Goal: Task Accomplishment & Management: Complete application form

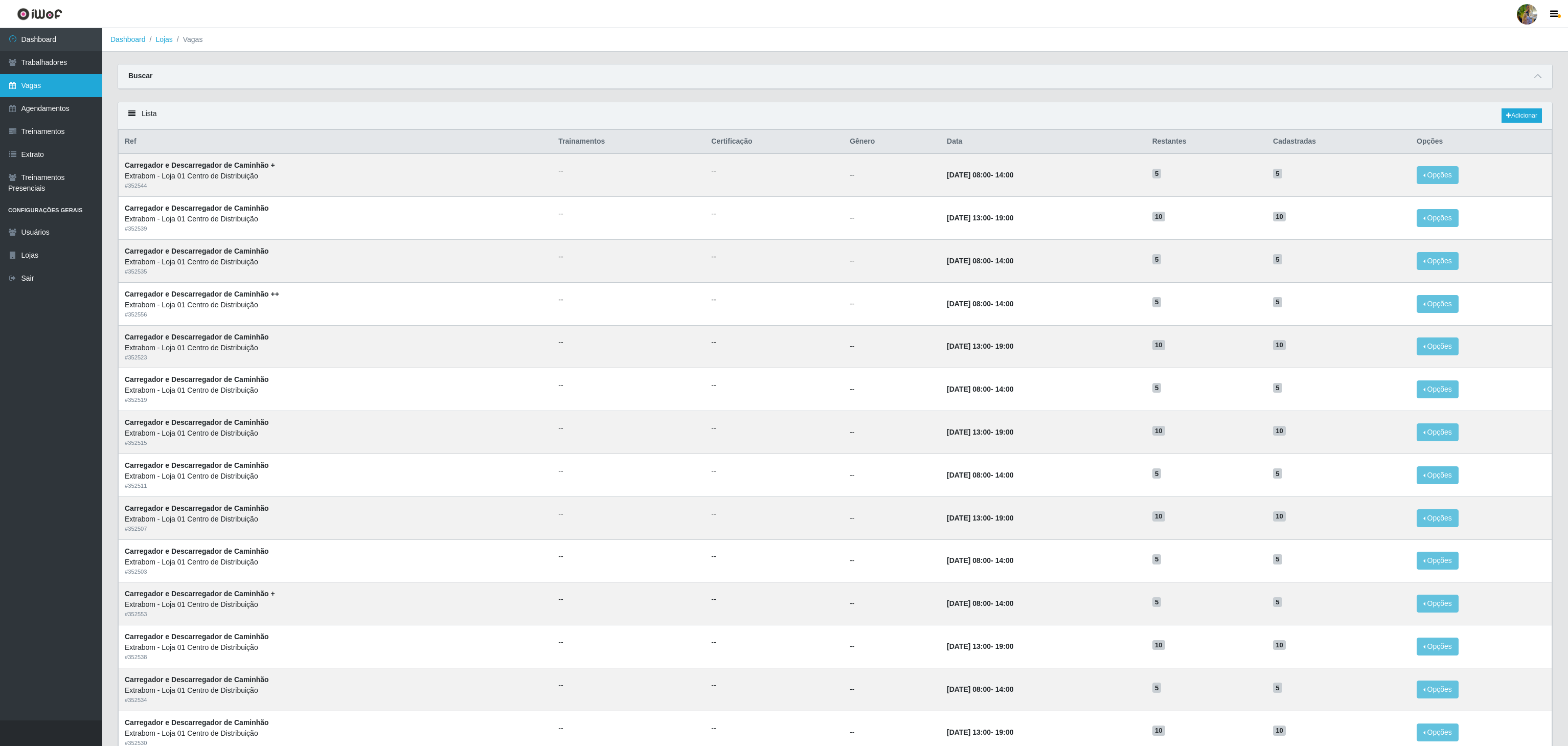
scroll to position [129, 0]
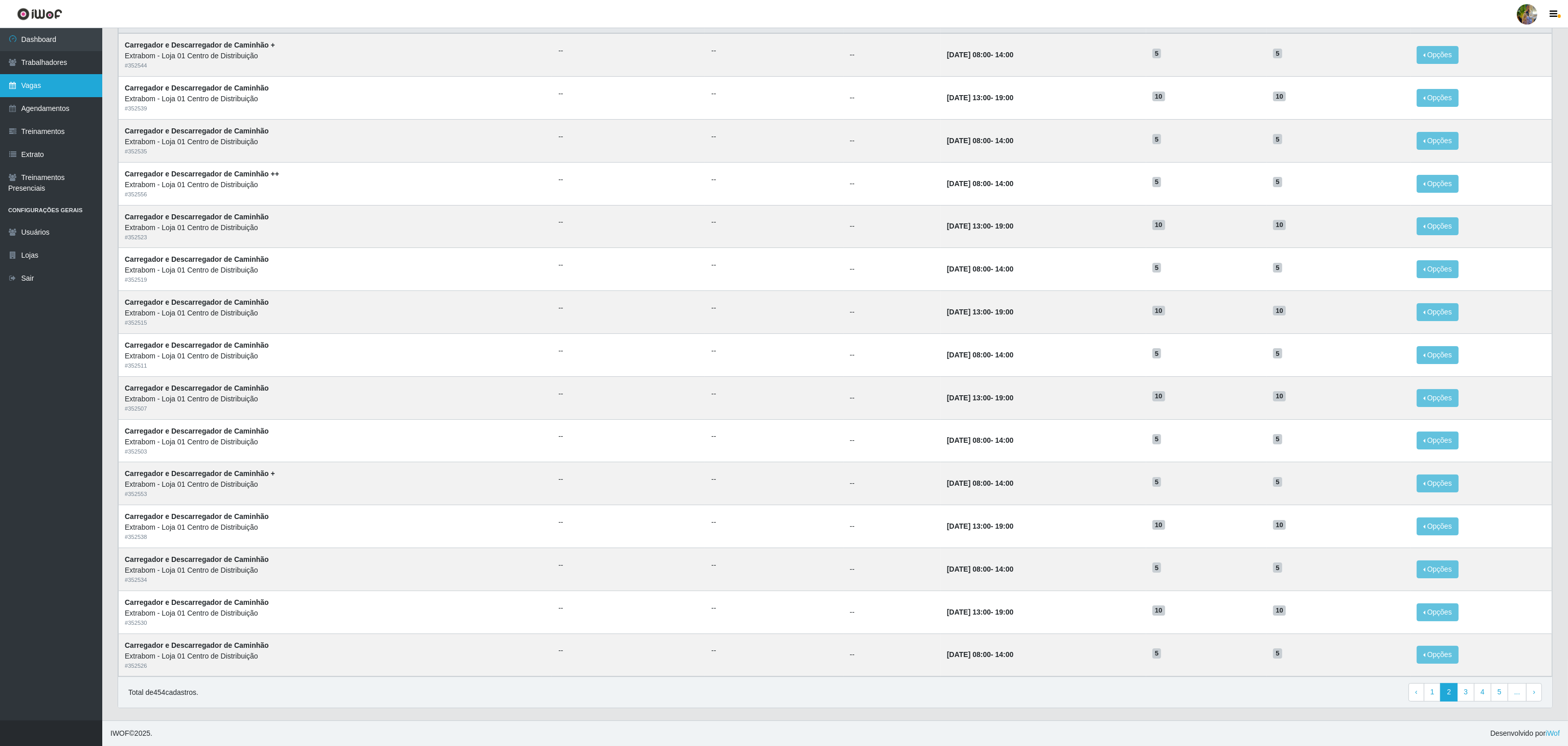
click at [56, 83] on link "Vagas" at bounding box center [51, 86] width 102 height 23
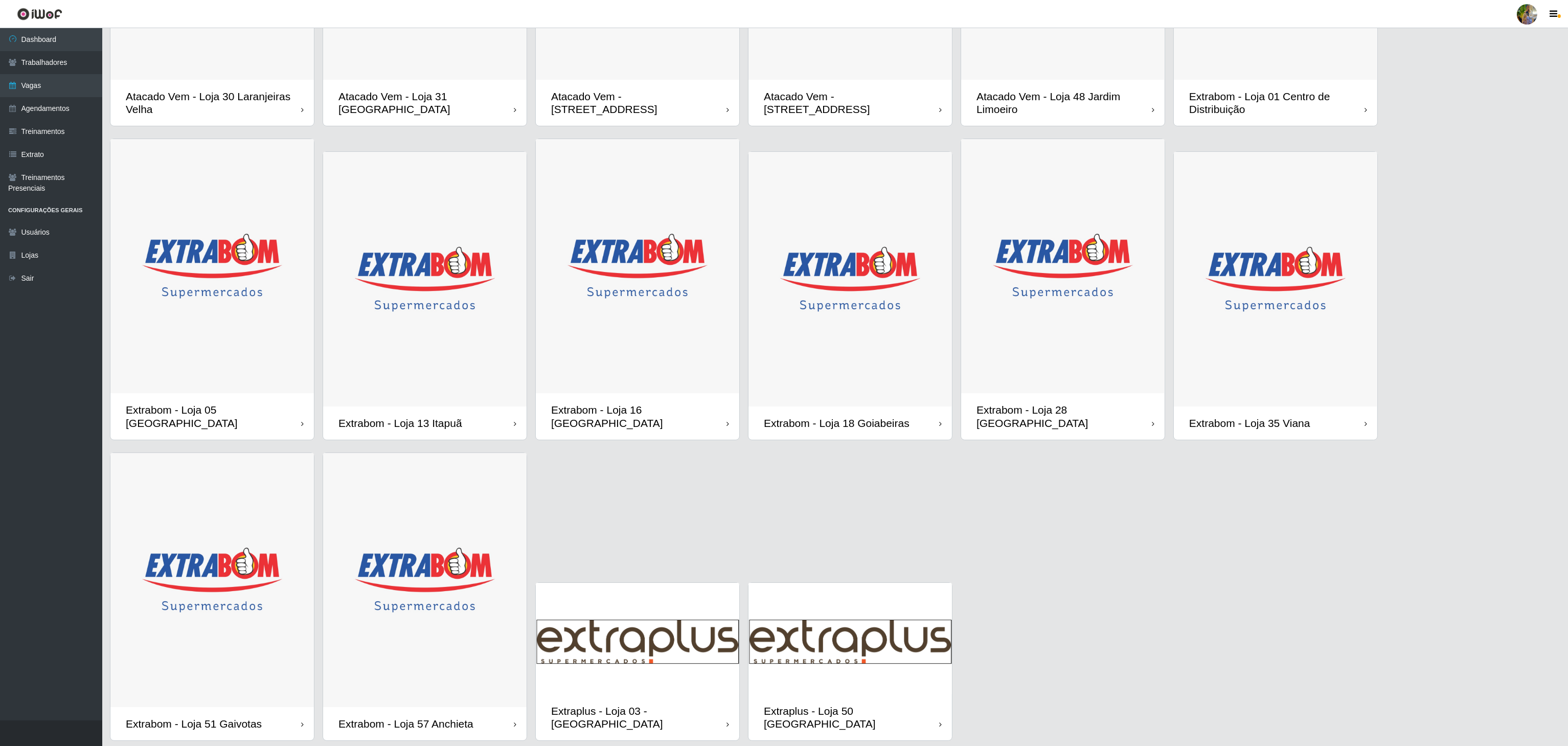
scroll to position [259, 0]
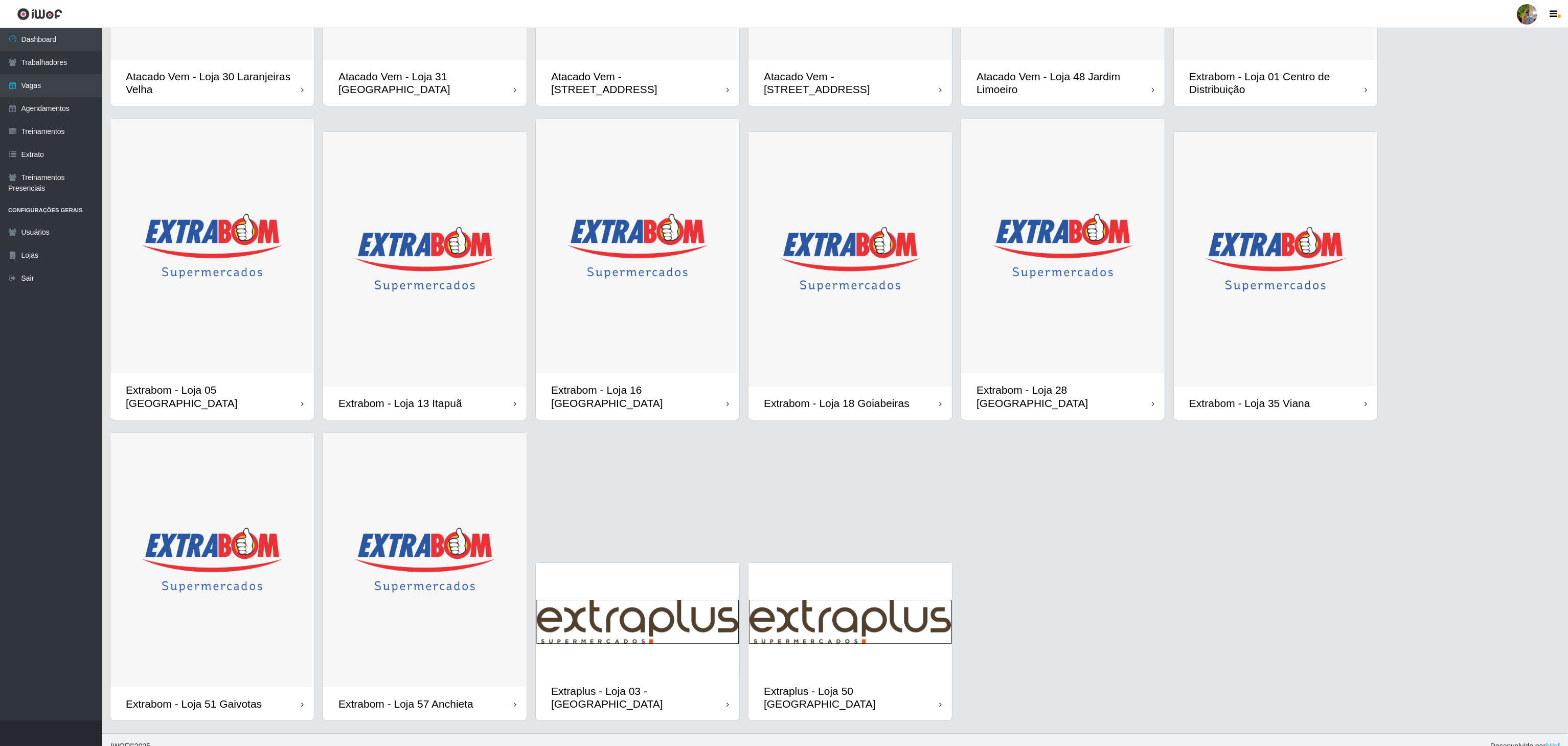
click at [391, 583] on img at bounding box center [425, 561] width 204 height 255
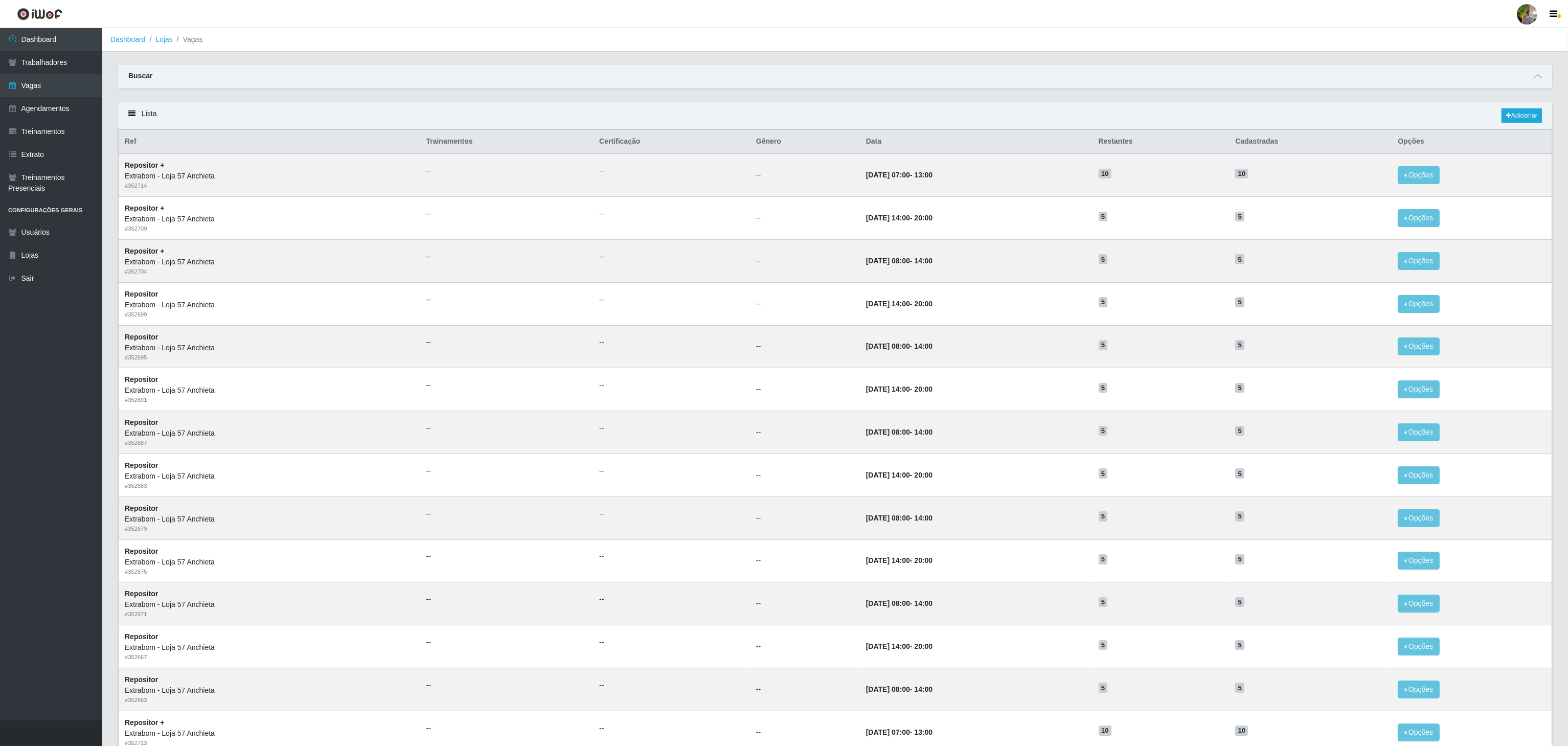
click at [1507, 109] on div "Lista Adicionar" at bounding box center [835, 116] width 1434 height 27
click at [1512, 123] on link "Adicionar" at bounding box center [1522, 115] width 40 height 14
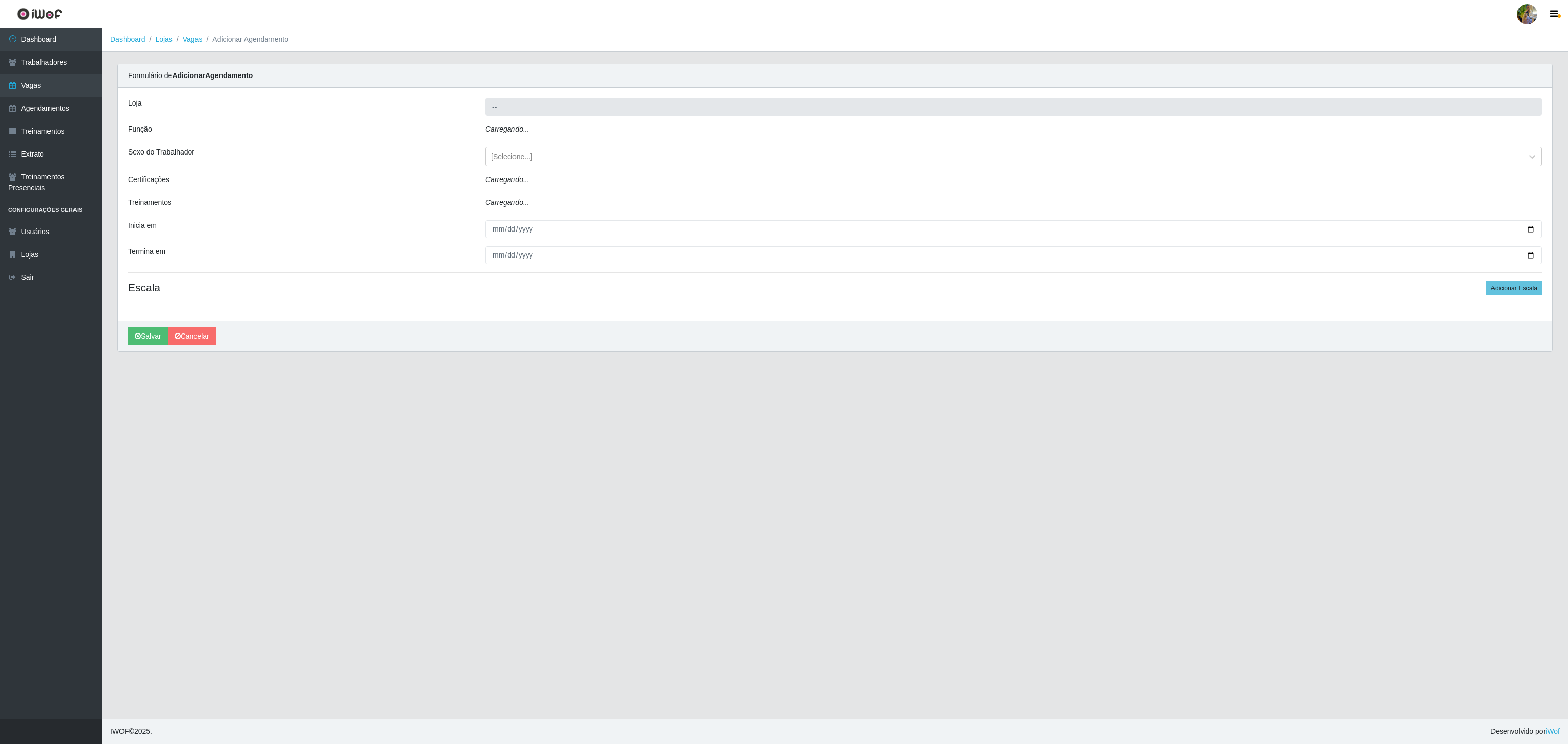
type input "Extrabom - Loja 57 Anchieta"
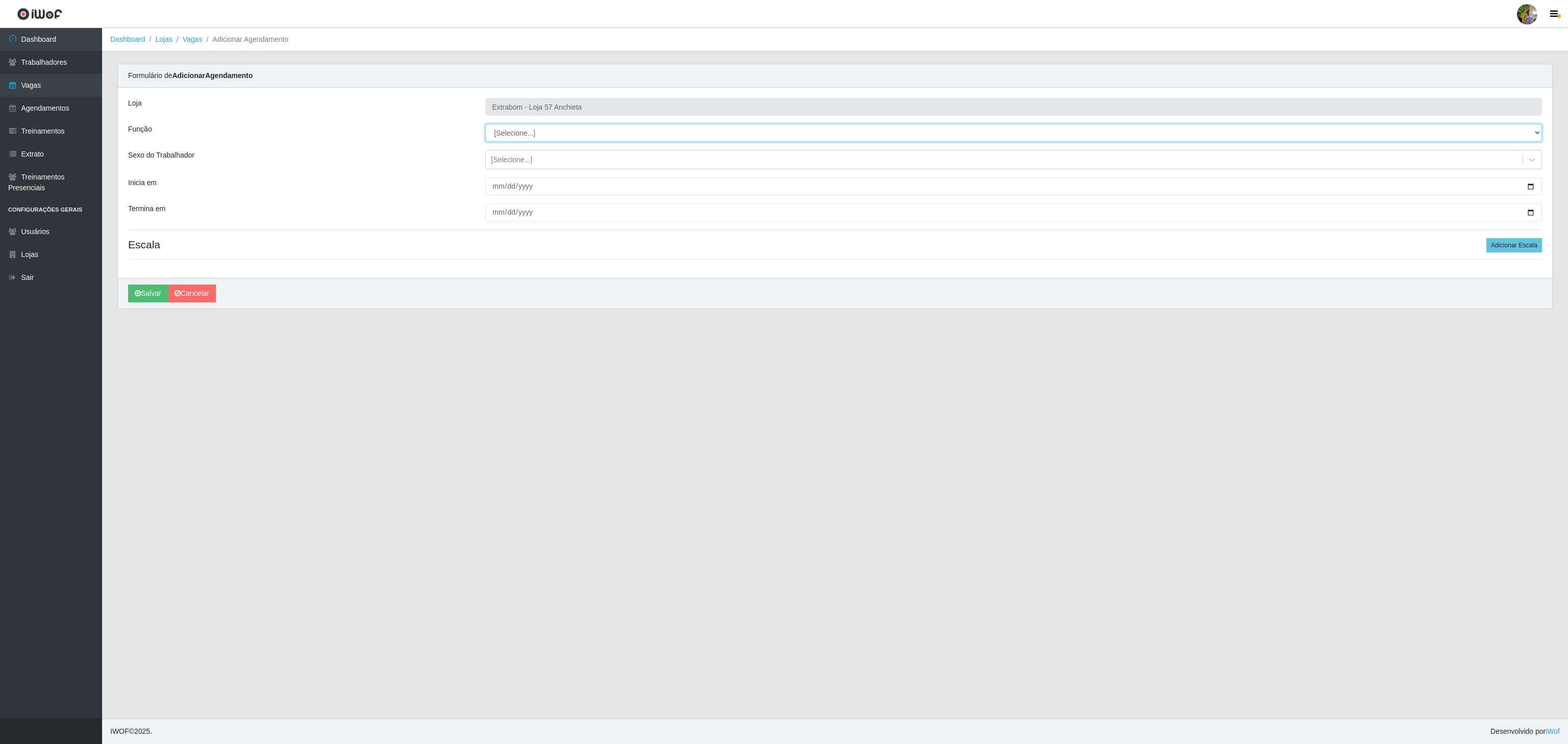
click at [562, 141] on select "[Selecione...] Repositor Repositor + Repositor ++" at bounding box center [1013, 133] width 1057 height 18
select select "86"
click at [485, 125] on select "[Selecione...] Repositor Repositor + Repositor ++" at bounding box center [1013, 133] width 1057 height 18
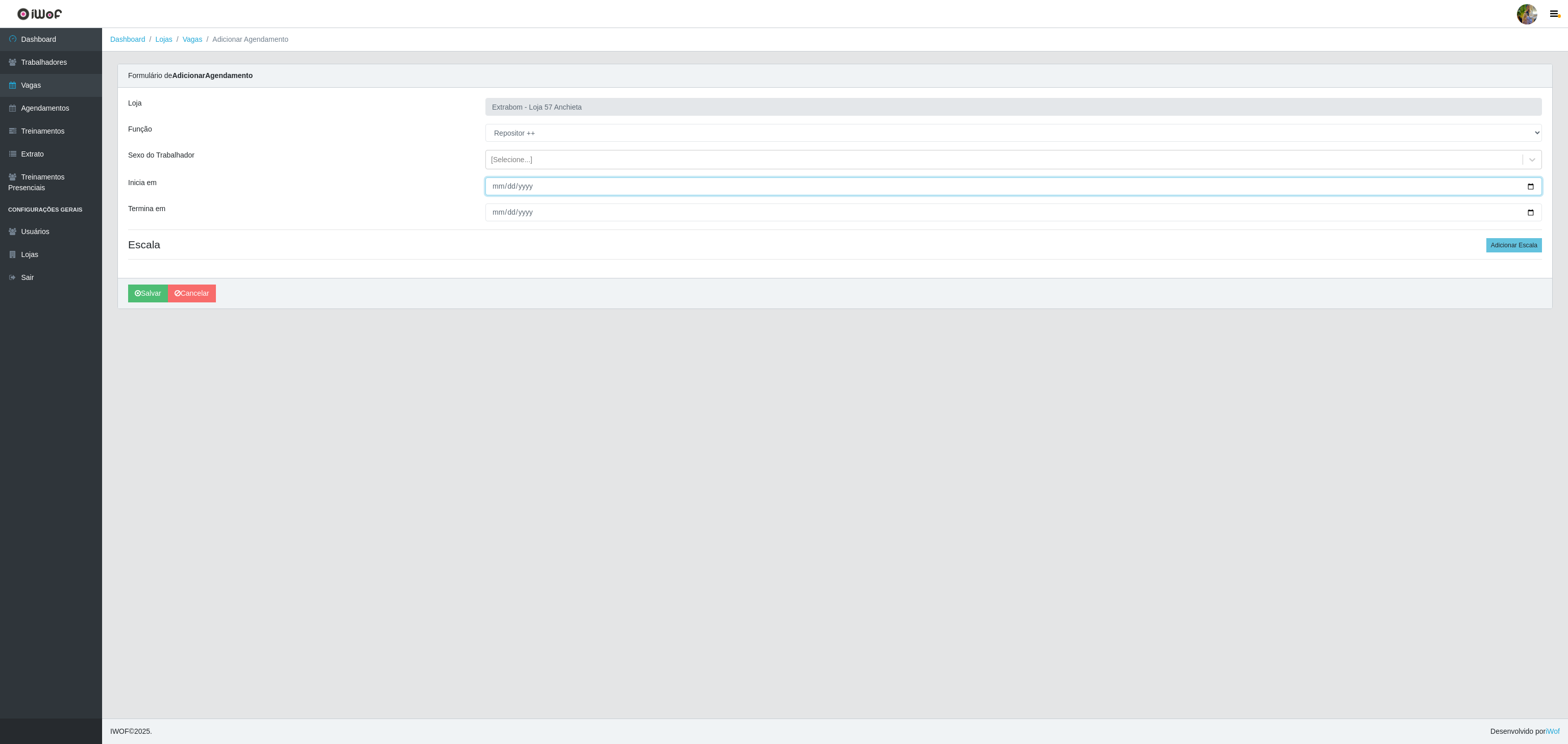
click at [495, 187] on input "Inicia em" at bounding box center [1013, 186] width 1057 height 18
type input "2025-11-15"
click at [486, 214] on input "Termina em" at bounding box center [1013, 212] width 1057 height 18
type input "2025-11-15"
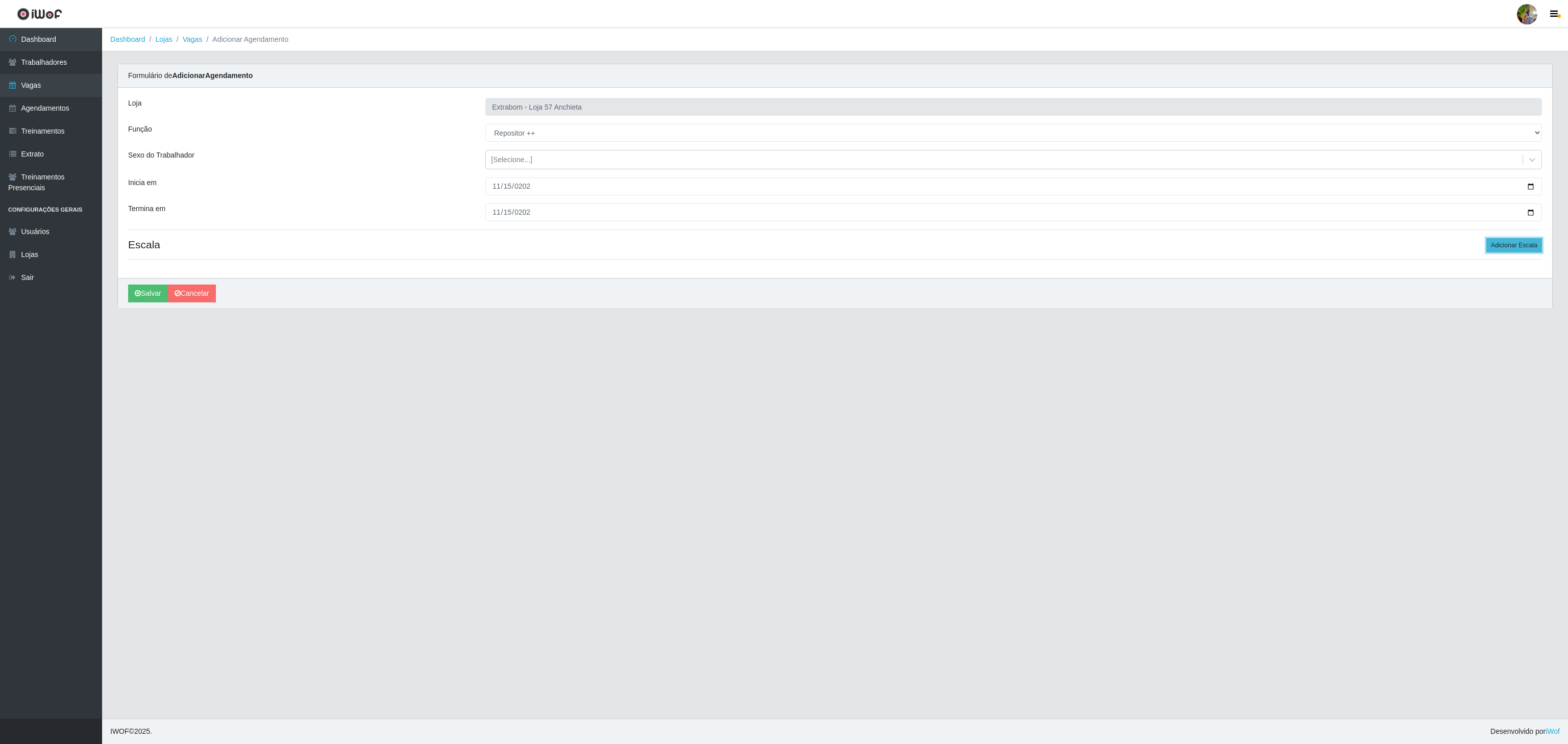
click at [1503, 250] on button "Adicionar Escala" at bounding box center [1514, 245] width 55 height 14
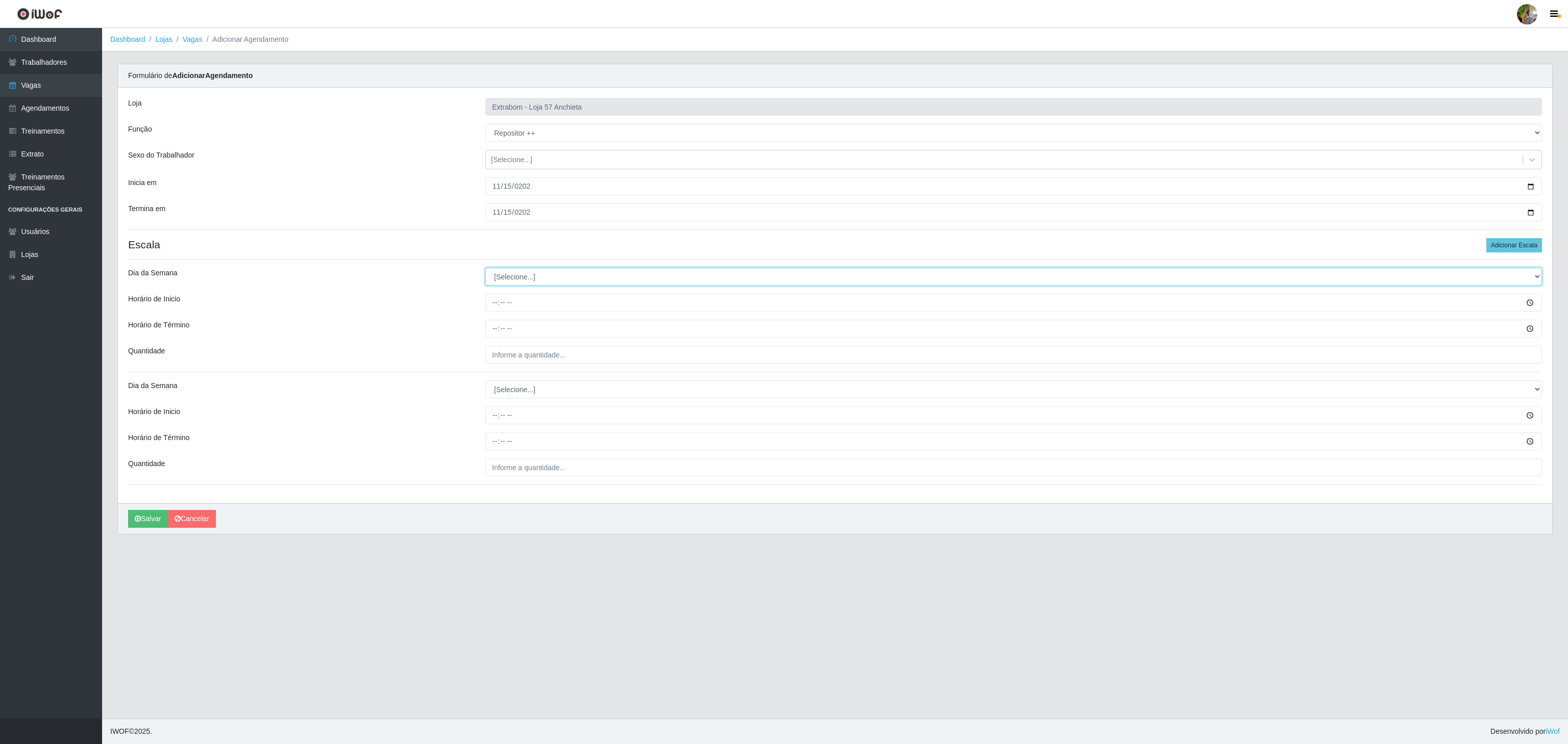
click at [514, 282] on select "[Selecione...] Segunda Terça Quarta Quinta Sexta Sábado Domingo" at bounding box center [1013, 276] width 1057 height 18
select select "6"
click at [485, 270] on select "[Selecione...] Segunda Terça Quarta Quinta Sexta Sábado Domingo" at bounding box center [1013, 276] width 1057 height 18
click at [500, 303] on input "Horário de Inicio" at bounding box center [1013, 302] width 1057 height 18
click at [495, 303] on input "Horário de Inicio" at bounding box center [1013, 302] width 1057 height 18
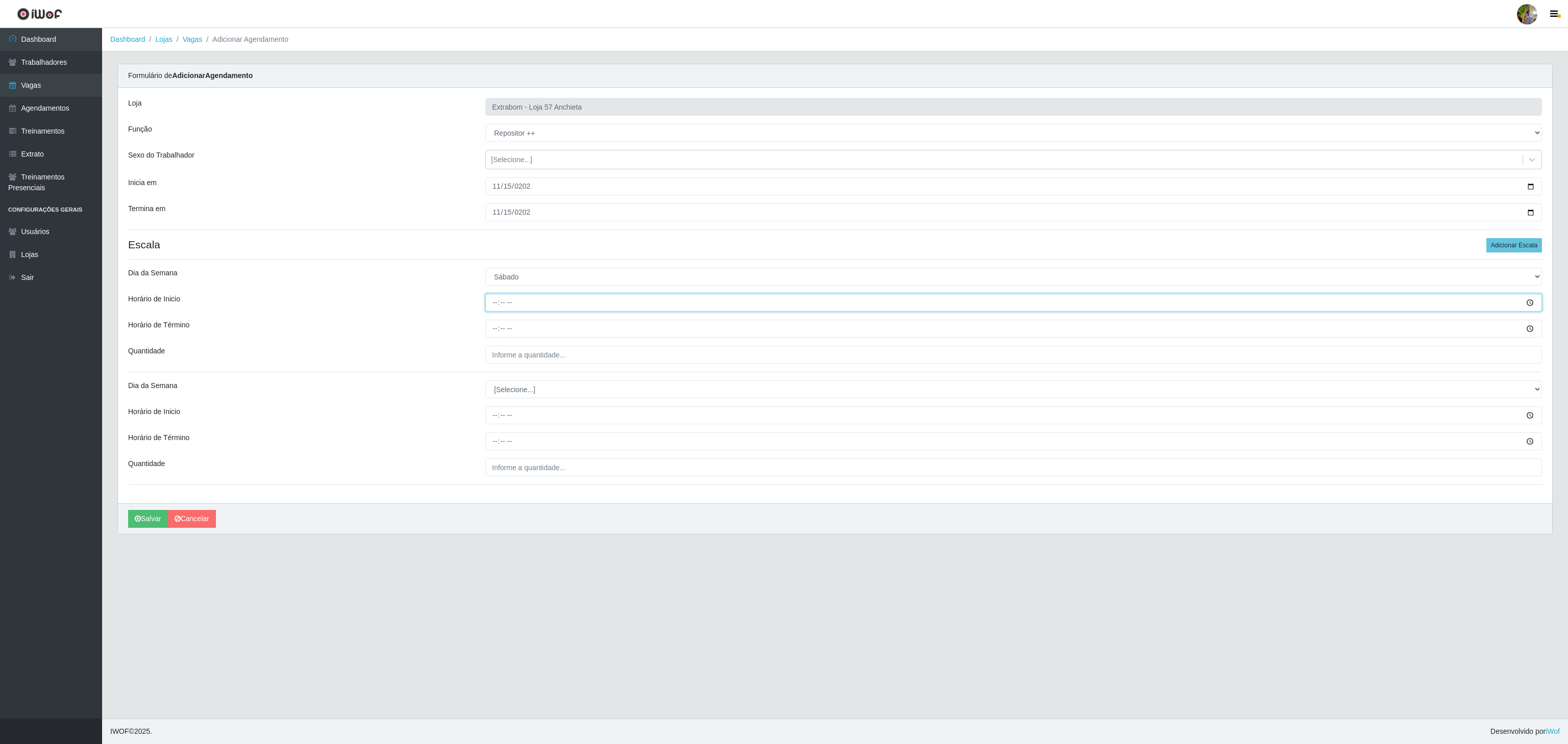
type input "08:00"
click at [493, 330] on input "Horário de Término" at bounding box center [1013, 329] width 1057 height 18
click at [493, 332] on input "Horário de Término" at bounding box center [1013, 329] width 1057 height 18
type input "14:00"
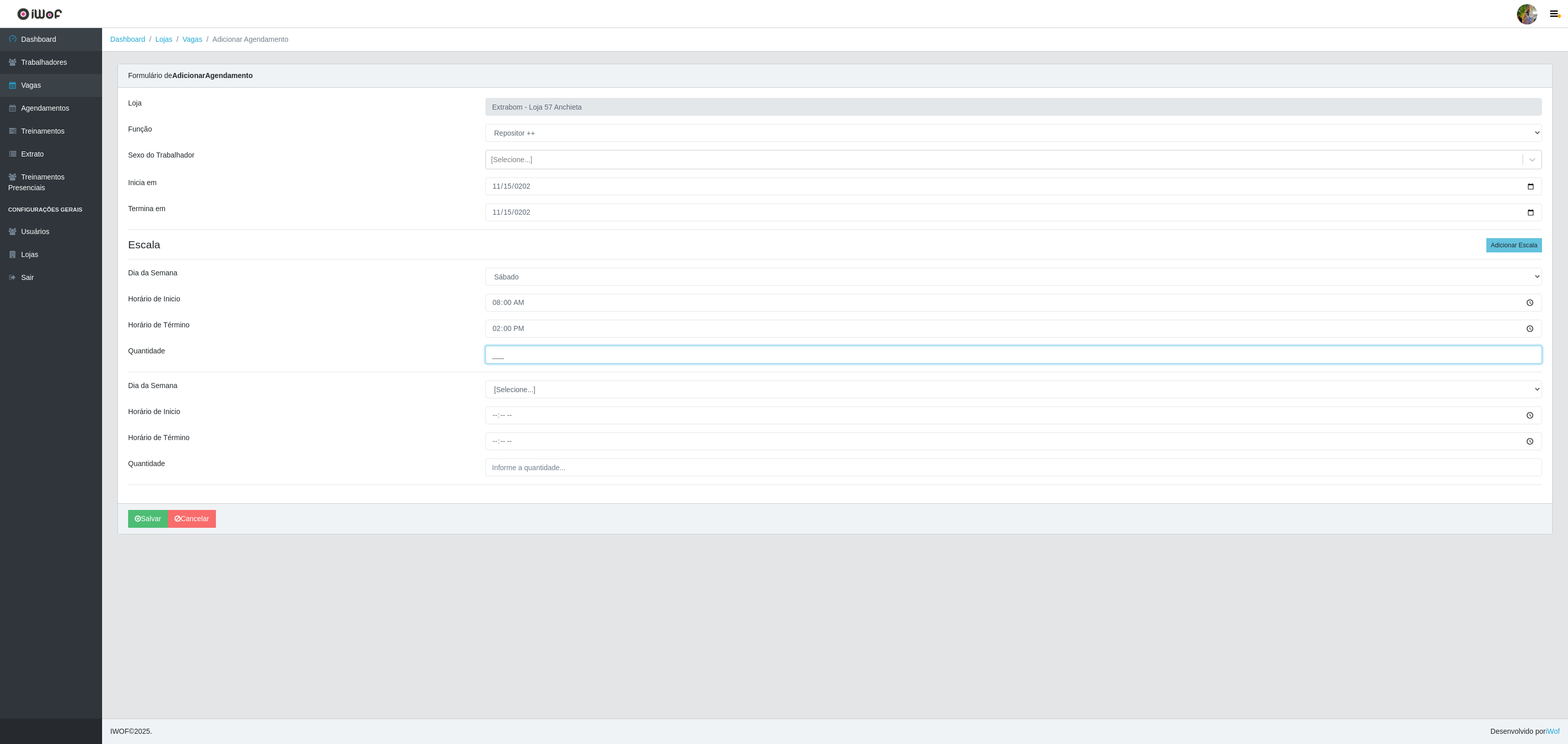
click at [523, 353] on input "___" at bounding box center [1013, 355] width 1057 height 18
type input "5__"
click at [541, 394] on select "[Selecione...] Segunda Terça Quarta Quinta Sexta Sábado Domingo" at bounding box center [1013, 389] width 1057 height 18
select select "6"
click at [485, 383] on select "[Selecione...] Segunda Terça Quarta Quinta Sexta Sábado Domingo" at bounding box center [1013, 389] width 1057 height 18
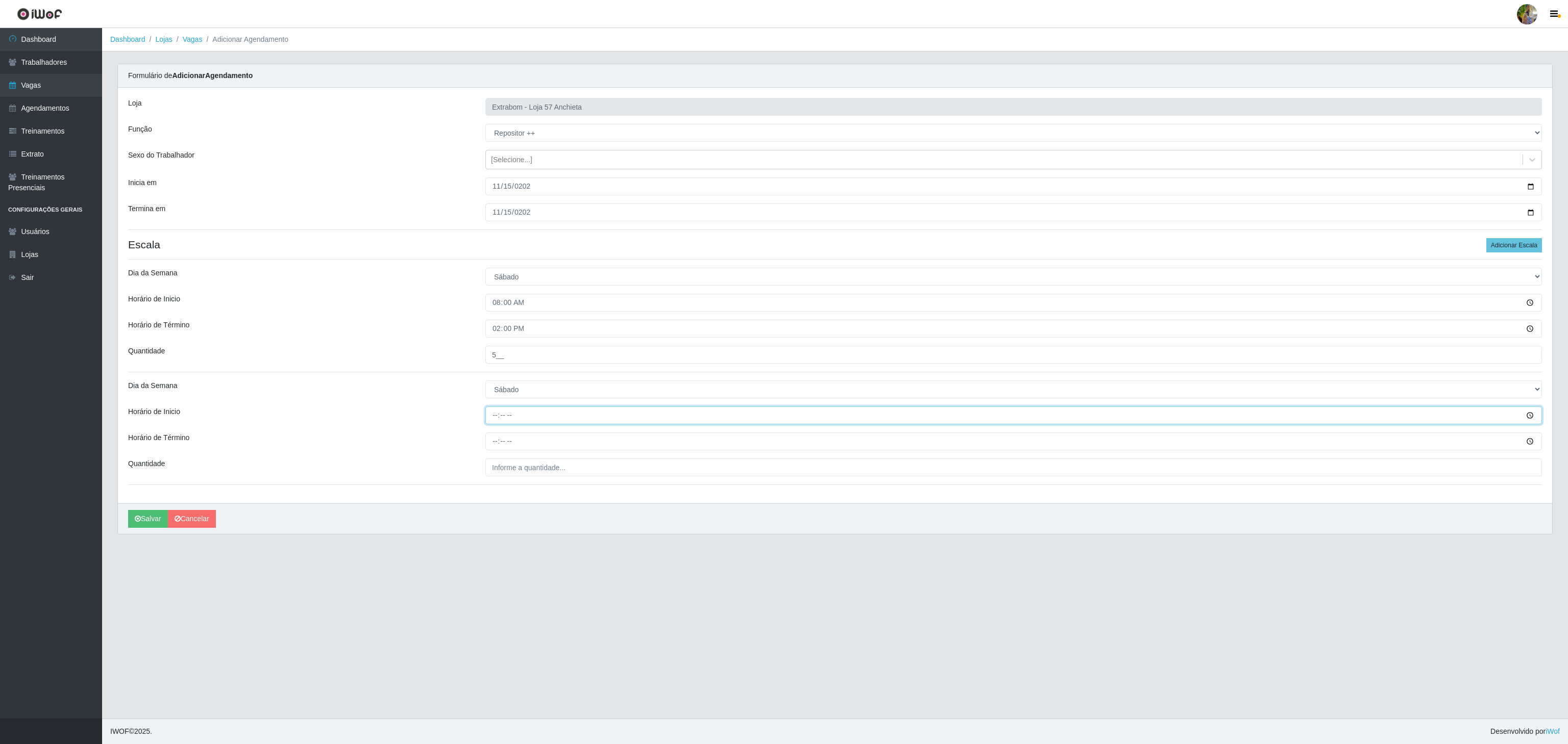
click at [500, 415] on input "Horário de Inicio" at bounding box center [1013, 415] width 1057 height 18
type input "13:00"
click at [492, 442] on input "Horário de Término" at bounding box center [1013, 441] width 1057 height 18
type input "19:00"
click at [509, 462] on input "___" at bounding box center [1013, 467] width 1057 height 18
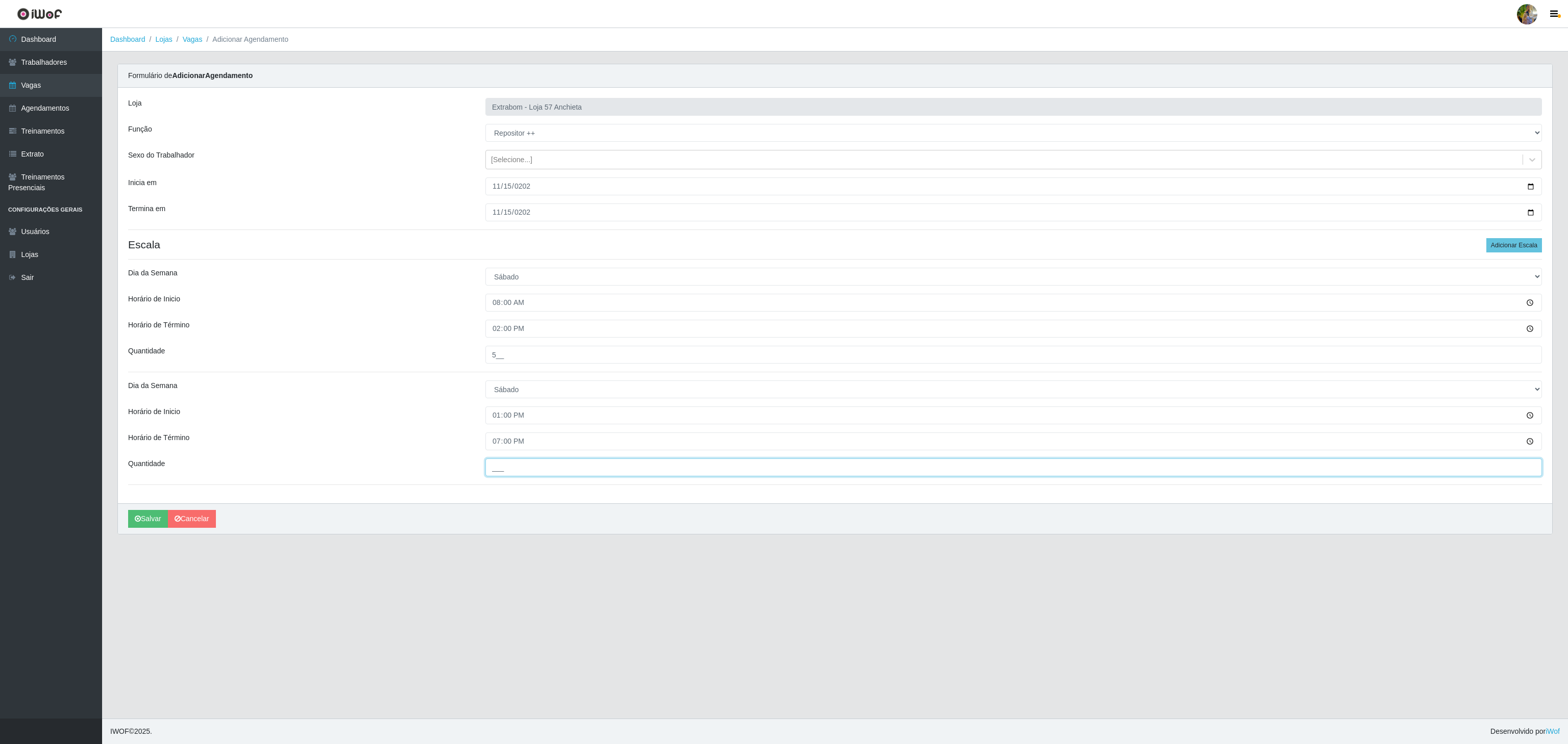
type input "5__"
click at [135, 518] on button "Salvar" at bounding box center [147, 519] width 40 height 18
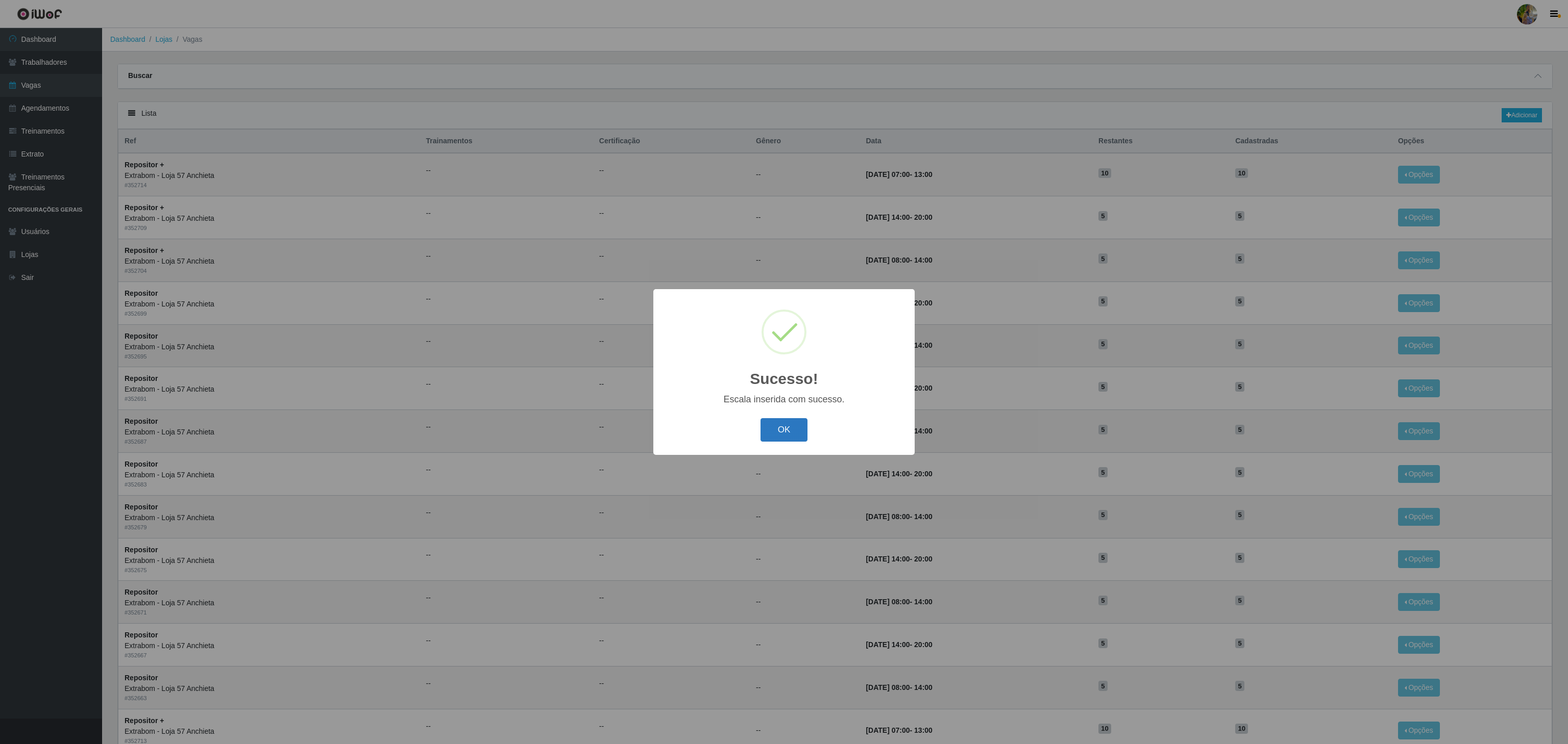
click at [766, 428] on button "OK" at bounding box center [784, 430] width 47 height 24
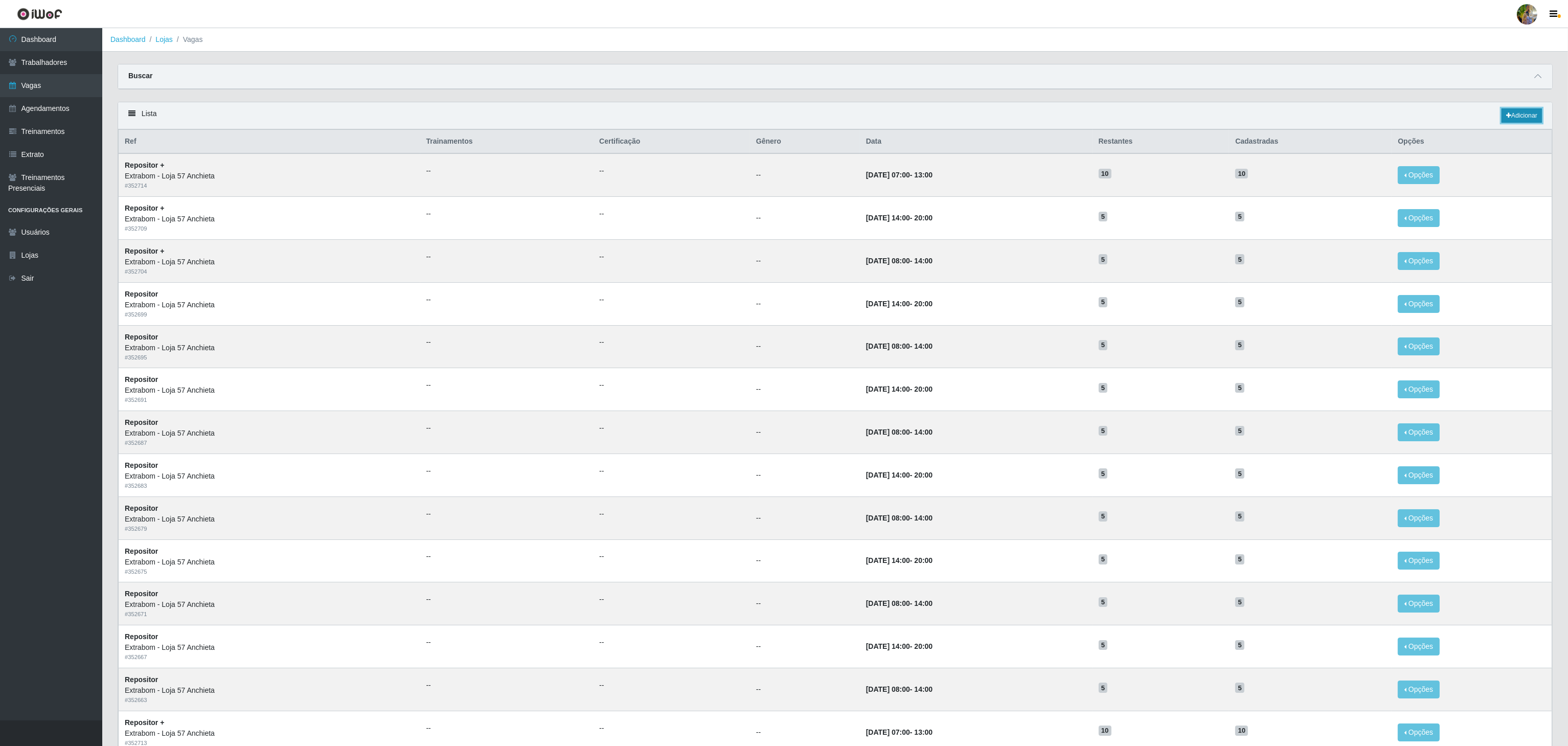
click at [1519, 120] on link "Adicionar" at bounding box center [1522, 115] width 40 height 14
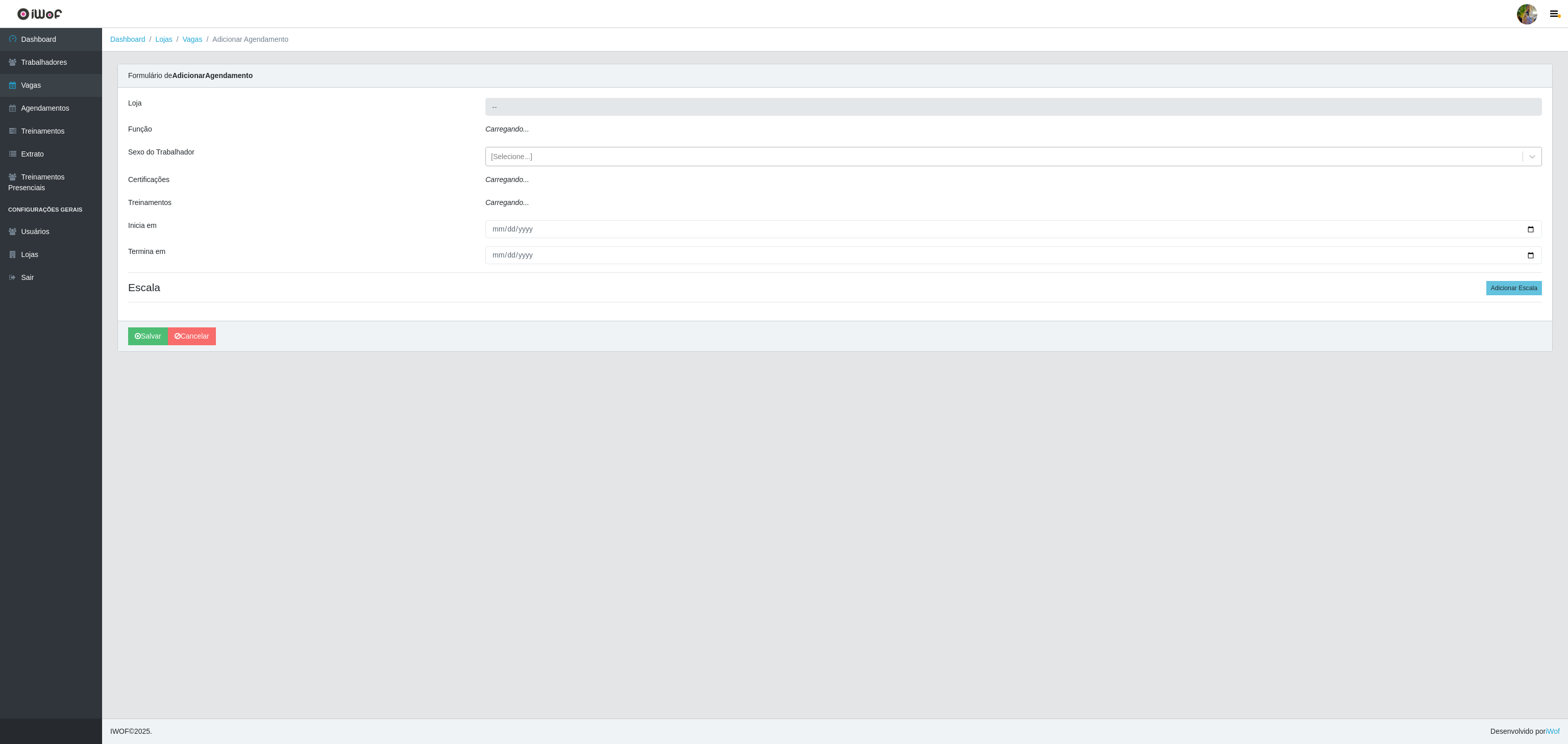
type input "Extrabom - Loja 57 Anchieta"
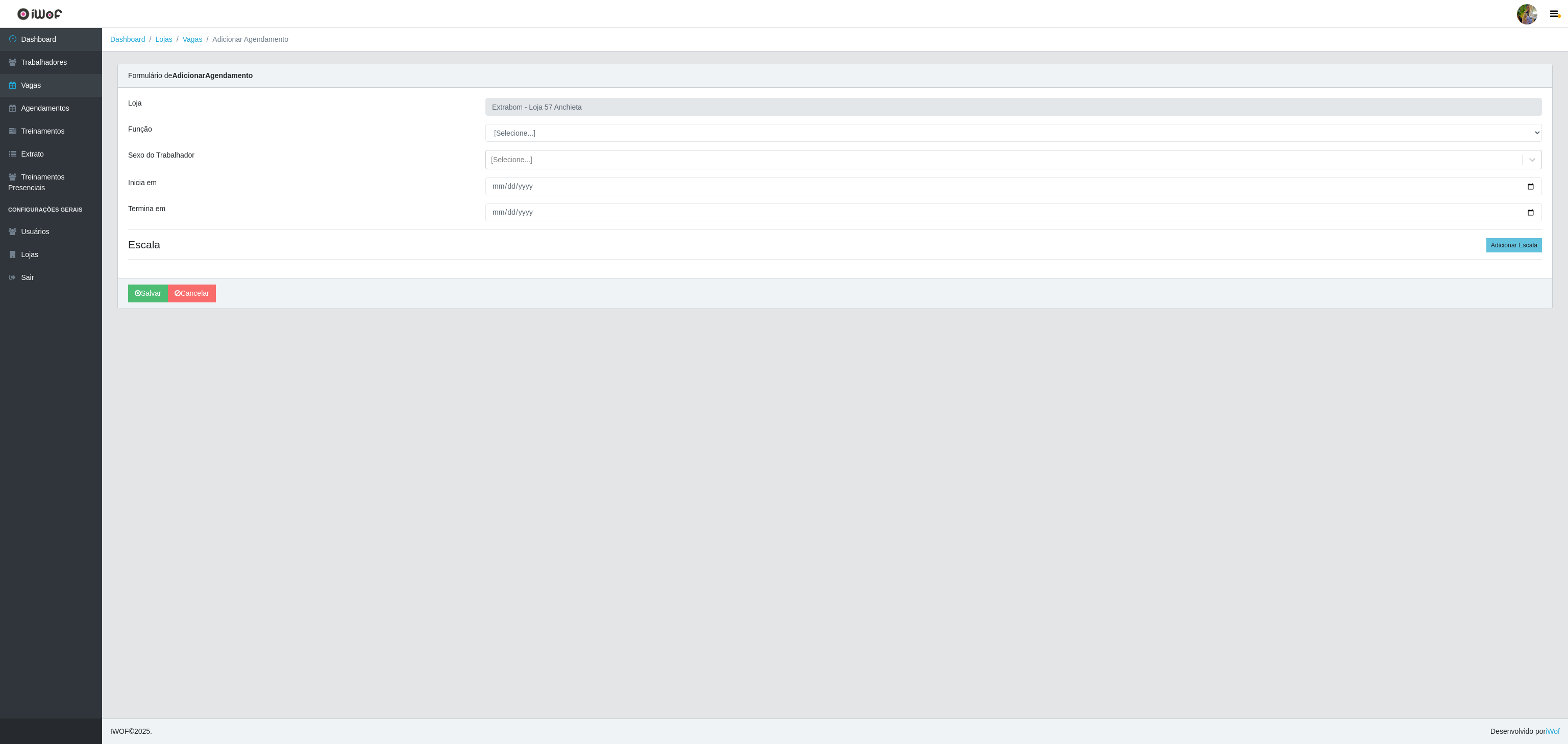
click at [545, 123] on div "Loja Extrabom - Loja 57 Anchieta Função [Selecione...] Repositor Repositor + Re…" at bounding box center [835, 183] width 1434 height 190
click at [546, 127] on select "[Selecione...] Repositor Repositor + Repositor ++" at bounding box center [1013, 133] width 1057 height 18
select select "86"
click at [485, 125] on select "[Selecione...] Repositor Repositor + Repositor ++" at bounding box center [1013, 133] width 1057 height 18
click at [492, 187] on input "Inicia em" at bounding box center [1013, 186] width 1057 height 18
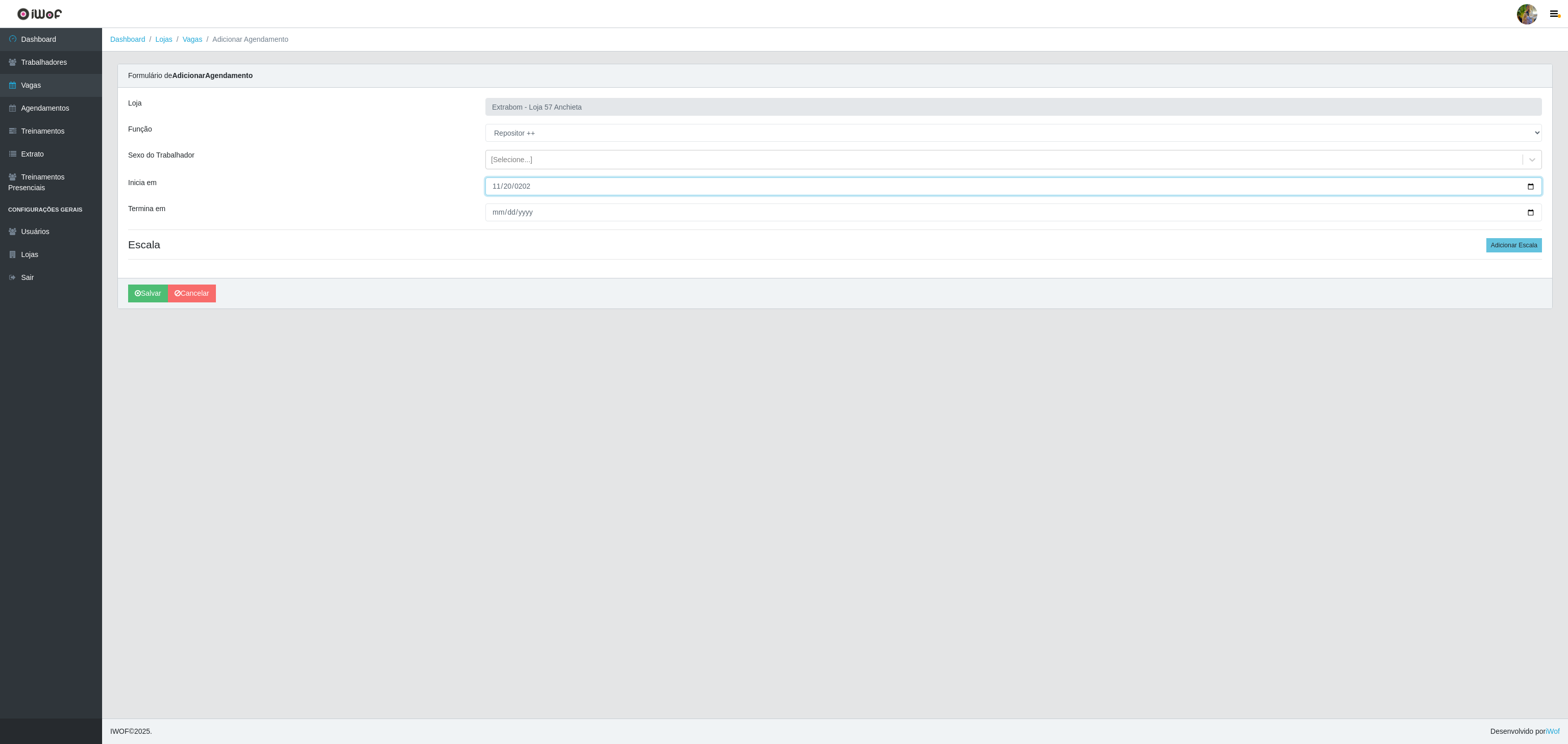
type input "2025-11-20"
click at [493, 207] on input "Termina em" at bounding box center [1013, 212] width 1057 height 18
type input "2025-11-20"
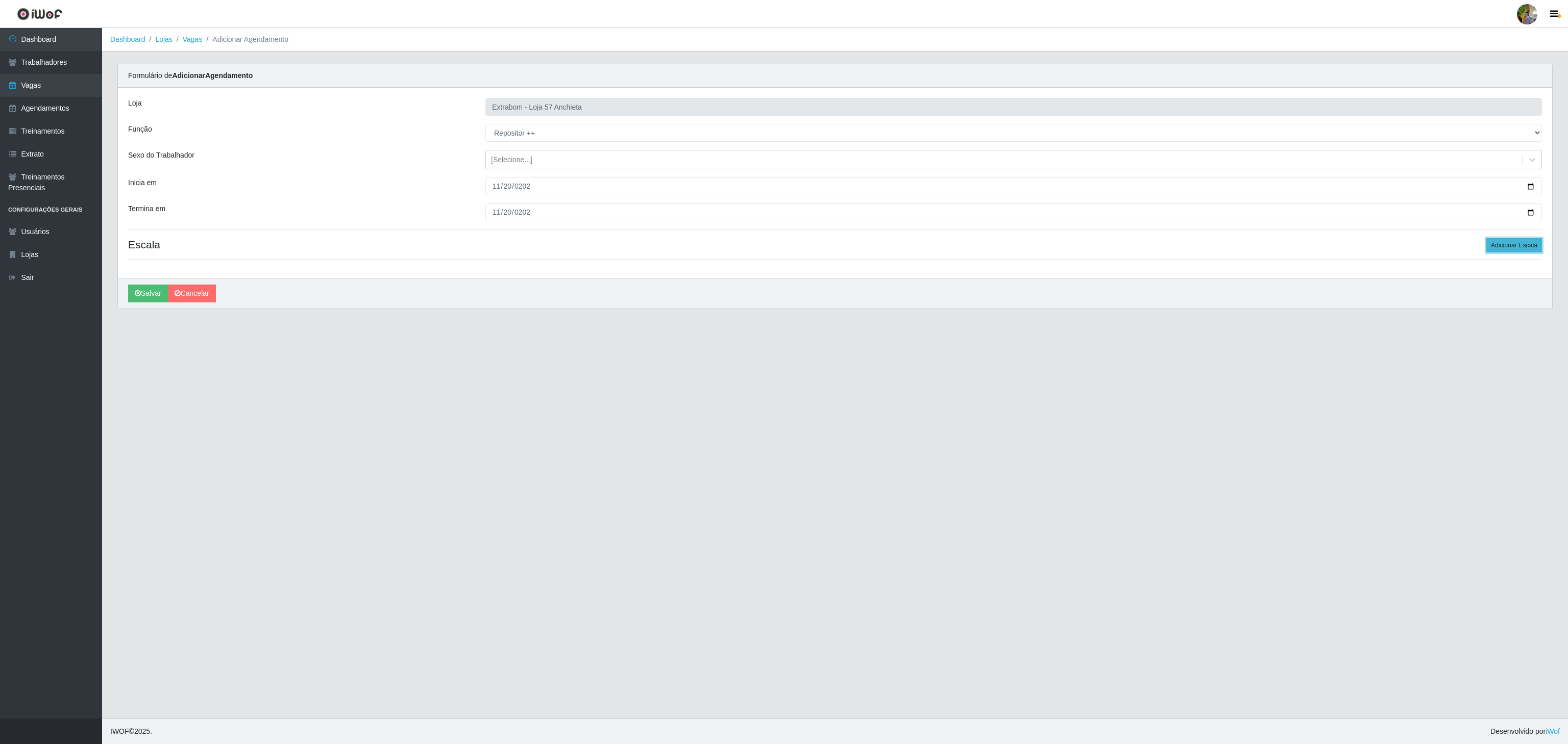
click at [1497, 249] on button "Adicionar Escala" at bounding box center [1514, 245] width 55 height 14
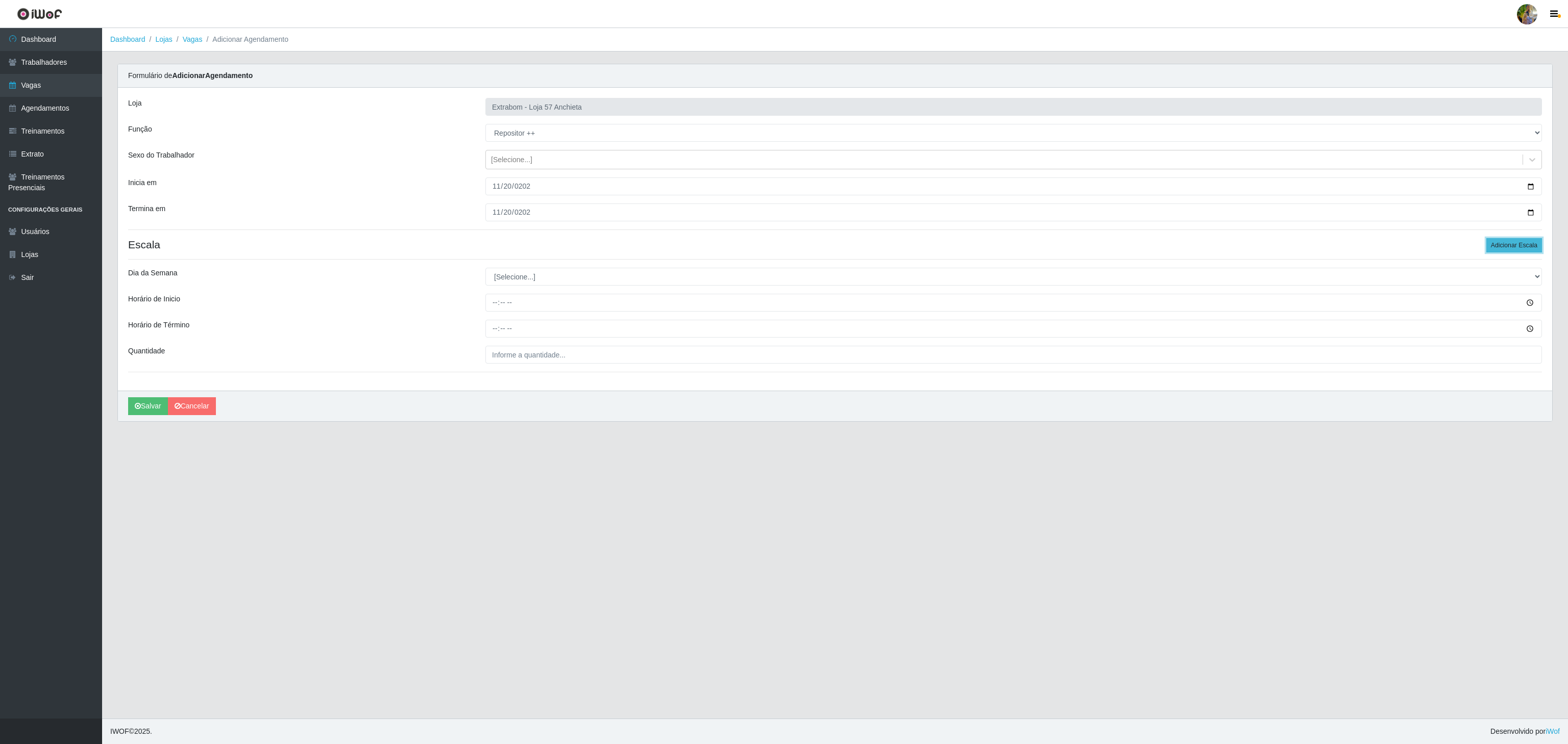
click at [1497, 249] on button "Adicionar Escala" at bounding box center [1514, 245] width 55 height 14
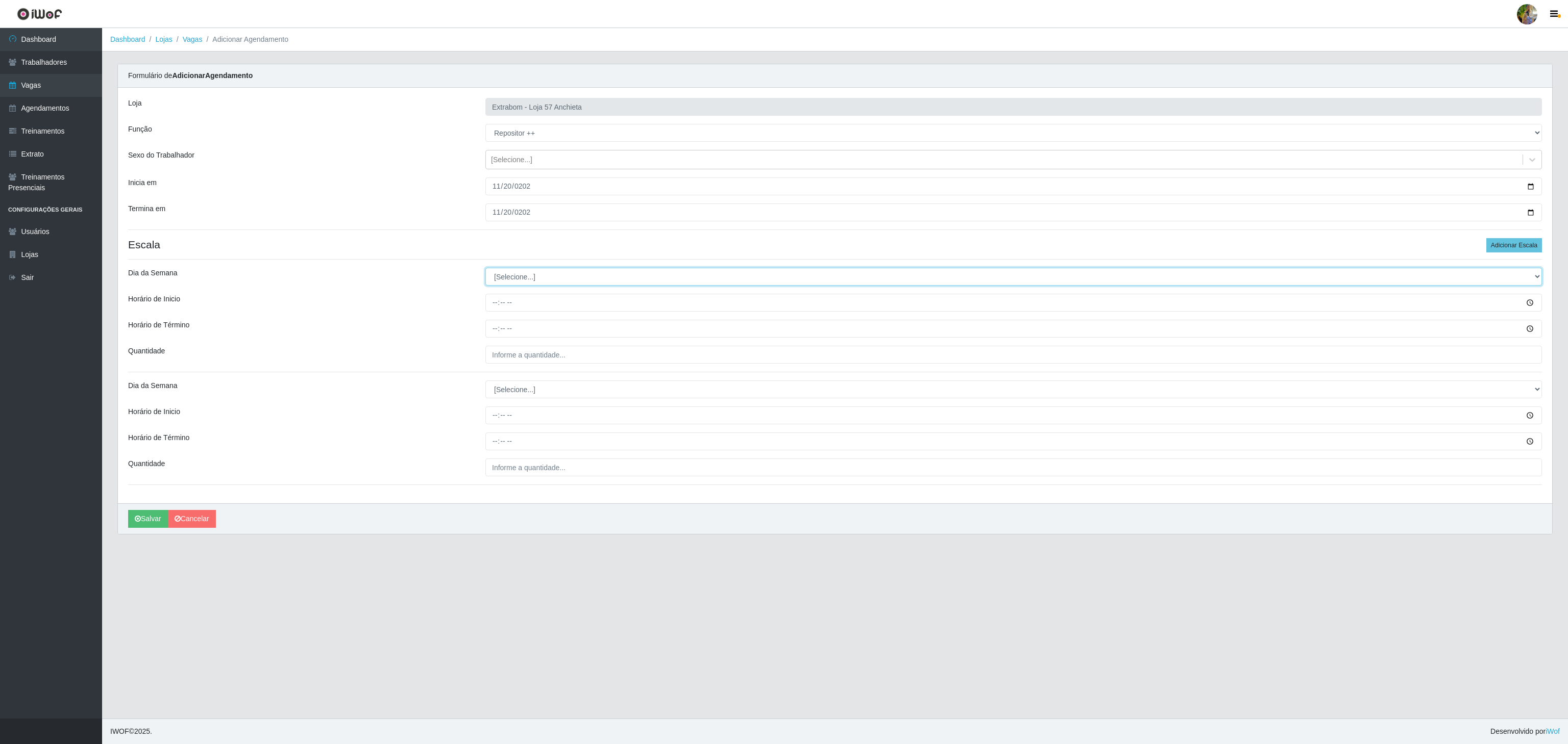
click at [612, 275] on select "[Selecione...] Segunda Terça Quarta Quinta Sexta Sábado Domingo" at bounding box center [1013, 276] width 1057 height 18
select select "4"
click at [485, 270] on select "[Selecione...] Segunda Terça Quarta Quinta Sexta Sábado Domingo" at bounding box center [1013, 276] width 1057 height 18
click at [495, 299] on input "Horário de Inicio" at bounding box center [1013, 302] width 1057 height 18
type input "08:00"
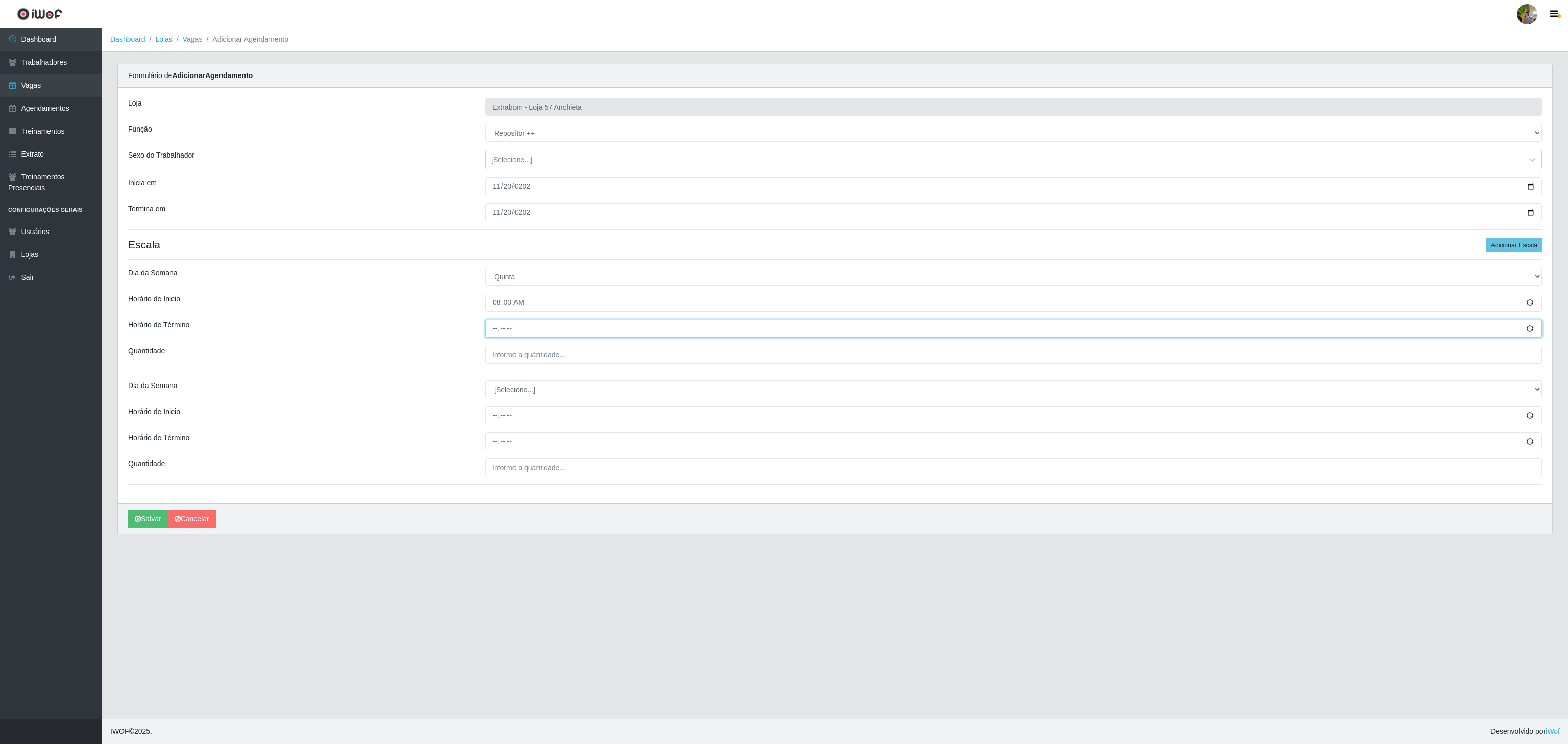
click at [497, 335] on input "Horário de Término" at bounding box center [1013, 329] width 1057 height 18
type input "14:00"
click at [522, 354] on input "___" at bounding box center [1013, 355] width 1057 height 18
type input "5__"
click at [596, 392] on select "[Selecione...] Segunda Terça Quarta Quinta Sexta Sábado Domingo" at bounding box center [1013, 389] width 1057 height 18
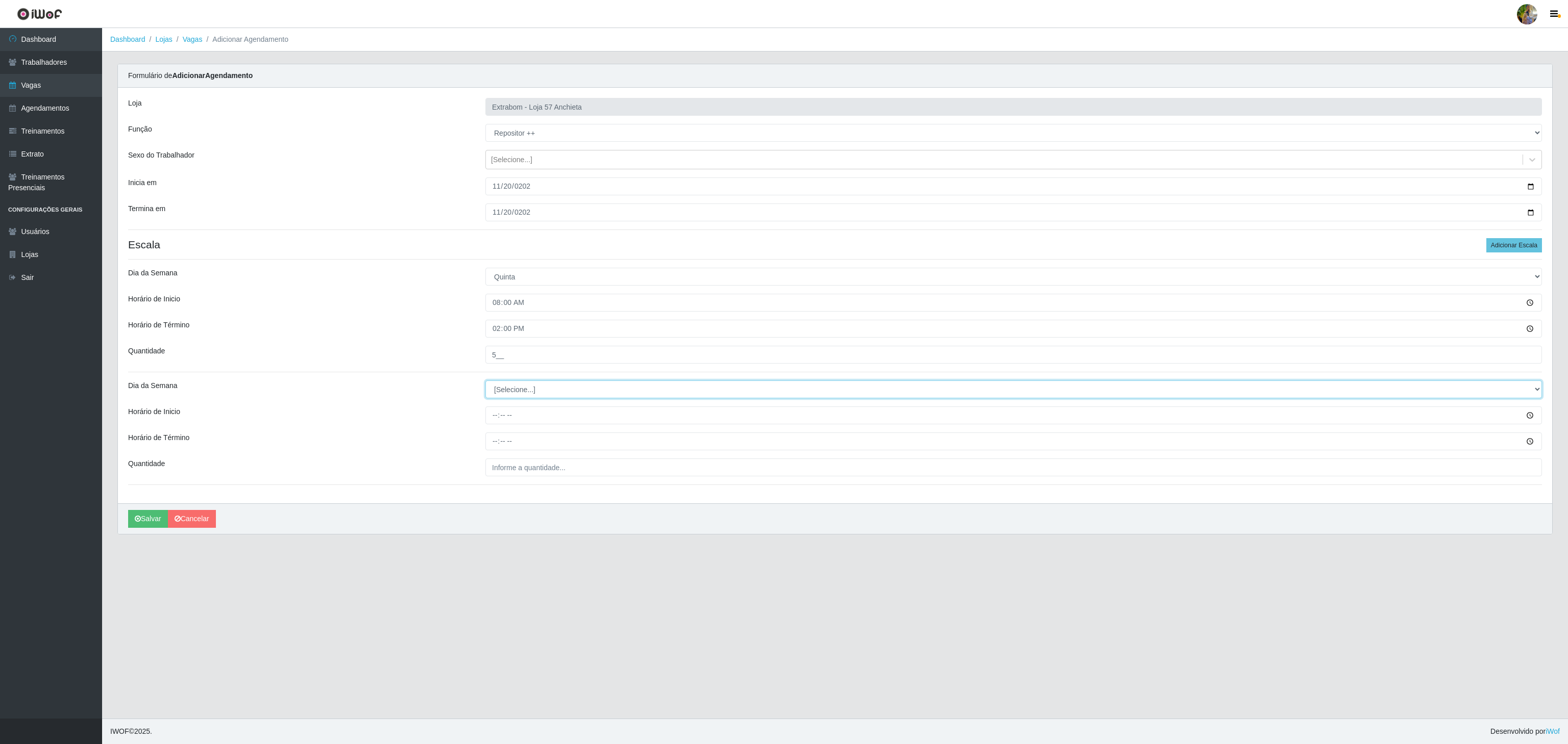
select select "4"
click at [485, 383] on select "[Selecione...] Segunda Terça Quarta Quinta Sexta Sábado Domingo" at bounding box center [1013, 389] width 1057 height 18
click at [495, 422] on input "Horário de Inicio" at bounding box center [1013, 415] width 1057 height 18
type input "13:00"
click at [493, 444] on input "Horário de Término" at bounding box center [1013, 441] width 1057 height 18
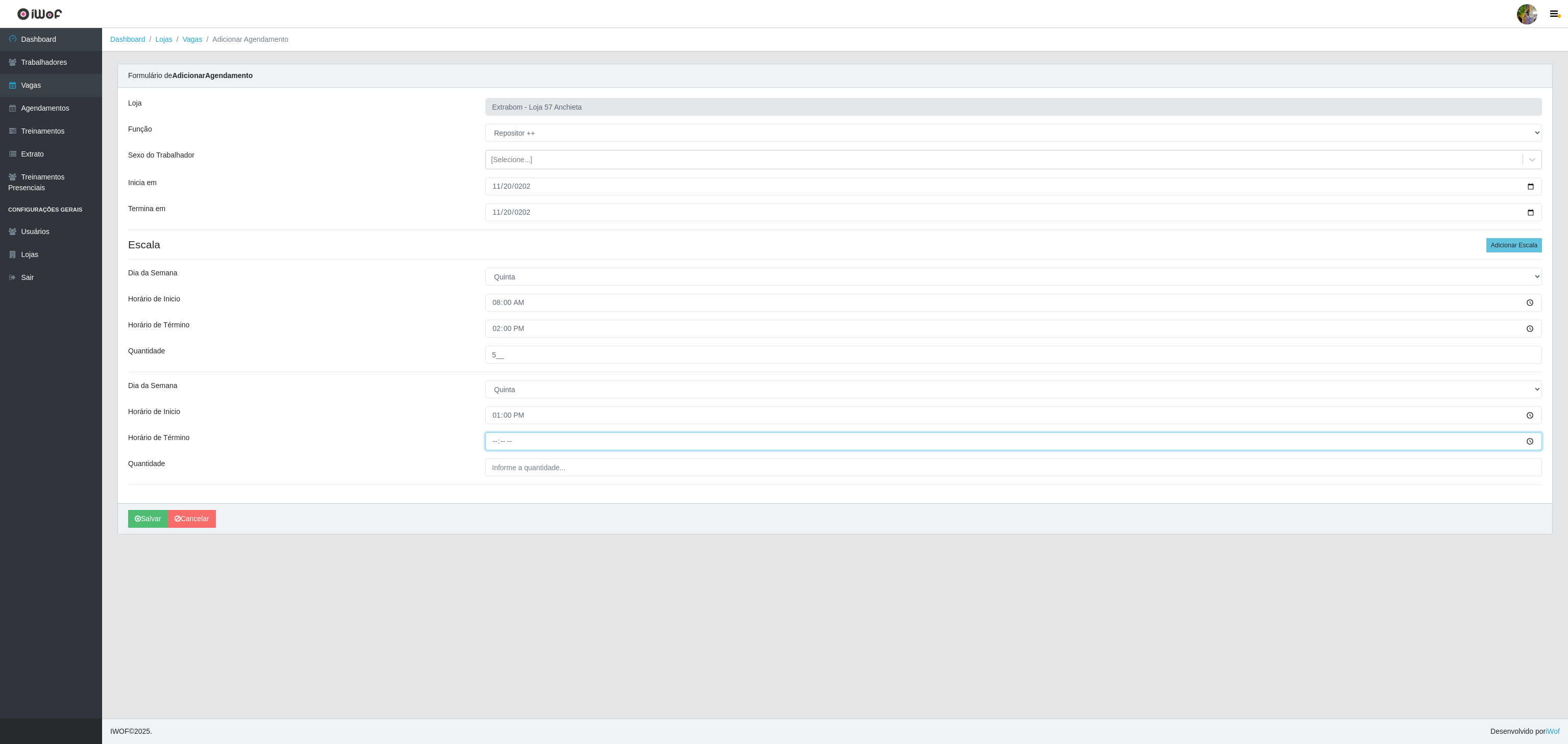
type input "19:00"
click at [589, 468] on input "___" at bounding box center [1013, 467] width 1057 height 18
type input "5__"
click at [142, 520] on button "Salvar" at bounding box center [147, 519] width 40 height 18
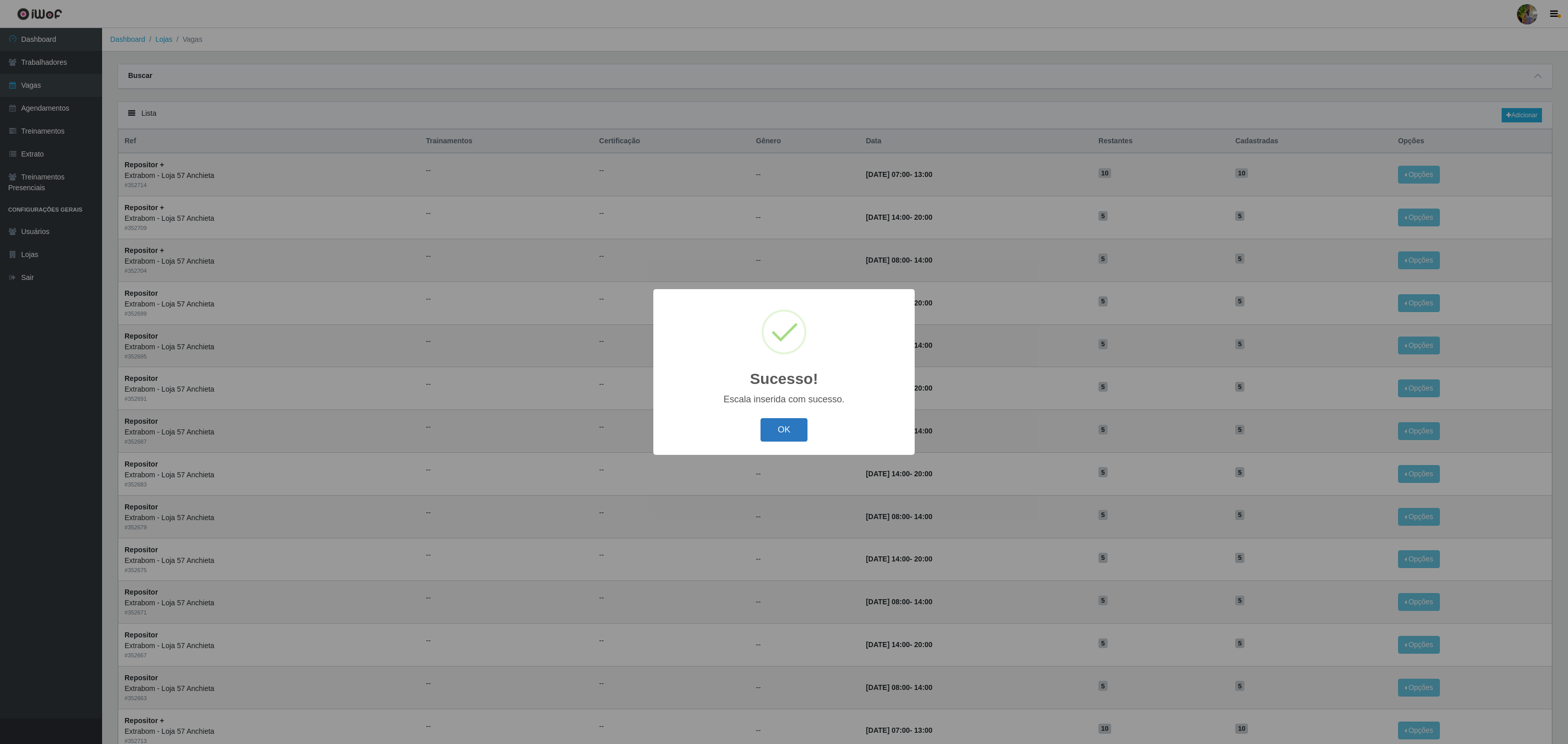
click at [763, 434] on button "OK" at bounding box center [784, 430] width 47 height 24
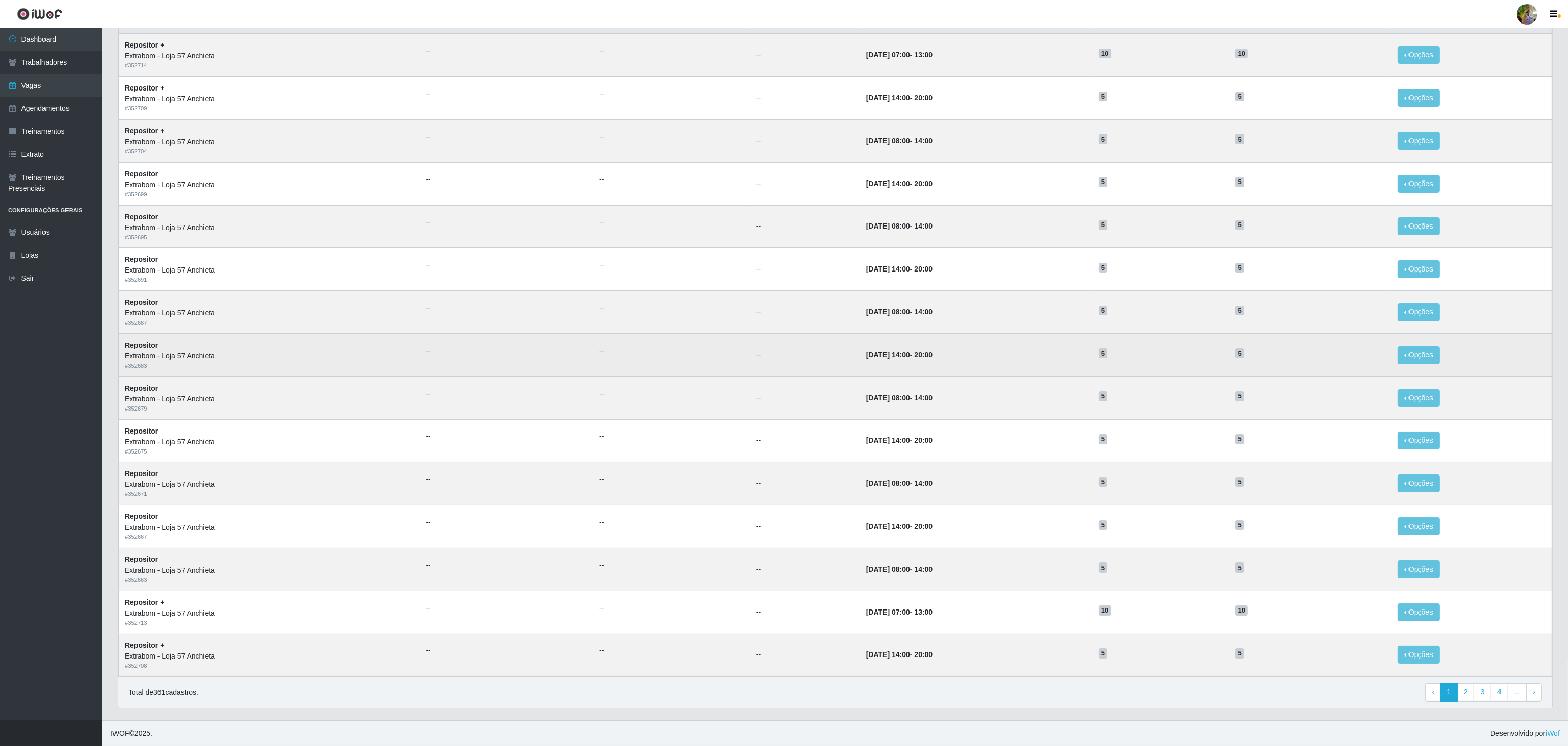
scroll to position [129, 0]
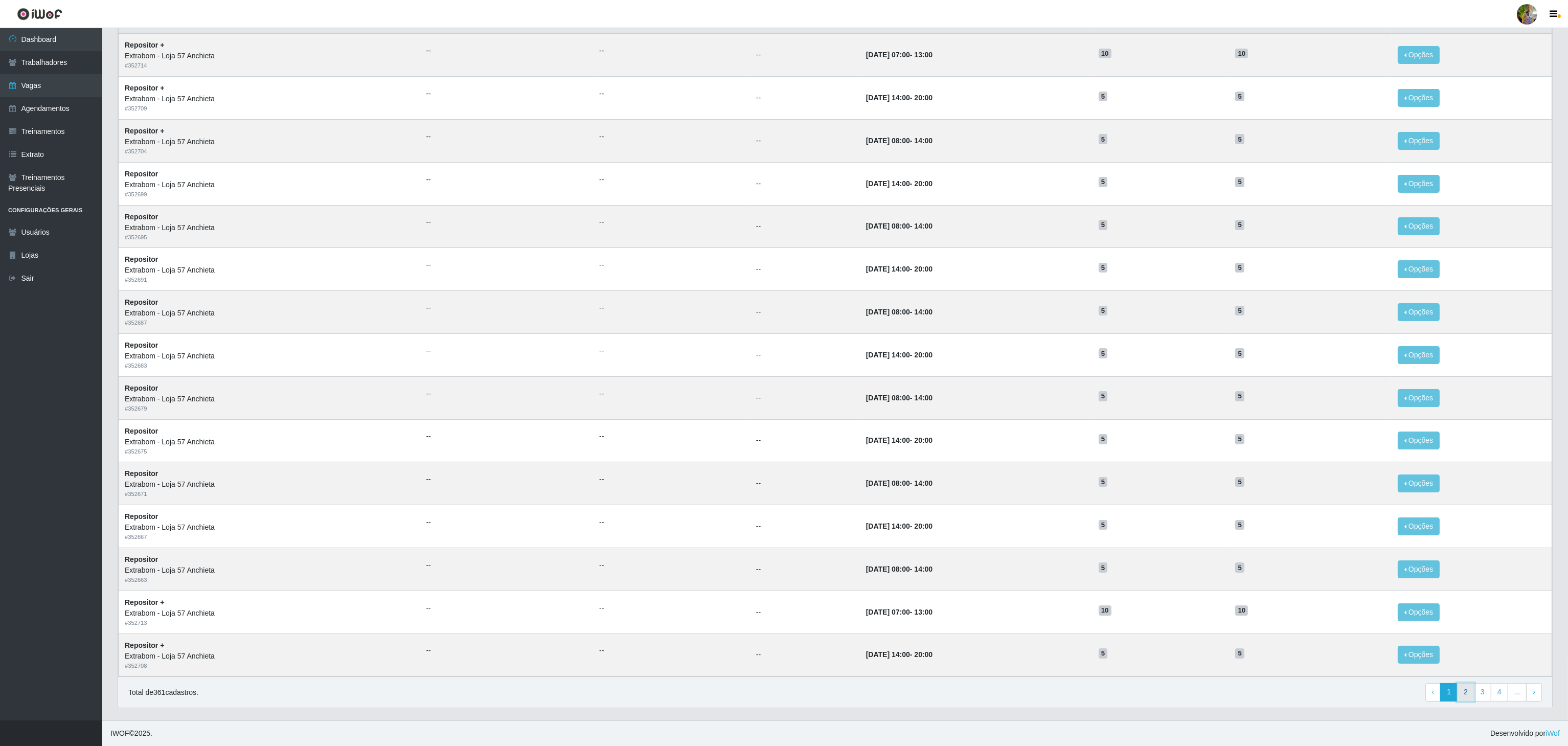
click at [1464, 697] on link "2" at bounding box center [1466, 692] width 18 height 18
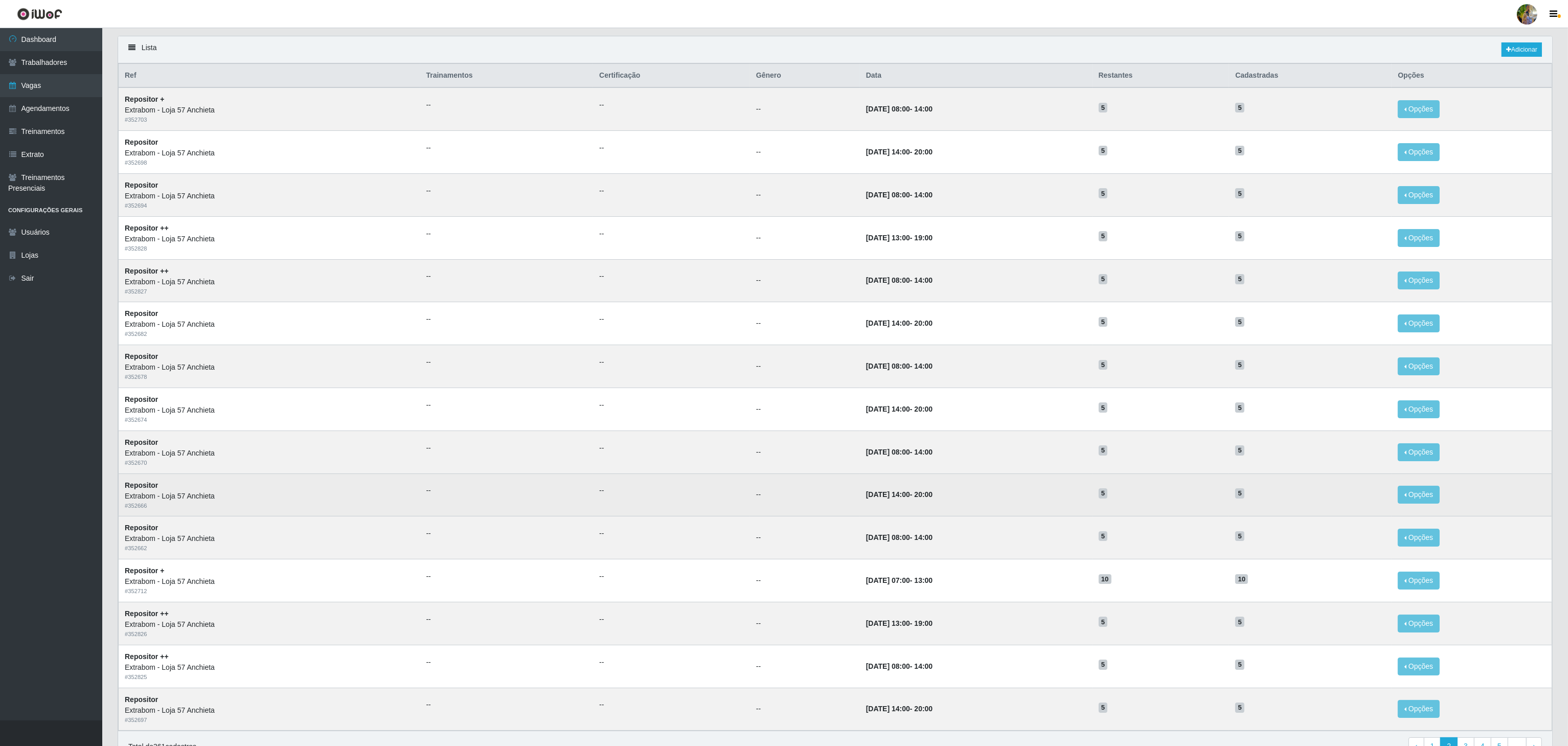
scroll to position [102, 0]
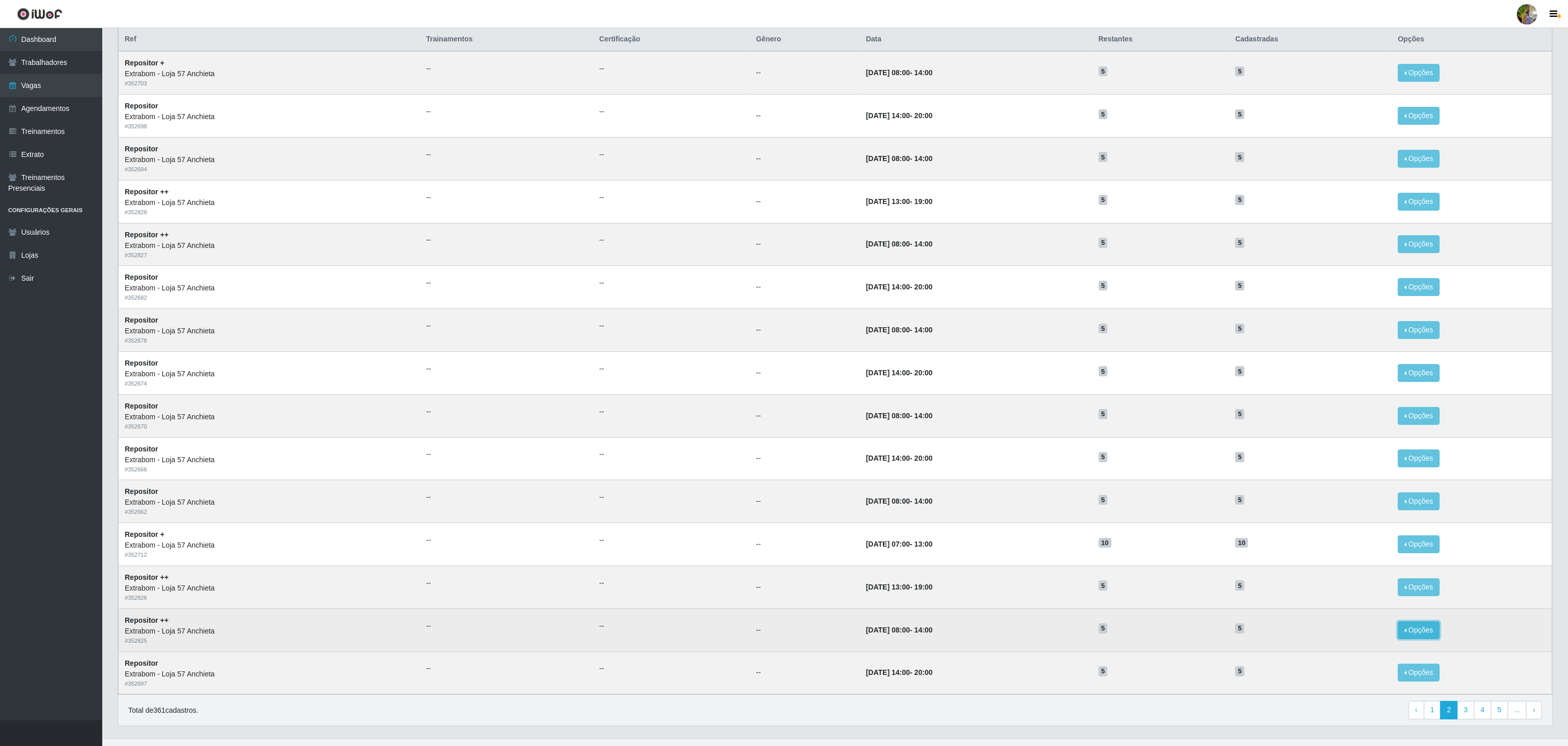
click at [1414, 629] on button "Opções" at bounding box center [1419, 630] width 42 height 18
click at [1342, 631] on button "Editar" at bounding box center [1356, 633] width 80 height 21
click at [1413, 634] on button "Opções" at bounding box center [1419, 630] width 42 height 18
click at [1355, 636] on link "Editar" at bounding box center [1340, 632] width 29 height 8
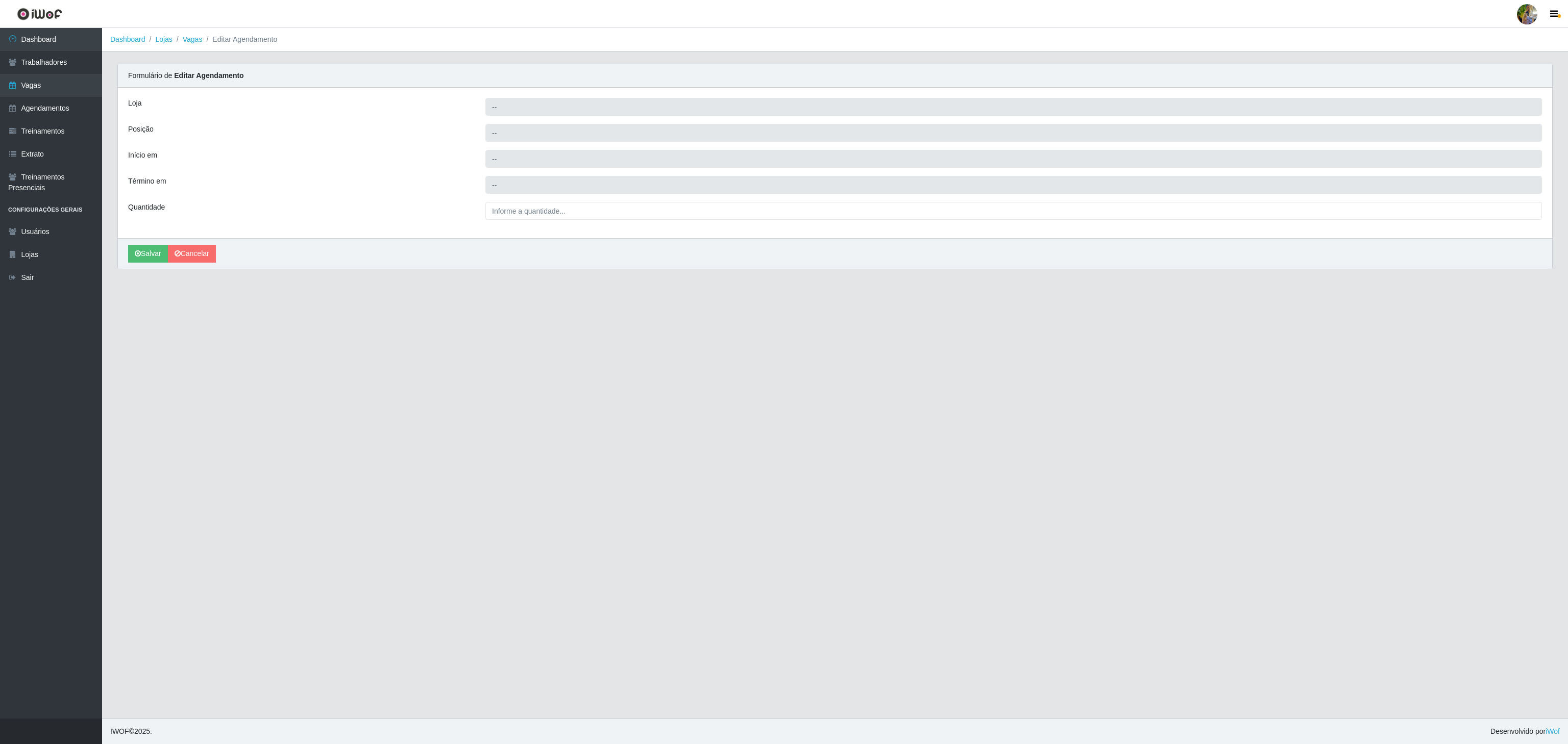
type input "Extrabom - Loja 57 Anchieta"
type input "Repositor ++"
type input "2025-11-15 08:00:00"
type input "2025-11-15 14:00:00"
type input "5__"
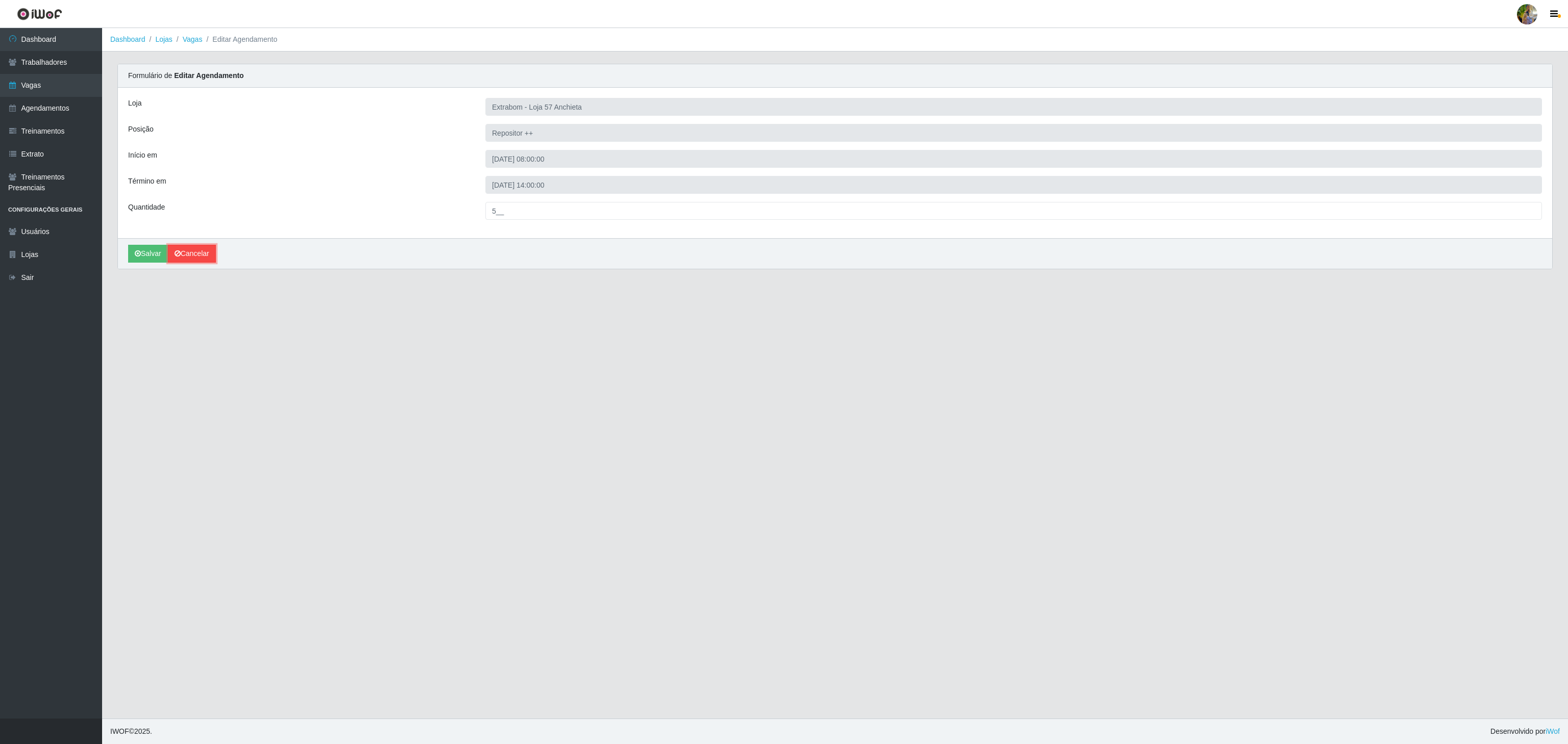
click at [181, 254] on icon at bounding box center [178, 254] width 6 height 7
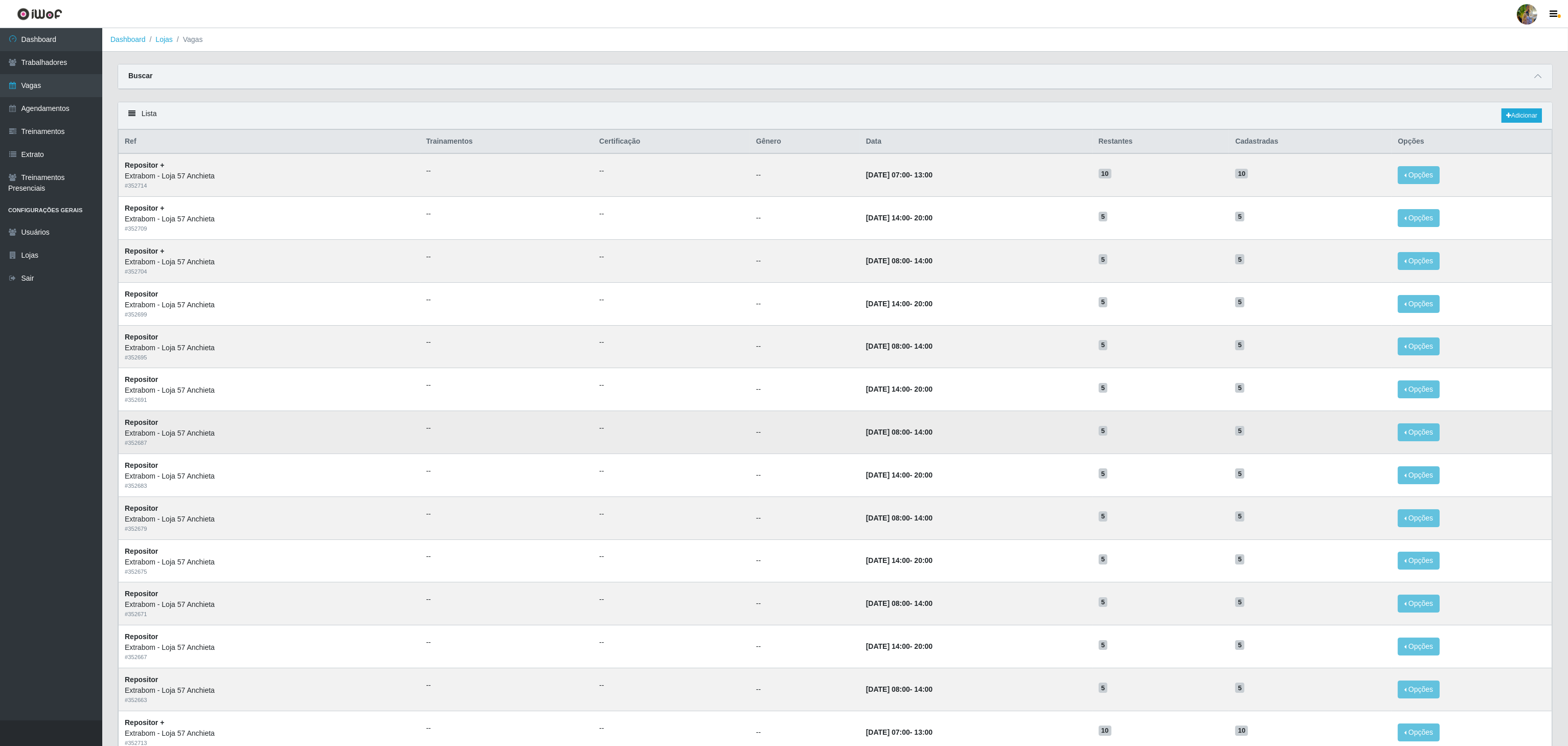
scroll to position [129, 0]
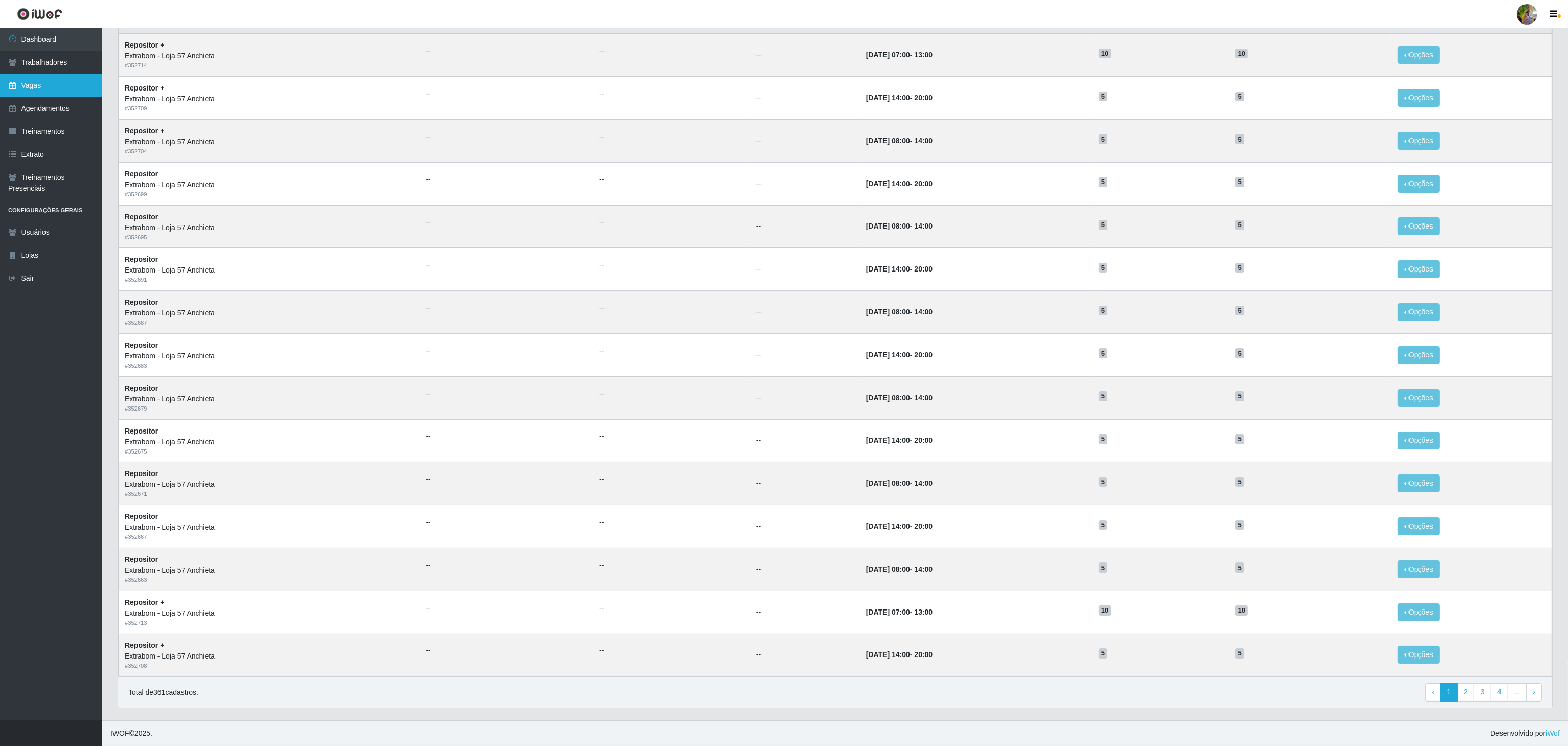
click at [62, 84] on link "Vagas" at bounding box center [51, 86] width 102 height 23
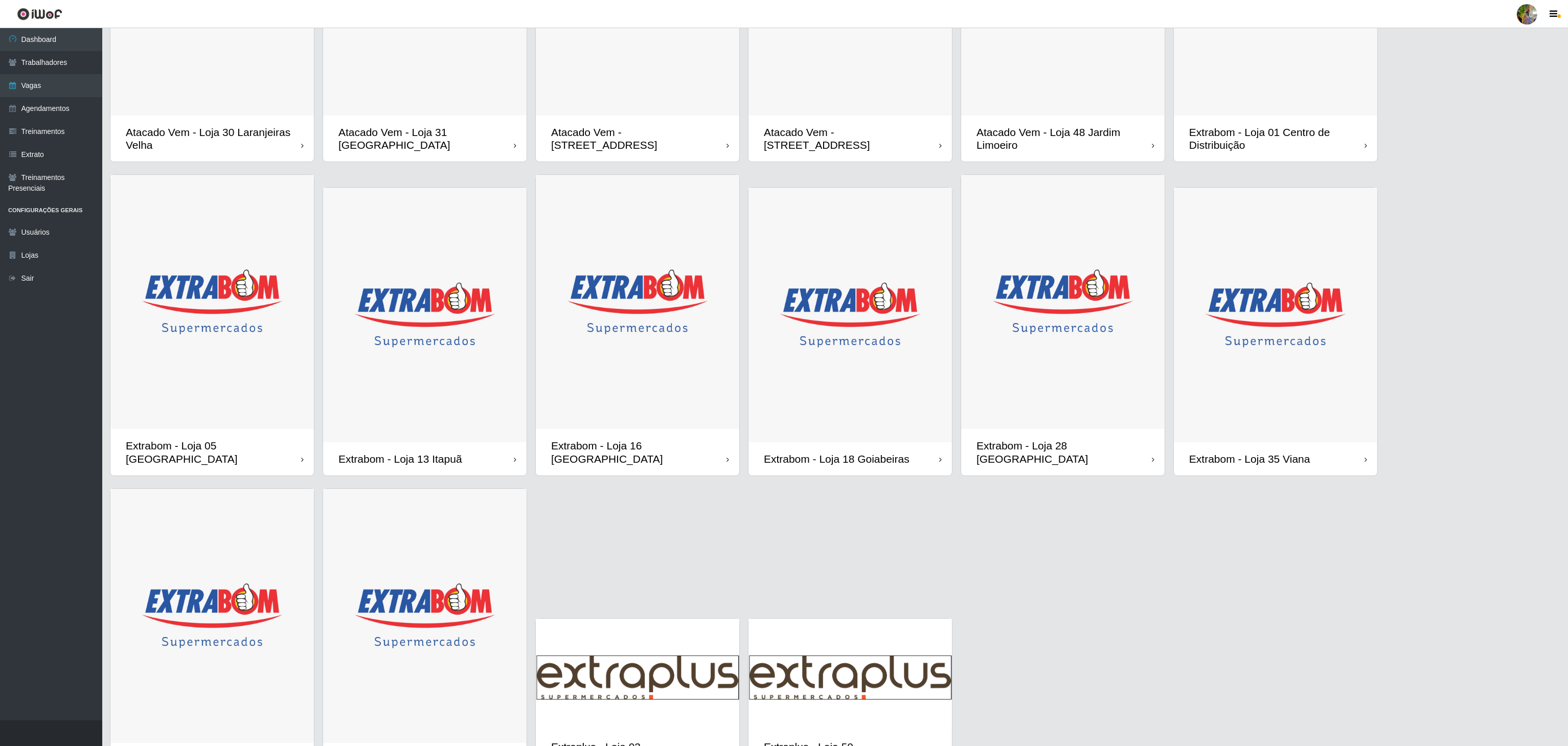
scroll to position [157, 0]
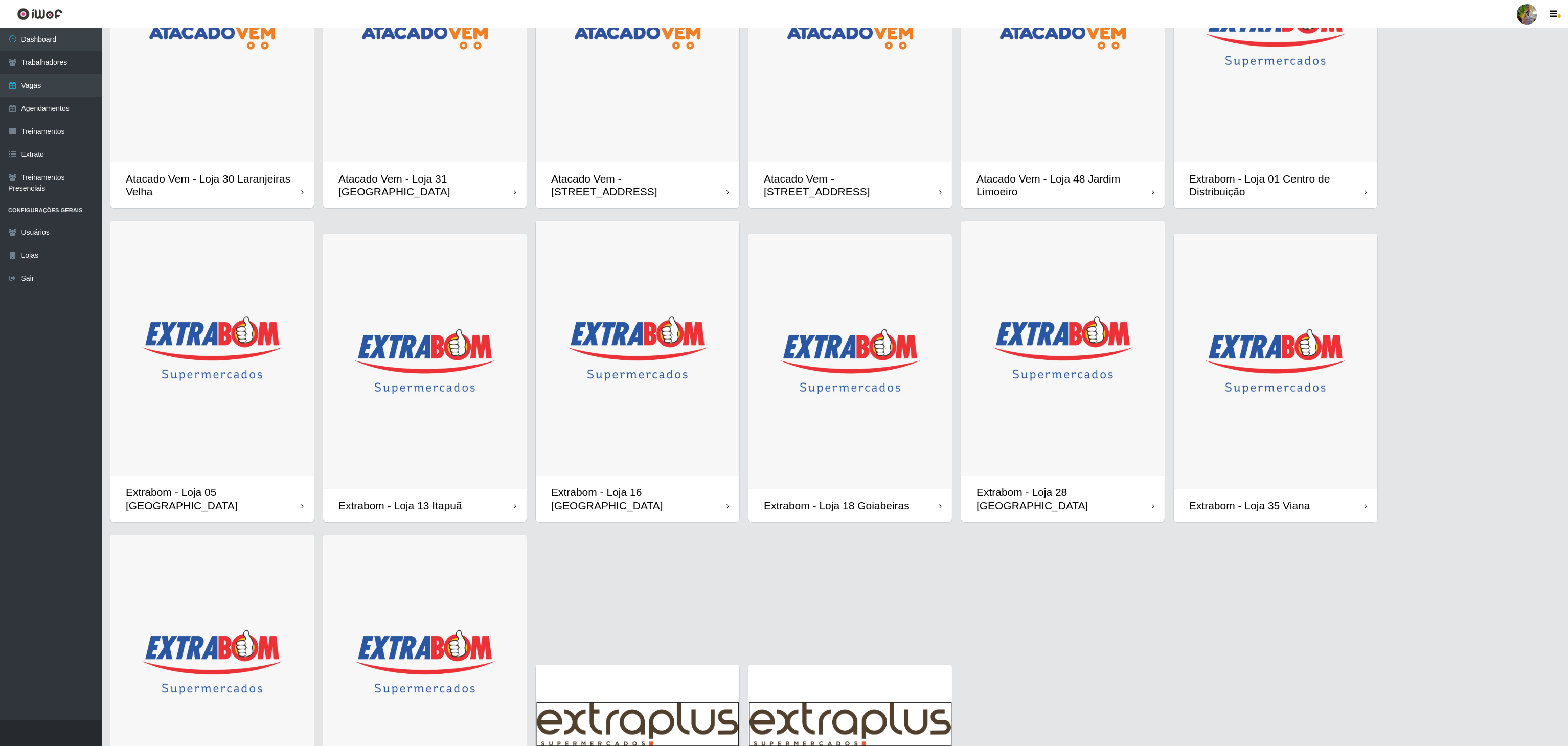
click at [638, 115] on img at bounding box center [638, 35] width 204 height 255
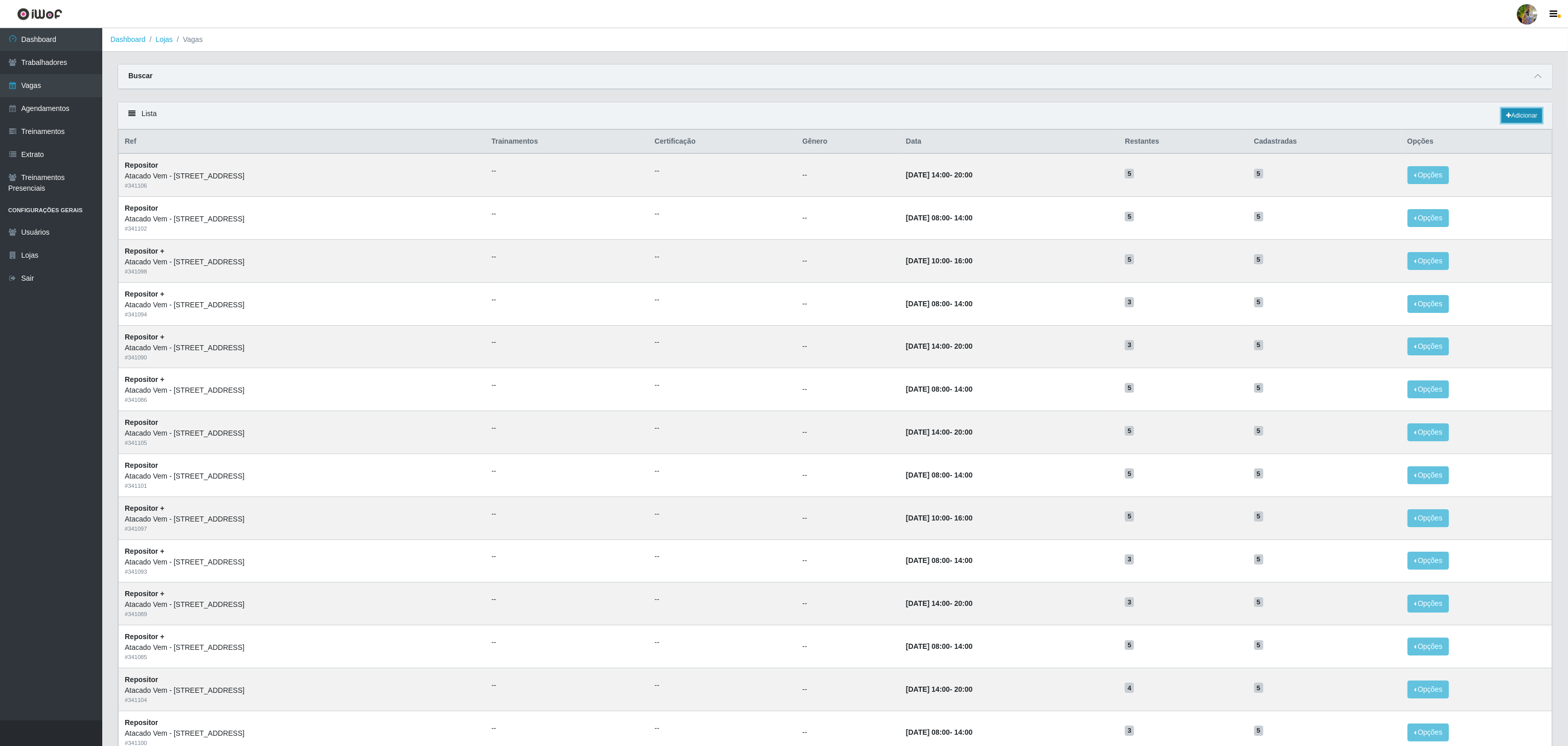
click at [1515, 123] on link "Adicionar" at bounding box center [1522, 115] width 40 height 14
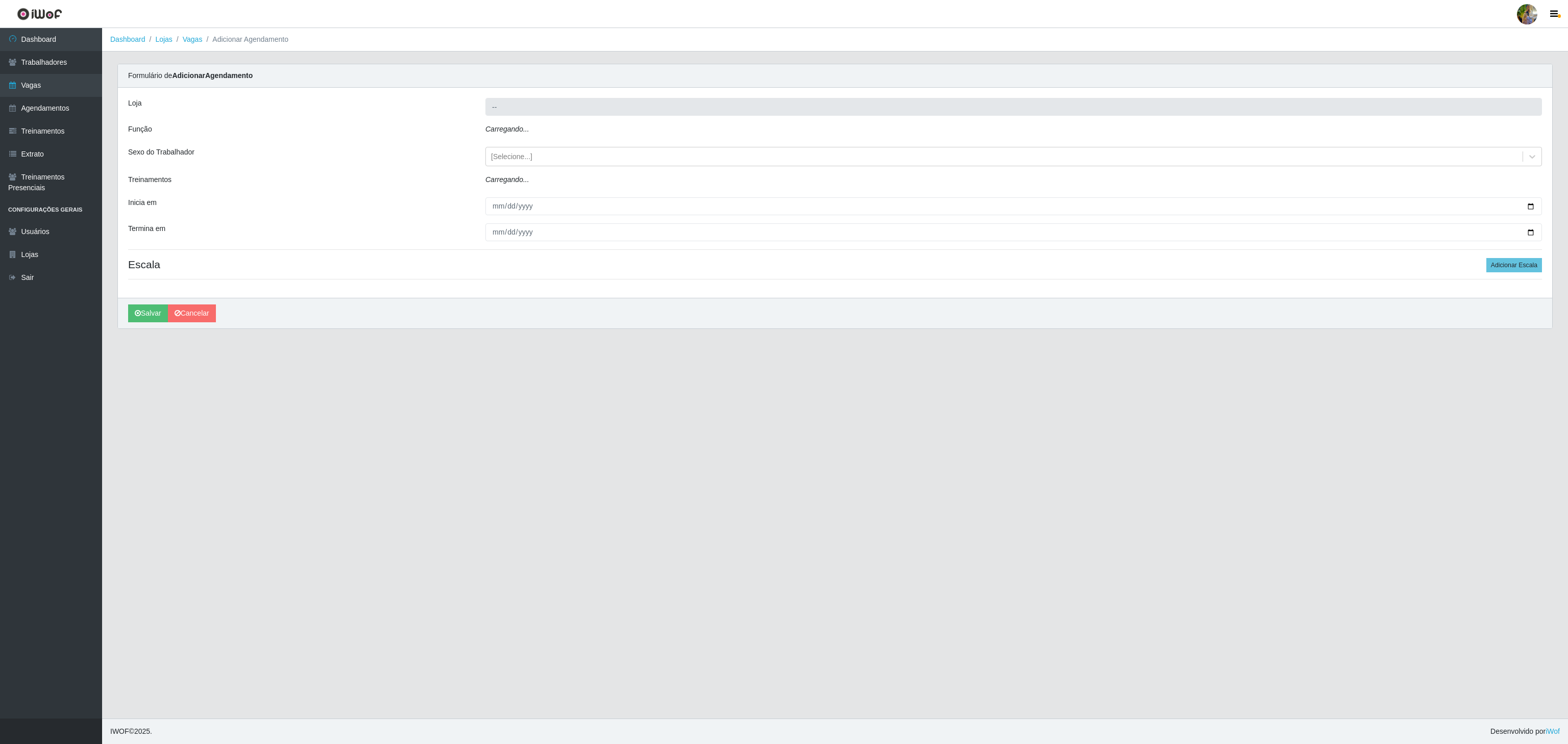
type input "Atacado Vem - Loja 36 Vila Nova do Colares"
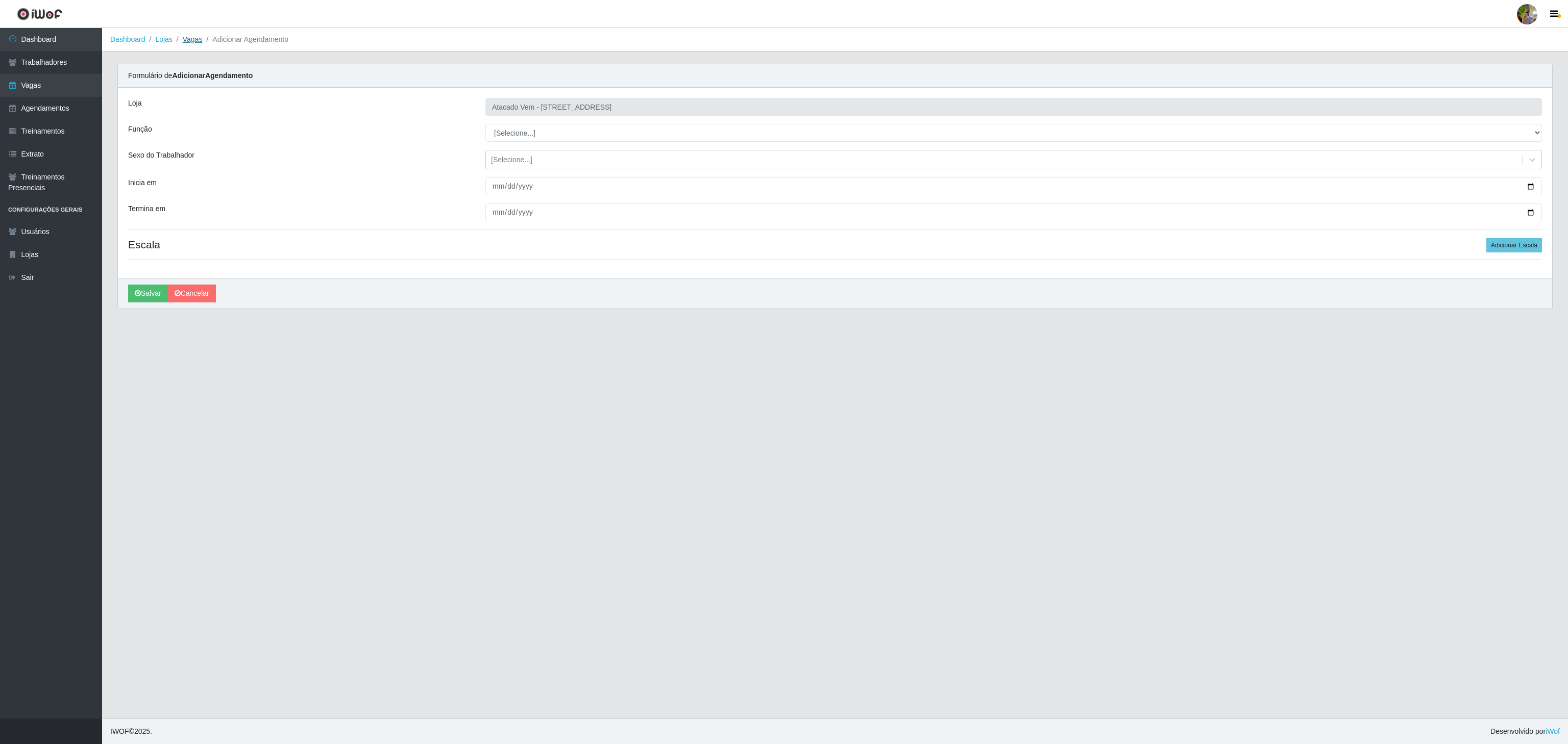
click at [189, 41] on link "Vagas" at bounding box center [192, 39] width 20 height 8
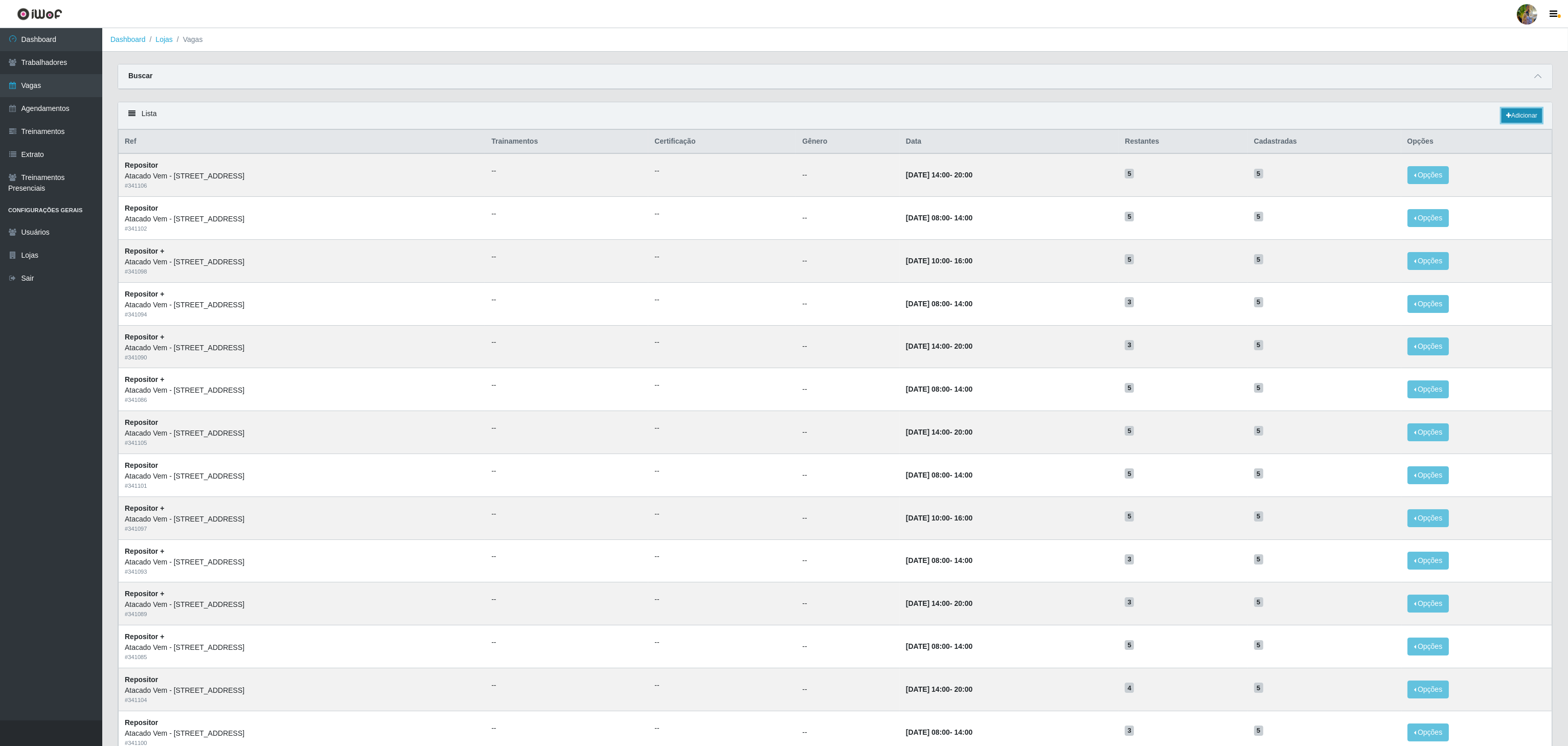
click at [1502, 117] on link "Adicionar" at bounding box center [1522, 115] width 40 height 14
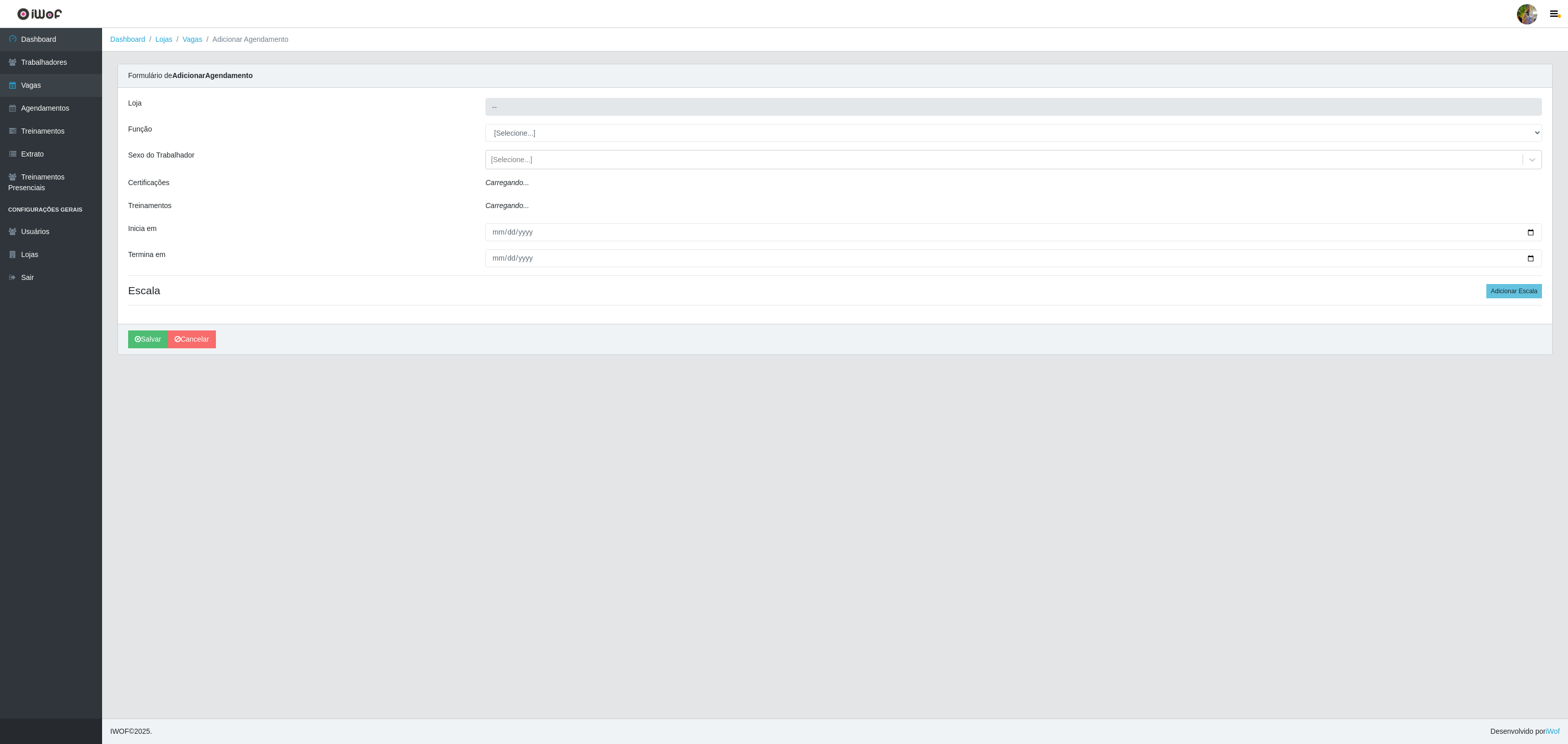
type input "Atacado Vem - [STREET_ADDRESS]"
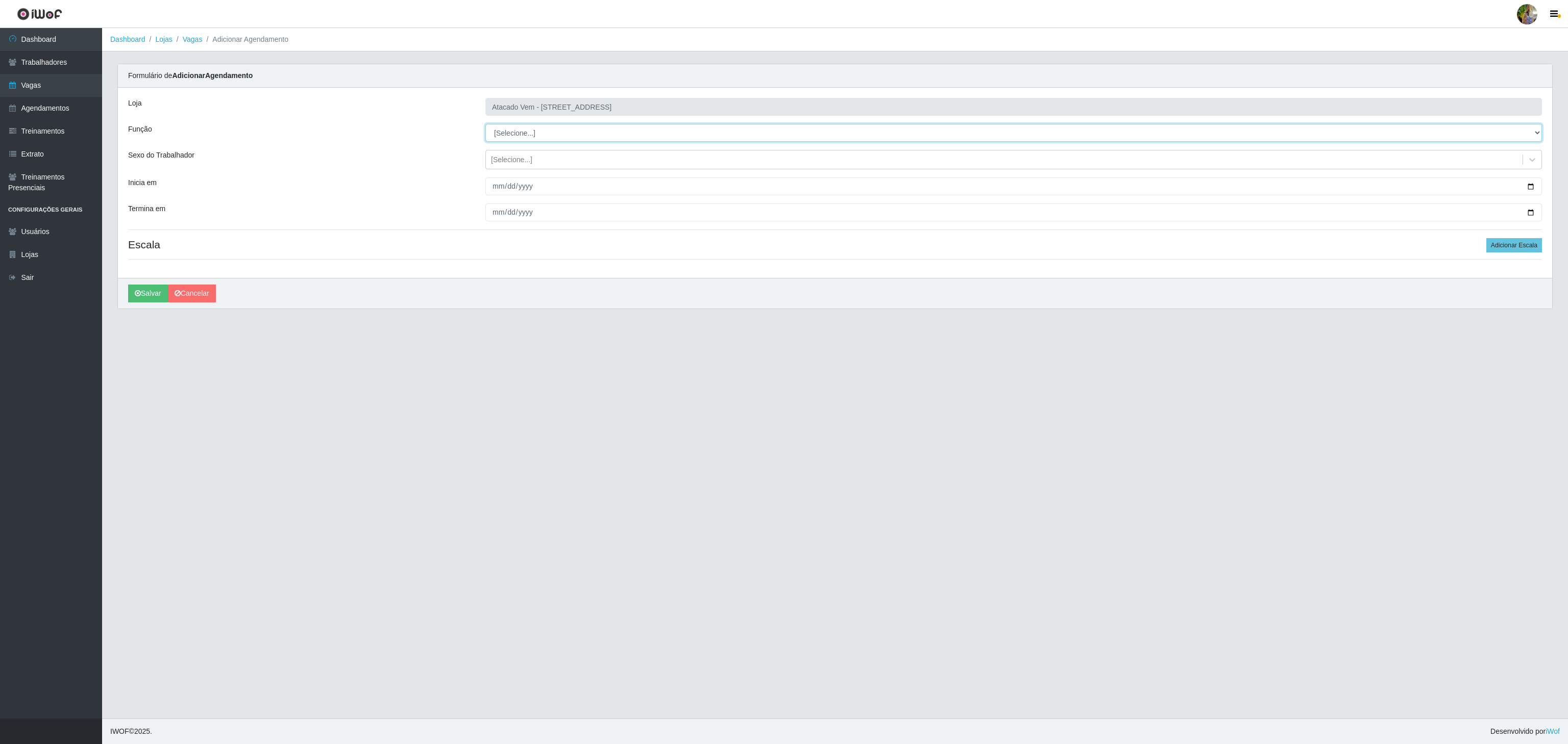
drag, startPoint x: 533, startPoint y: 128, endPoint x: 531, endPoint y: 134, distance: 6.3
click at [533, 133] on select "[Selecione...] Carregador e Descarregador de Caminhão Carregador e Descarregado…" at bounding box center [1013, 133] width 1057 height 18
select select "24"
click at [485, 125] on select "[Selecione...] Carregador e Descarregador de Caminhão Carregador e Descarregado…" at bounding box center [1013, 133] width 1057 height 18
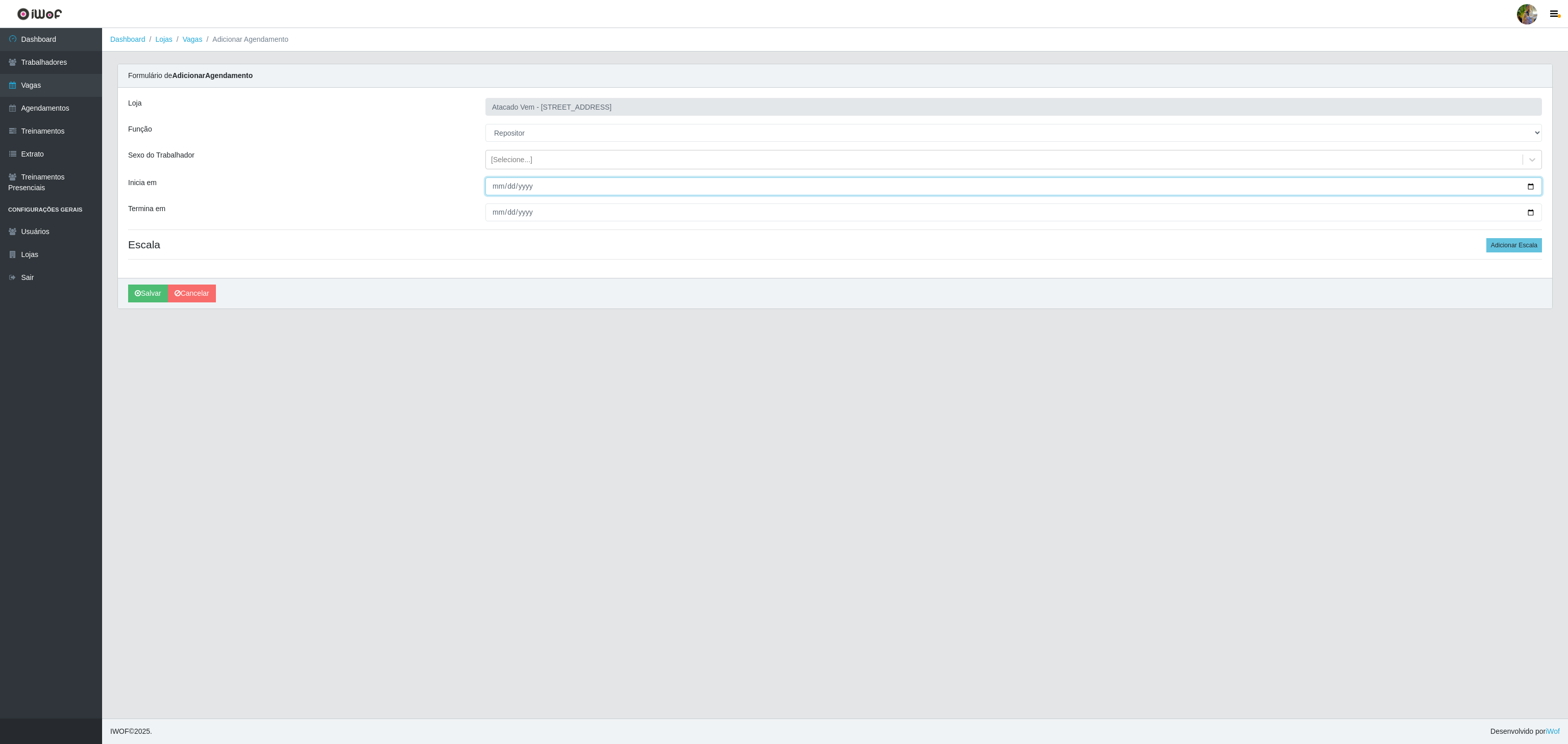
click at [492, 189] on input "Inicia em" at bounding box center [1013, 186] width 1057 height 18
type input "[DATE]"
click at [497, 214] on input "Termina em" at bounding box center [1013, 212] width 1057 height 18
type input "[DATE]"
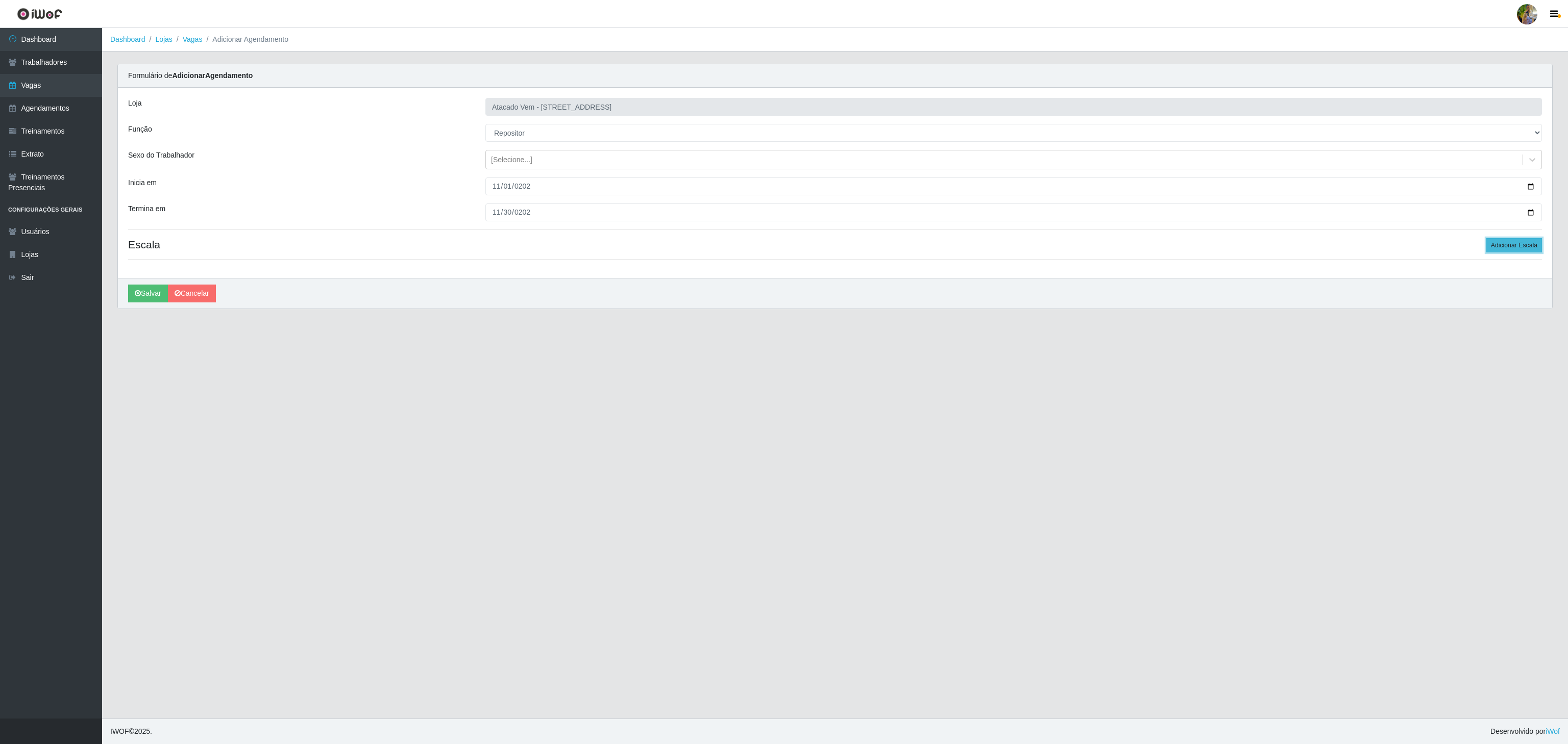
click at [1516, 249] on button "Adicionar Escala" at bounding box center [1514, 245] width 55 height 14
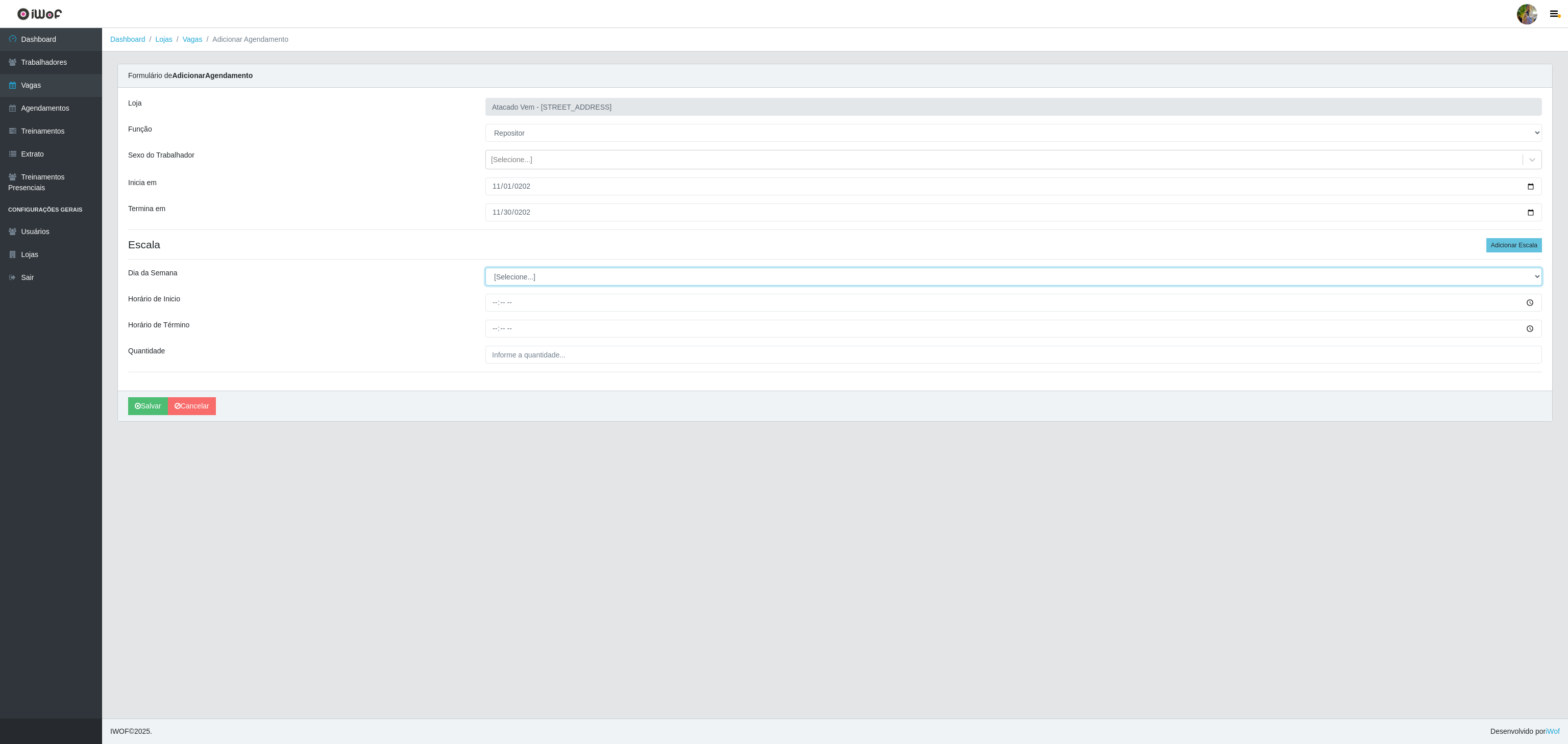
click at [511, 279] on select "[Selecione...] Segunda Terça Quarta Quinta Sexta Sábado Domingo" at bounding box center [1013, 276] width 1057 height 18
select select "1"
click at [485, 270] on select "[Selecione...] Segunda Terça Quarta Quinta Sexta Sábado Domingo" at bounding box center [1013, 276] width 1057 height 18
click at [1526, 248] on button "Adicionar Escala" at bounding box center [1514, 245] width 55 height 14
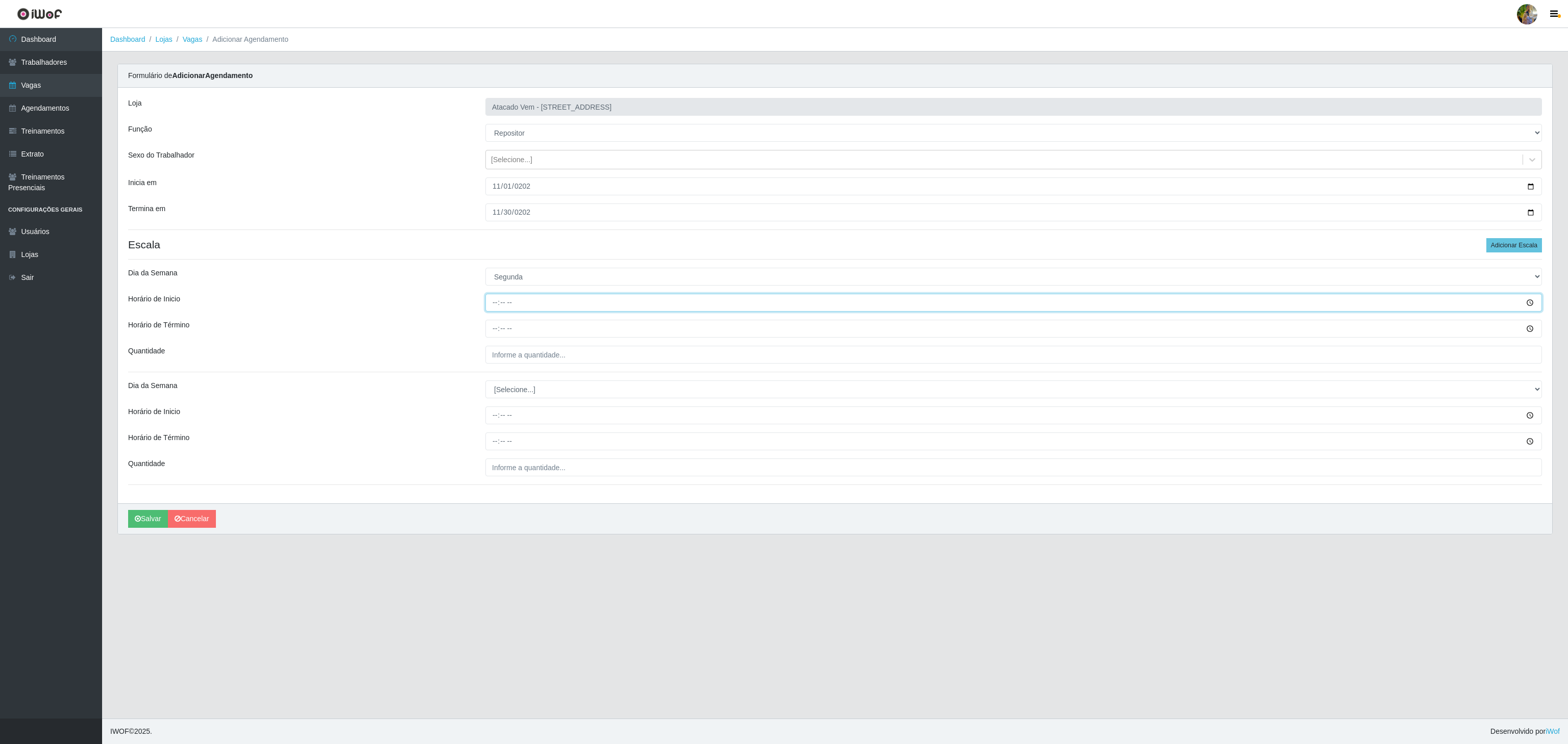
click at [494, 304] on input "Horário de Inicio" at bounding box center [1013, 302] width 1057 height 18
type input "08:00"
click at [488, 330] on input "Horário de Término" at bounding box center [1013, 329] width 1057 height 18
type input "14:00"
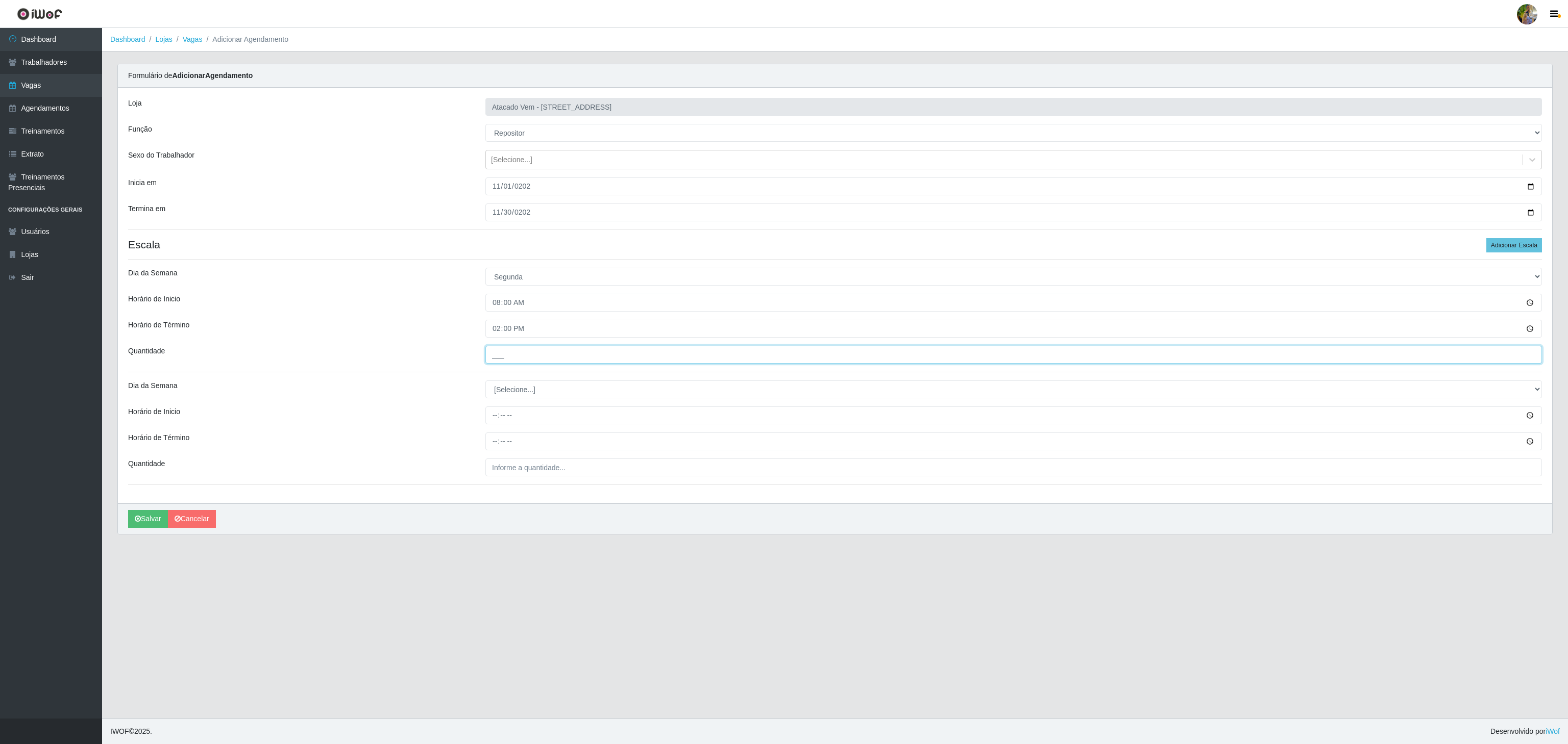
click at [561, 351] on input "___" at bounding box center [1013, 355] width 1057 height 18
type input "5__"
click at [562, 395] on select "[Selecione...] Segunda Terça Quarta Quinta Sexta Sábado Domingo" at bounding box center [1013, 389] width 1057 height 18
select select "1"
click at [485, 383] on select "[Selecione...] Segunda Terça Quarta Quinta Sexta Sábado Domingo" at bounding box center [1013, 389] width 1057 height 18
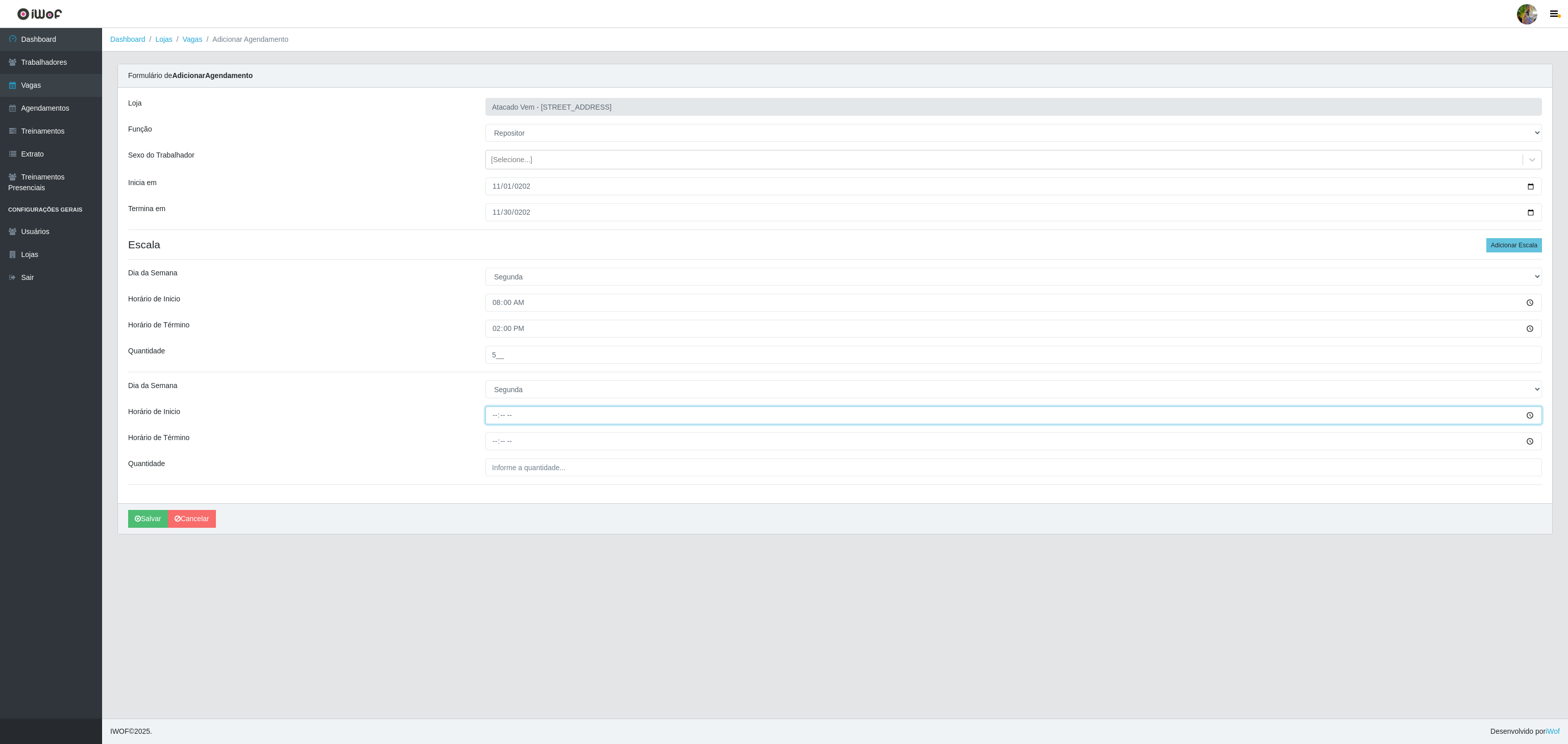
click at [498, 414] on input "Horário de Inicio" at bounding box center [1013, 415] width 1057 height 18
type input "14:00"
click at [497, 446] on input "Horário de Término" at bounding box center [1013, 441] width 1057 height 18
type input "20:00"
click at [543, 456] on div "Loja Atacado Vem - Loja 36 Vila Nova do Colares Função [Selecione...] Carregado…" at bounding box center [835, 295] width 1434 height 415
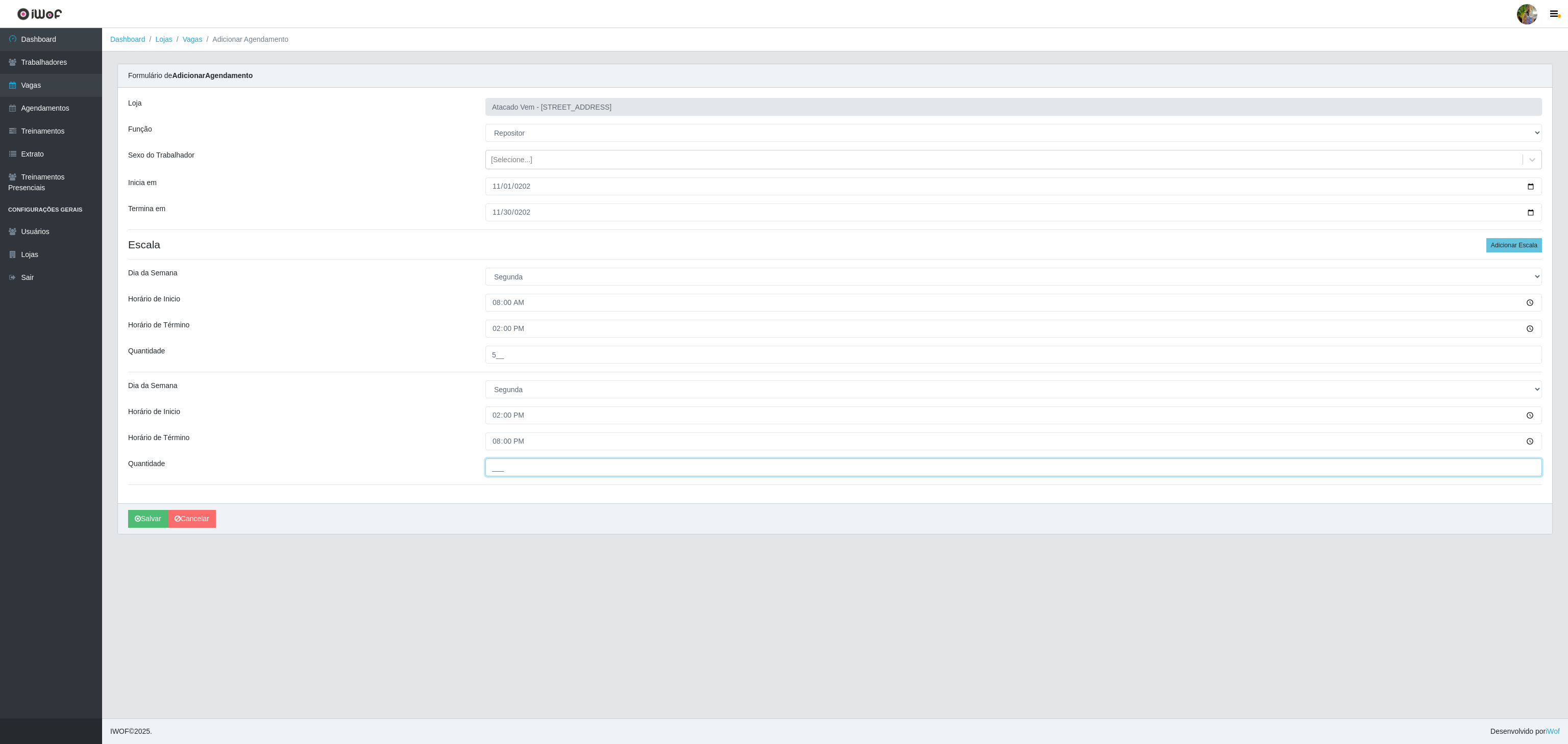
click at [559, 476] on input "___" at bounding box center [1013, 467] width 1057 height 18
type input "5__"
click at [155, 518] on button "Salvar" at bounding box center [147, 519] width 40 height 18
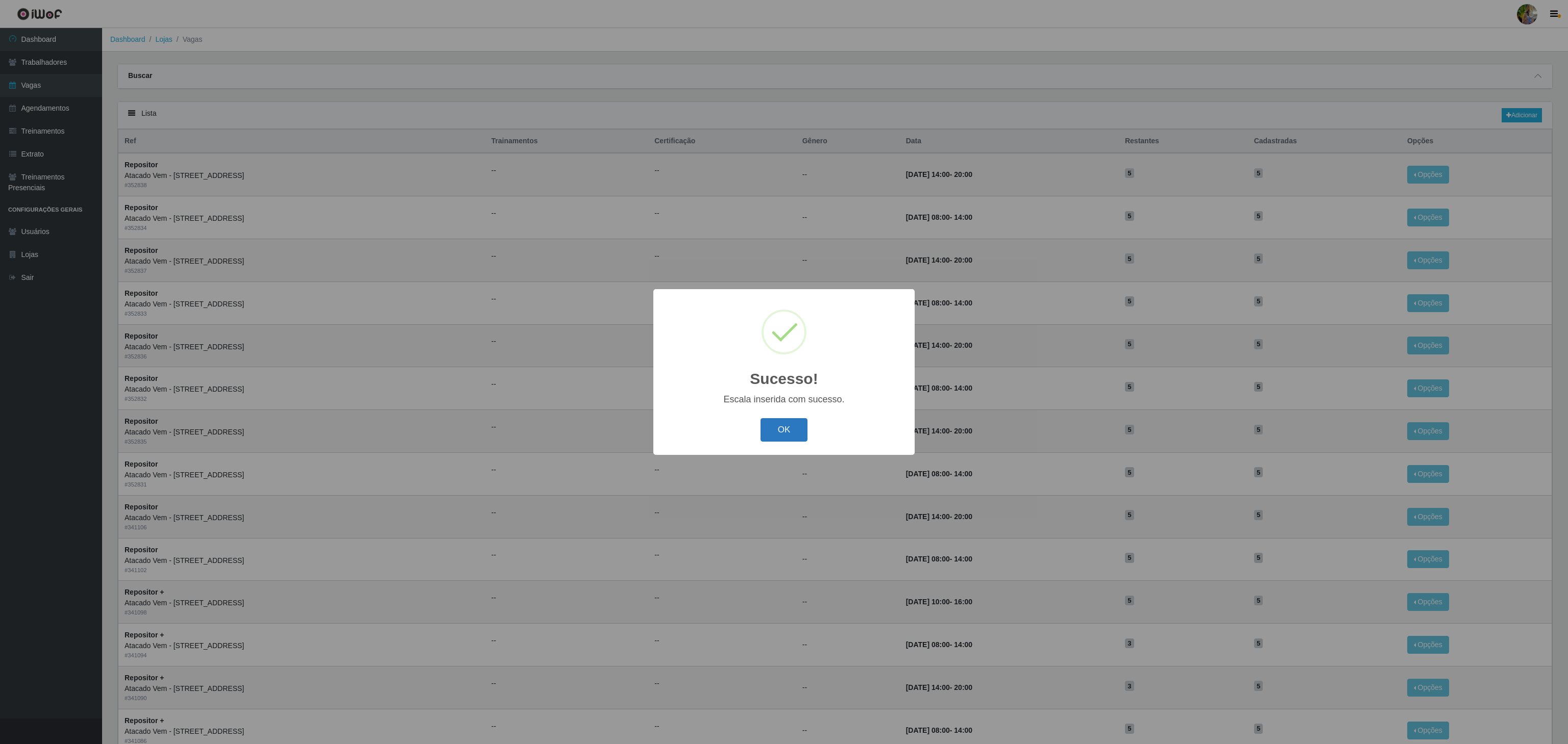
click at [787, 425] on button "OK" at bounding box center [784, 430] width 47 height 24
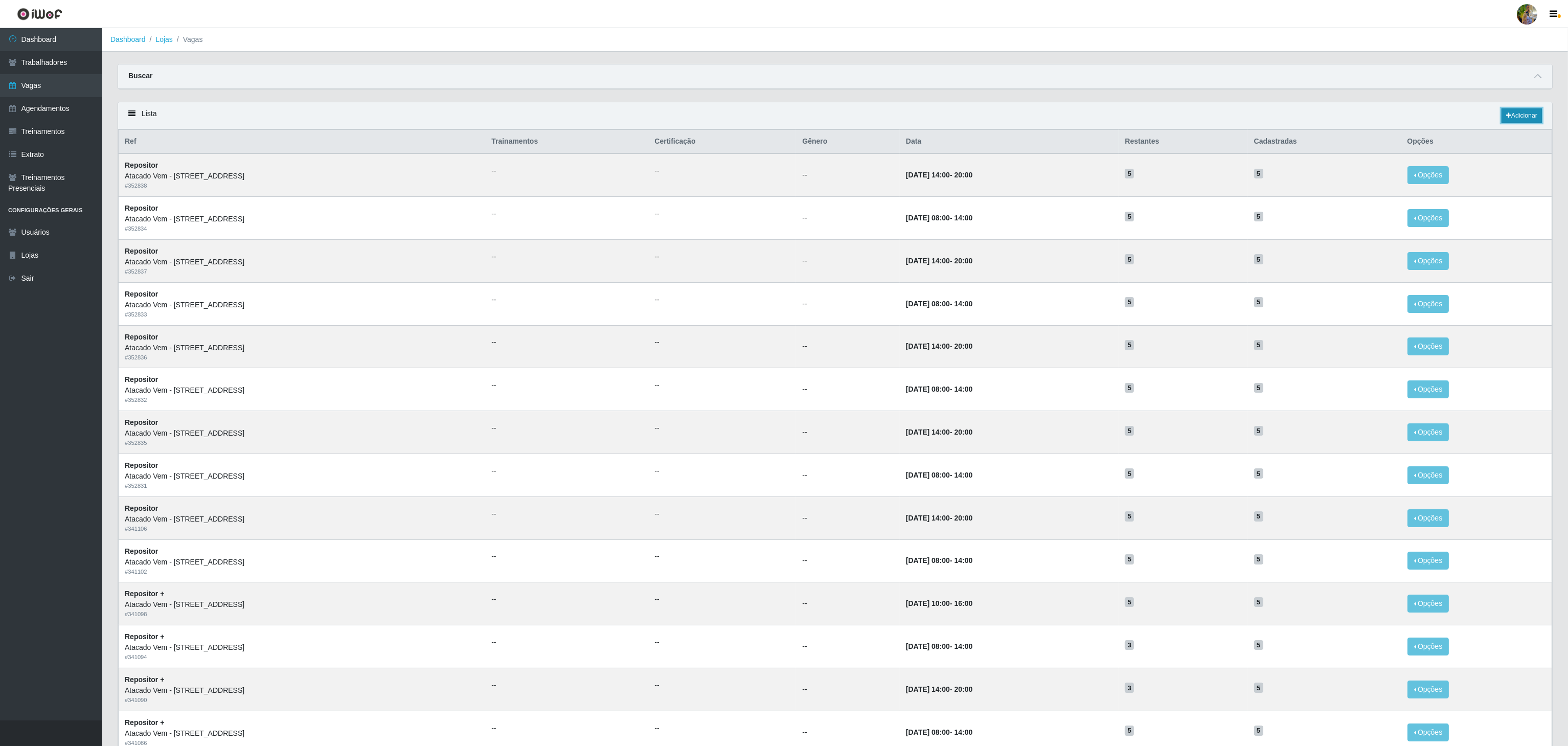
click at [1520, 112] on link "Adicionar" at bounding box center [1522, 115] width 40 height 14
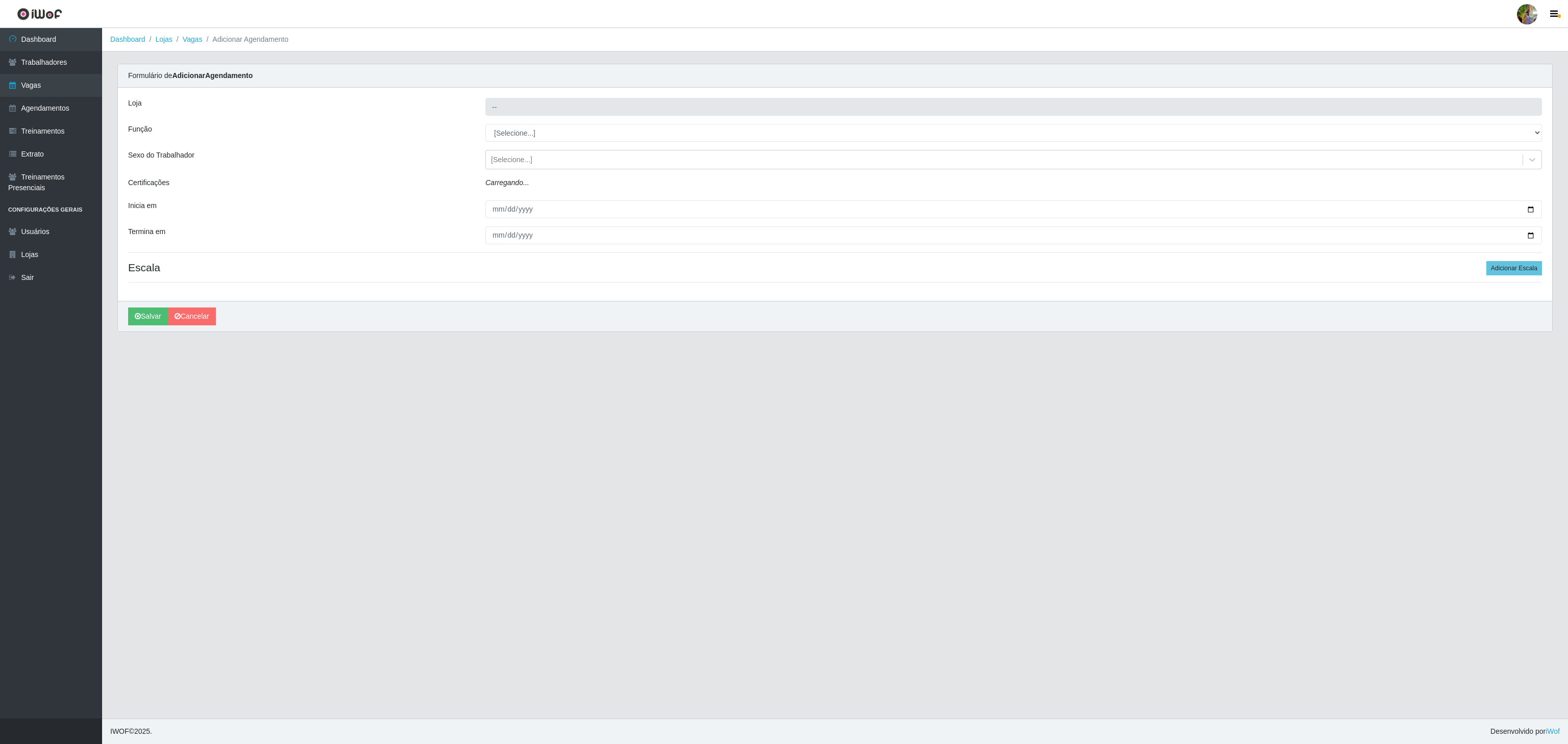
type input "Atacado Vem - [STREET_ADDRESS]"
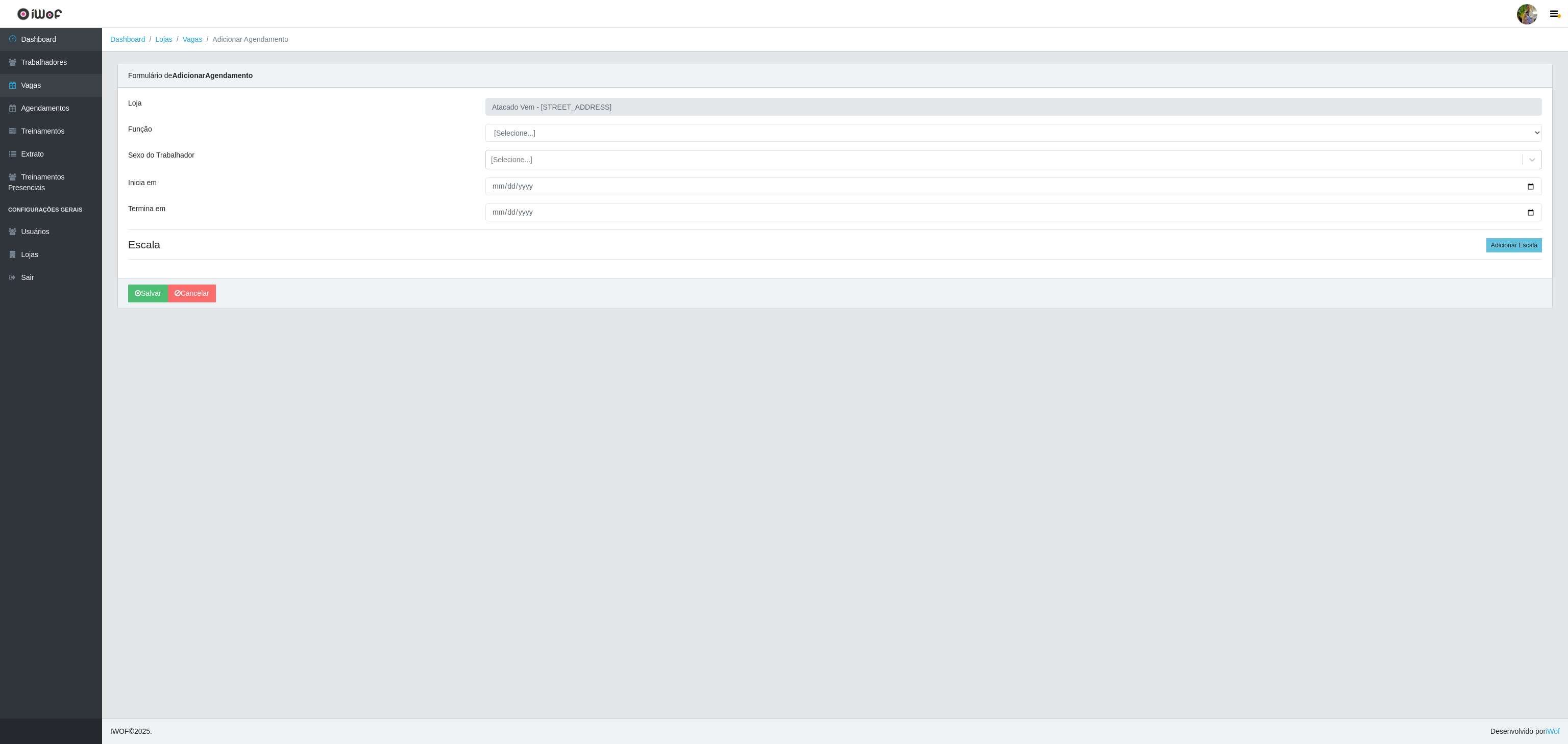
click at [558, 122] on div "Loja Atacado Vem - Loja 36 Vila Nova do Colares Função [Selecione...] Carregado…" at bounding box center [835, 183] width 1434 height 190
click at [557, 134] on select "[Selecione...] Carregador e Descarregador de Caminhão Carregador e Descarregado…" at bounding box center [1013, 133] width 1057 height 18
select select "82"
click at [485, 125] on select "[Selecione...] Carregador e Descarregador de Caminhão Carregador e Descarregado…" at bounding box center [1013, 133] width 1057 height 18
click at [495, 185] on input "Inicia em" at bounding box center [1013, 186] width 1057 height 18
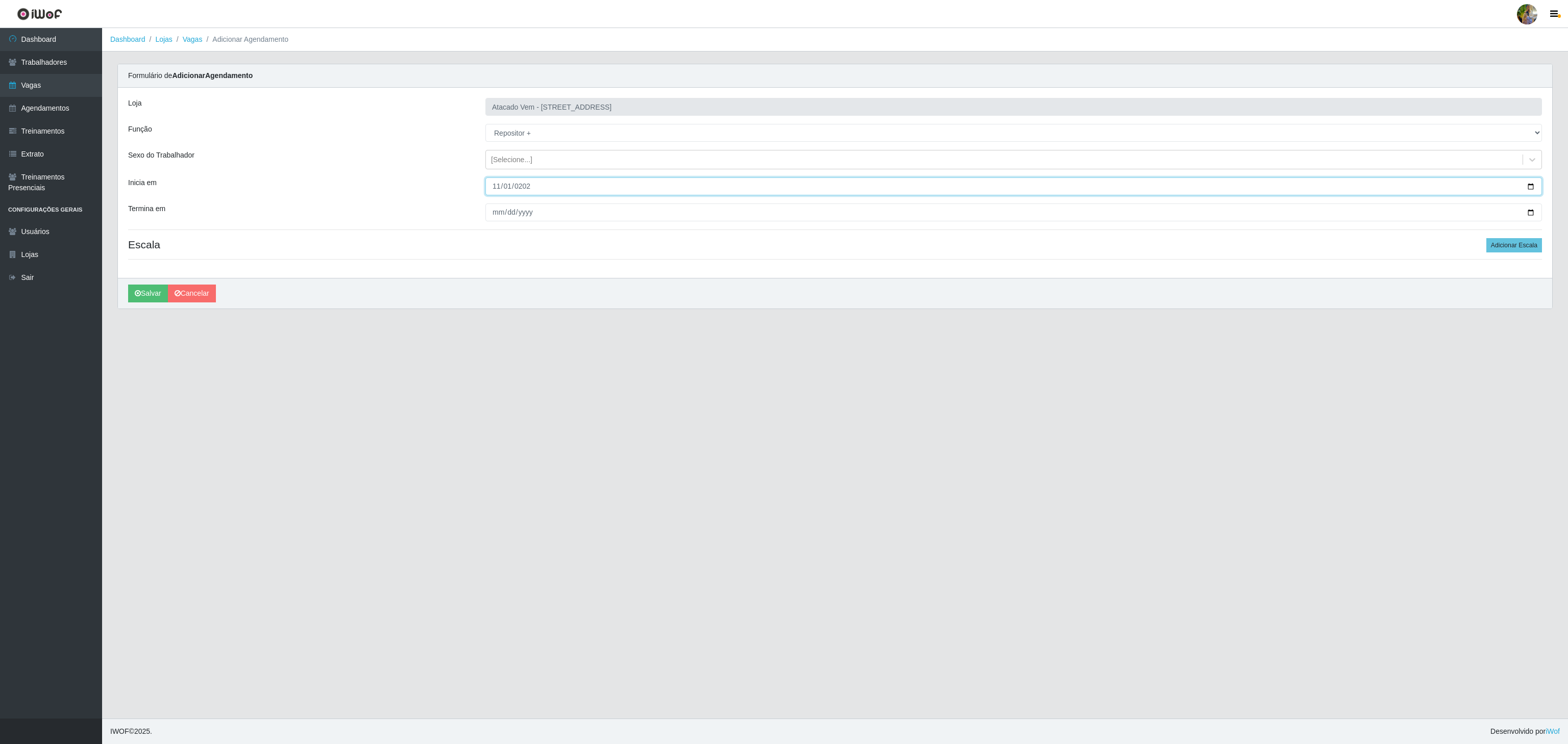
type input "[DATE]"
click at [492, 214] on input "Termina em" at bounding box center [1013, 212] width 1057 height 18
type input "[DATE]"
click at [1518, 238] on div "Loja Atacado Vem - Loja 36 Vila Nova do Colares Função [Selecione...] Carregado…" at bounding box center [835, 183] width 1434 height 190
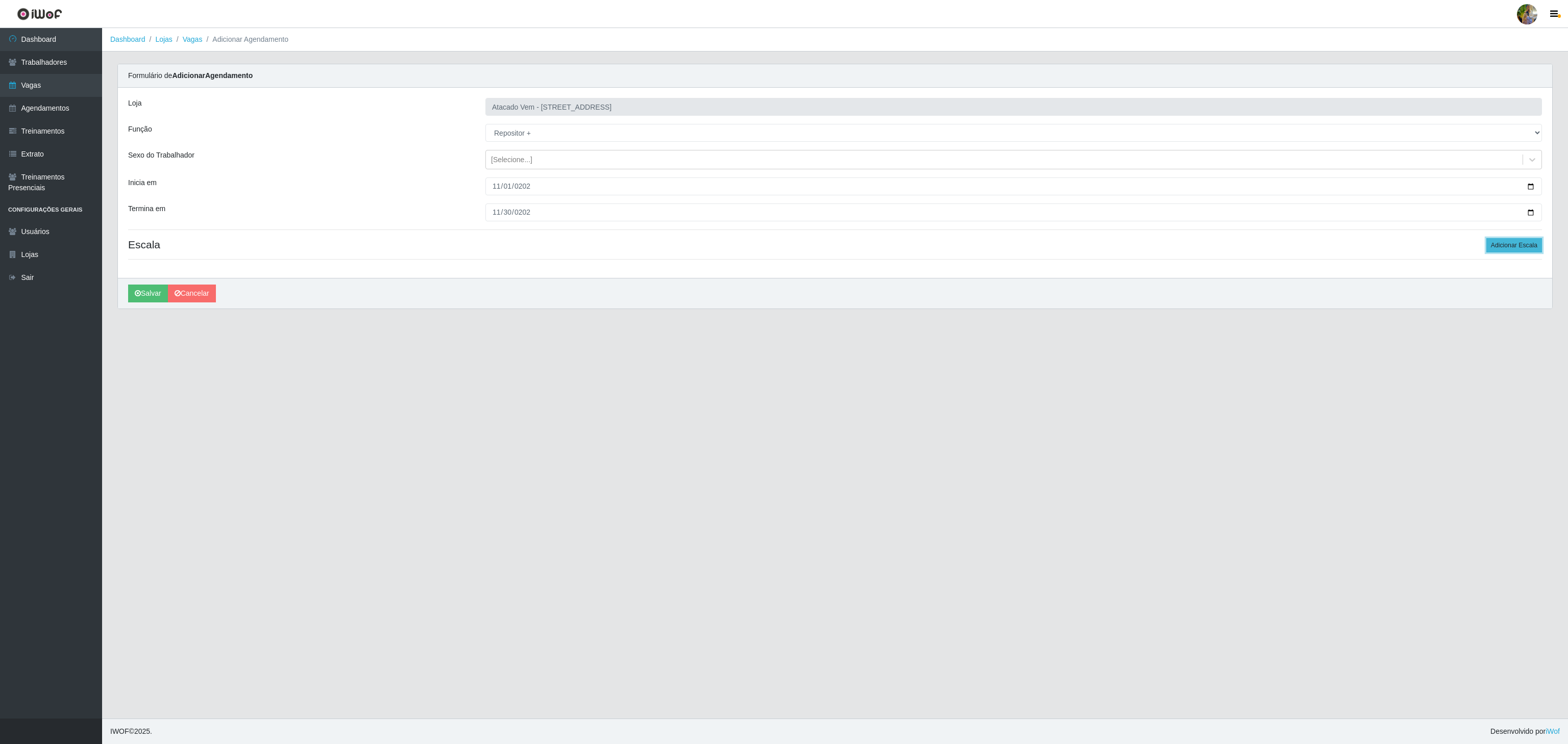
click at [1516, 242] on button "Adicionar Escala" at bounding box center [1514, 245] width 55 height 14
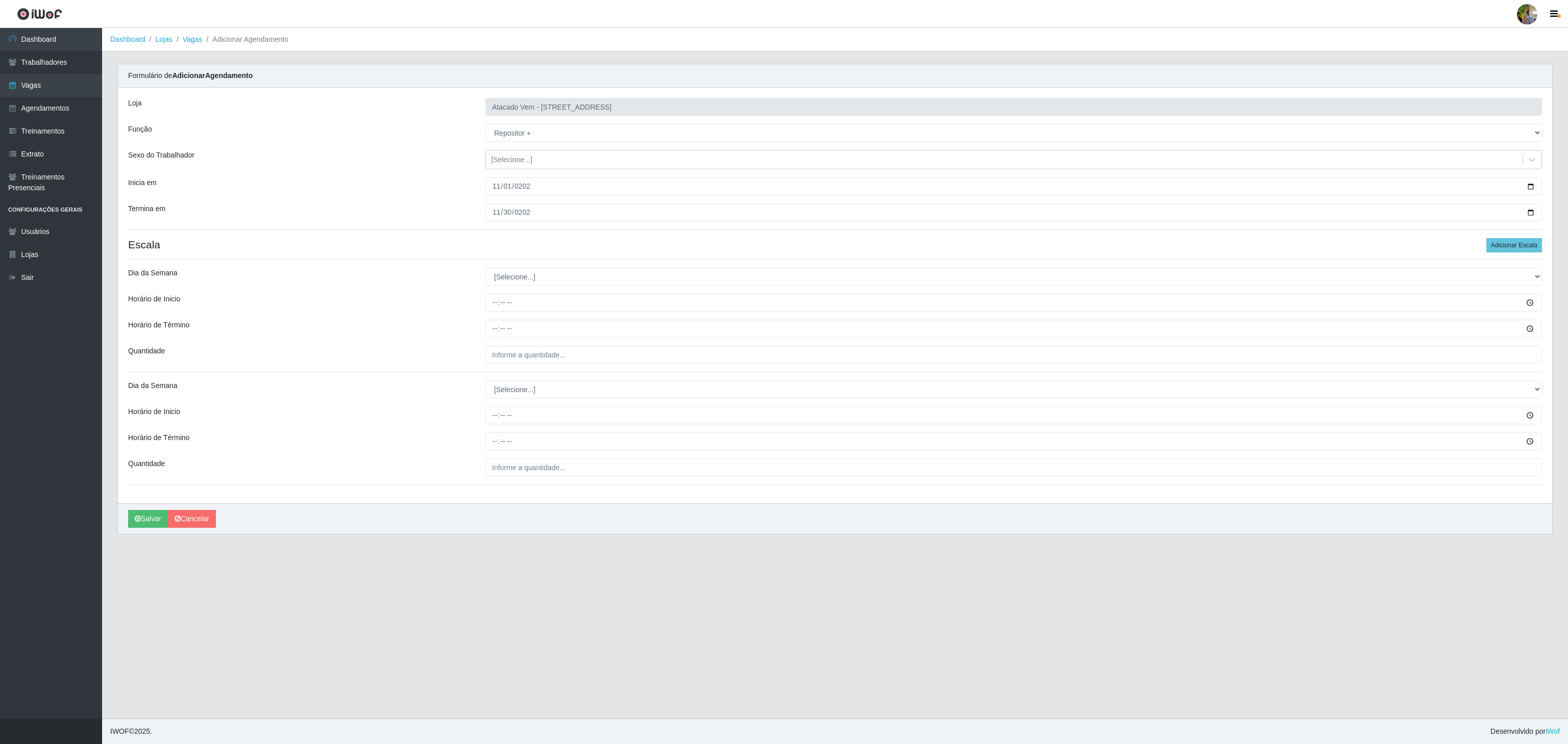
click at [1528, 238] on div "Loja Atacado Vem - Loja 36 Vila Nova do Colares Função [Selecione...] Carregado…" at bounding box center [835, 295] width 1434 height 415
click at [1526, 246] on button "Adicionar Escala" at bounding box center [1514, 245] width 55 height 14
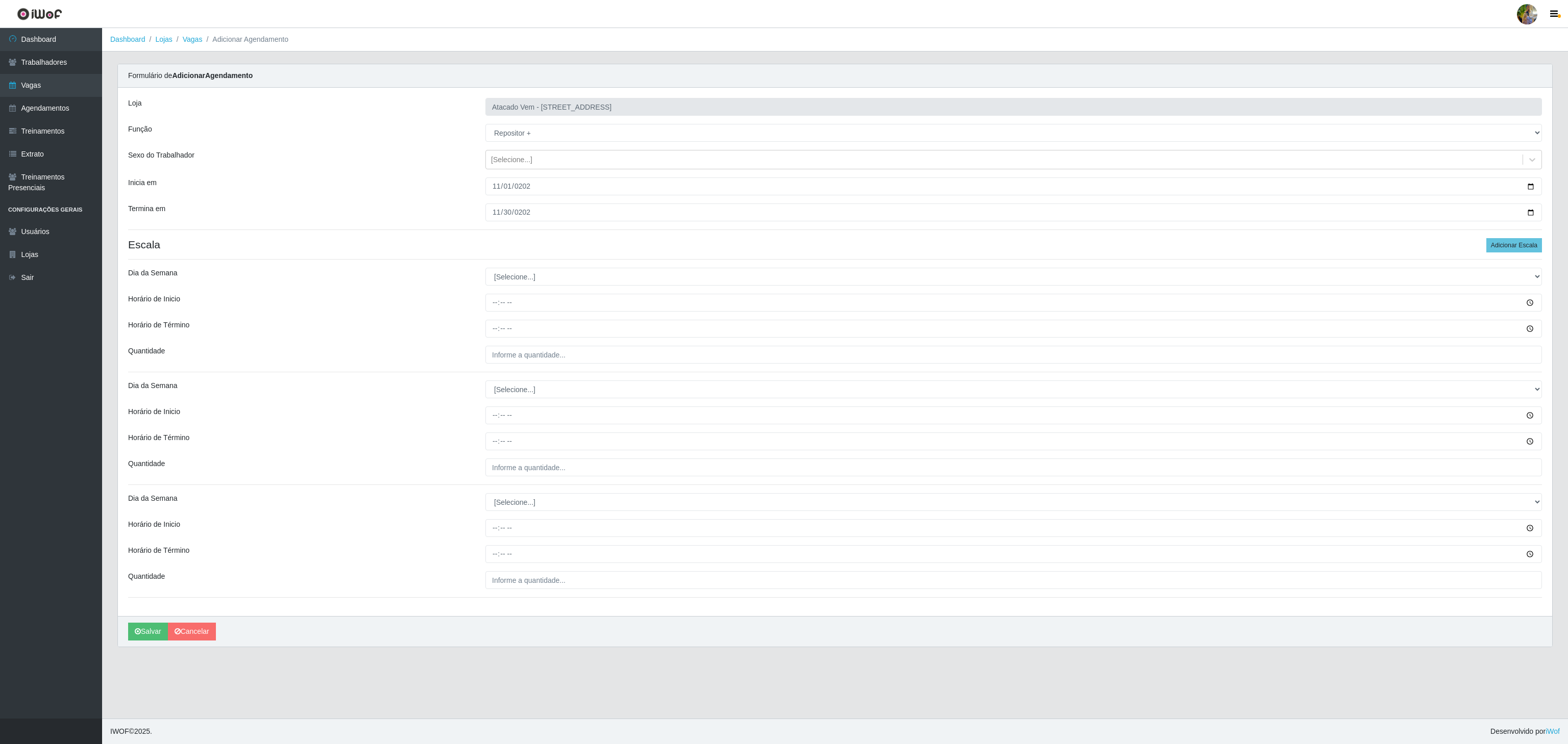
click at [1484, 251] on h4 "Escala Adicionar Escala" at bounding box center [835, 245] width 1414 height 13
click at [1492, 248] on button "Adicionar Escala" at bounding box center [1514, 245] width 55 height 14
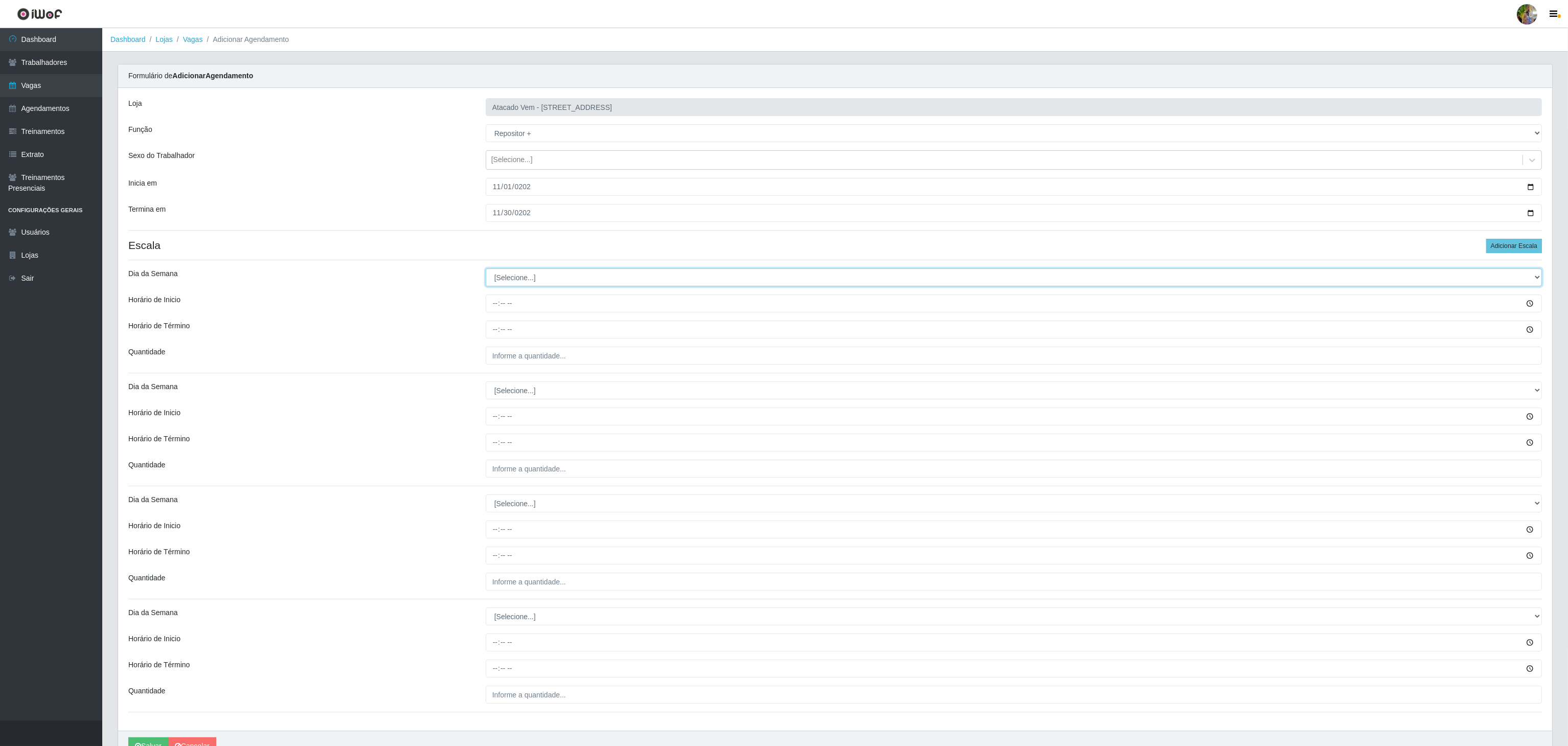
click at [530, 280] on select "[Selecione...] Segunda Terça Quarta Quinta Sexta Sábado Domingo" at bounding box center [1014, 277] width 1056 height 18
select select "6"
click at [486, 271] on select "[Selecione...] Segunda Terça Quarta Quinta Sexta Sábado Domingo" at bounding box center [1014, 277] width 1056 height 18
click at [495, 312] on input "Horário de Inicio" at bounding box center [1014, 303] width 1056 height 18
click at [496, 301] on input "Horário de Inicio" at bounding box center [1014, 303] width 1056 height 18
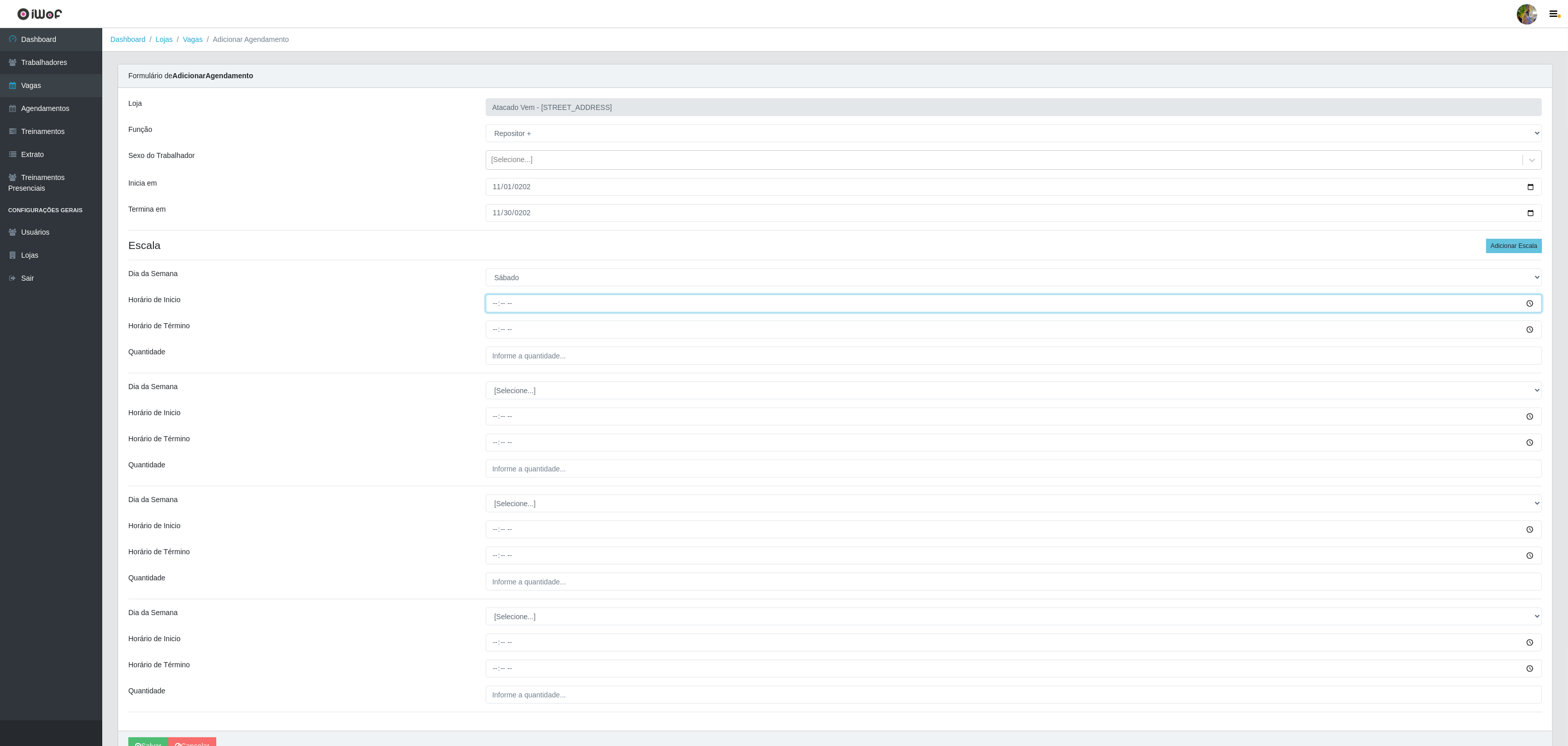
type input "08:00"
click at [491, 328] on input "Horário de Término" at bounding box center [1014, 329] width 1056 height 18
type input "14:00"
click at [533, 346] on div "Loja Atacado Vem - Loja 36 Vila Nova do Colares Função [Selecione...] Carregado…" at bounding box center [835, 409] width 1434 height 643
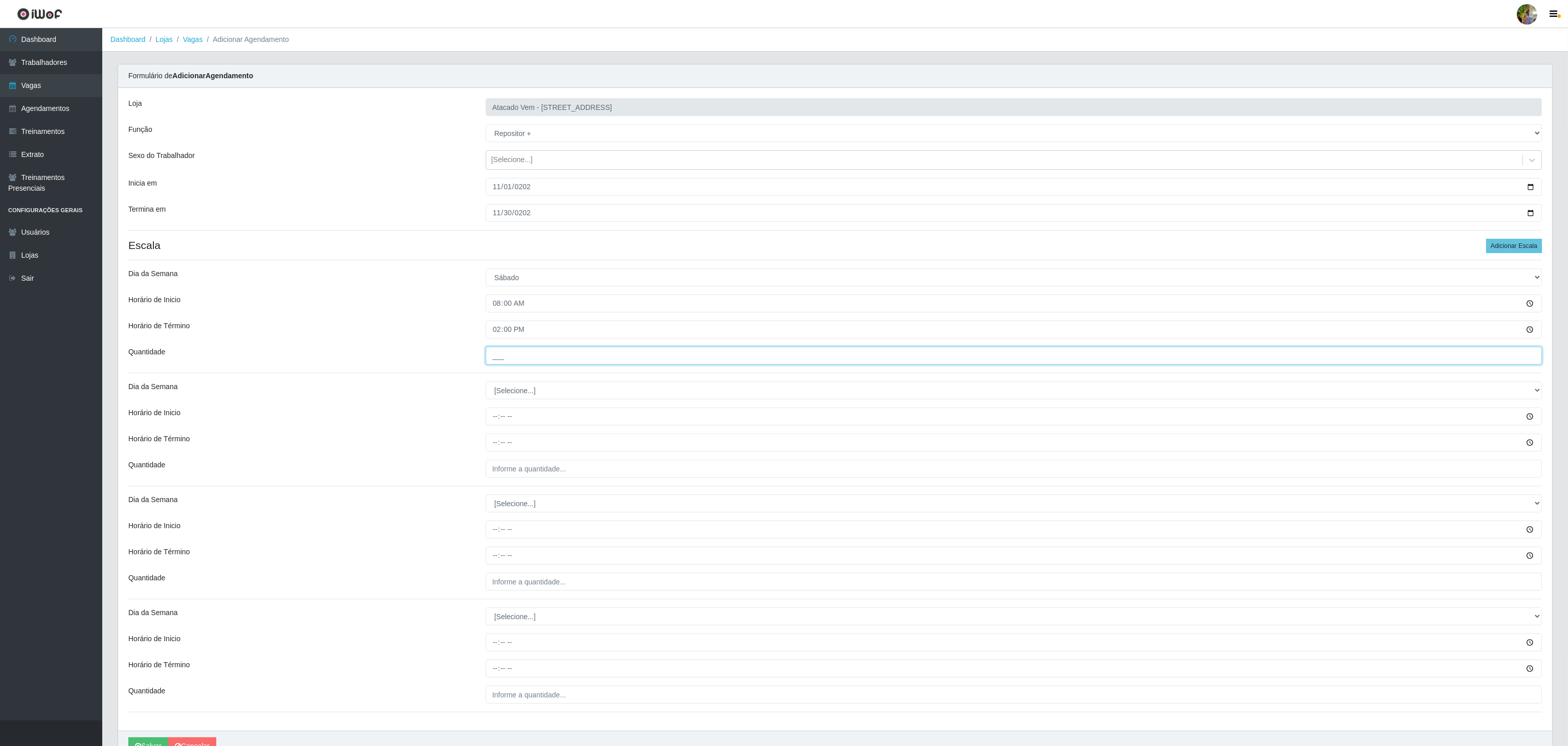
click at [533, 356] on input "___" at bounding box center [1014, 356] width 1056 height 18
type input "5__"
click at [527, 400] on select "[Selecione...] Segunda Terça Quarta Quinta Sexta Sábado Domingo" at bounding box center [1014, 390] width 1056 height 18
select select "6"
click at [486, 384] on select "[Selecione...] Segunda Terça Quarta Quinta Sexta Sábado Domingo" at bounding box center [1014, 390] width 1056 height 18
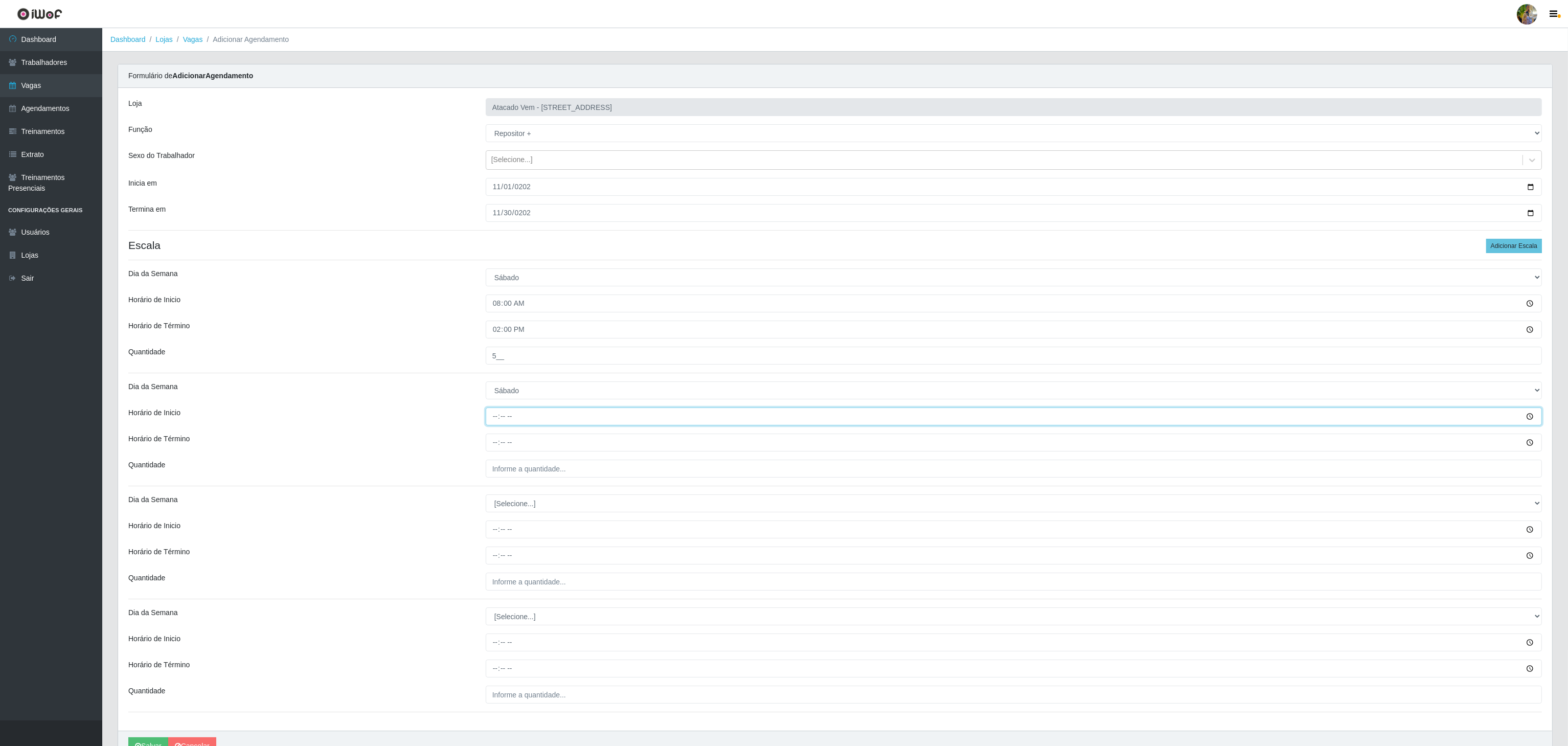
click at [491, 417] on input "Horário de Inicio" at bounding box center [1014, 416] width 1056 height 18
click at [491, 417] on input "Horário de Inicio" at bounding box center [1014, 416] width 1056 height 18
click at [496, 417] on input "Horário de Inicio" at bounding box center [1014, 416] width 1056 height 18
type input "14:00"
click at [496, 440] on input "Horário de Término" at bounding box center [1014, 442] width 1056 height 18
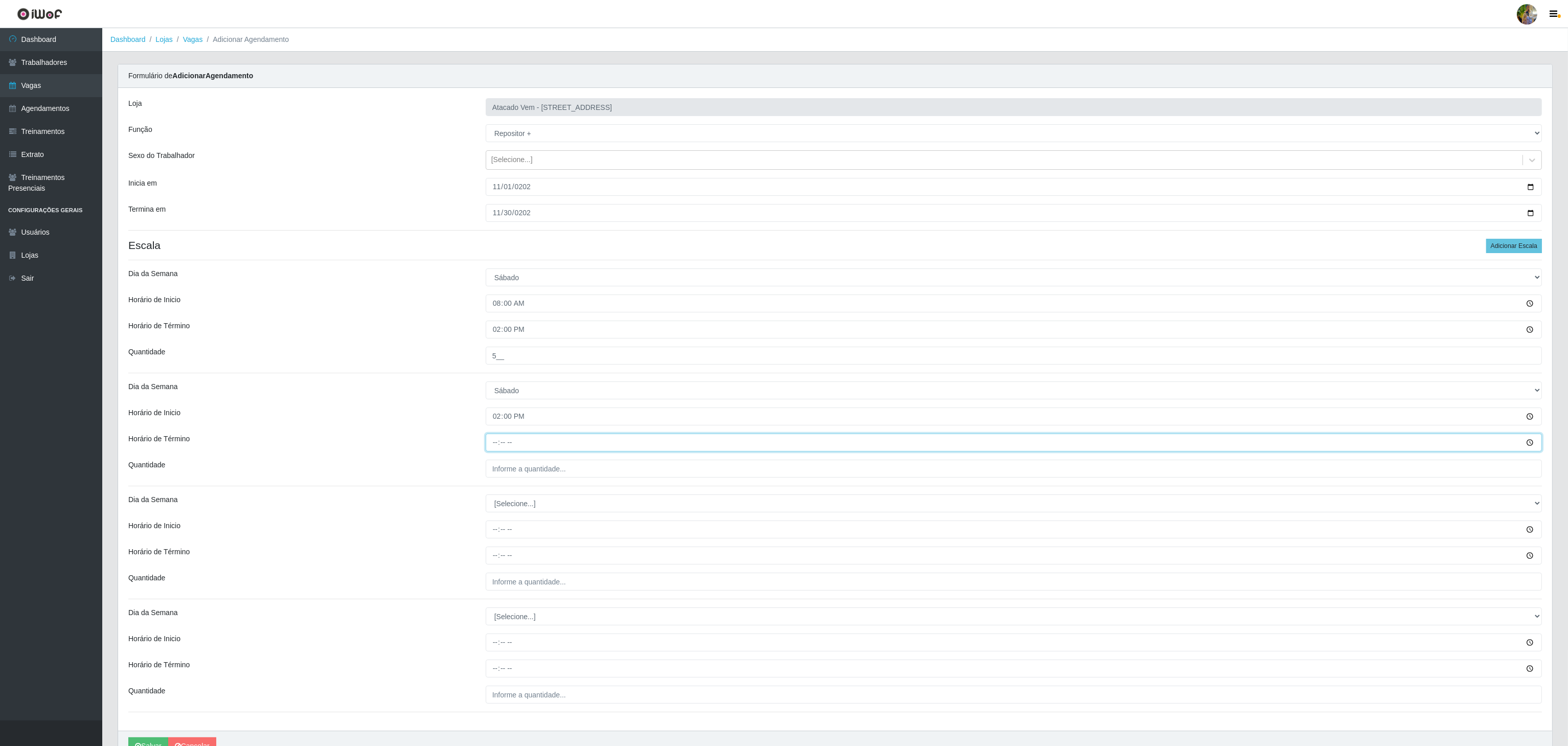
type input "20:00"
click at [519, 469] on input "___" at bounding box center [1014, 468] width 1056 height 18
type input "5__"
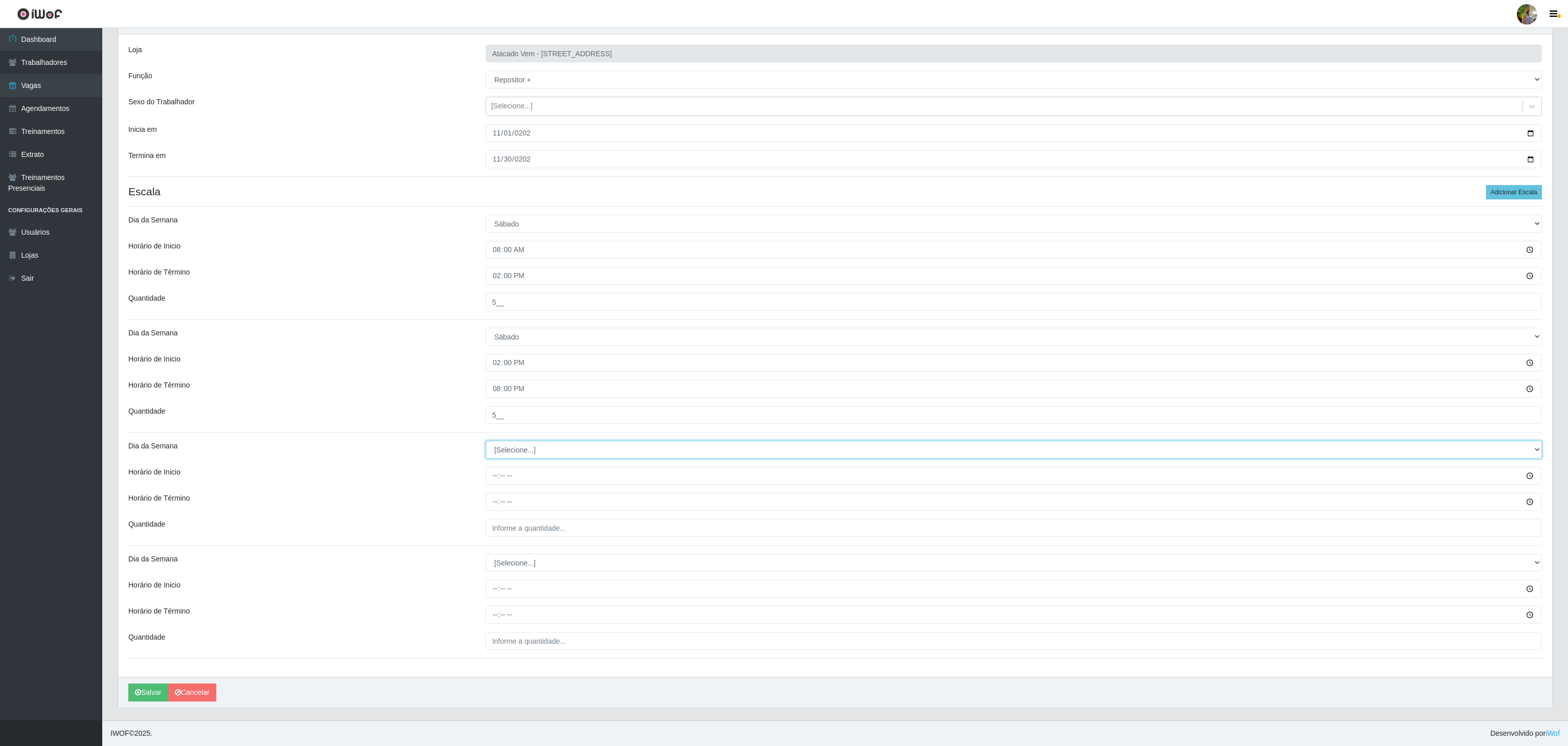
click at [524, 449] on select "[Selecione...] Segunda Terça Quarta Quinta Sexta Sábado Domingo" at bounding box center [1014, 450] width 1056 height 18
select select "0"
click at [486, 441] on select "[Selecione...] Segunda Terça Quarta Quinta Sexta Sábado Domingo" at bounding box center [1014, 450] width 1056 height 18
click at [493, 473] on input "Horário de Inicio" at bounding box center [1014, 476] width 1056 height 18
type input "08:00"
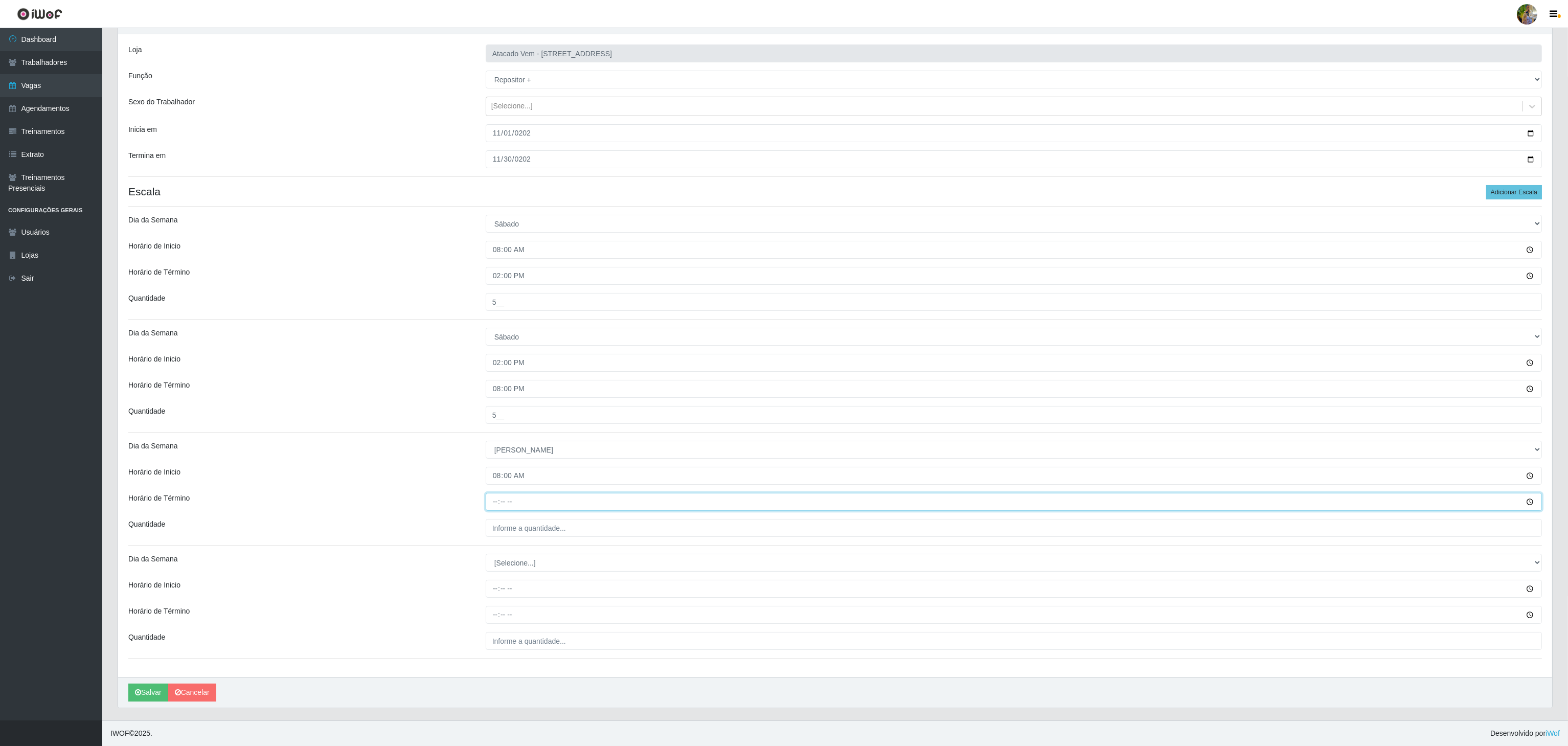
click at [497, 502] on input "Horário de Término" at bounding box center [1014, 501] width 1056 height 18
type input "14:00"
click at [498, 521] on input "___" at bounding box center [1014, 528] width 1056 height 18
type input "5__"
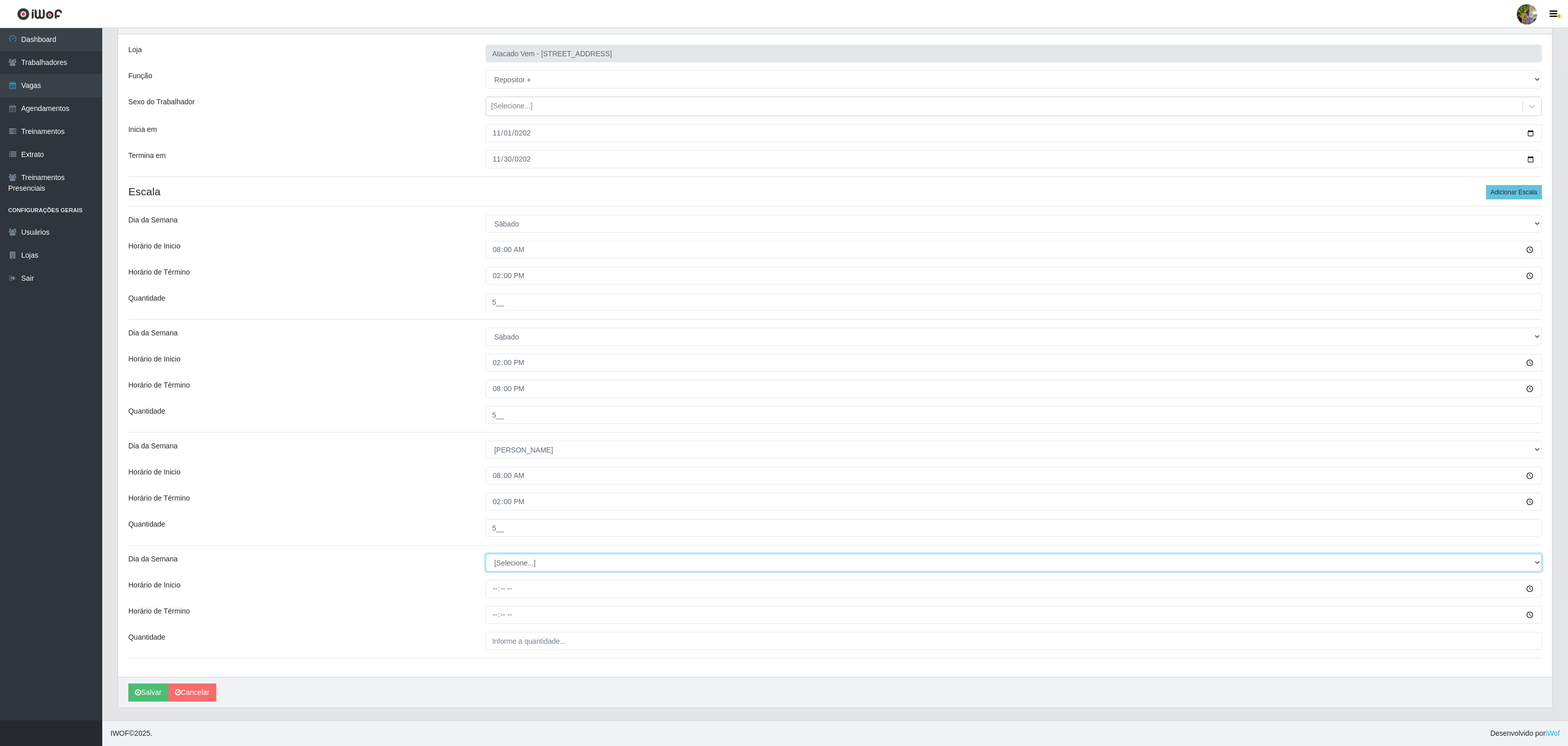
click at [536, 554] on select "[Selecione...] Segunda Terça Quarta Quinta Sexta Sábado Domingo" at bounding box center [1014, 562] width 1056 height 18
select select "0"
click at [486, 554] on select "[Selecione...] Segunda Terça Quarta Quinta Sexta Sábado Domingo" at bounding box center [1014, 562] width 1056 height 18
click at [496, 591] on input "Horário de Inicio" at bounding box center [1014, 589] width 1056 height 18
type input "10:00"
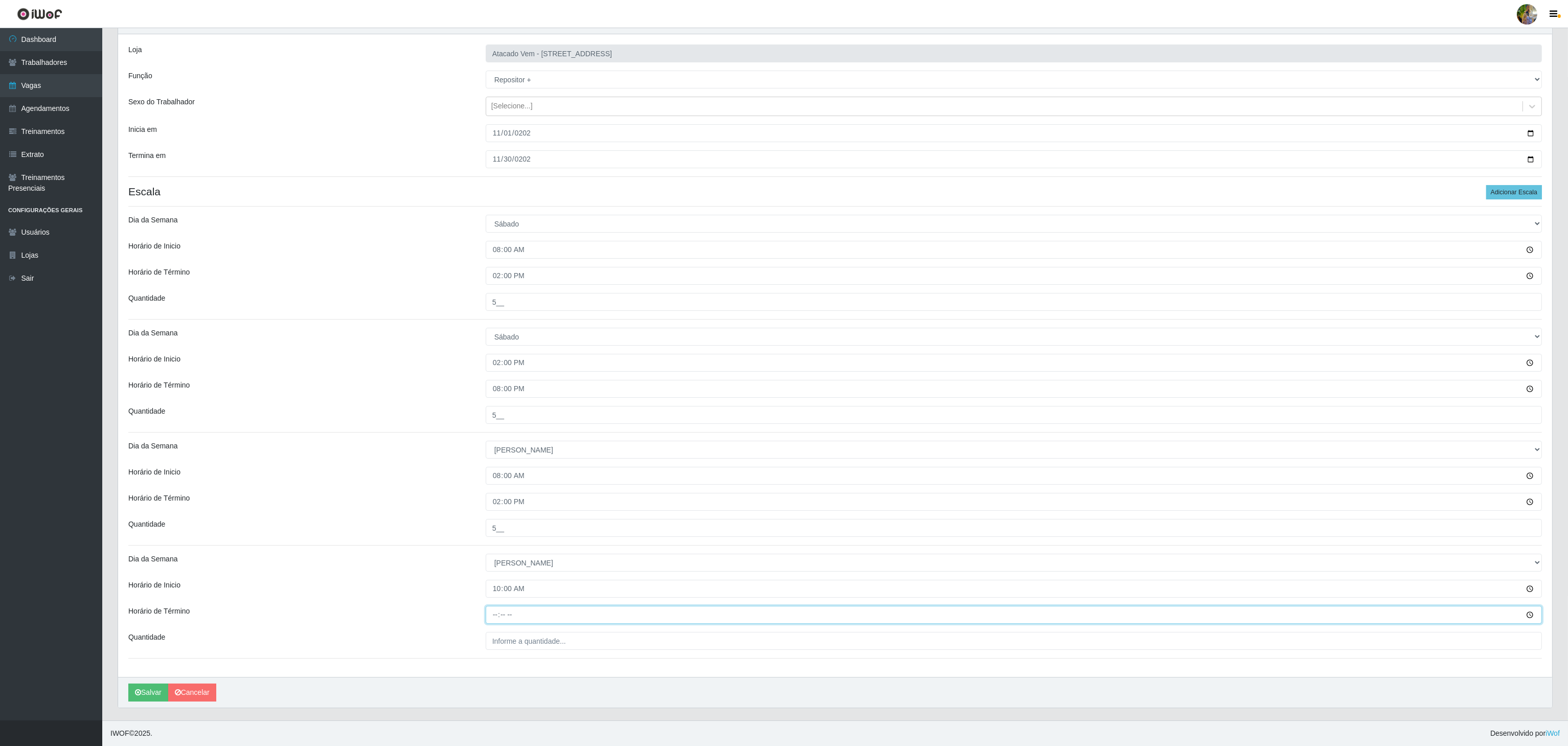
click at [499, 615] on input "Horário de Término" at bounding box center [1014, 615] width 1056 height 18
type input "16:00"
click at [559, 645] on input "___" at bounding box center [1014, 640] width 1056 height 18
type input "5__"
click at [140, 692] on icon "submit" at bounding box center [138, 693] width 6 height 7
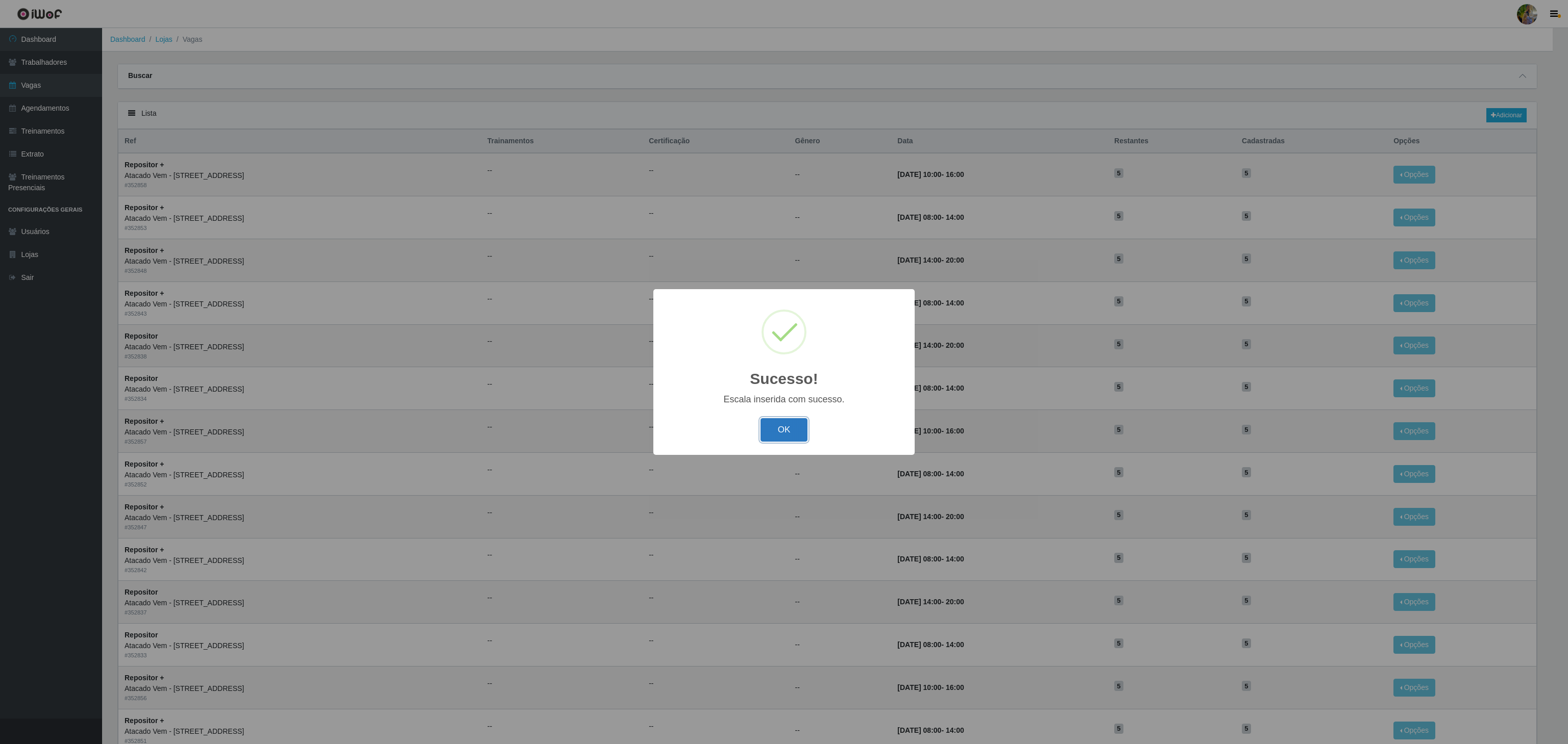
click at [786, 436] on button "OK" at bounding box center [784, 430] width 47 height 24
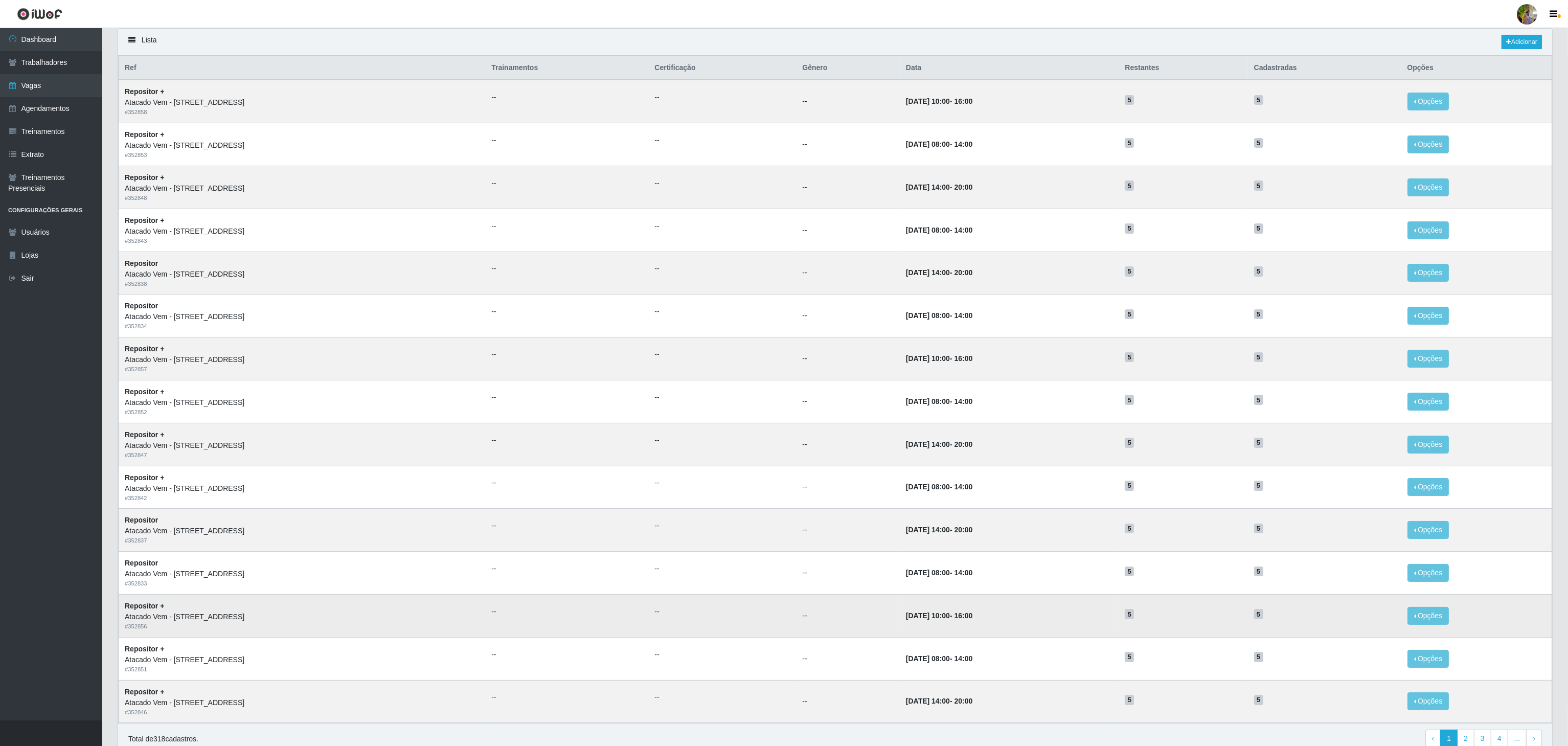
scroll to position [129, 0]
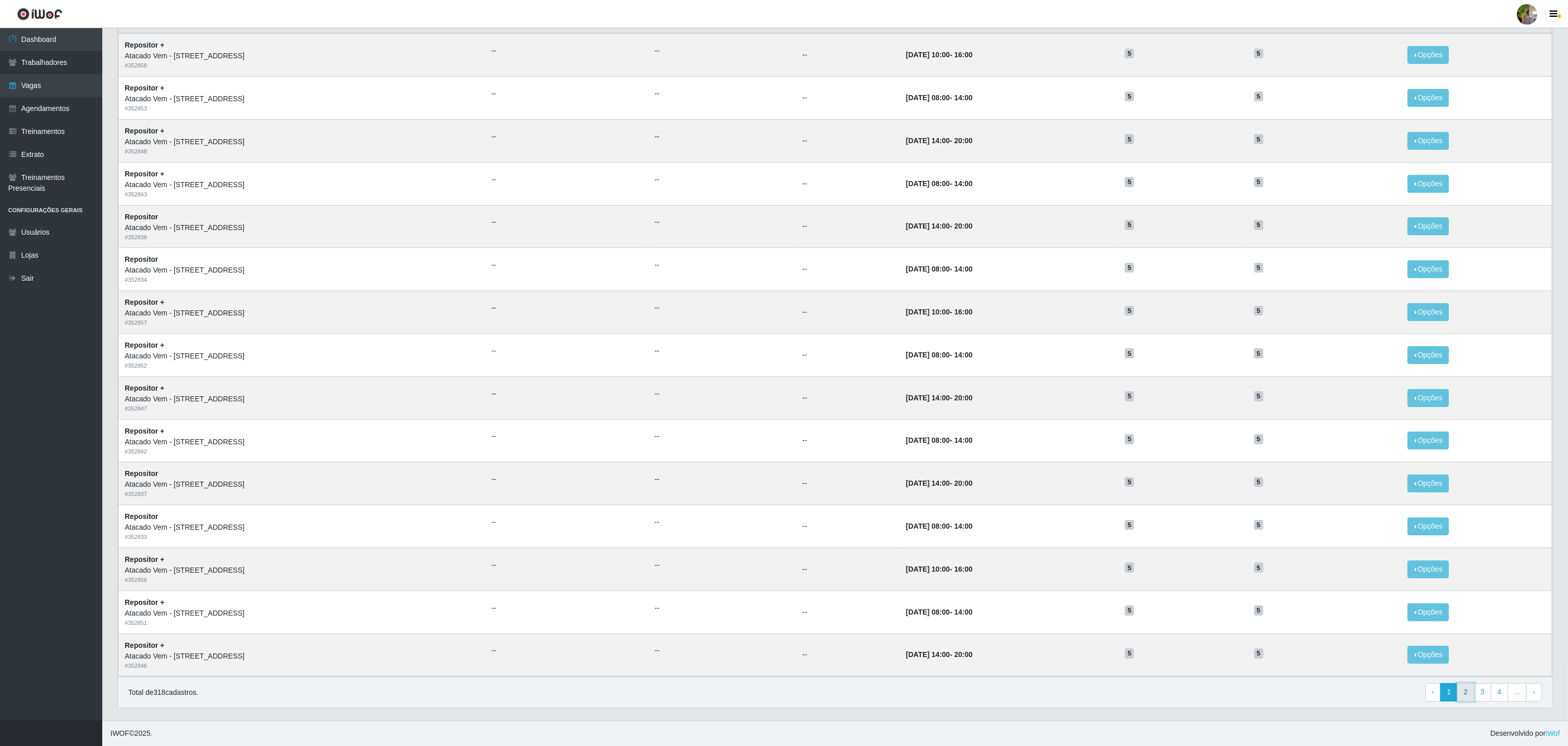
click at [1464, 697] on link "2" at bounding box center [1466, 692] width 18 height 18
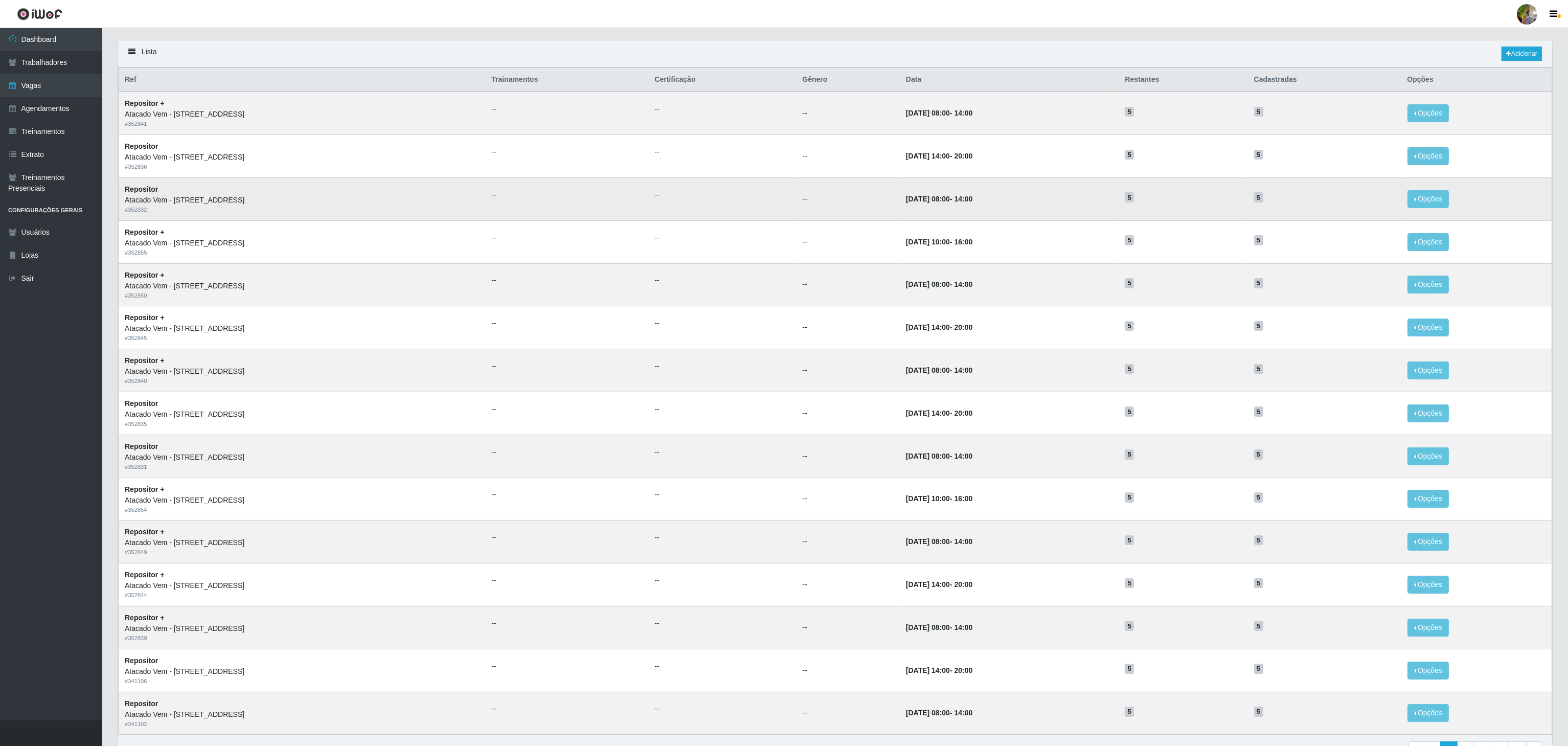
scroll to position [27, 0]
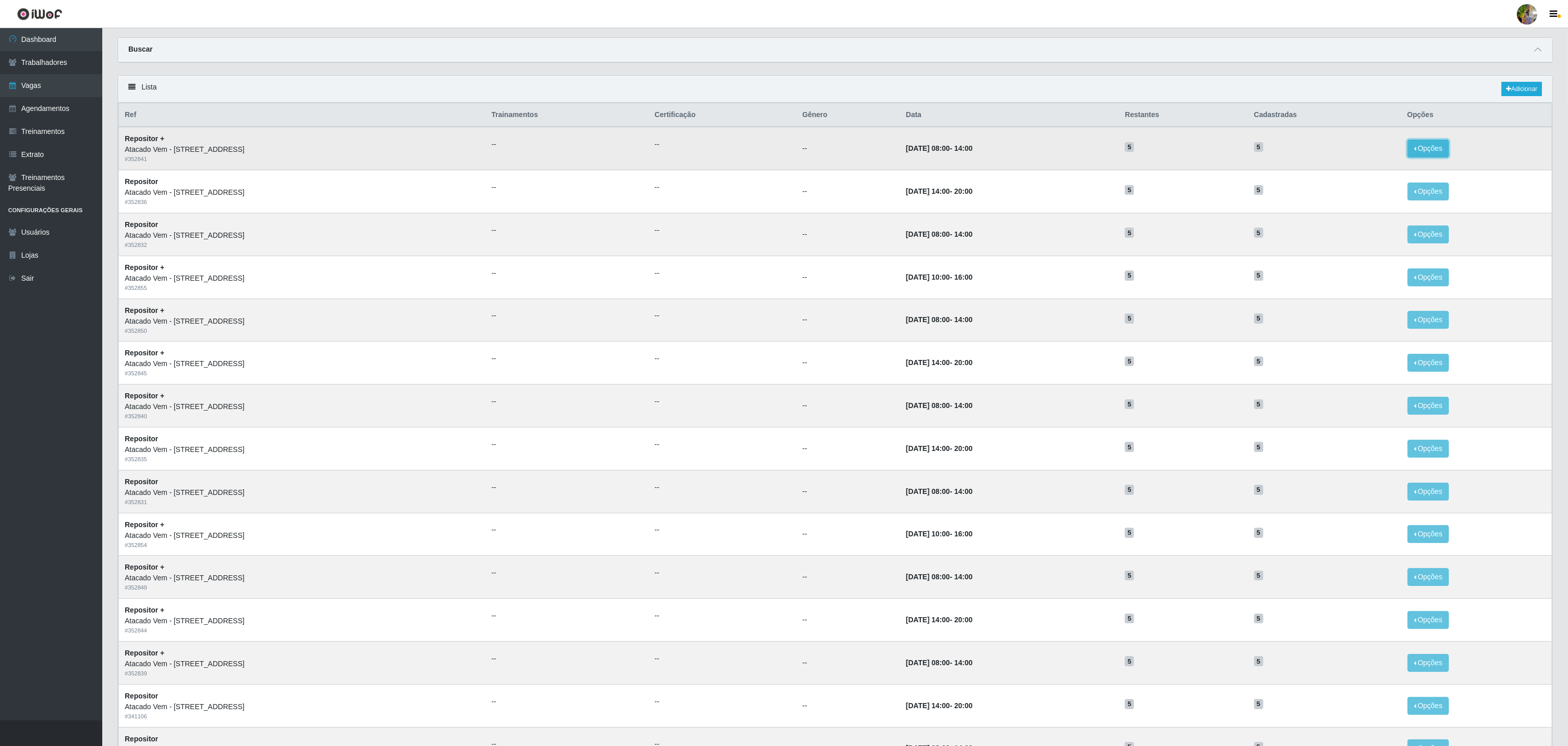
click at [1434, 150] on button "Opções" at bounding box center [1428, 148] width 42 height 18
click at [1372, 176] on div "Deletar" at bounding box center [1365, 172] width 60 height 11
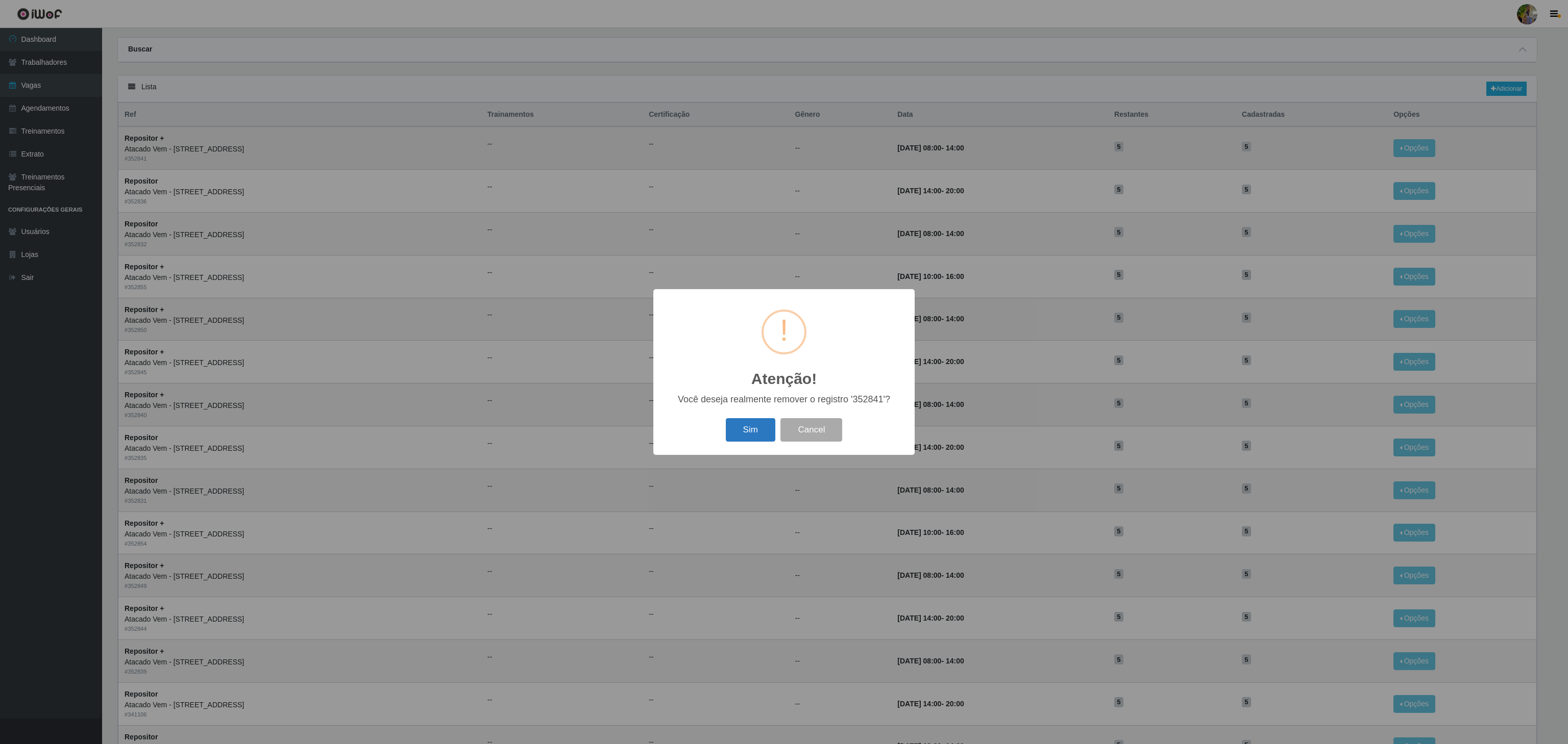
click at [763, 433] on button "Sim" at bounding box center [750, 430] width 49 height 24
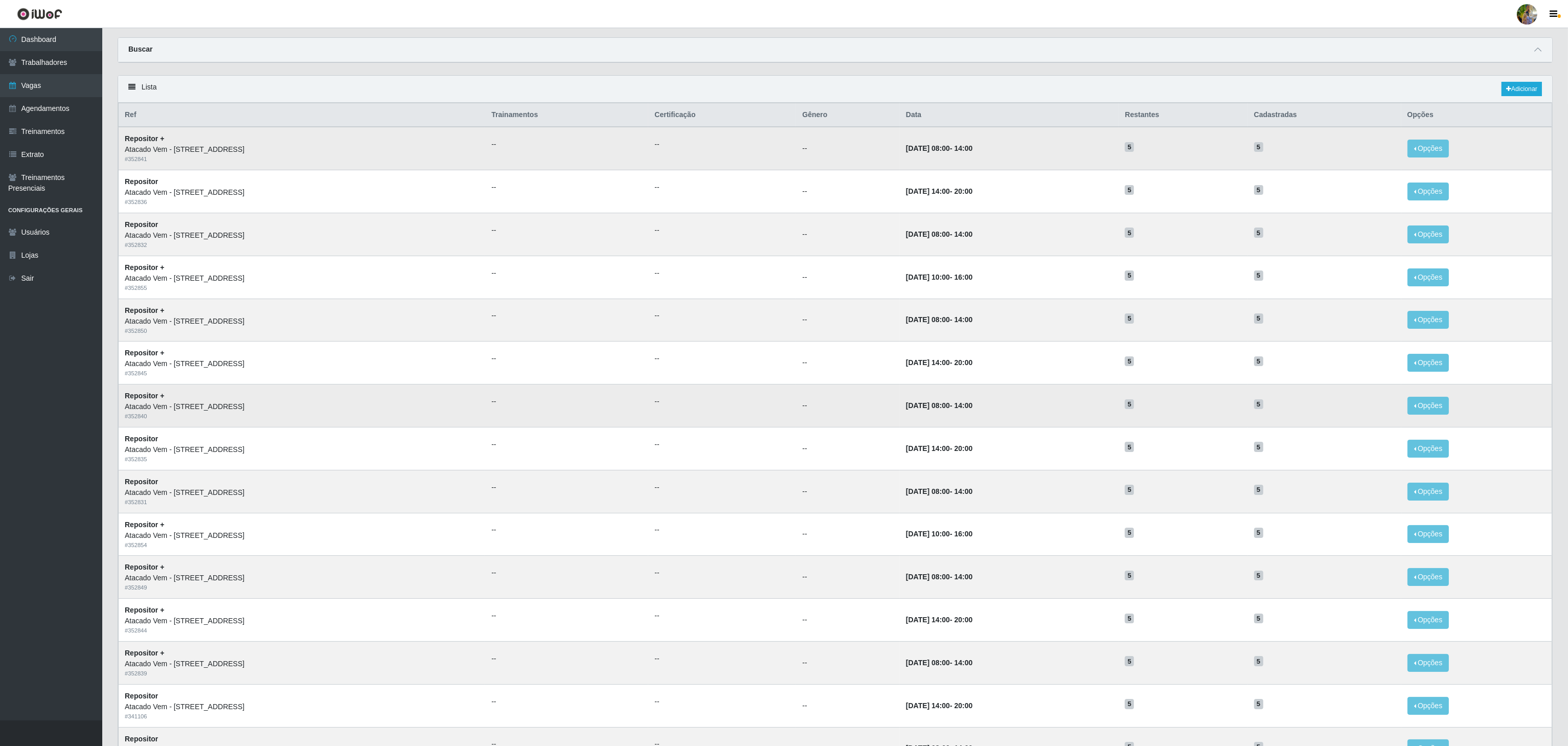
scroll to position [0, 0]
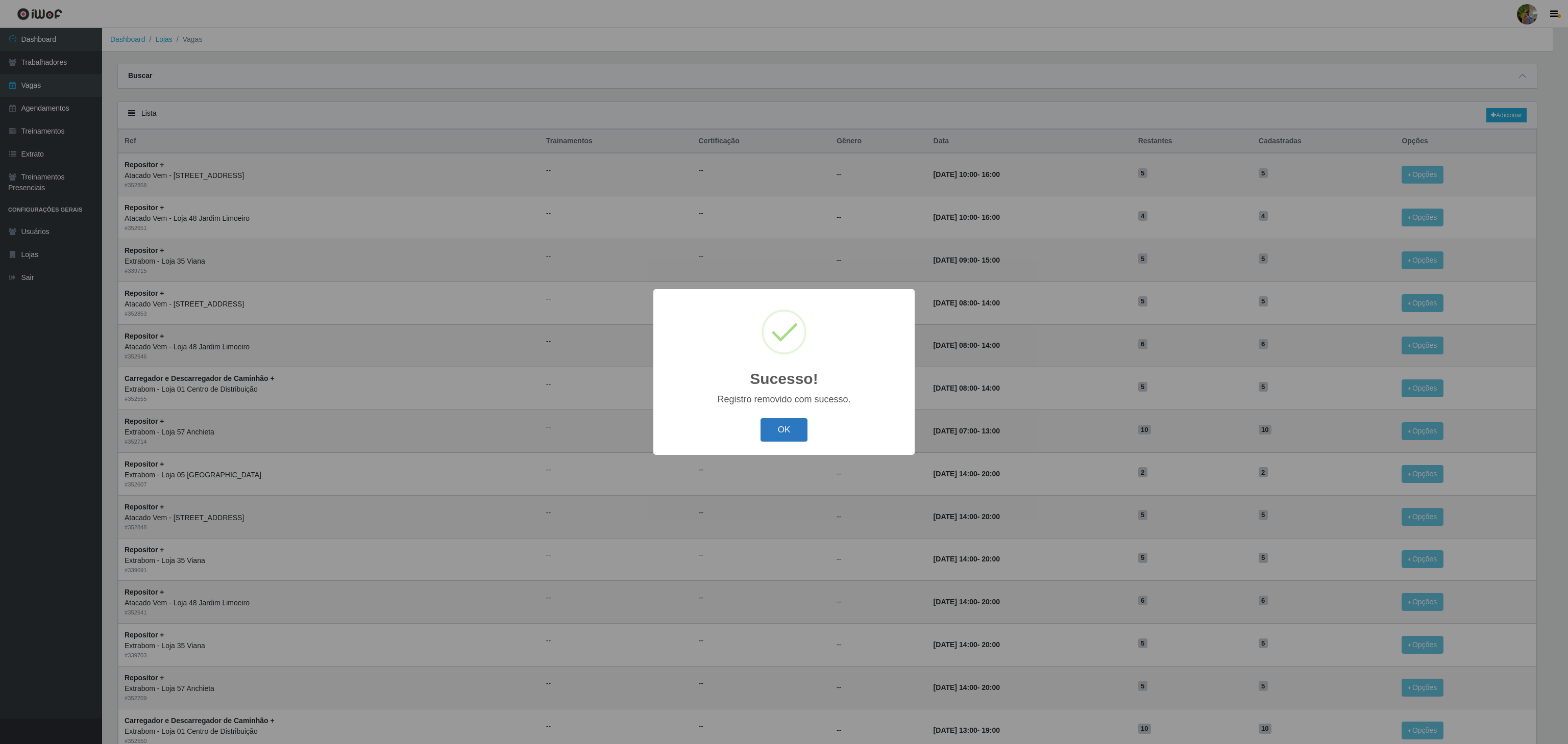
click at [793, 422] on button "OK" at bounding box center [784, 430] width 47 height 24
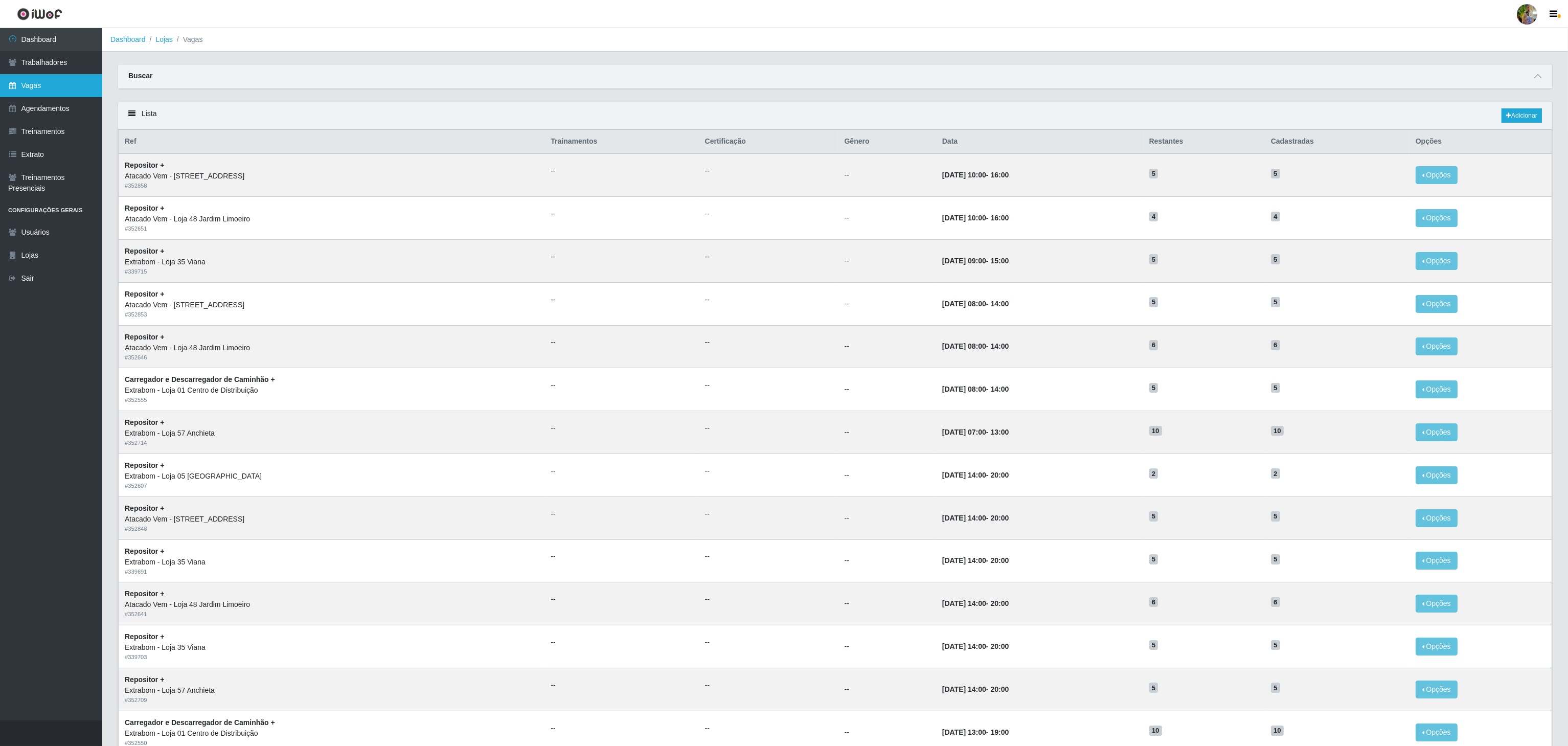
click at [67, 85] on link "Vagas" at bounding box center [51, 86] width 102 height 23
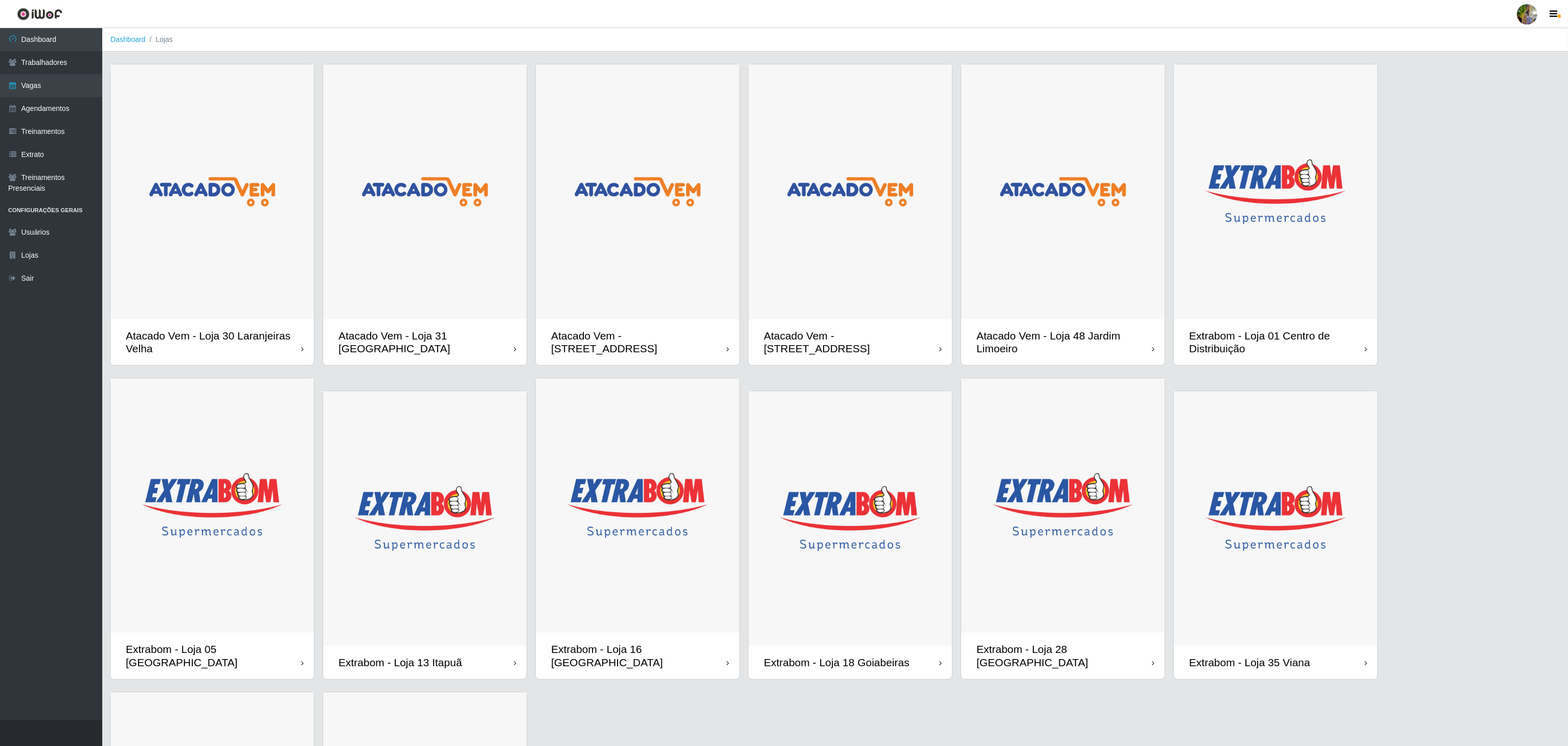
click at [643, 307] on img at bounding box center [638, 192] width 204 height 255
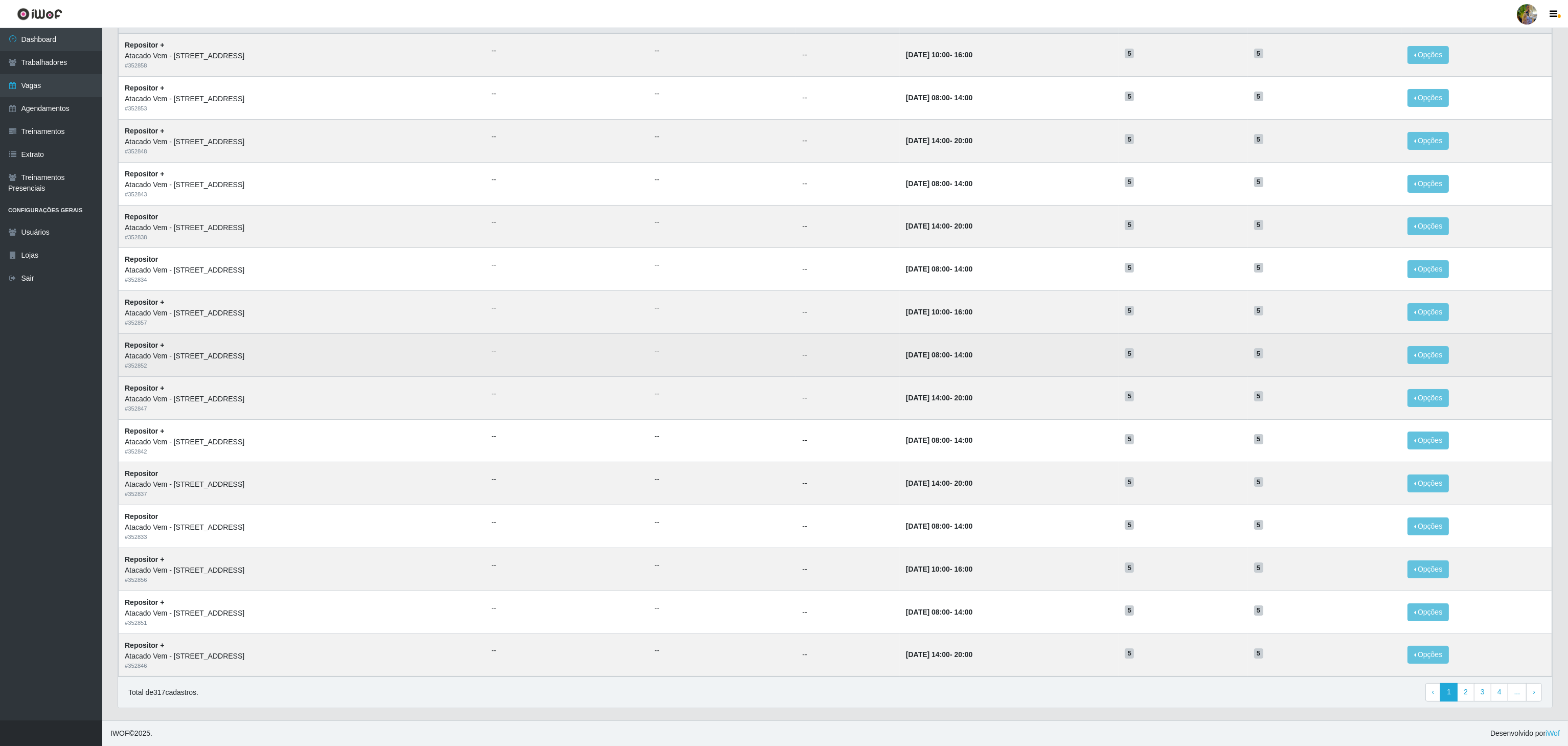
scroll to position [129, 0]
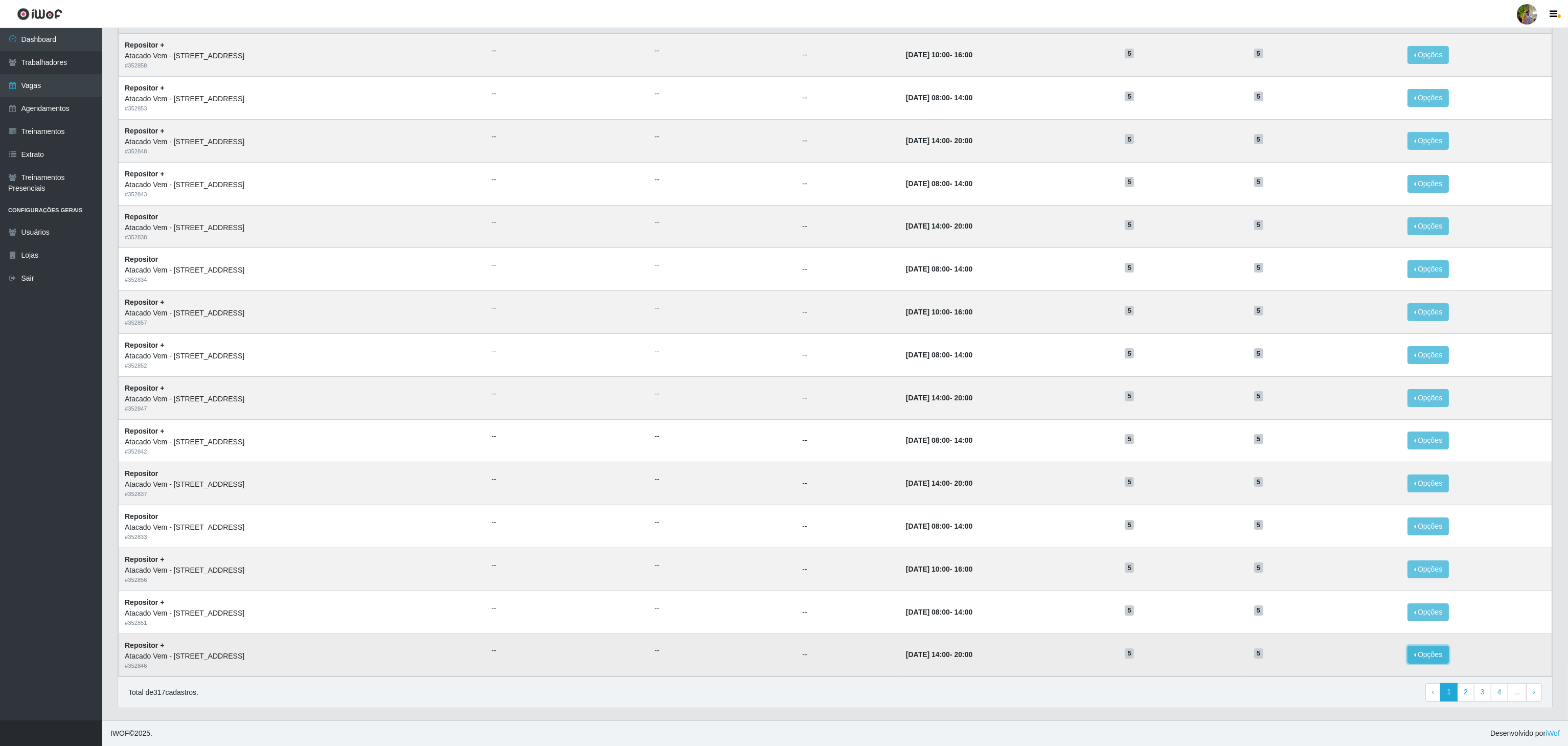
click at [1438, 656] on button "Opções" at bounding box center [1428, 655] width 42 height 18
click at [1341, 661] on icon "button" at bounding box center [1335, 662] width 10 height 7
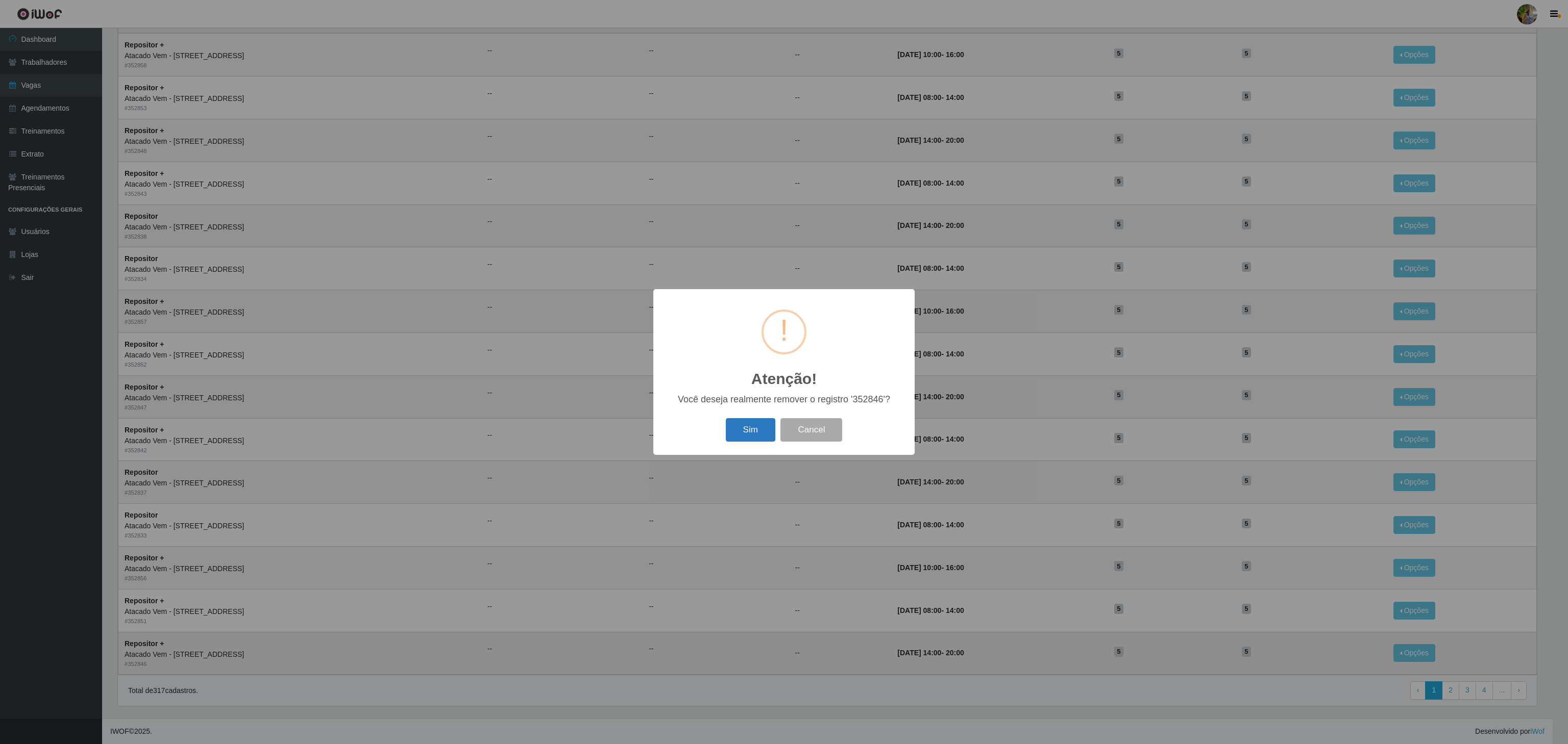
click at [730, 422] on button "Sim" at bounding box center [750, 430] width 49 height 24
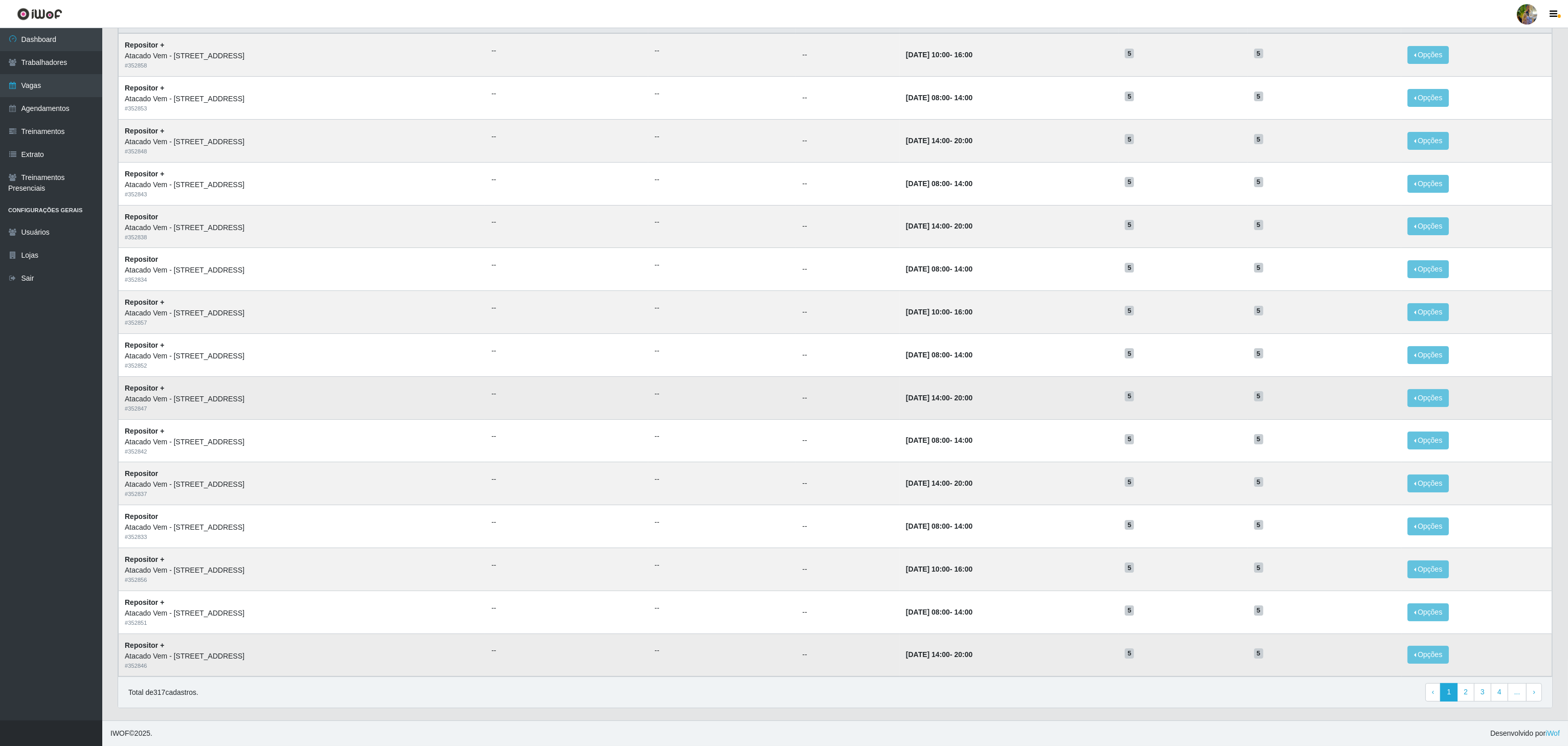
scroll to position [0, 0]
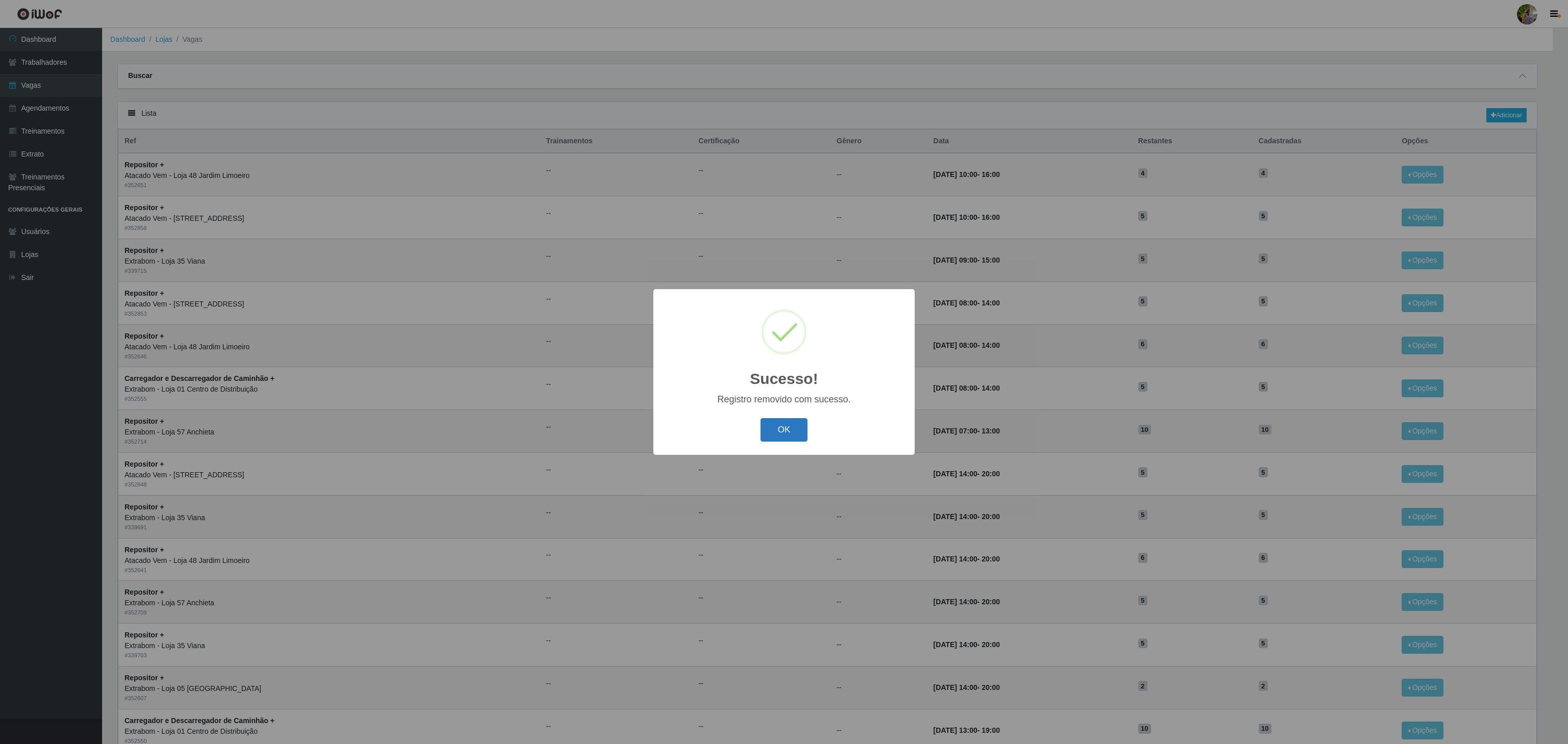
click at [776, 434] on button "OK" at bounding box center [784, 430] width 47 height 24
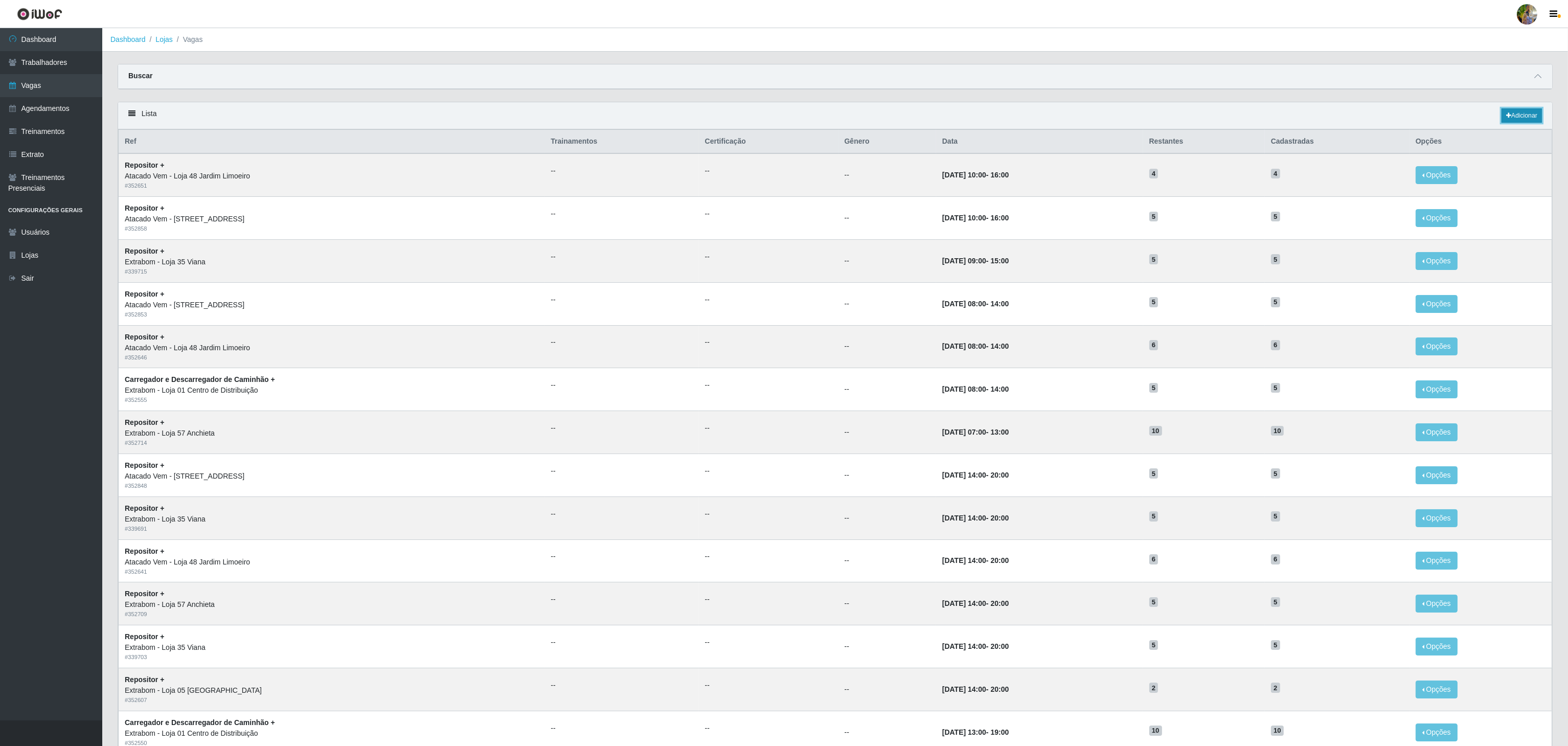
click at [1508, 119] on icon at bounding box center [1508, 115] width 5 height 6
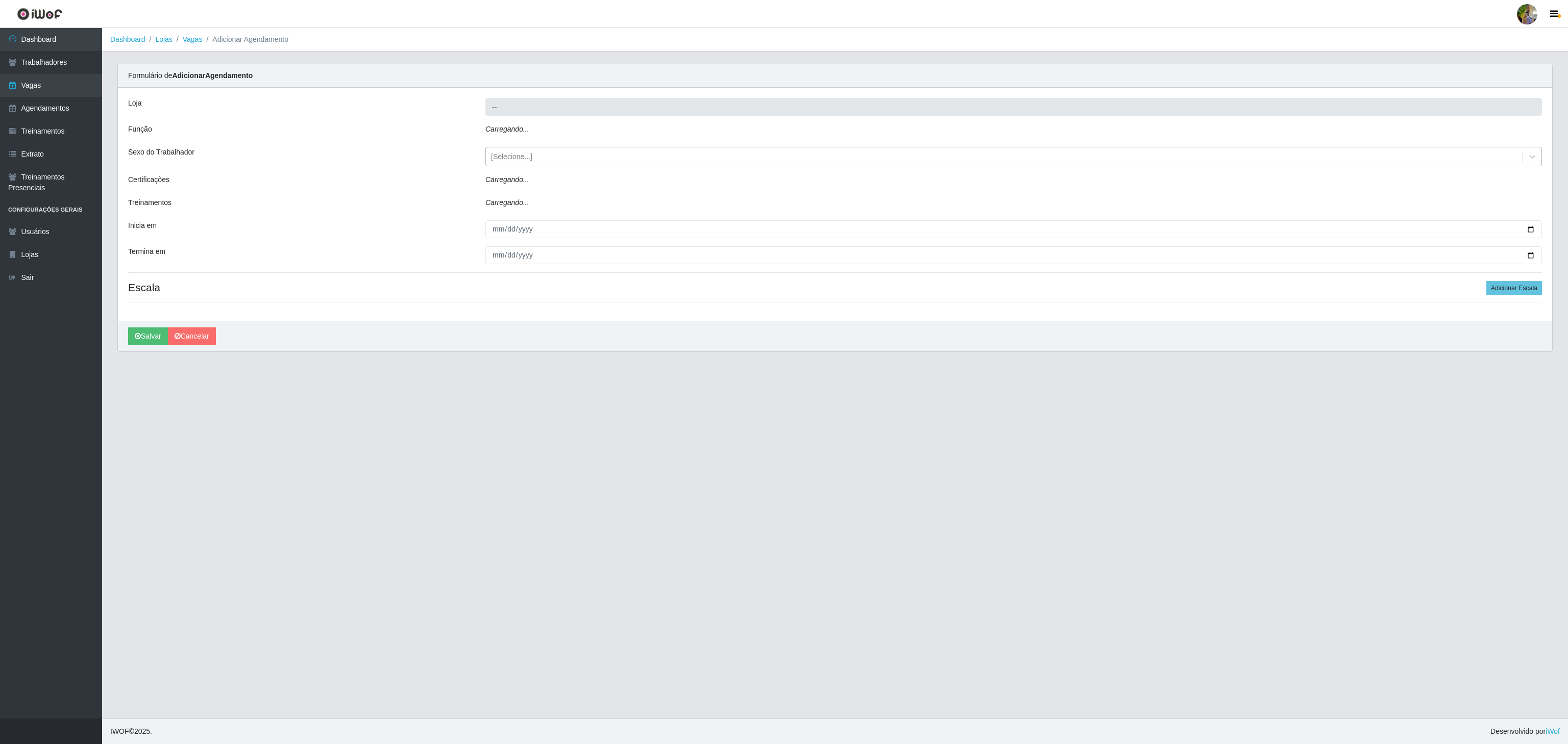
type input "Atacado Vem - [STREET_ADDRESS]"
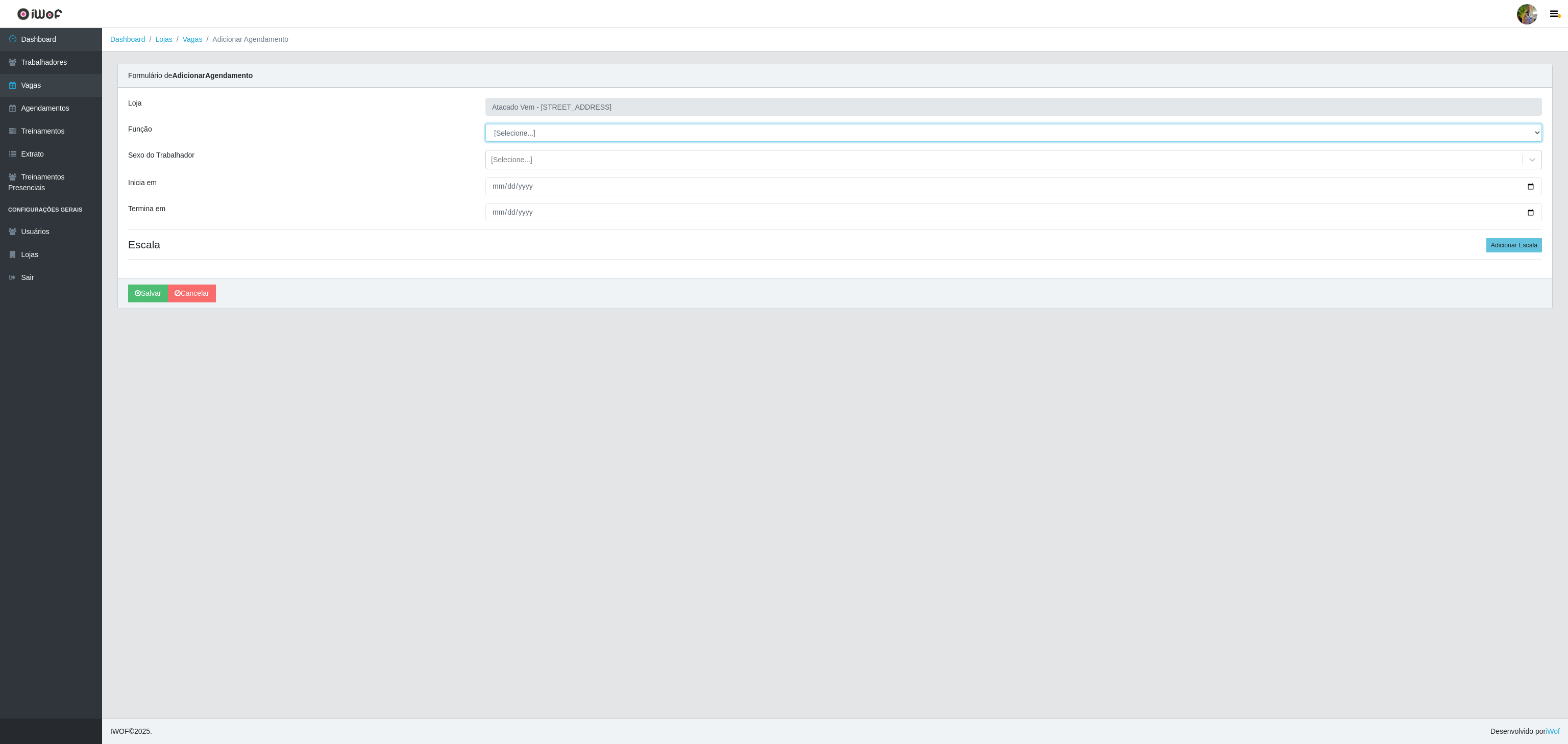
click at [514, 136] on select "[Selecione...] Carregador e Descarregador de Caminhão Carregador e Descarregado…" at bounding box center [1013, 133] width 1057 height 18
select select "86"
click at [485, 125] on select "[Selecione...] Carregador e Descarregador de Caminhão Carregador e Descarregado…" at bounding box center [1013, 133] width 1057 height 18
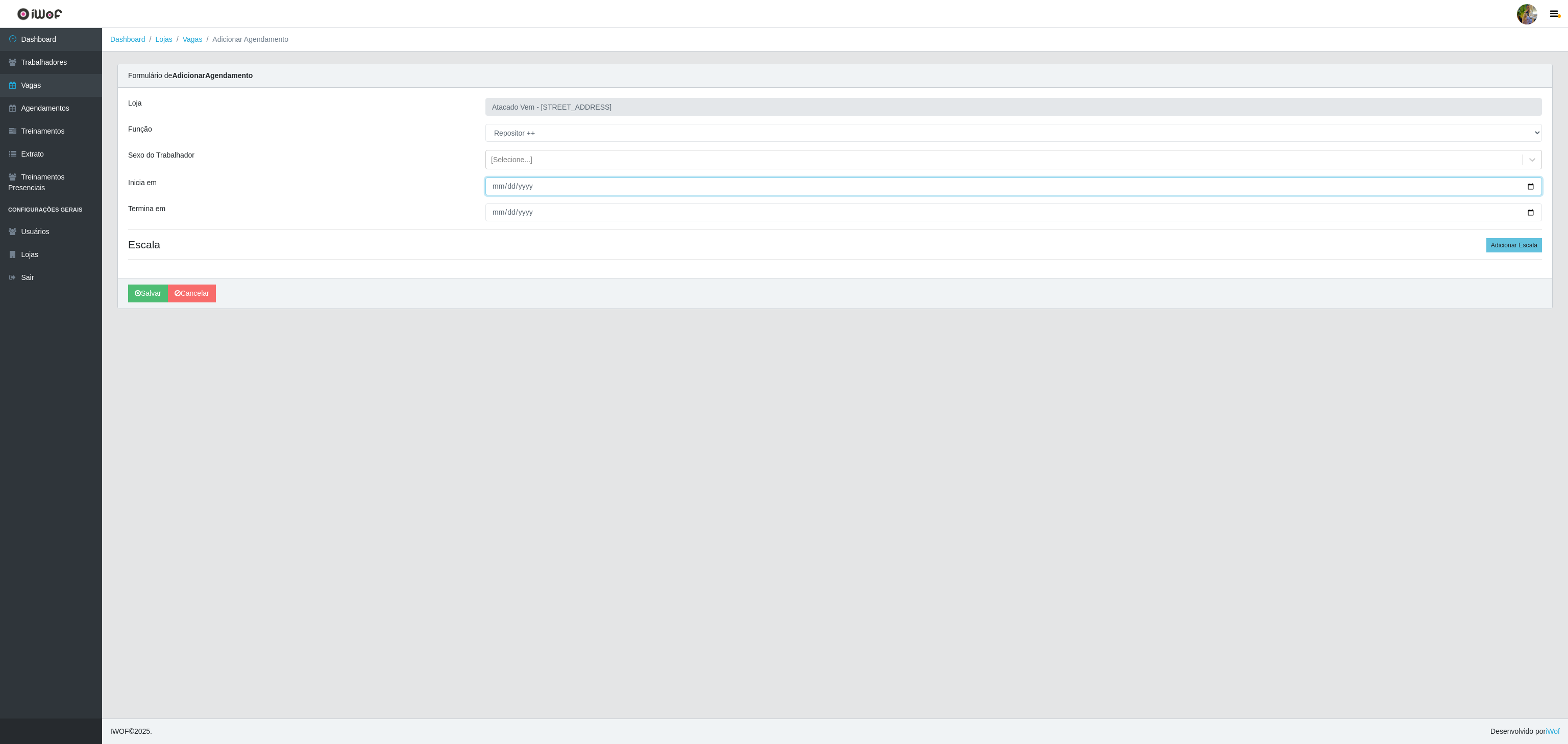
click at [492, 185] on input "Inicia em" at bounding box center [1013, 186] width 1057 height 18
type input "2025-11-15"
click at [494, 210] on input "Termina em" at bounding box center [1013, 212] width 1057 height 18
type input "2025-11-15"
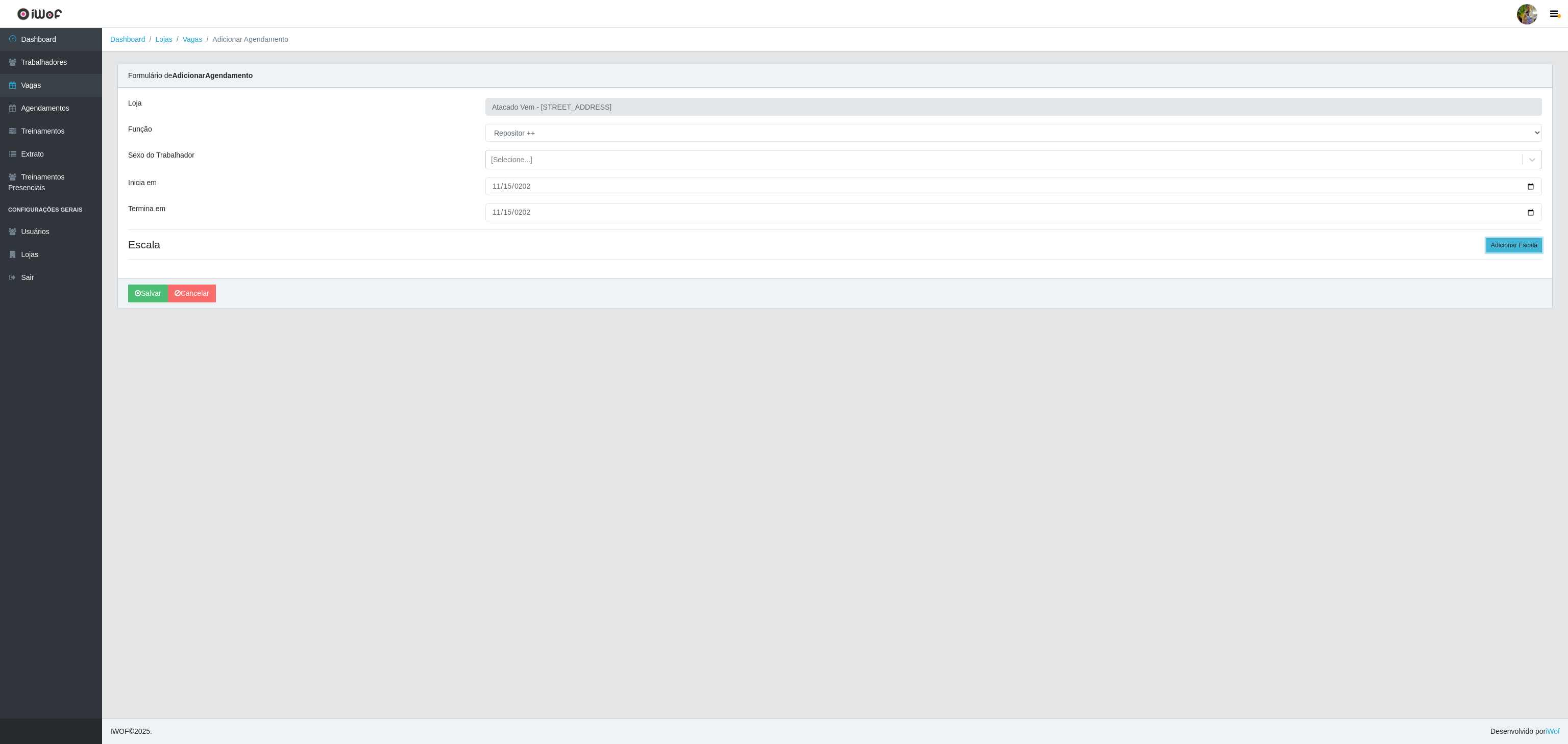
click at [1492, 243] on button "Adicionar Escala" at bounding box center [1514, 245] width 55 height 14
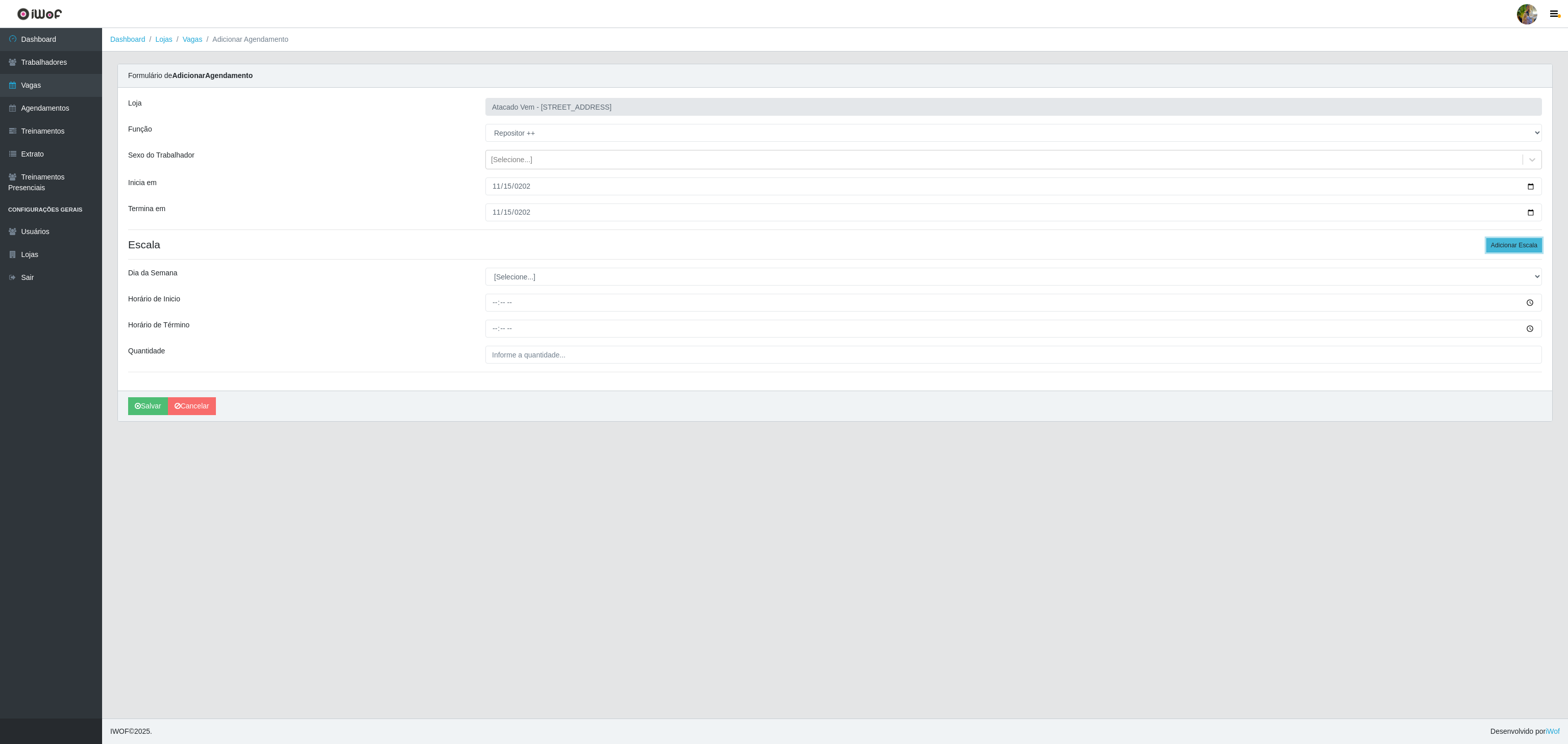
click at [1492, 243] on button "Adicionar Escala" at bounding box center [1514, 245] width 55 height 14
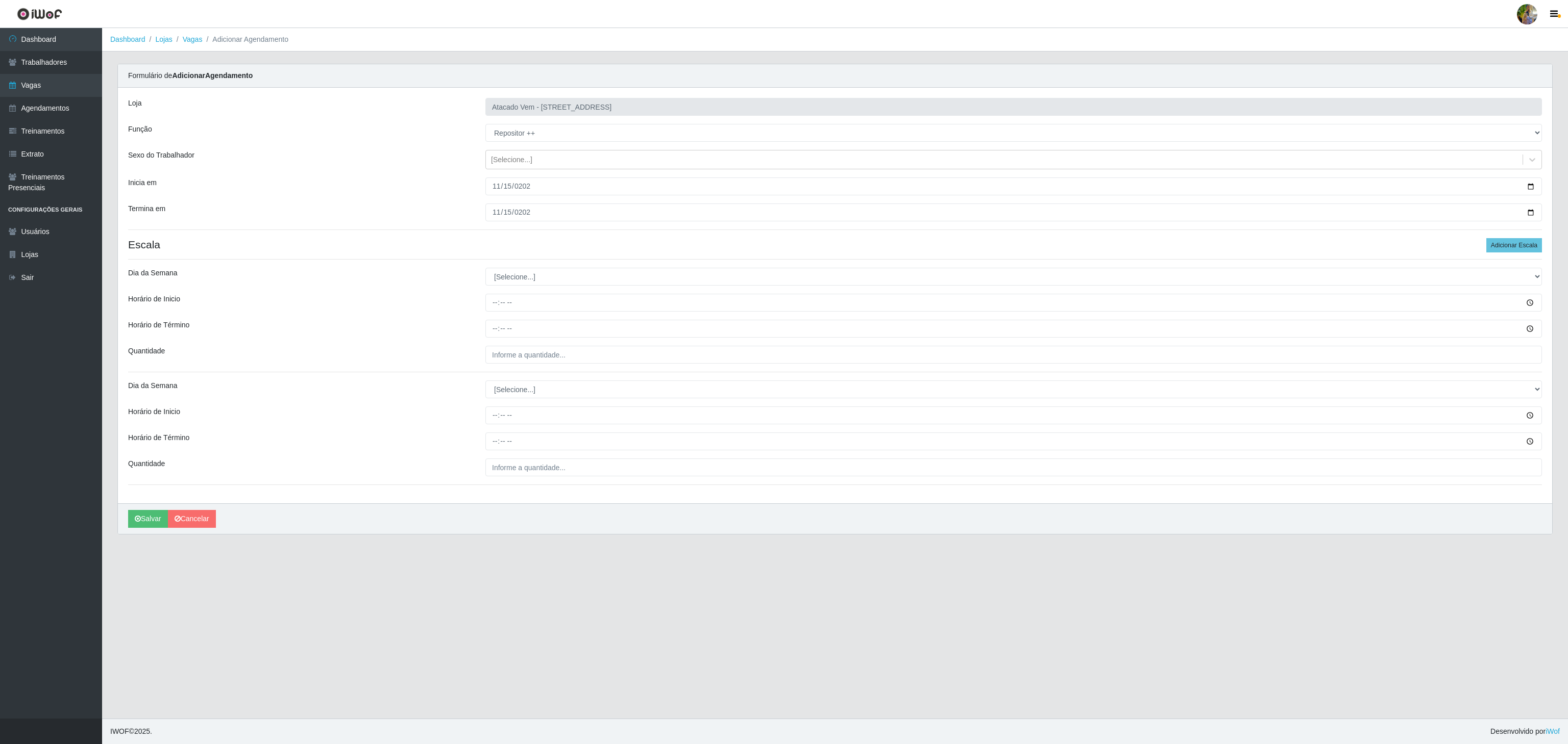
click at [609, 287] on div "Loja Atacado Vem - Loja 36 Vila Nova do Colares Função [Selecione...] Carregado…" at bounding box center [835, 295] width 1434 height 415
click at [600, 285] on select "[Selecione...] Segunda Terça Quarta Quinta Sexta Sábado Domingo" at bounding box center [1013, 276] width 1057 height 18
select select "6"
click at [485, 270] on select "[Selecione...] Segunda Terça Quarta Quinta Sexta Sábado Domingo" at bounding box center [1013, 276] width 1057 height 18
click at [486, 301] on input "Horário de Inicio" at bounding box center [1013, 302] width 1057 height 18
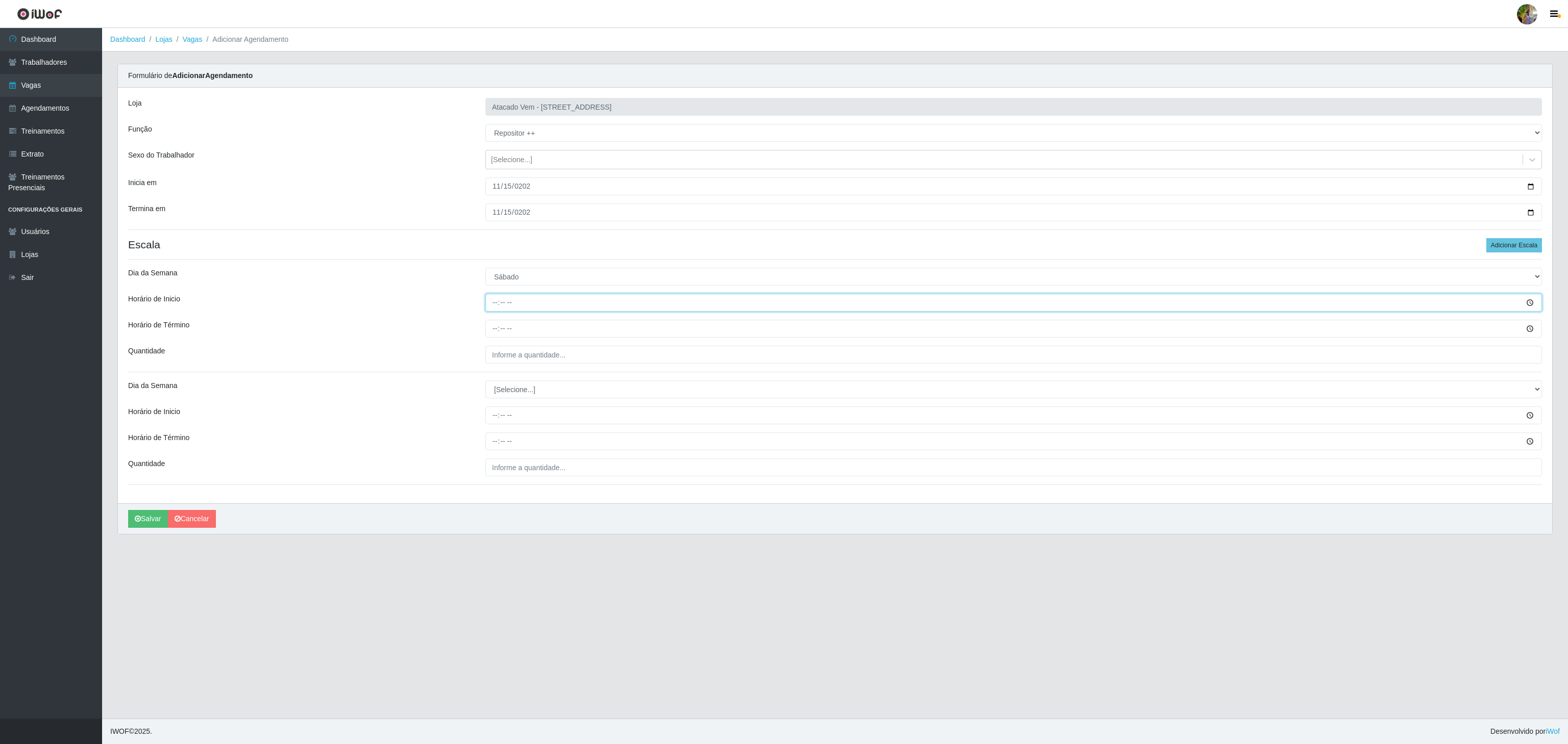
type input "08:00"
click at [491, 333] on input "Horário de Término" at bounding box center [1013, 329] width 1057 height 18
type input "14:00"
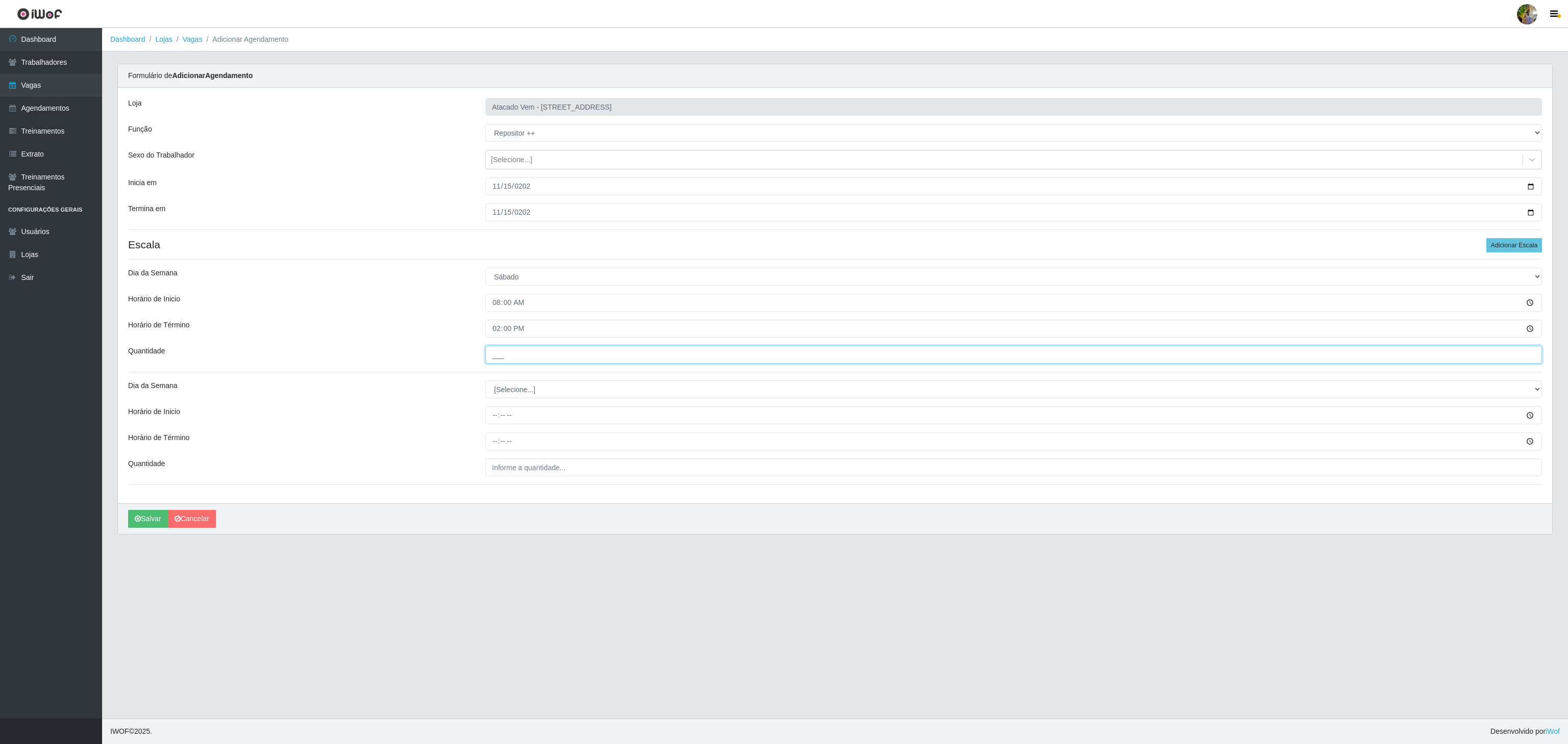
click at [509, 351] on input "___" at bounding box center [1013, 355] width 1057 height 18
type input "5__"
click at [593, 394] on select "[Selecione...] Segunda Terça Quarta Quinta Sexta Sábado Domingo" at bounding box center [1013, 389] width 1057 height 18
select select "6"
click at [485, 383] on select "[Selecione...] Segunda Terça Quarta Quinta Sexta Sábado Domingo" at bounding box center [1013, 389] width 1057 height 18
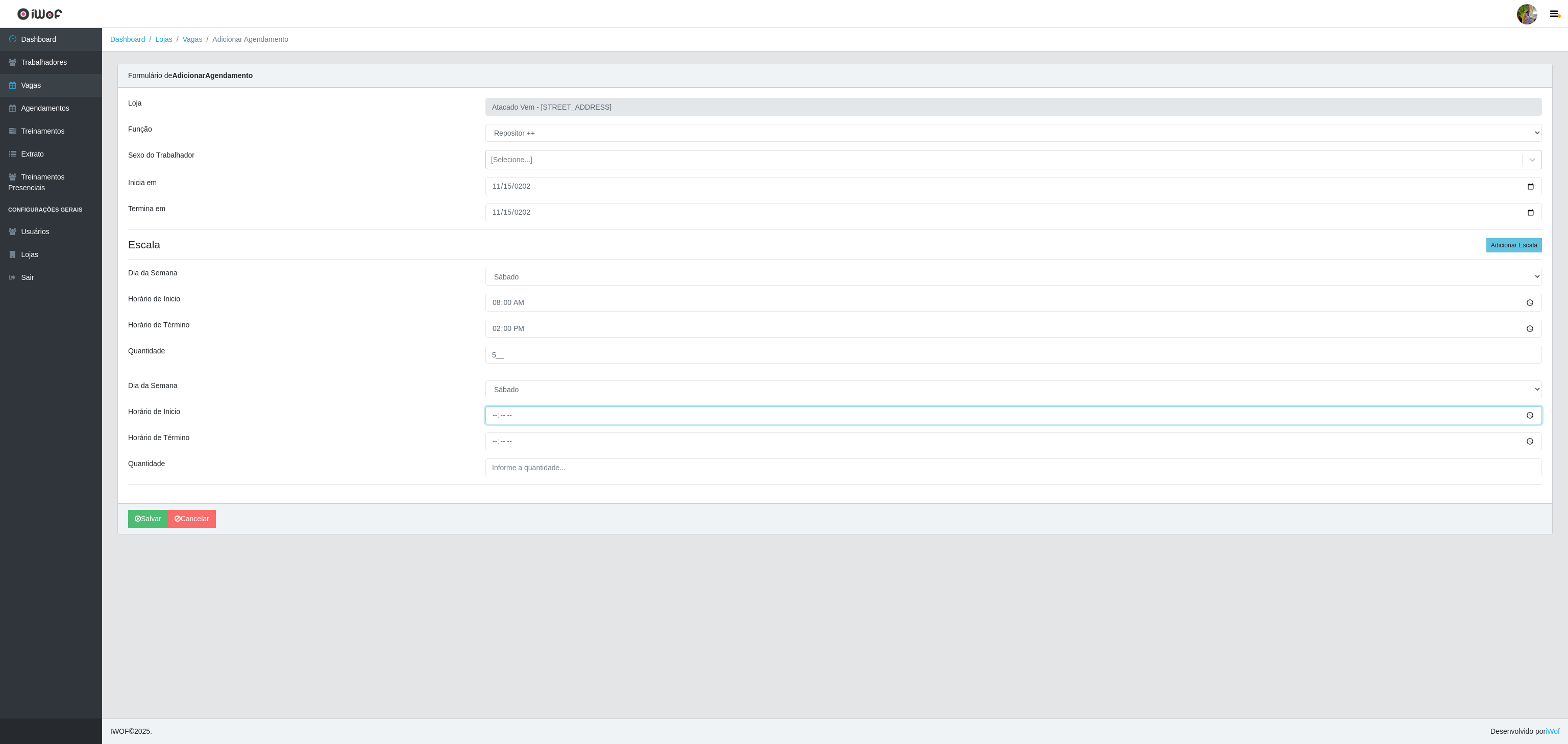
click at [490, 415] on input "Horário de Inicio" at bounding box center [1013, 415] width 1057 height 18
type input "10:00"
click at [492, 439] on input "Horário de Término" at bounding box center [1013, 441] width 1057 height 18
type input "16:00"
click at [514, 468] on input "___" at bounding box center [1013, 467] width 1057 height 18
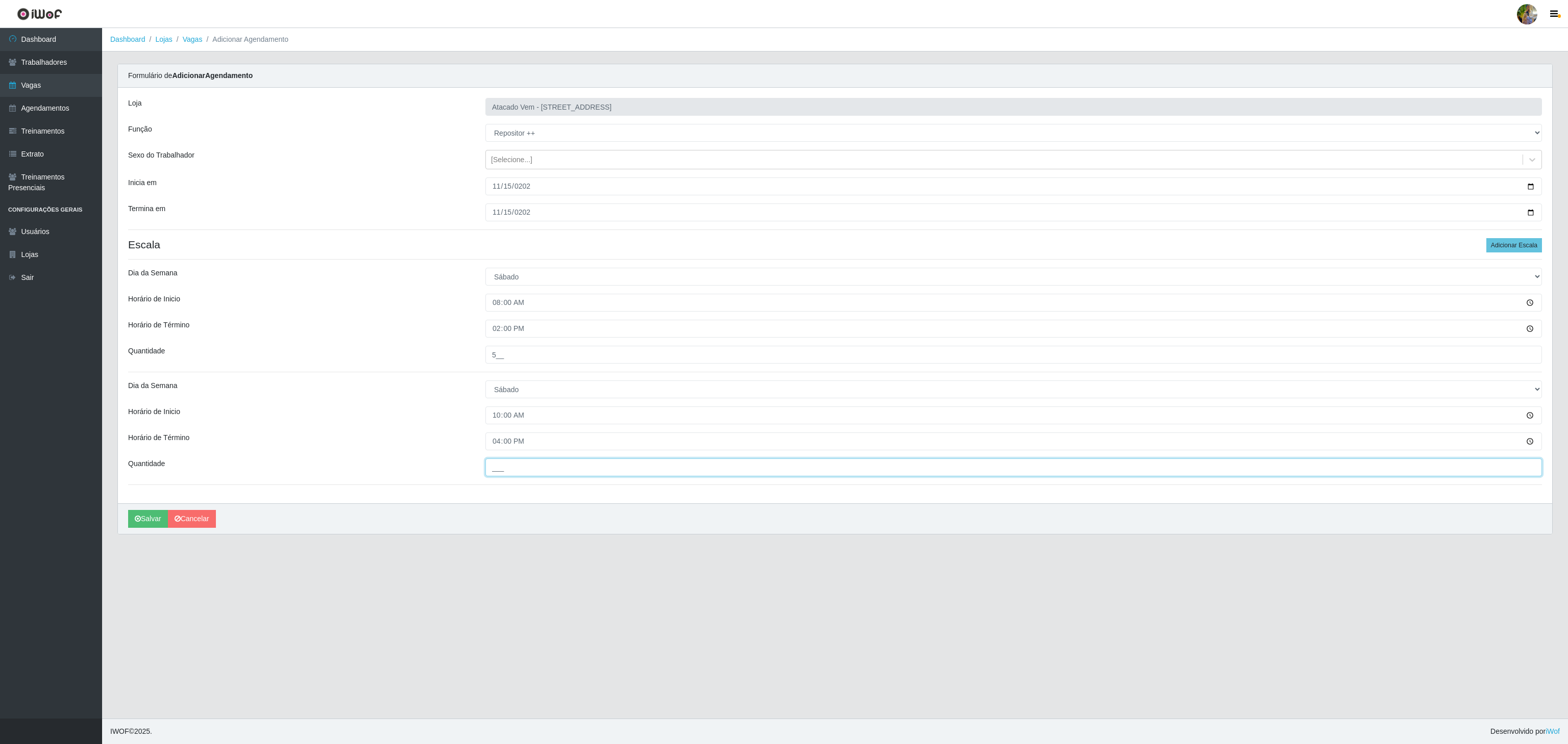
type input "5__"
click at [134, 526] on button "Salvar" at bounding box center [147, 519] width 40 height 18
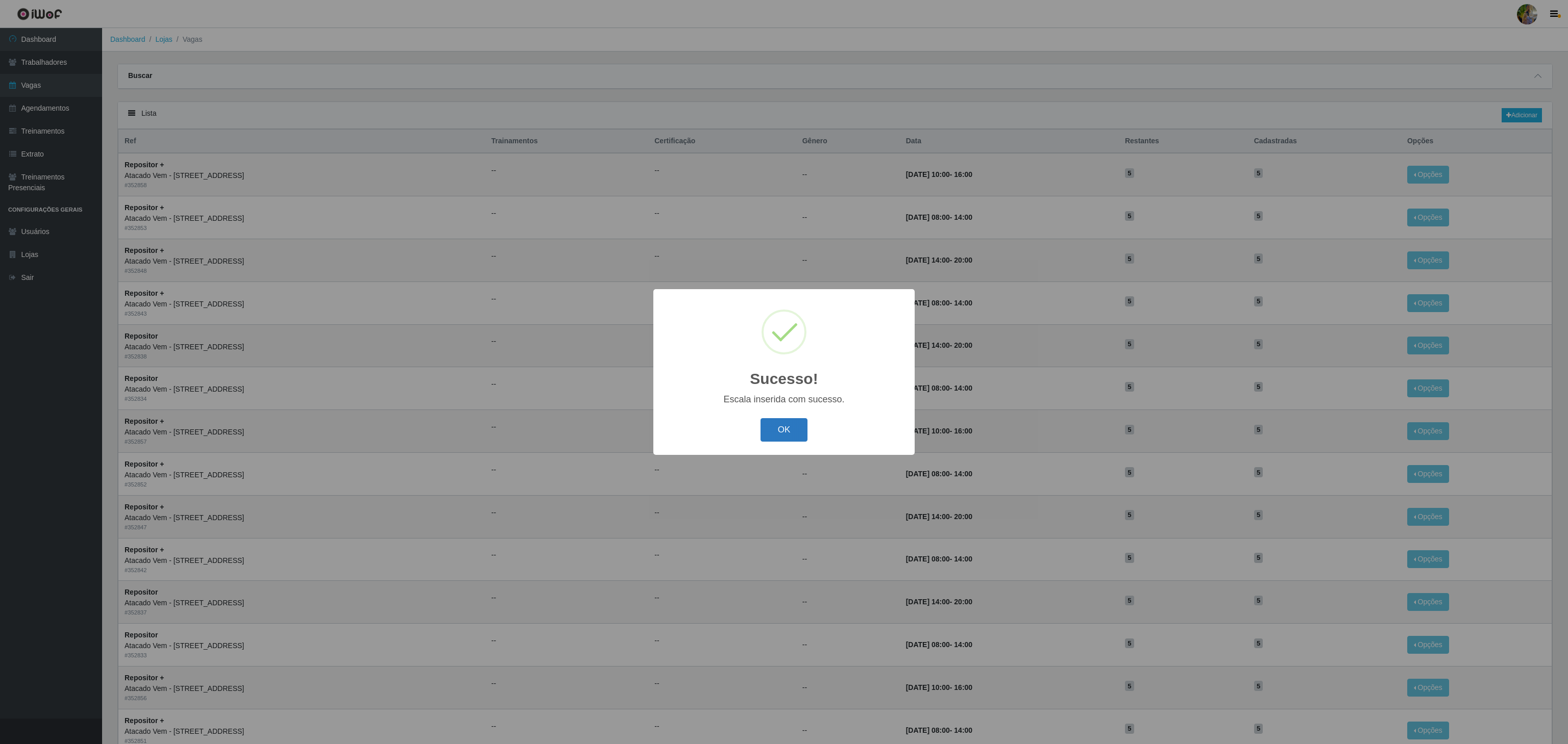
click at [779, 420] on button "OK" at bounding box center [784, 430] width 47 height 24
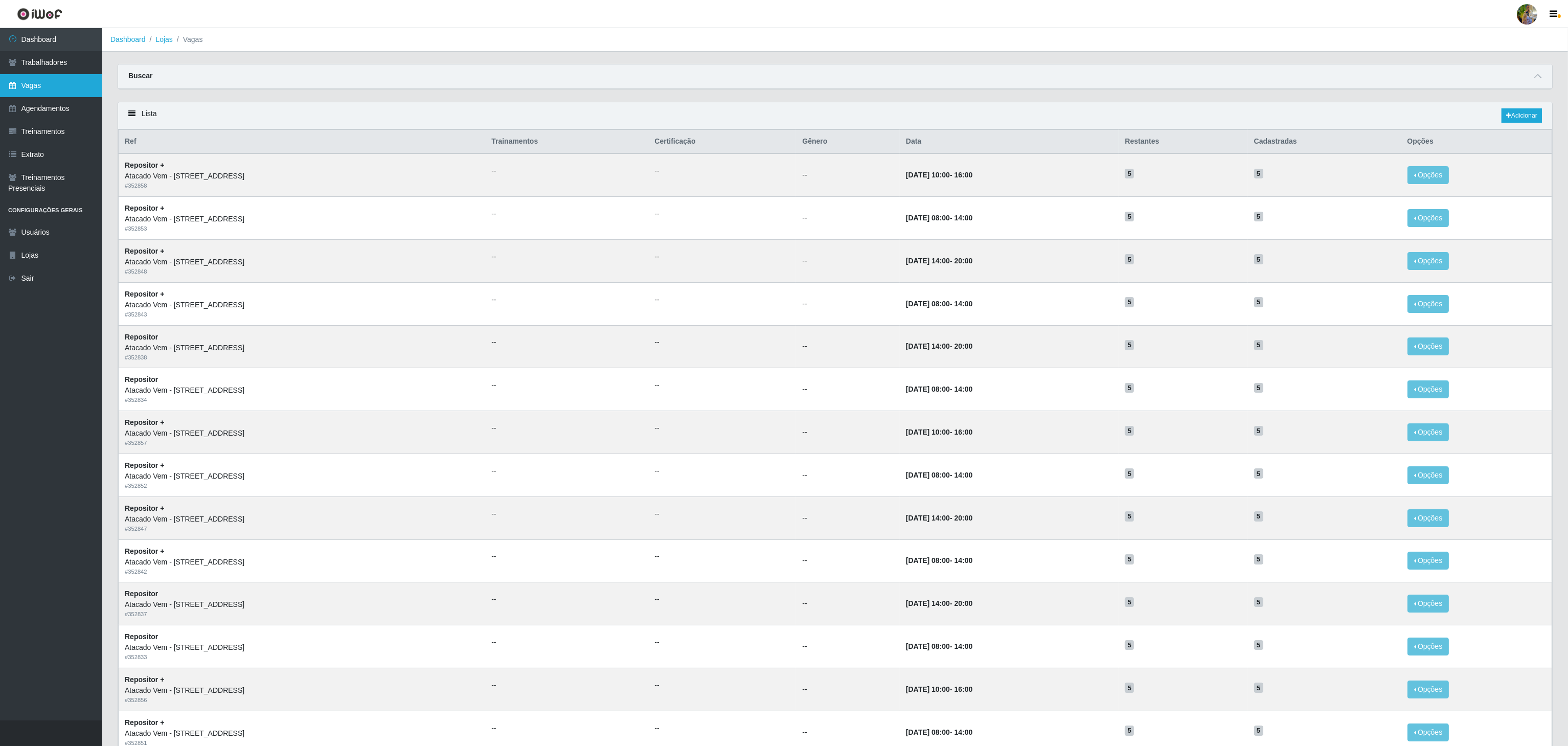
click at [55, 84] on link "Vagas" at bounding box center [51, 86] width 102 height 23
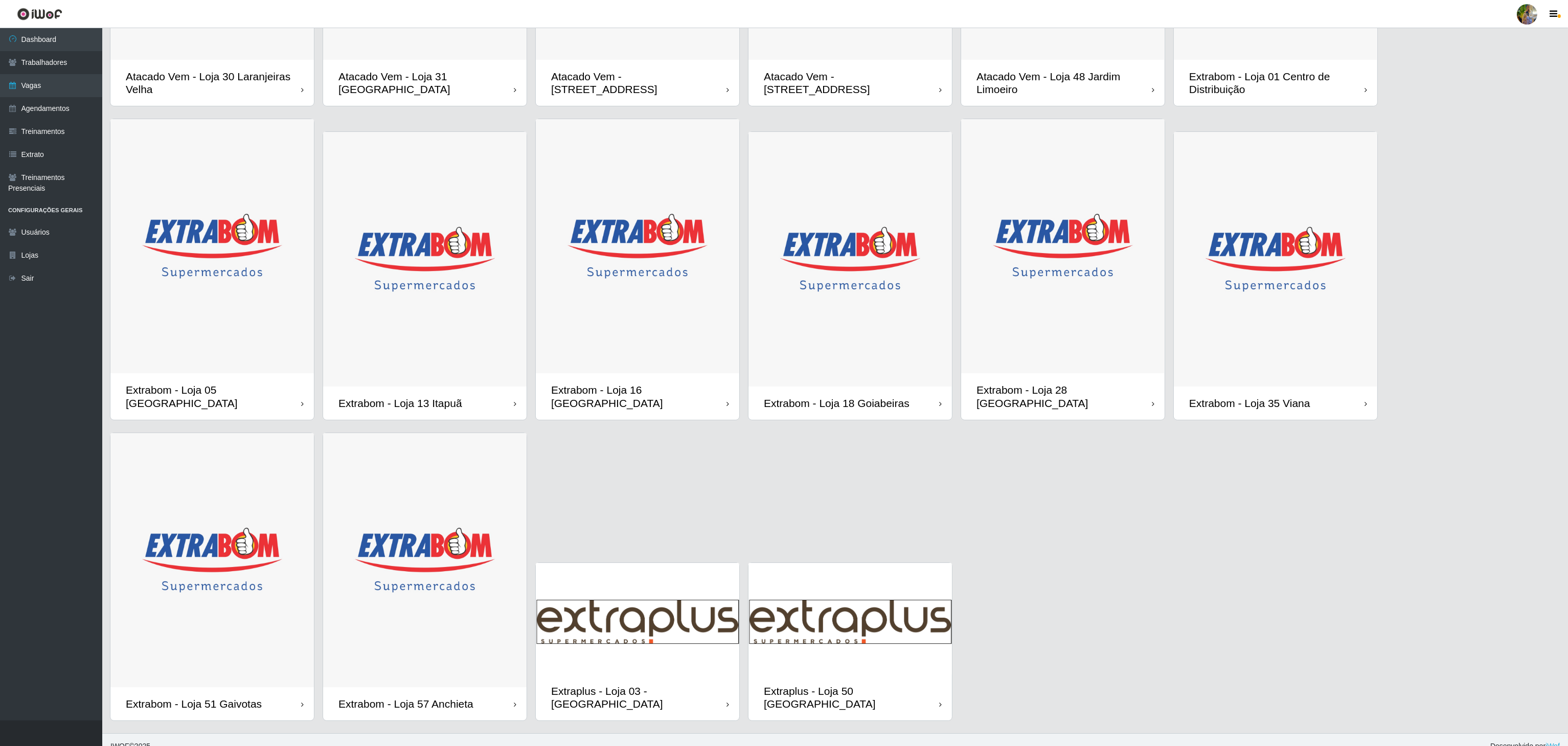
scroll to position [157, 0]
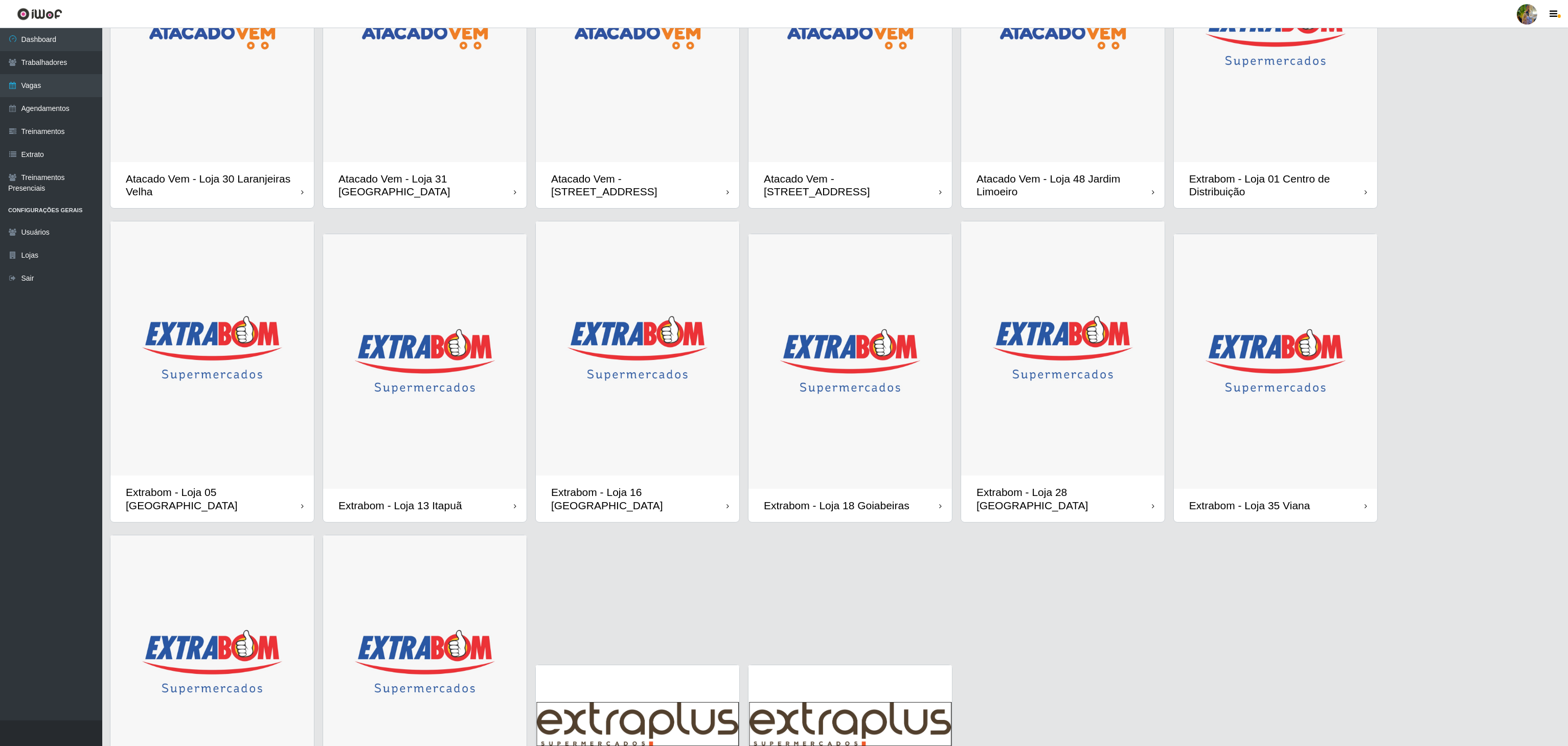
click at [257, 157] on img at bounding box center [212, 35] width 204 height 255
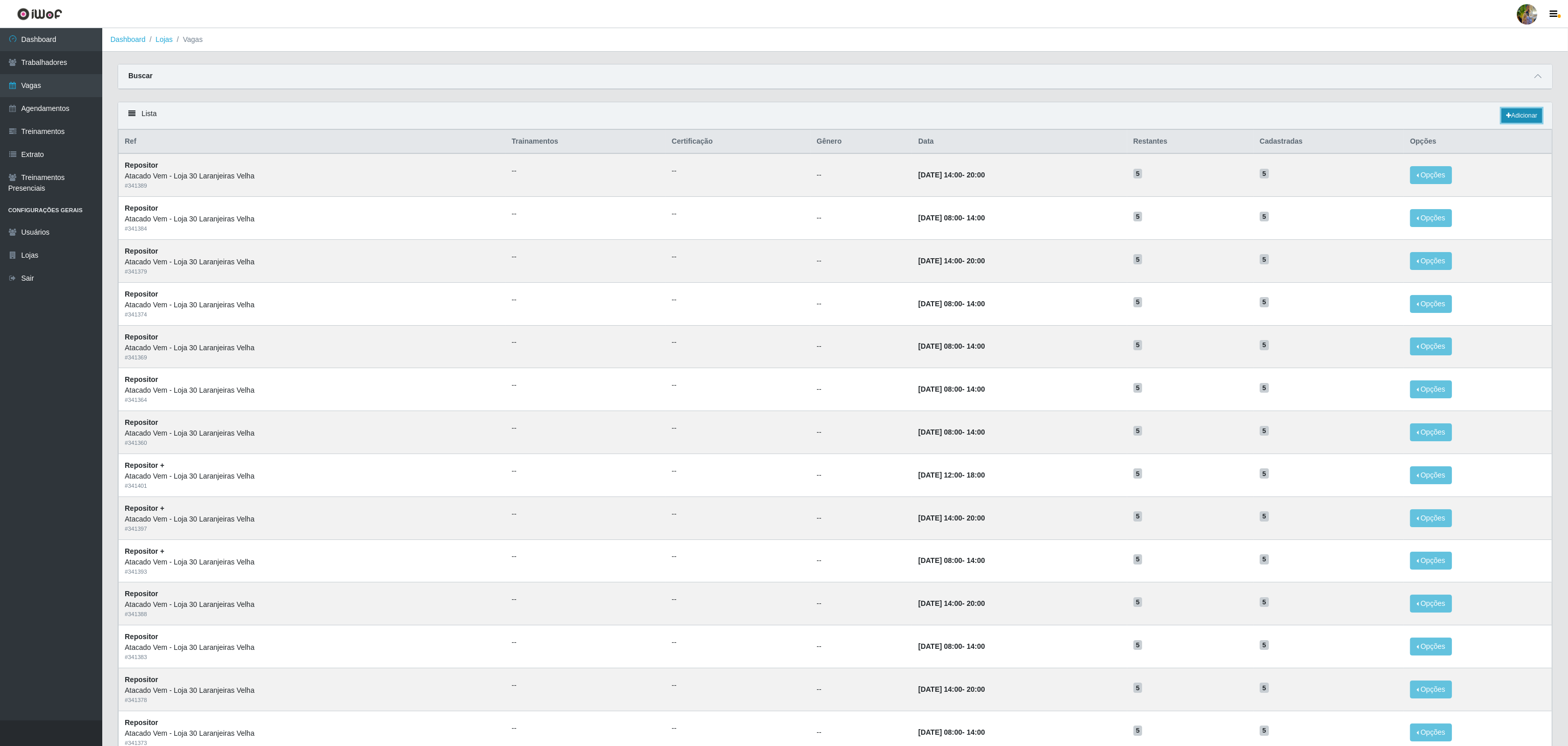
click at [1512, 110] on link "Adicionar" at bounding box center [1522, 115] width 40 height 14
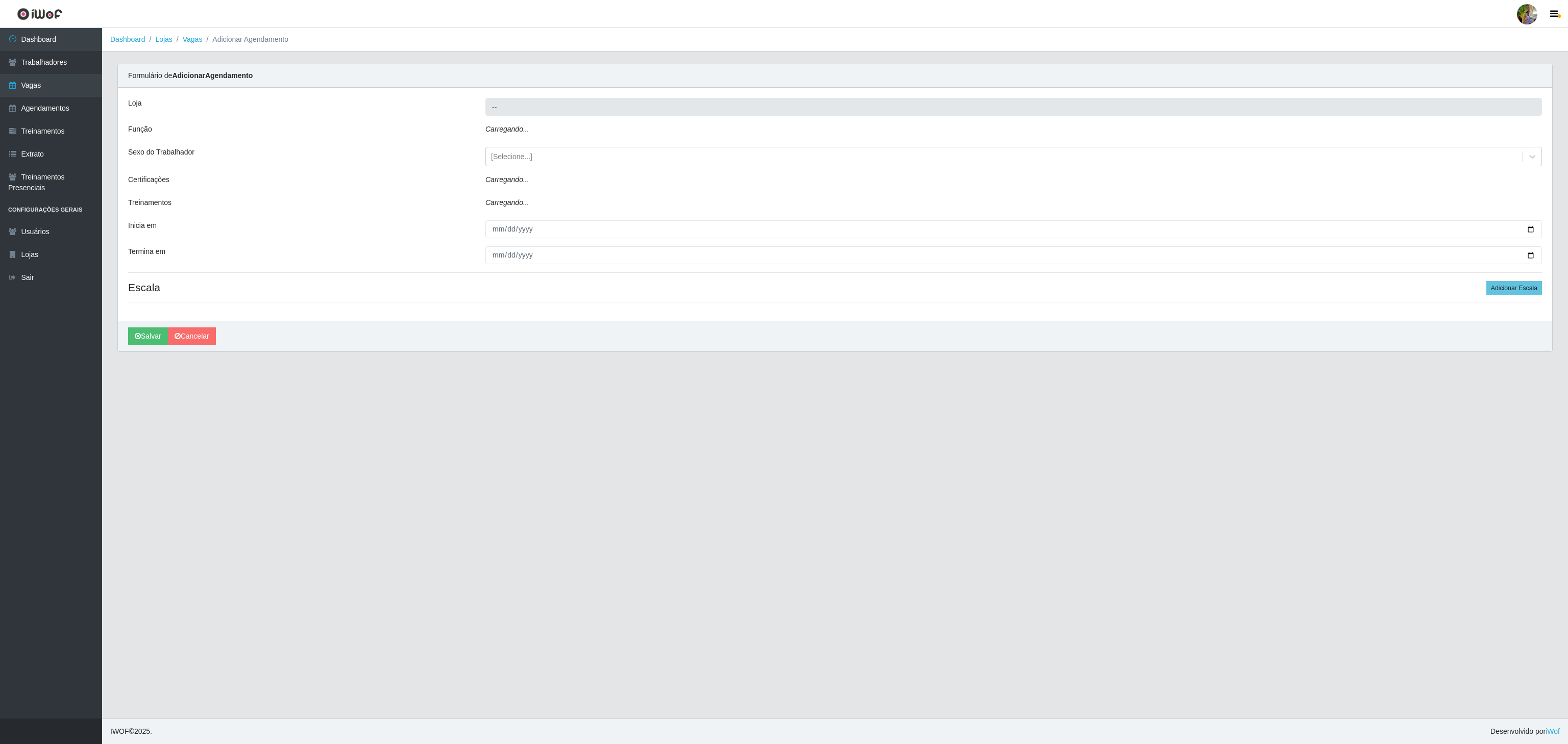
type input "Atacado Vem - Loja 30 Laranjeiras Velha"
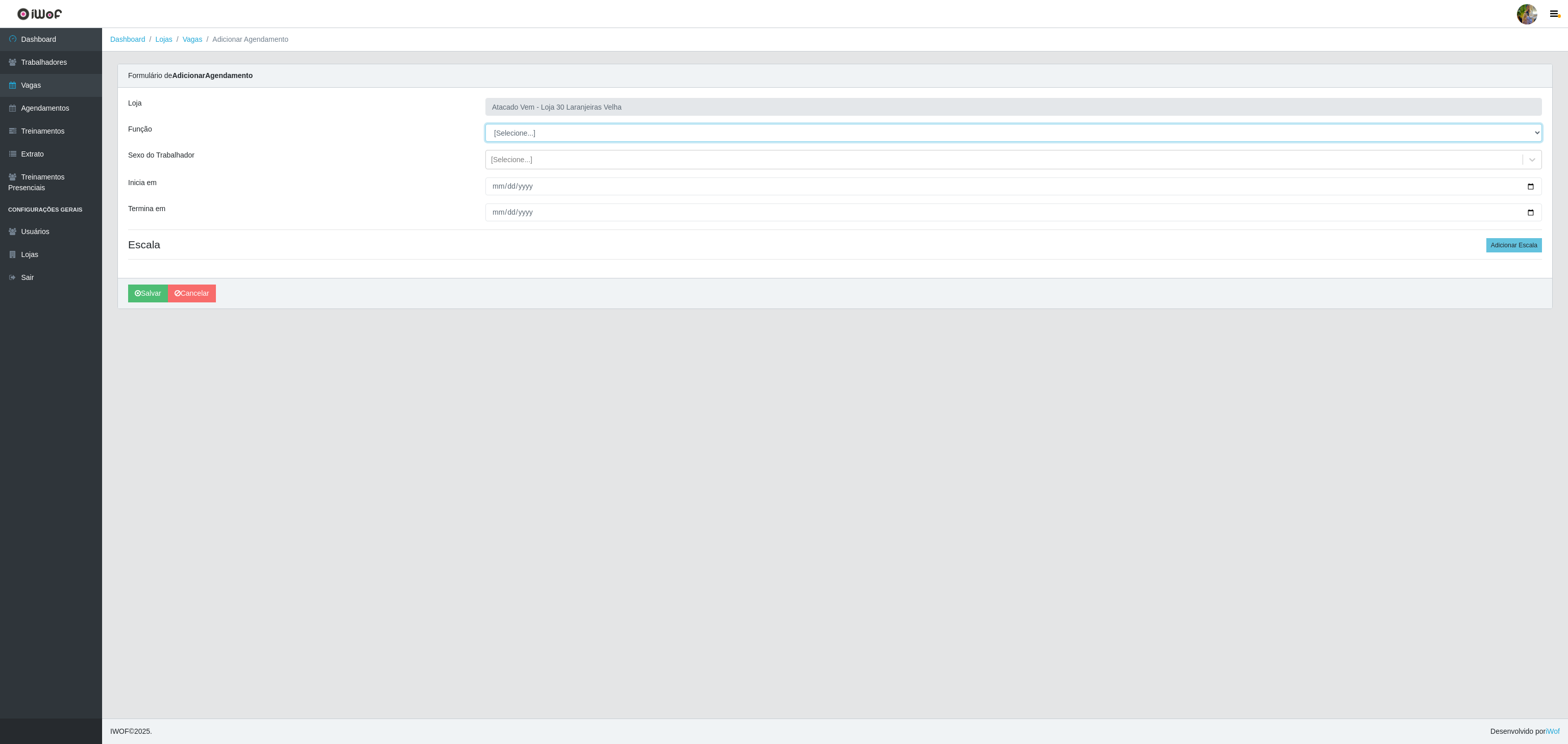
click at [506, 130] on select "[Selecione...] Repositor Repositor + Repositor ++" at bounding box center [1013, 133] width 1057 height 18
select select "24"
click at [485, 125] on select "[Selecione...] Repositor Repositor + Repositor ++" at bounding box center [1013, 133] width 1057 height 18
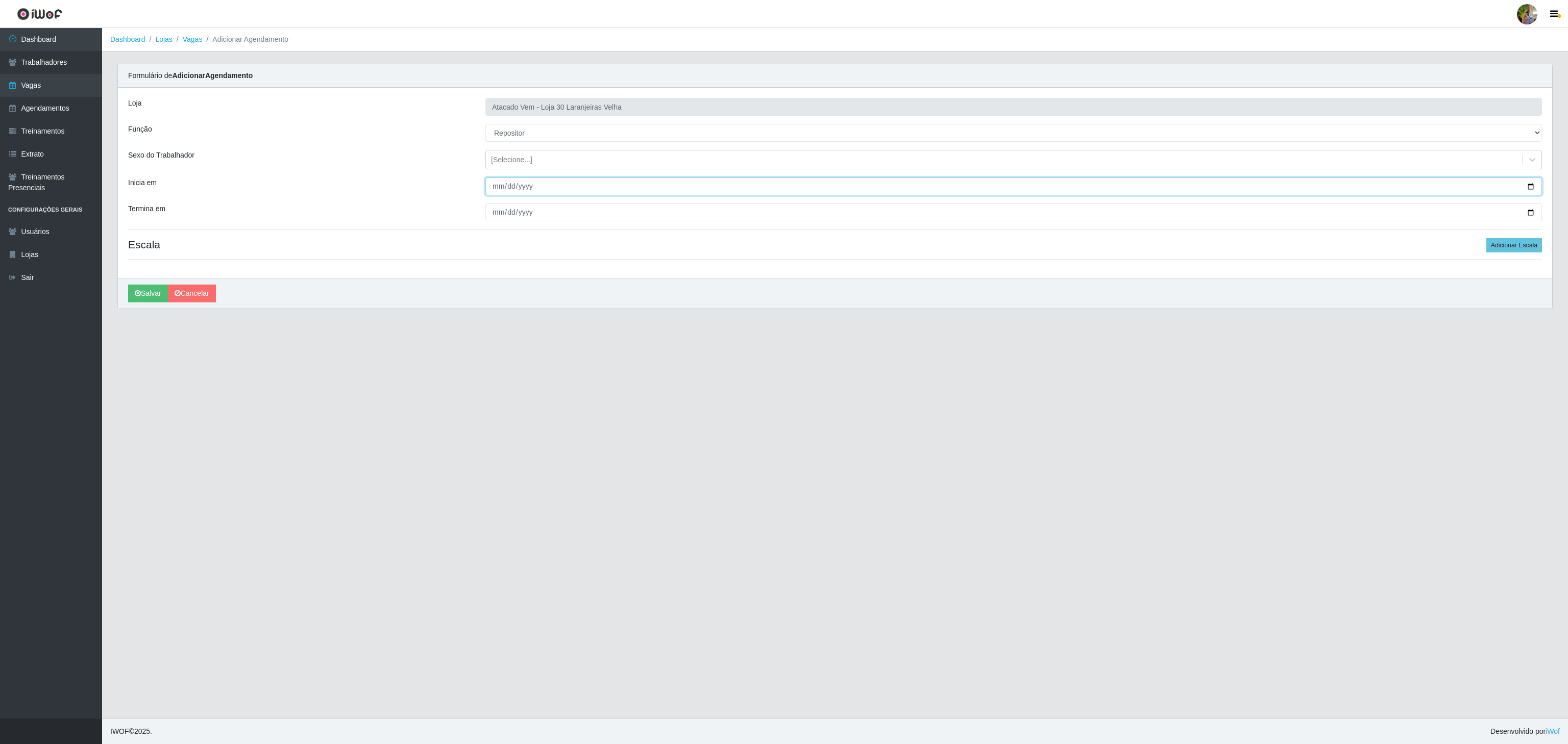
click at [491, 188] on input "Inicia em" at bounding box center [1013, 186] width 1057 height 18
type input "2025-10-01"
click at [494, 207] on input "Termina em" at bounding box center [1013, 212] width 1057 height 18
type input "2025-10-31"
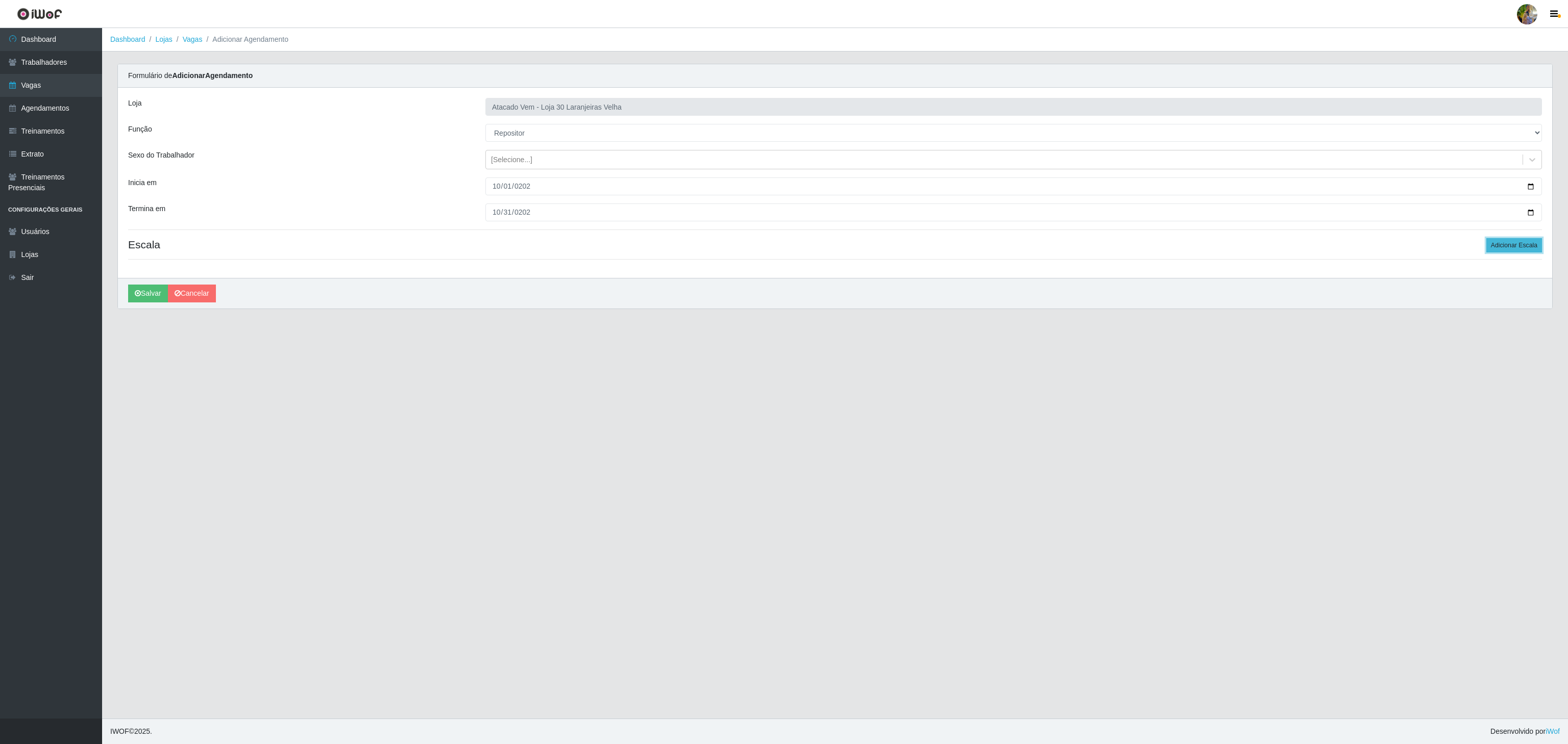
click at [1500, 250] on button "Adicionar Escala" at bounding box center [1514, 245] width 55 height 14
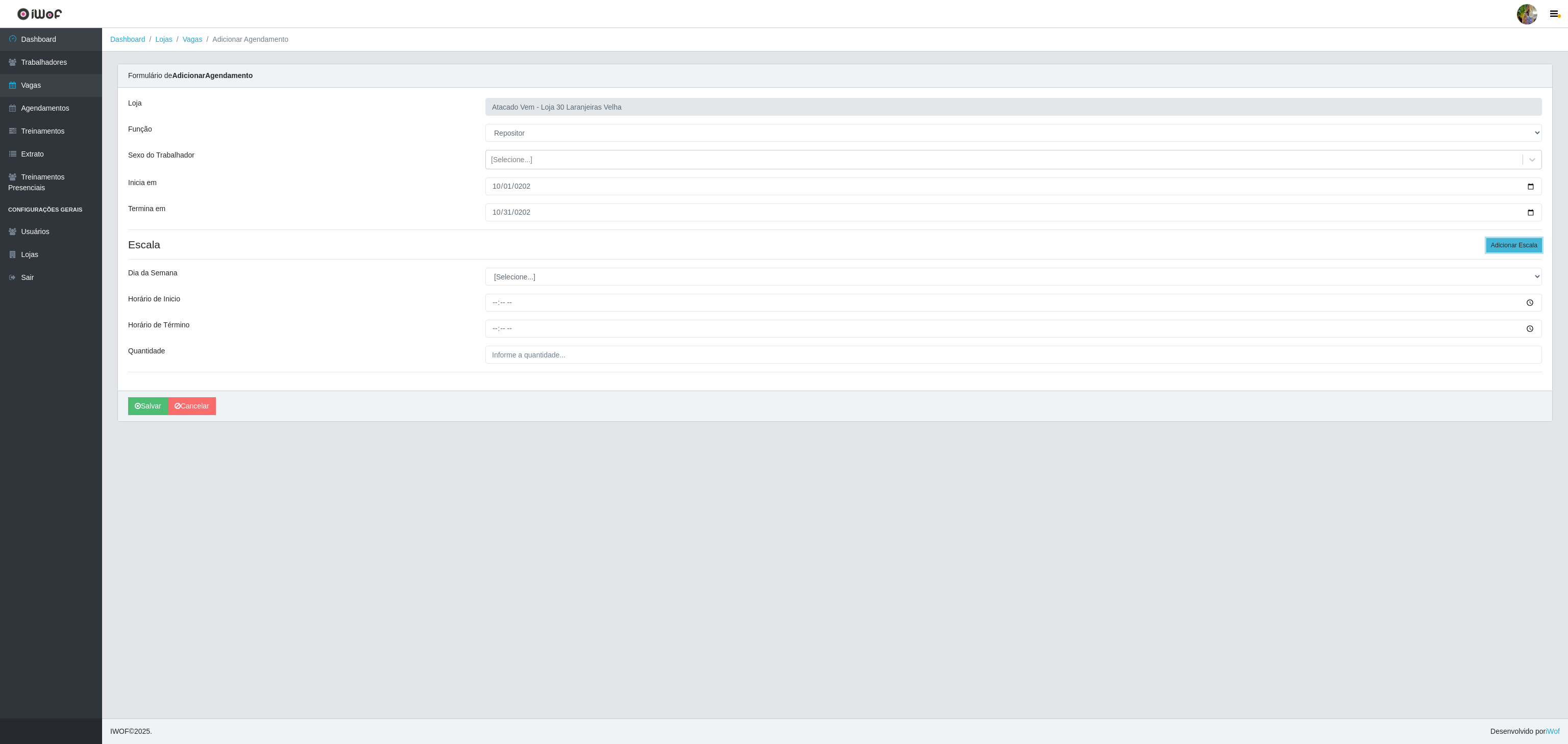
click at [1500, 250] on button "Adicionar Escala" at bounding box center [1514, 245] width 55 height 14
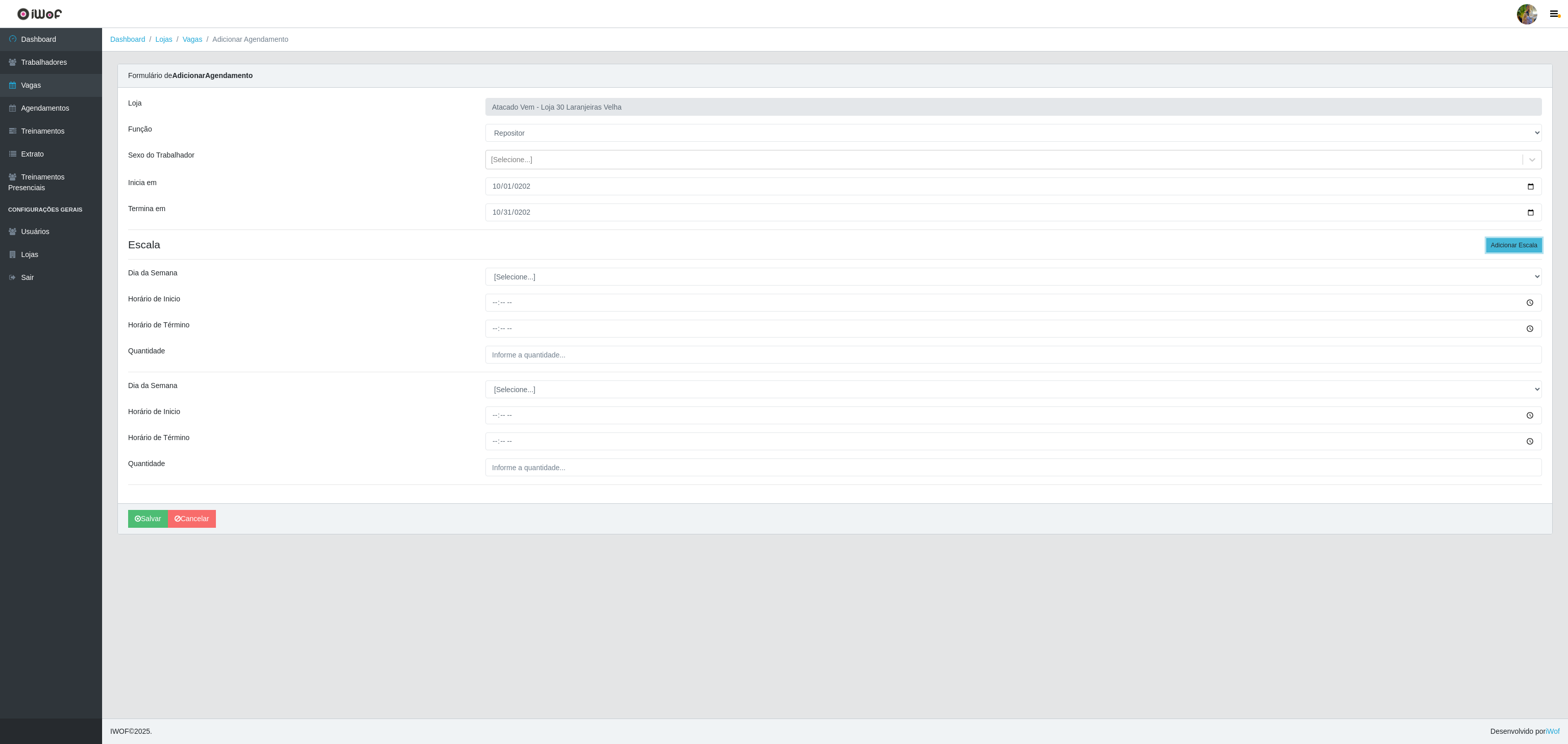
click at [1515, 251] on button "Adicionar Escala" at bounding box center [1514, 245] width 55 height 14
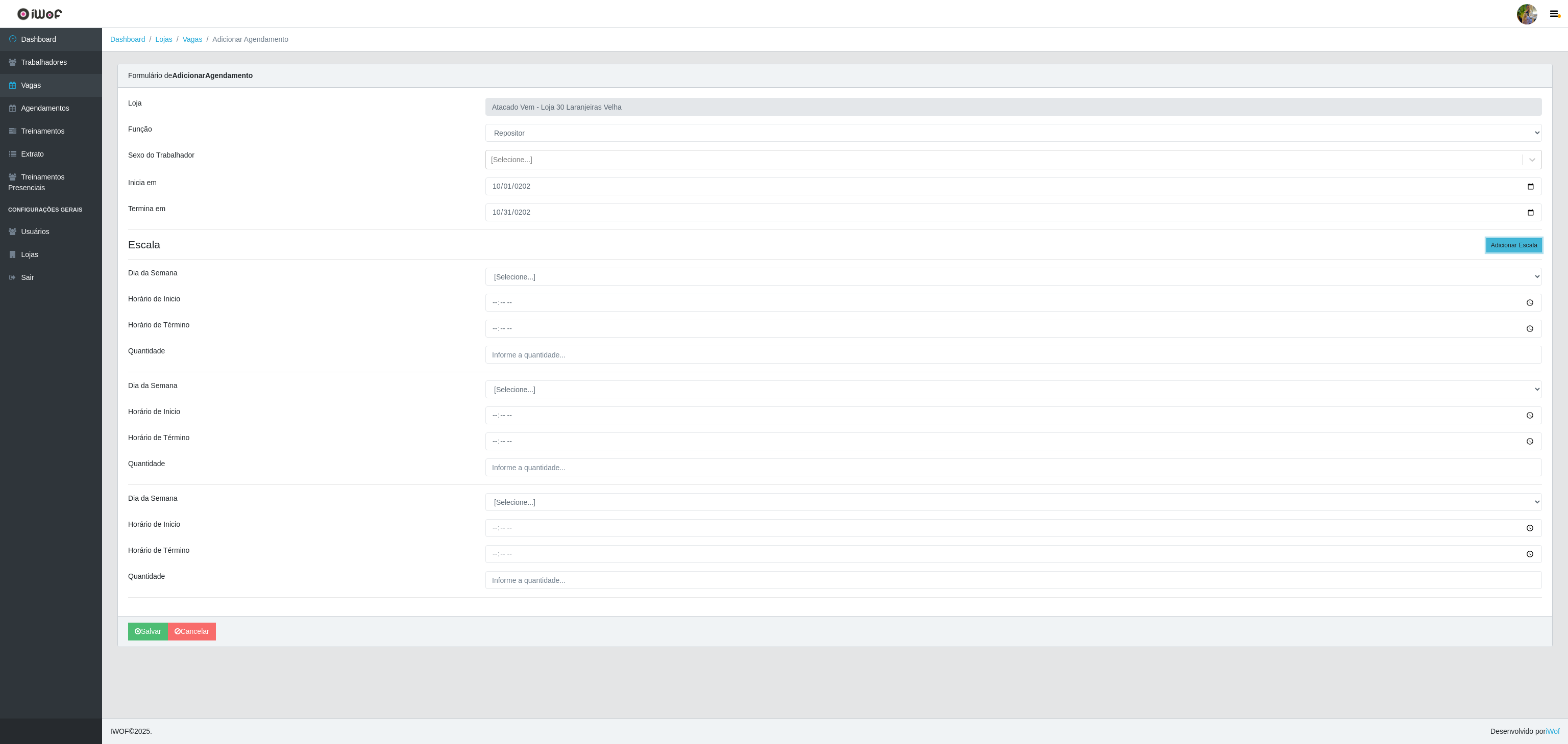
click at [1515, 251] on button "Adicionar Escala" at bounding box center [1514, 245] width 55 height 14
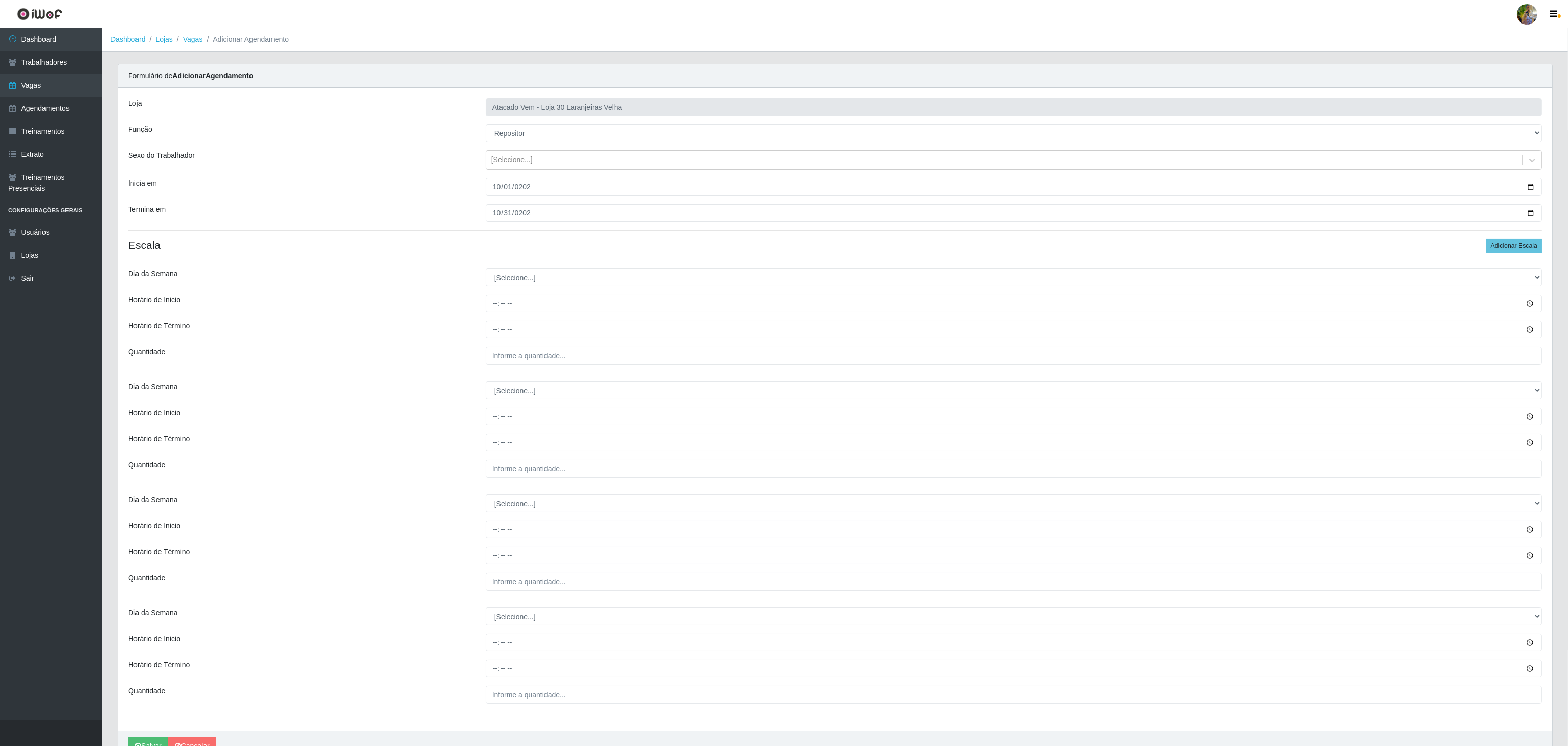
click at [552, 289] on div "Loja Atacado Vem - Loja 30 Laranjeiras Velha Função [Selecione...] Repositor Re…" at bounding box center [835, 409] width 1434 height 643
click at [546, 284] on select "[Selecione...] Segunda Terça Quarta Quinta Sexta Sábado Domingo" at bounding box center [1014, 277] width 1056 height 18
select select "1"
click at [486, 271] on select "[Selecione...] Segunda Terça Quarta Quinta Sexta Sábado Domingo" at bounding box center [1014, 277] width 1056 height 18
click at [494, 312] on input "Horário de Inicio" at bounding box center [1014, 303] width 1056 height 18
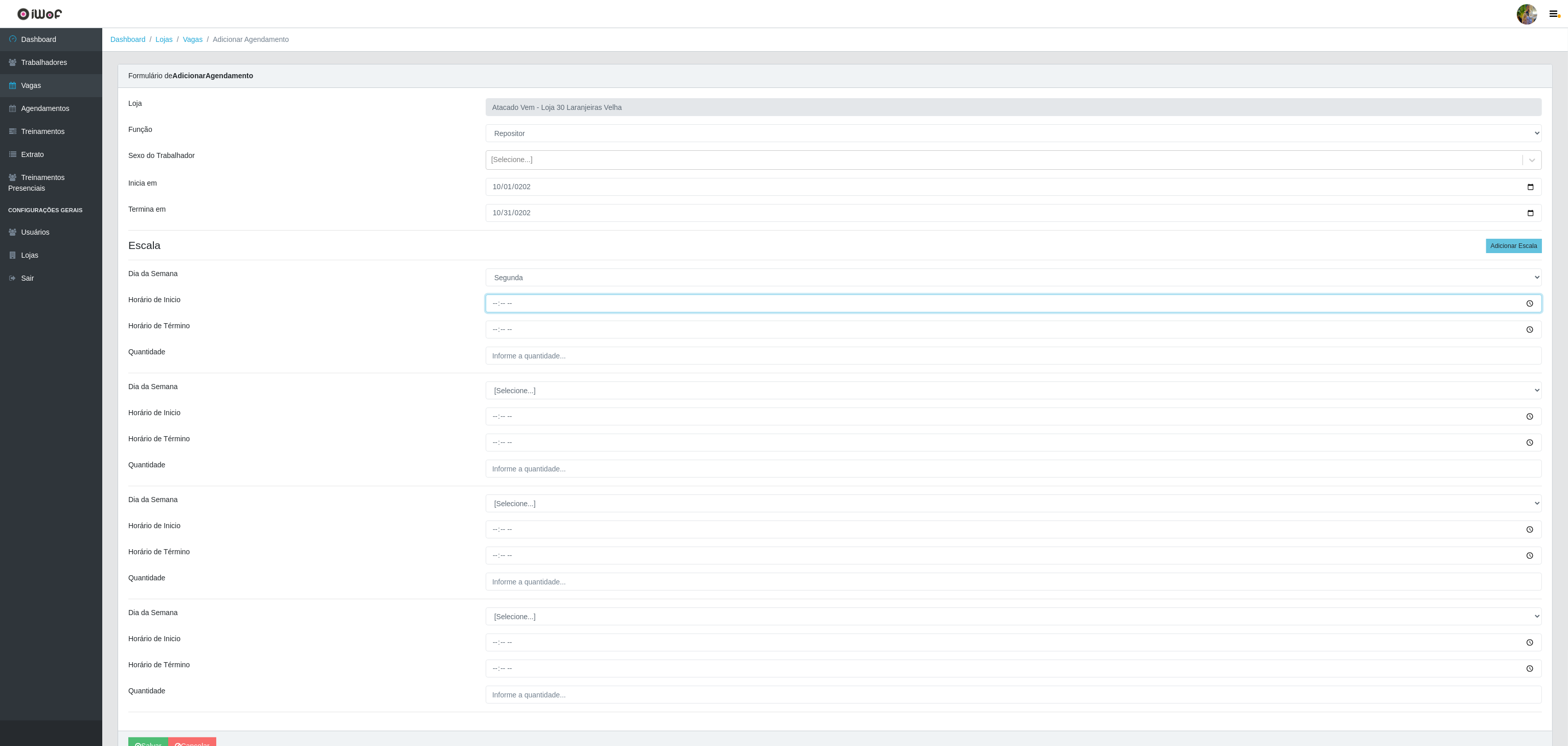
type input "14:00"
click at [491, 333] on input "Horário de Término" at bounding box center [1014, 329] width 1056 height 18
type input "20:00"
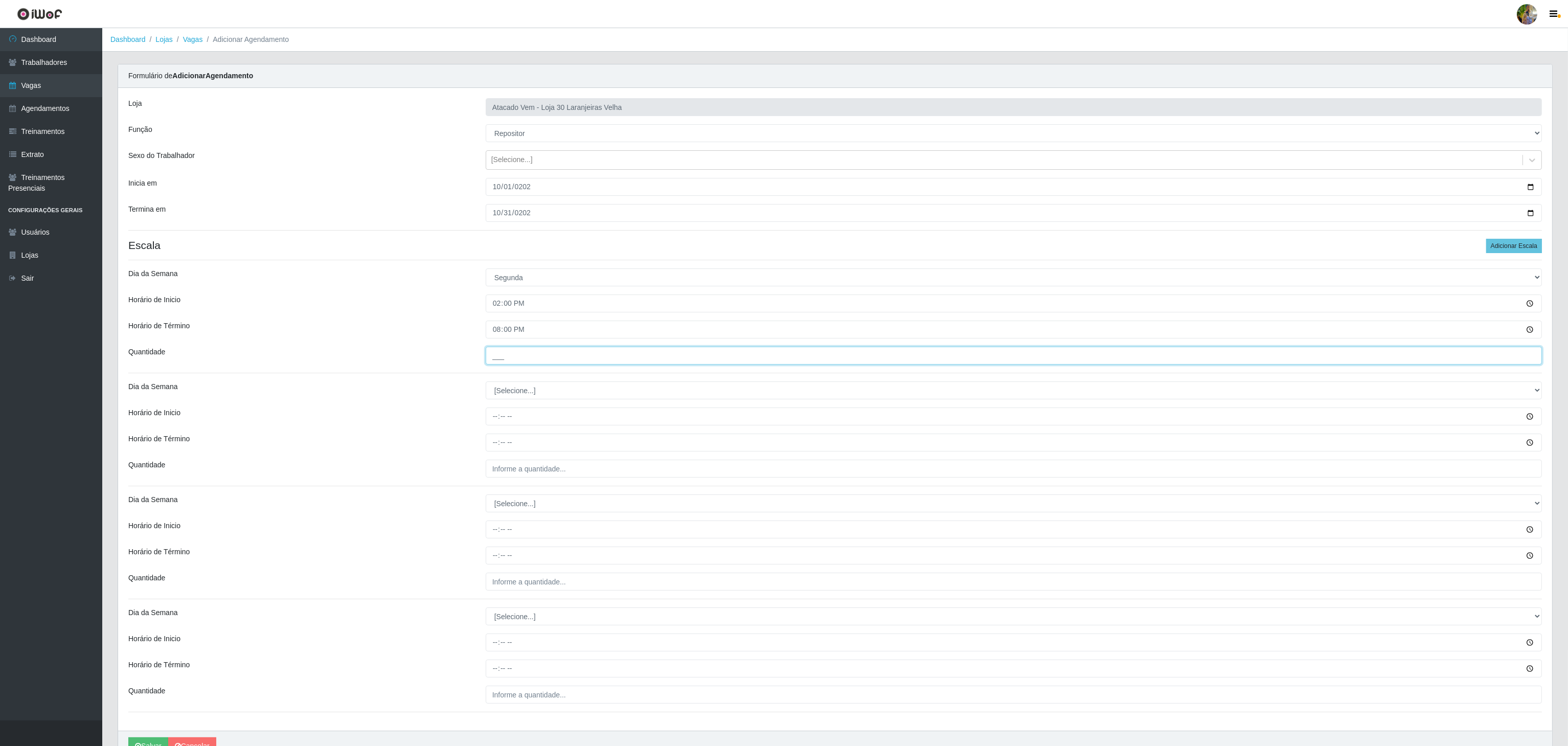
click at [511, 361] on input "___" at bounding box center [1014, 356] width 1056 height 18
drag, startPoint x: 530, startPoint y: 357, endPoint x: 438, endPoint y: 353, distance: 92.1
click at [438, 353] on div "Quantidade 5__" at bounding box center [835, 356] width 1429 height 18
type input "4__"
click at [509, 391] on select "[Selecione...] Segunda Terça Quarta Quinta Sexta Sábado Domingo" at bounding box center [1014, 390] width 1056 height 18
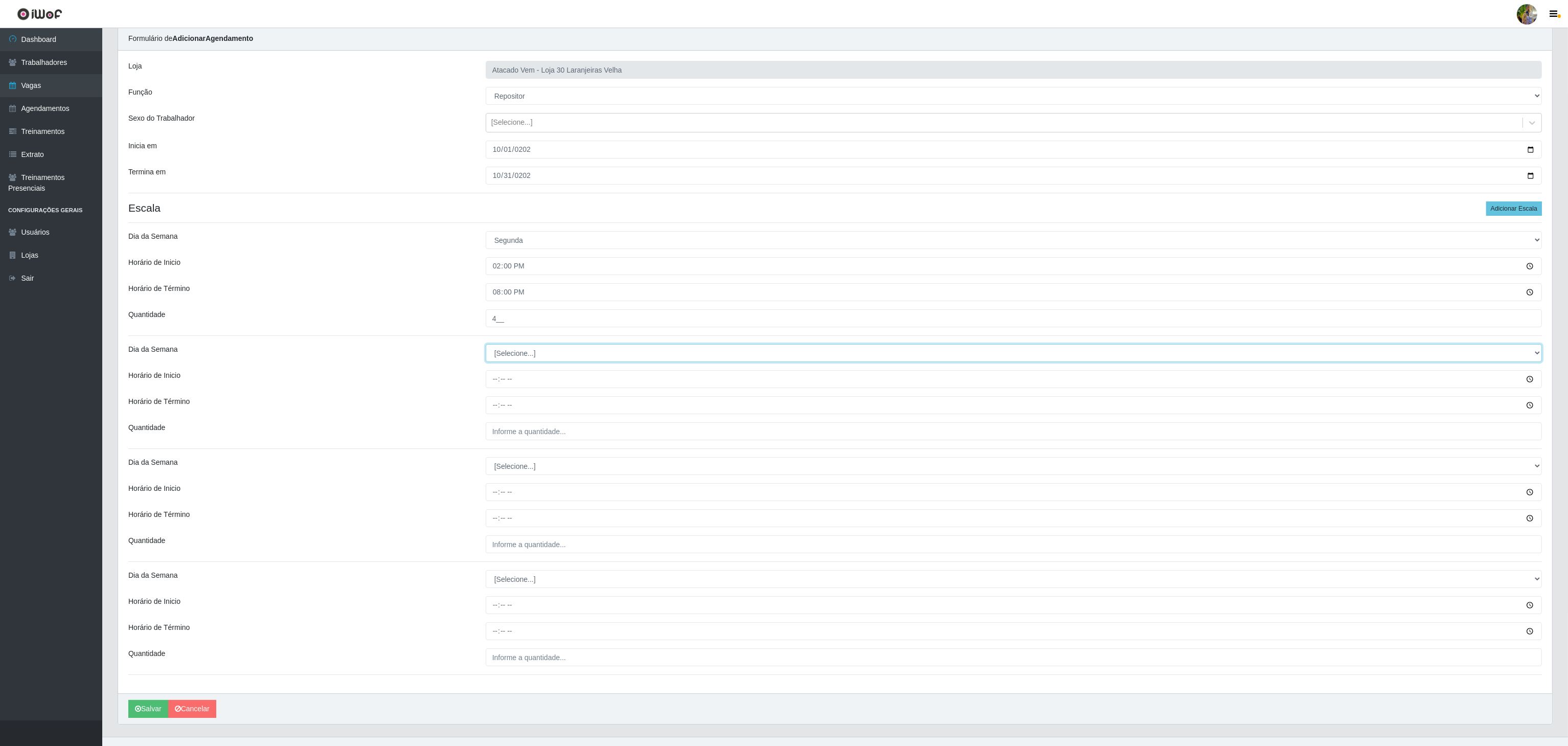
scroll to position [58, 0]
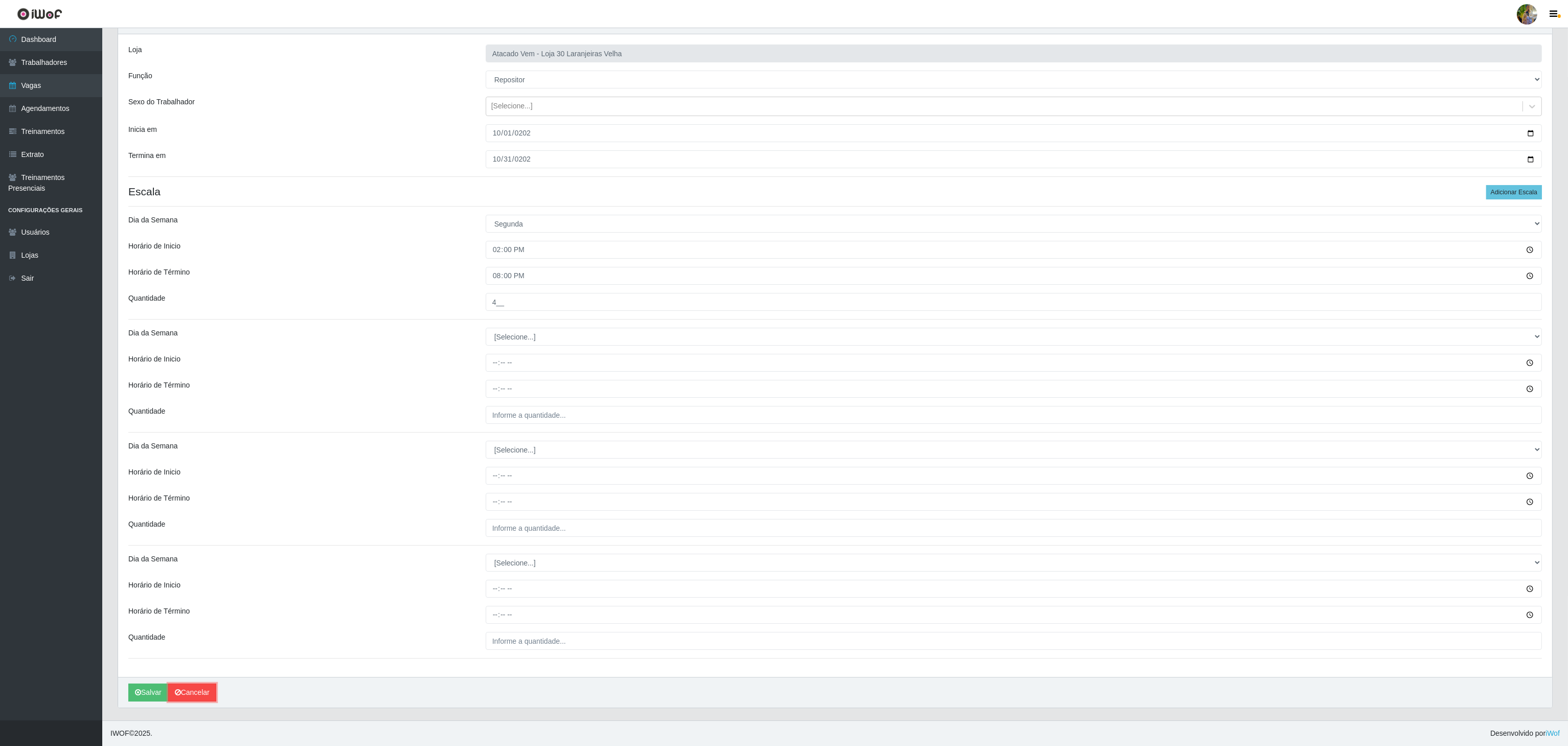
click at [190, 693] on link "Cancelar" at bounding box center [192, 692] width 48 height 18
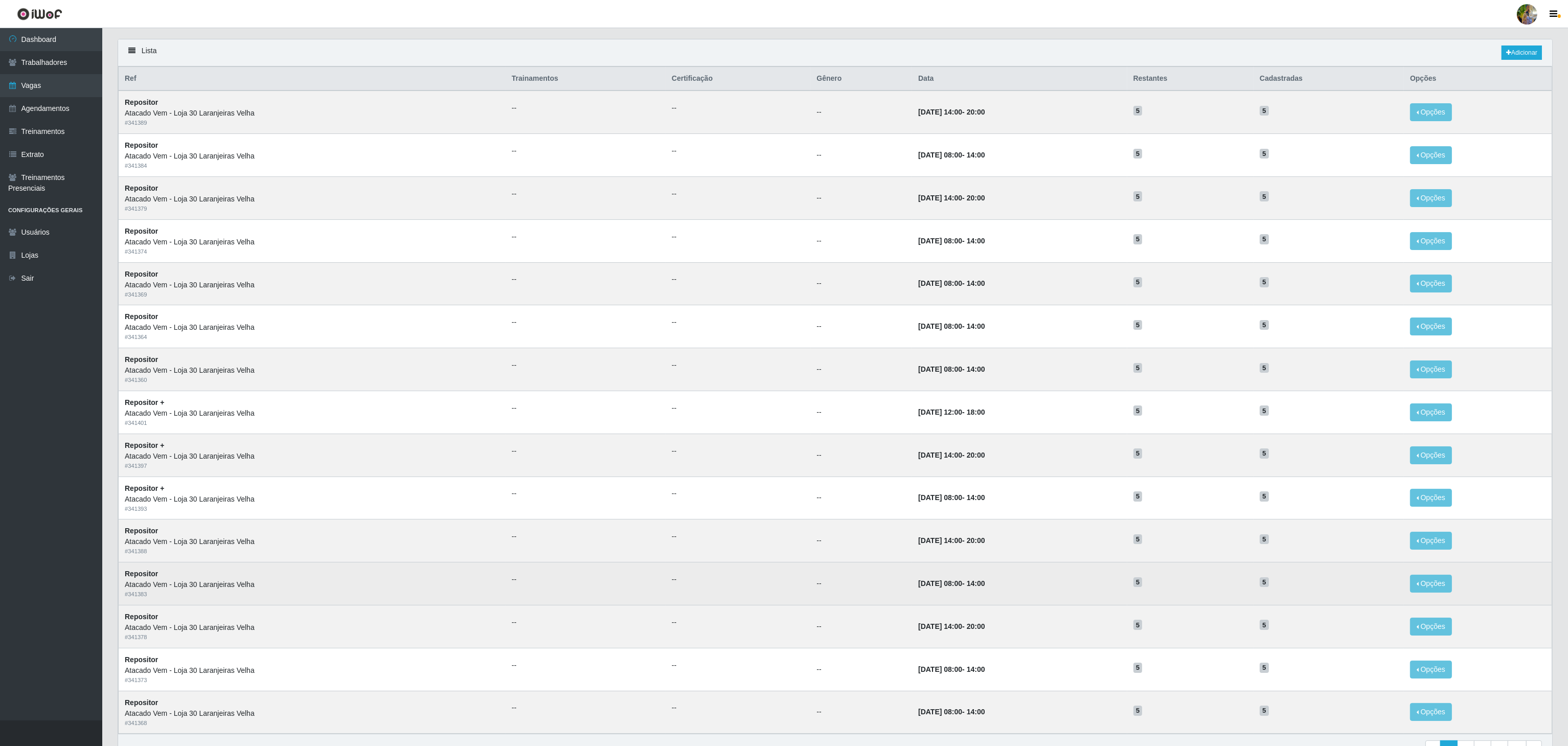
scroll to position [129, 0]
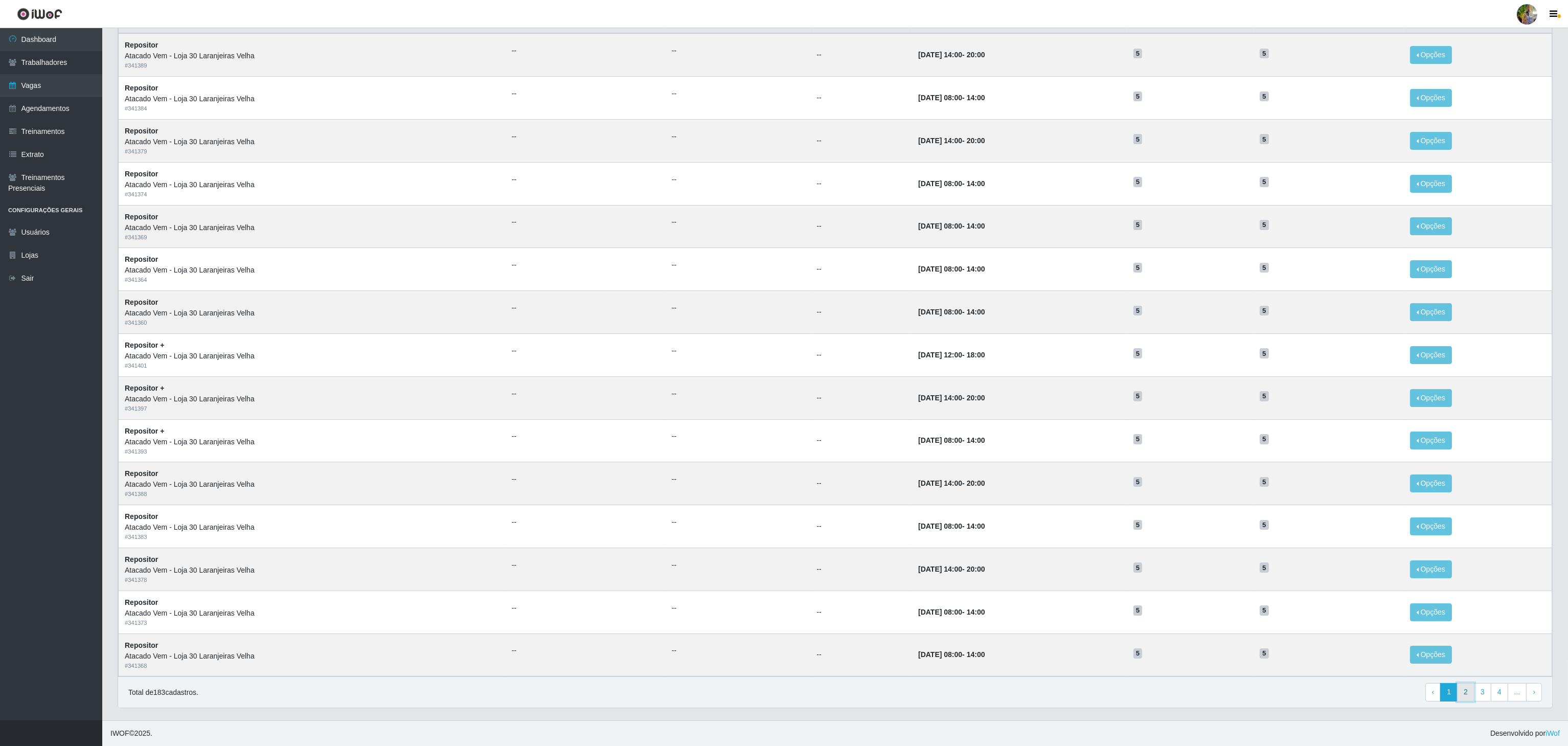
click at [1469, 687] on link "2" at bounding box center [1466, 692] width 18 height 18
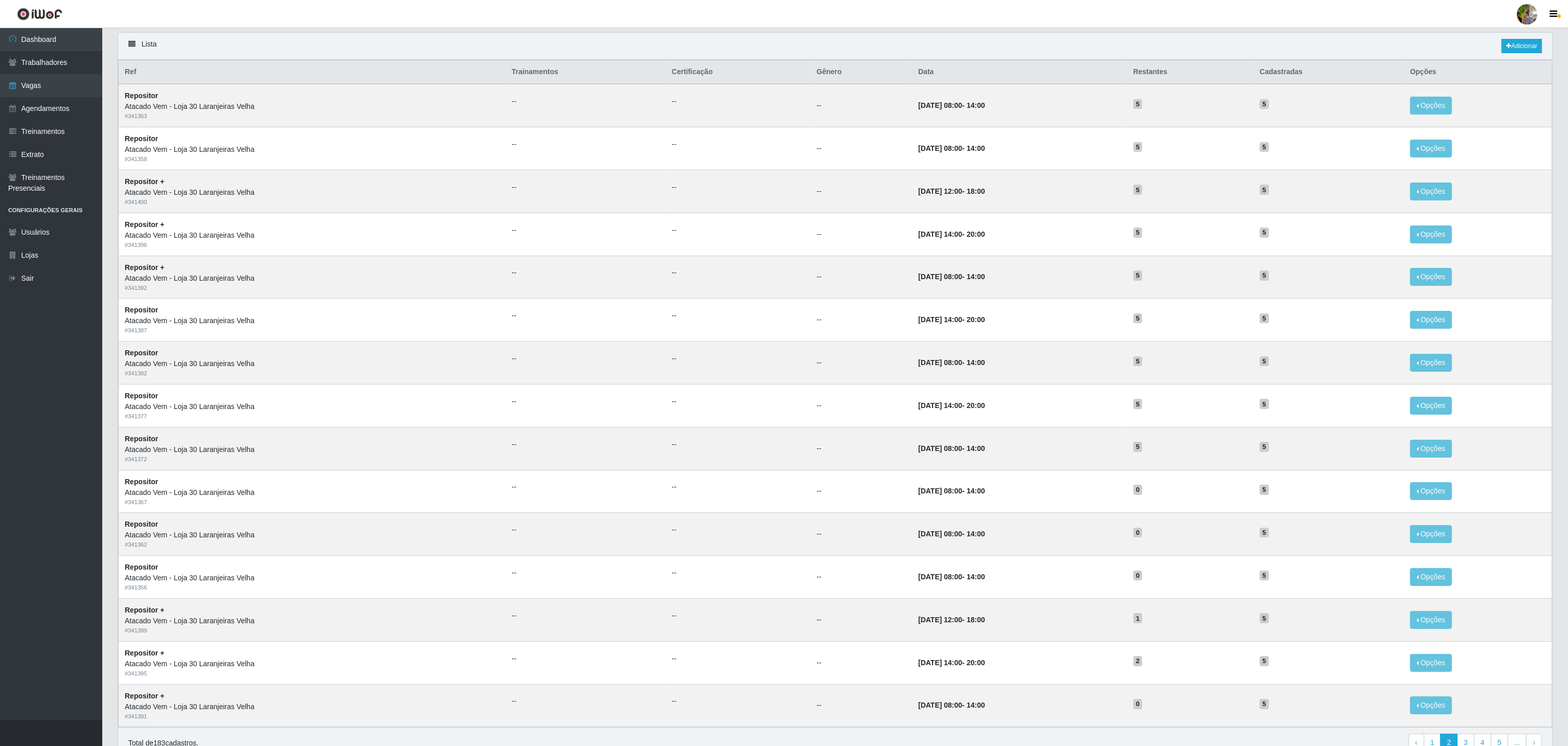
scroll to position [129, 0]
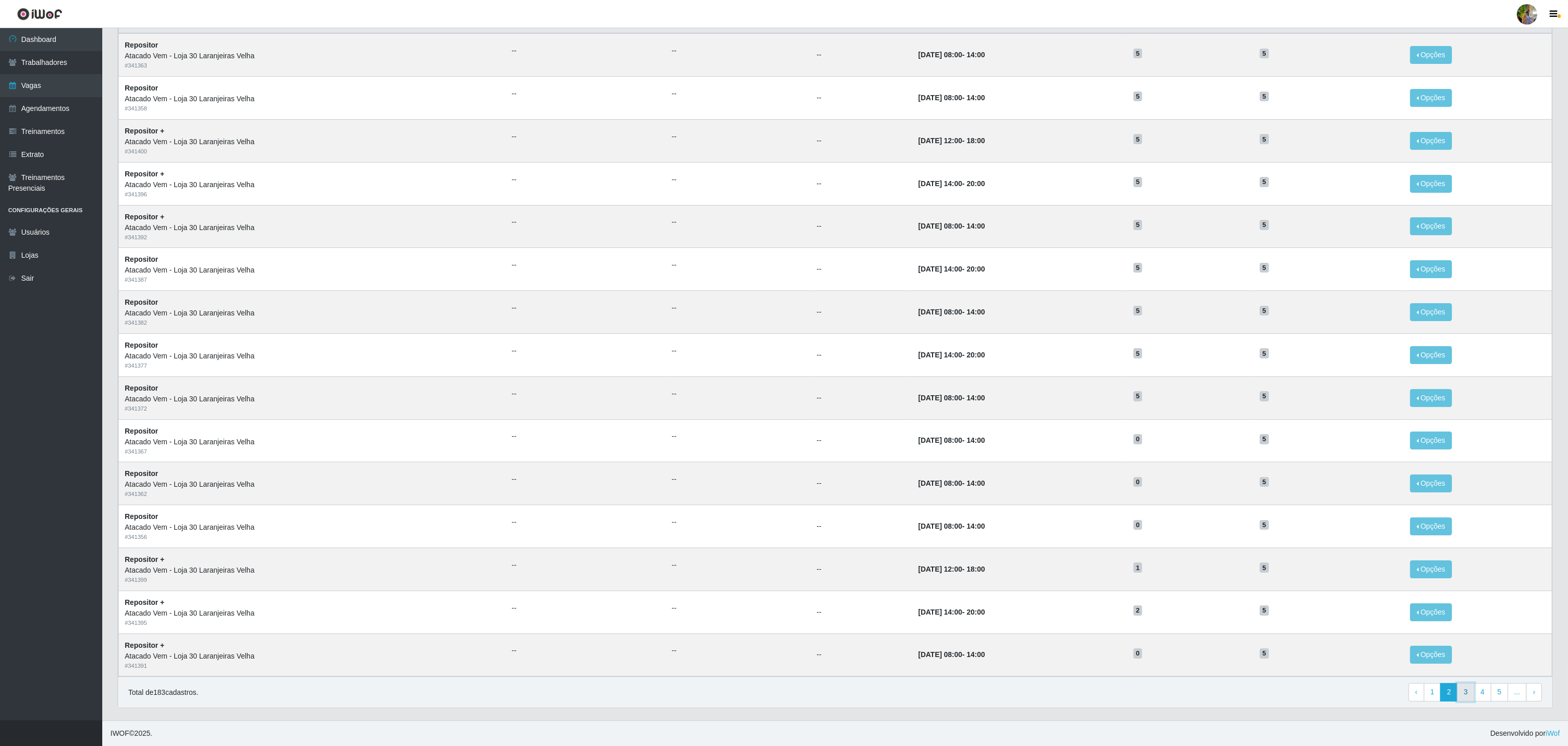
click at [1466, 697] on link "3" at bounding box center [1466, 692] width 18 height 18
click at [1455, 692] on link "3" at bounding box center [1449, 692] width 18 height 18
click at [1462, 690] on link "4" at bounding box center [1466, 692] width 18 height 18
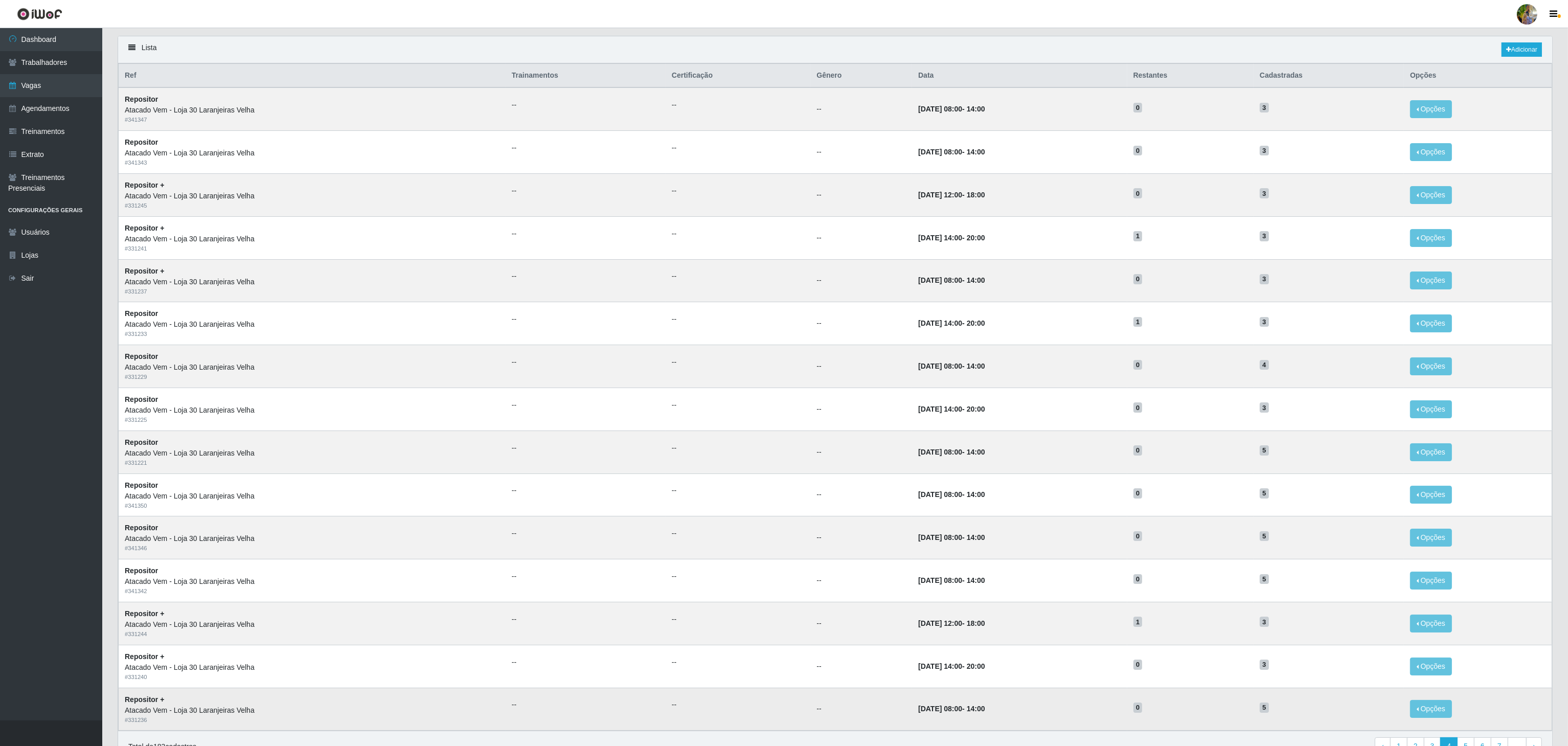
scroll to position [129, 0]
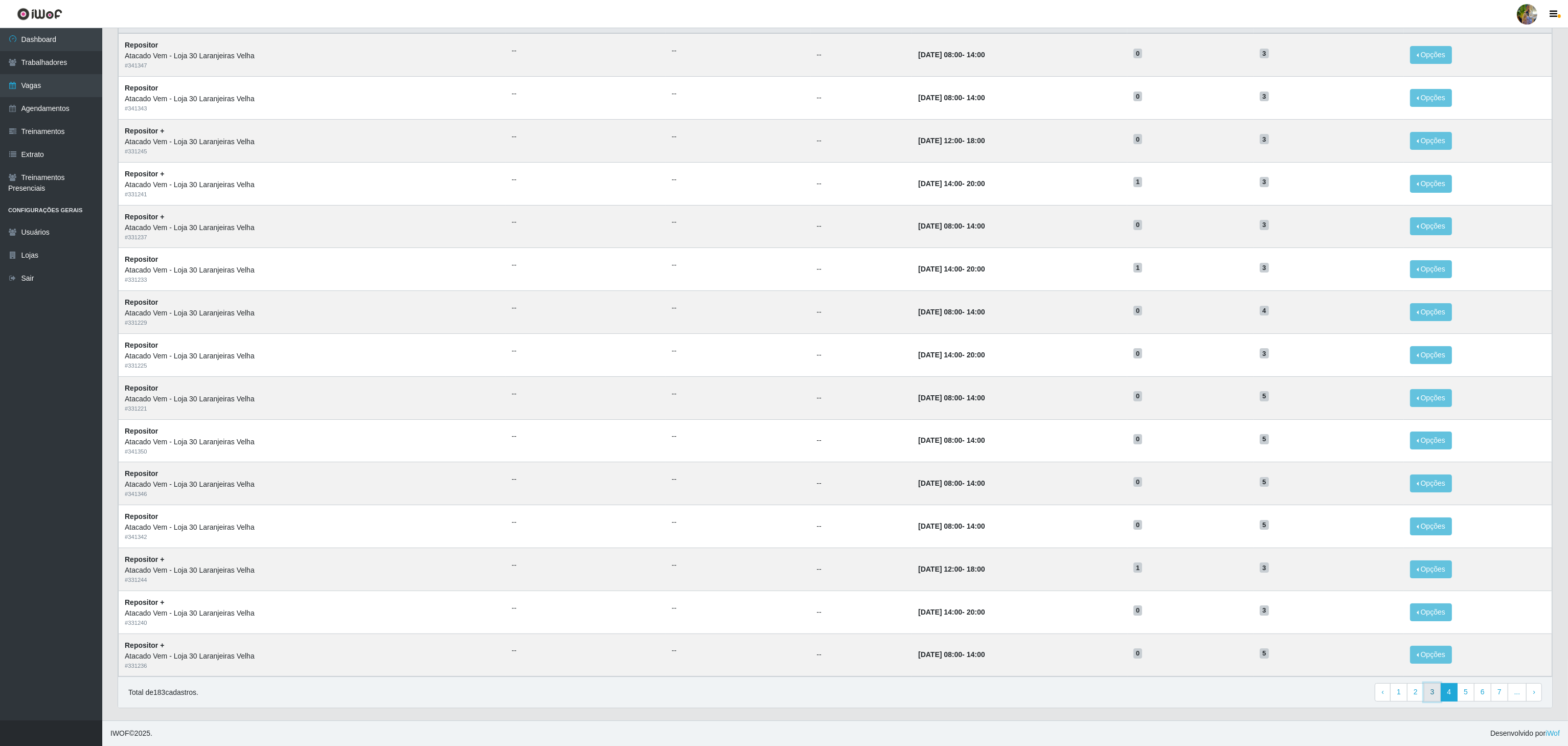
click at [1430, 692] on link "3" at bounding box center [1432, 692] width 18 height 18
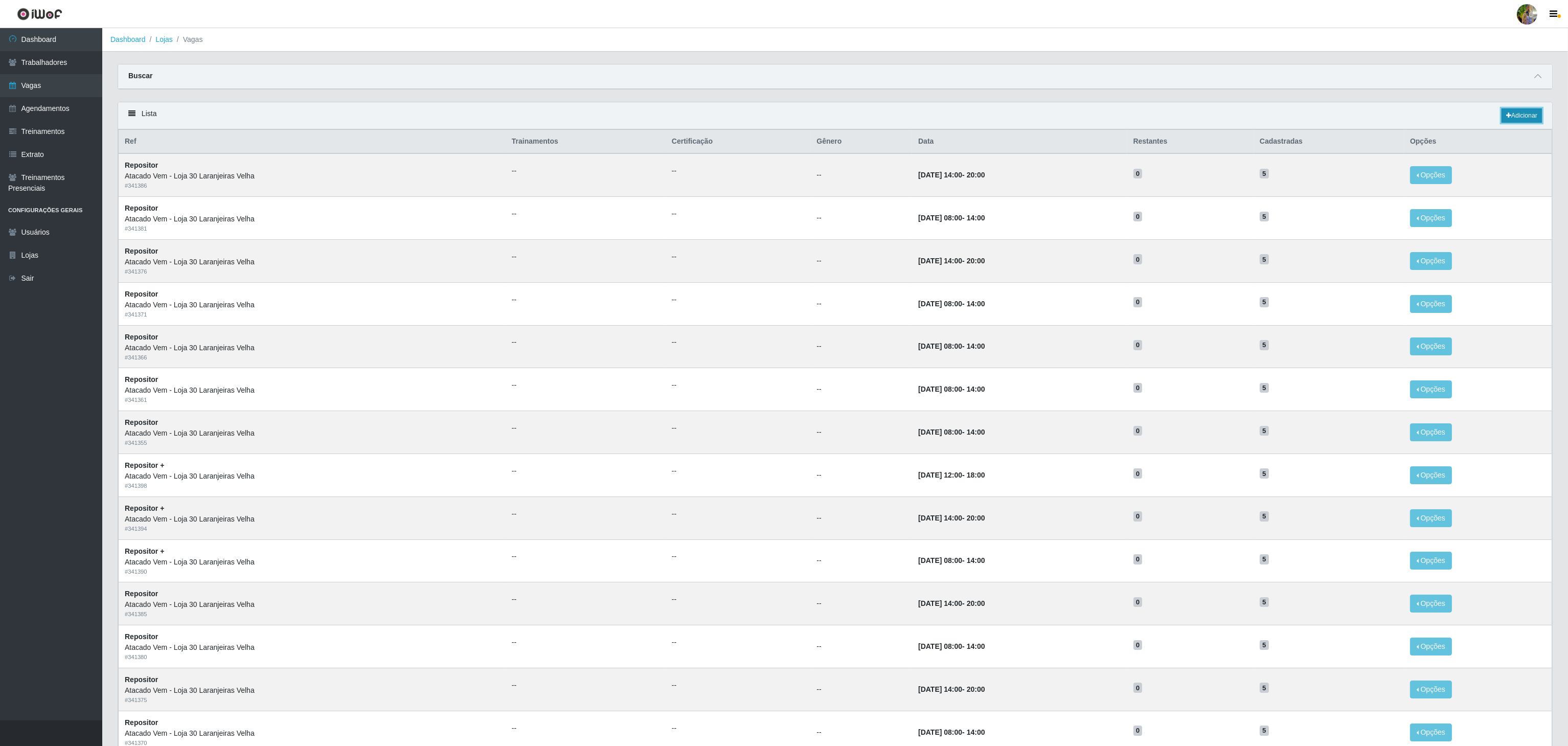
click at [1526, 113] on link "Adicionar" at bounding box center [1522, 115] width 40 height 14
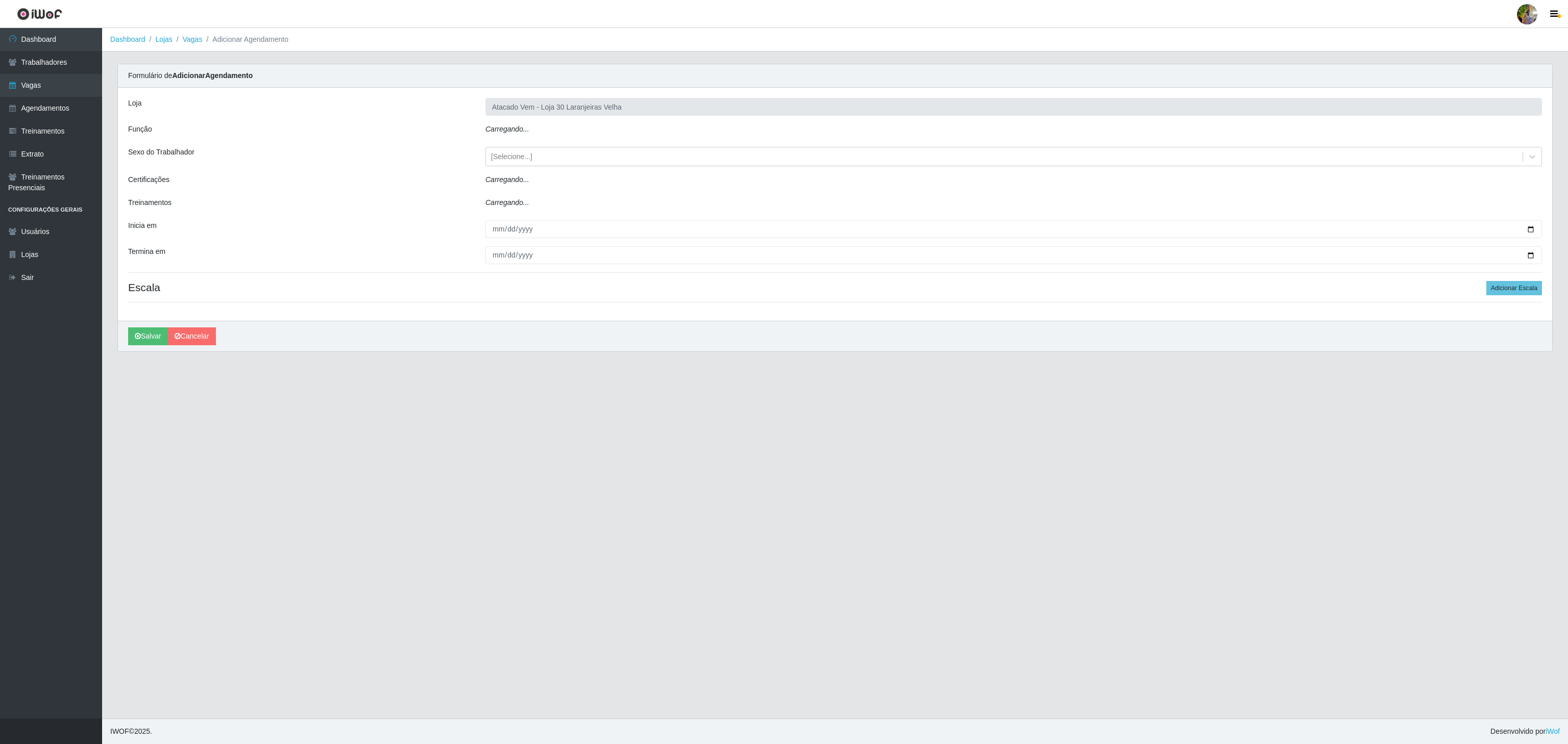
type input "Atacado Vem - Loja 30 Laranjeiras Velha"
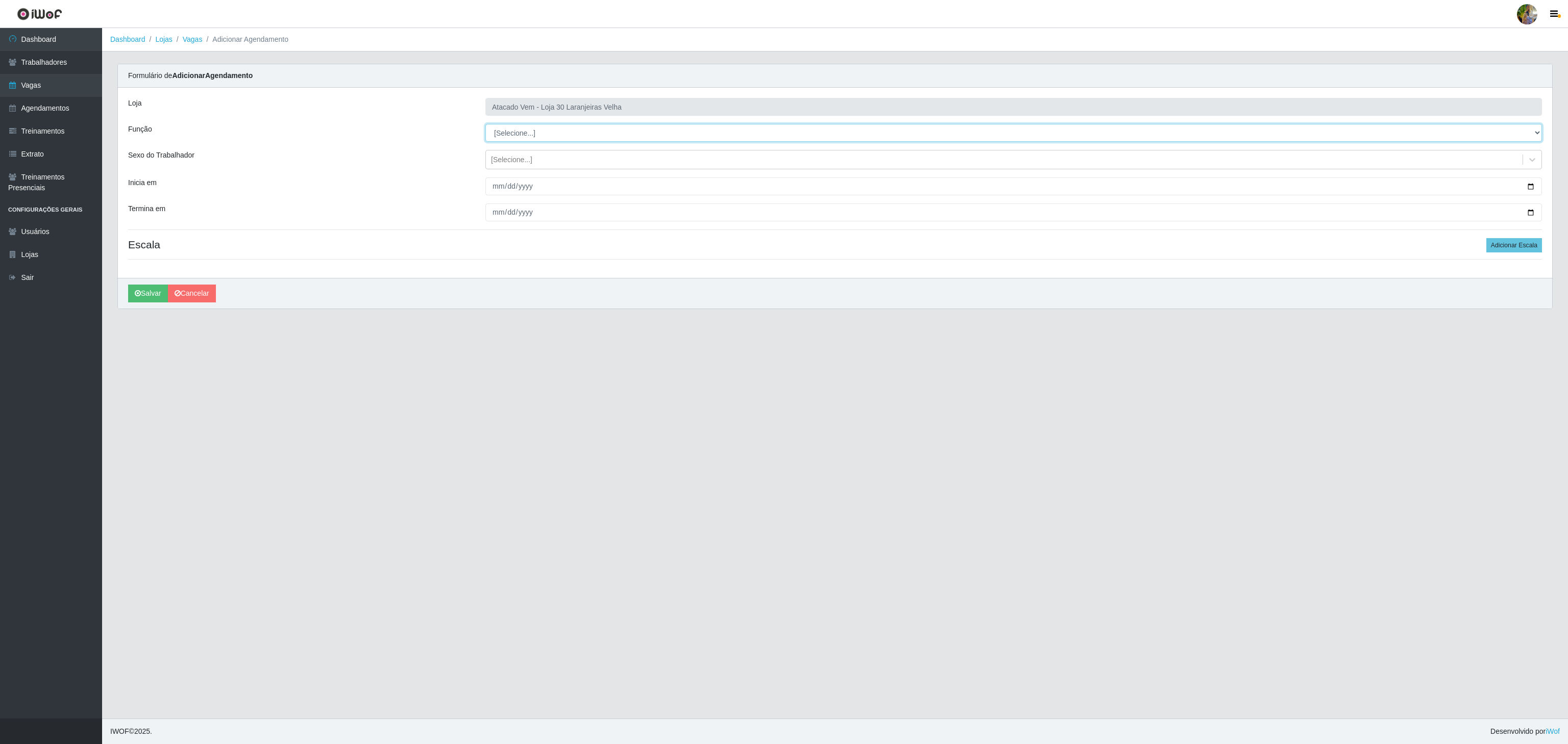
click at [549, 140] on select "[Selecione...] Repositor Repositor + Repositor ++" at bounding box center [1013, 133] width 1057 height 18
select select "24"
click at [485, 125] on select "[Selecione...] Repositor Repositor + Repositor ++" at bounding box center [1013, 133] width 1057 height 18
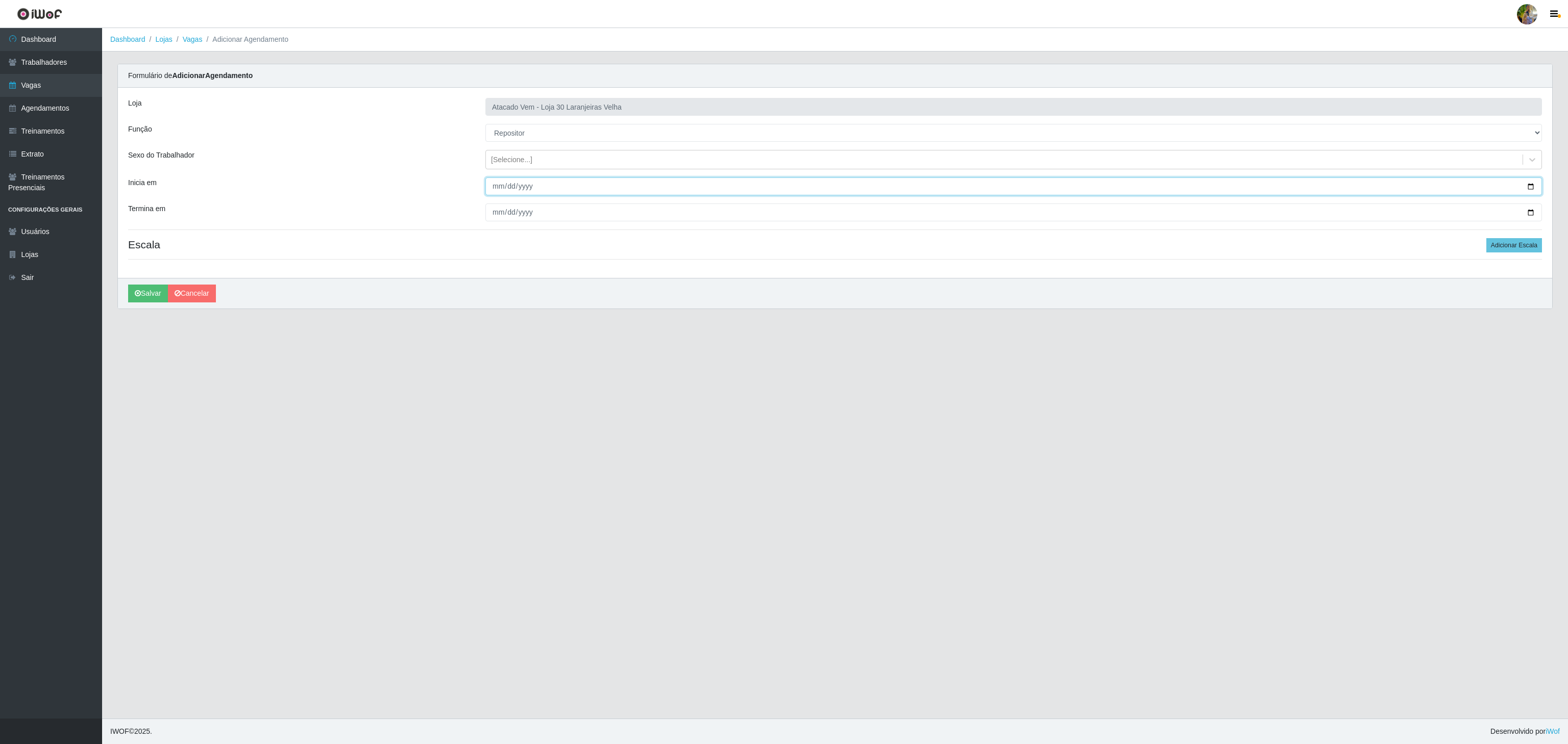
click at [489, 190] on input "Inicia em" at bounding box center [1013, 186] width 1057 height 18
type input "0002-10-01"
type input "[DATE]"
click at [497, 217] on input "Termina em" at bounding box center [1013, 212] width 1057 height 18
type input "[DATE]"
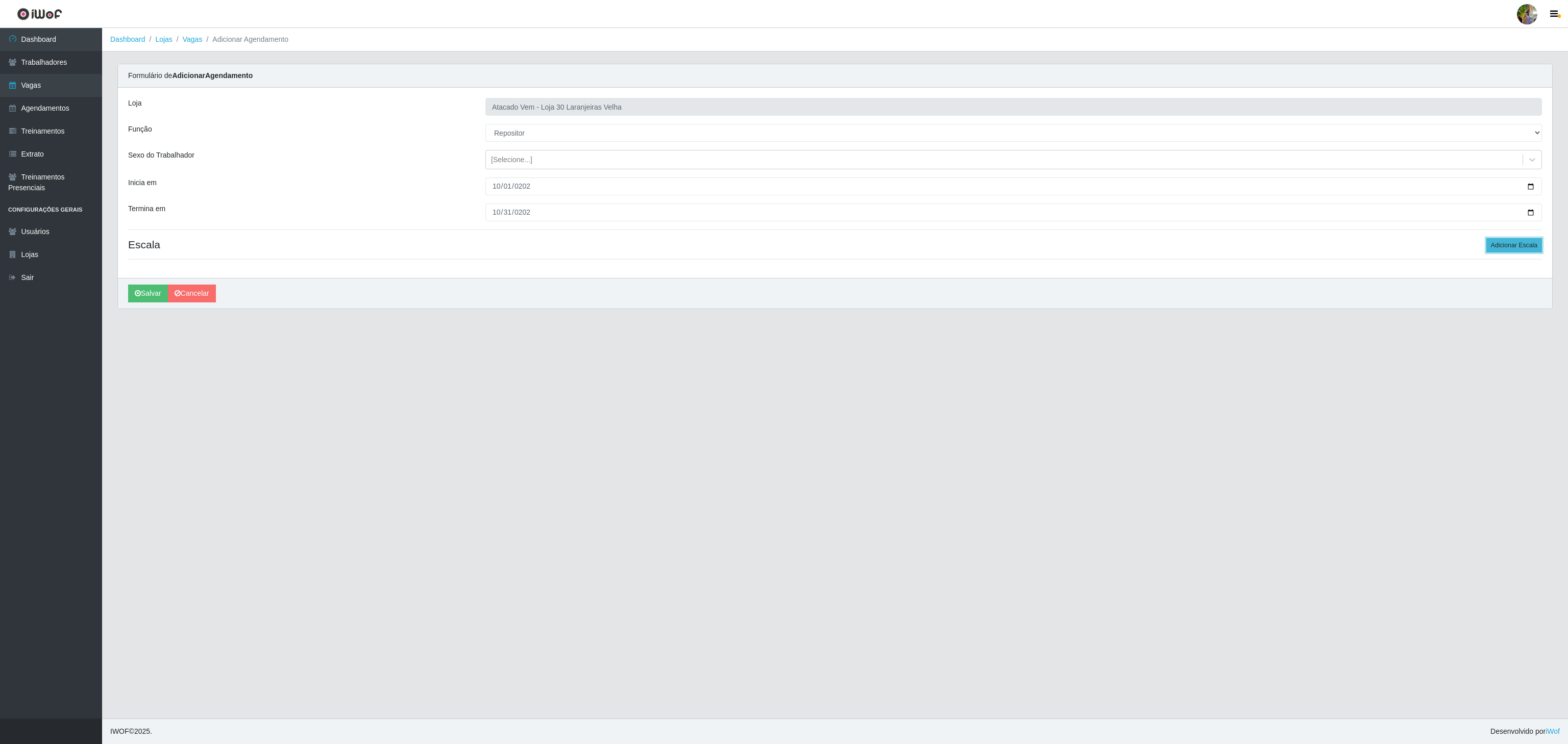
click at [1526, 246] on button "Adicionar Escala" at bounding box center [1514, 245] width 55 height 14
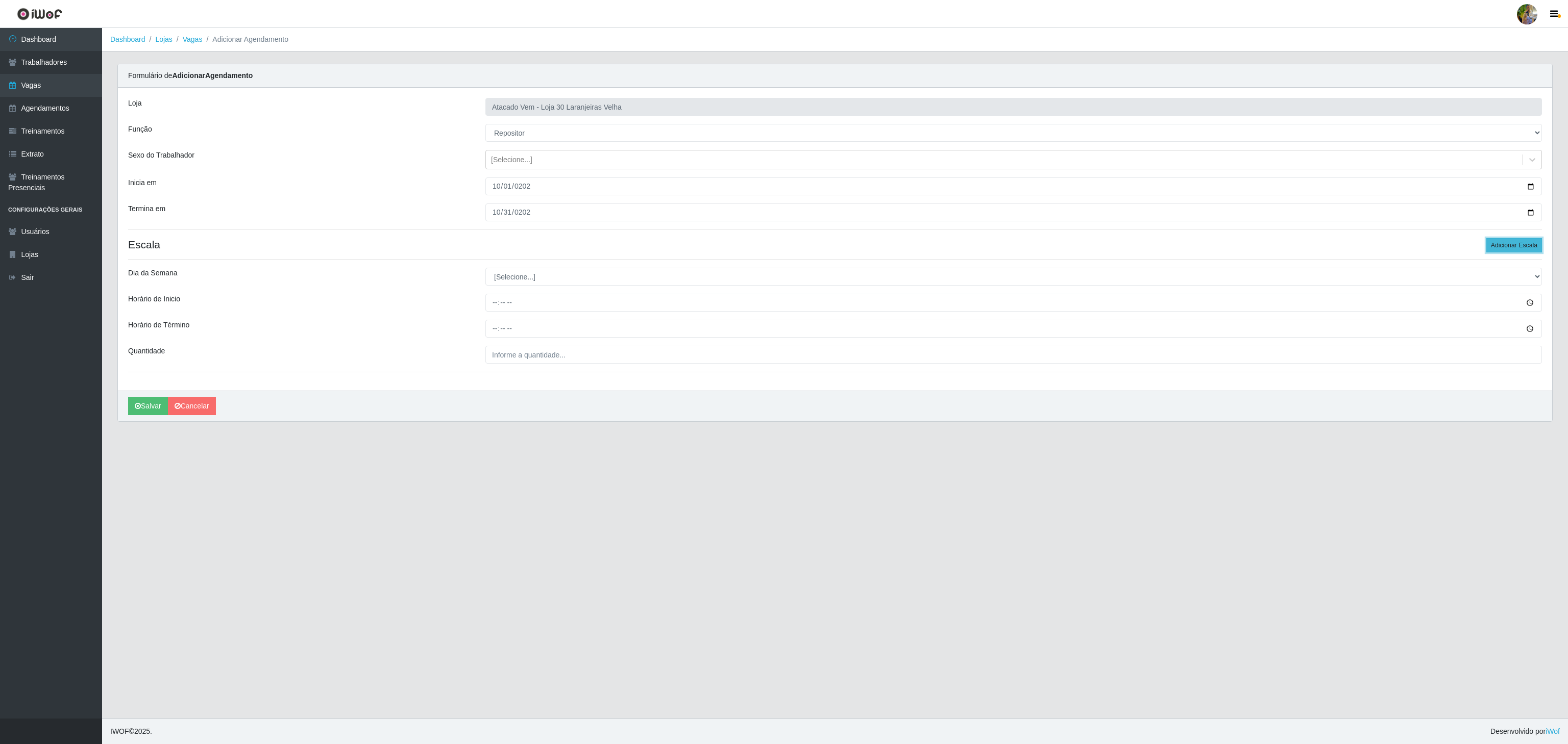
click at [1526, 246] on button "Adicionar Escala" at bounding box center [1514, 245] width 55 height 14
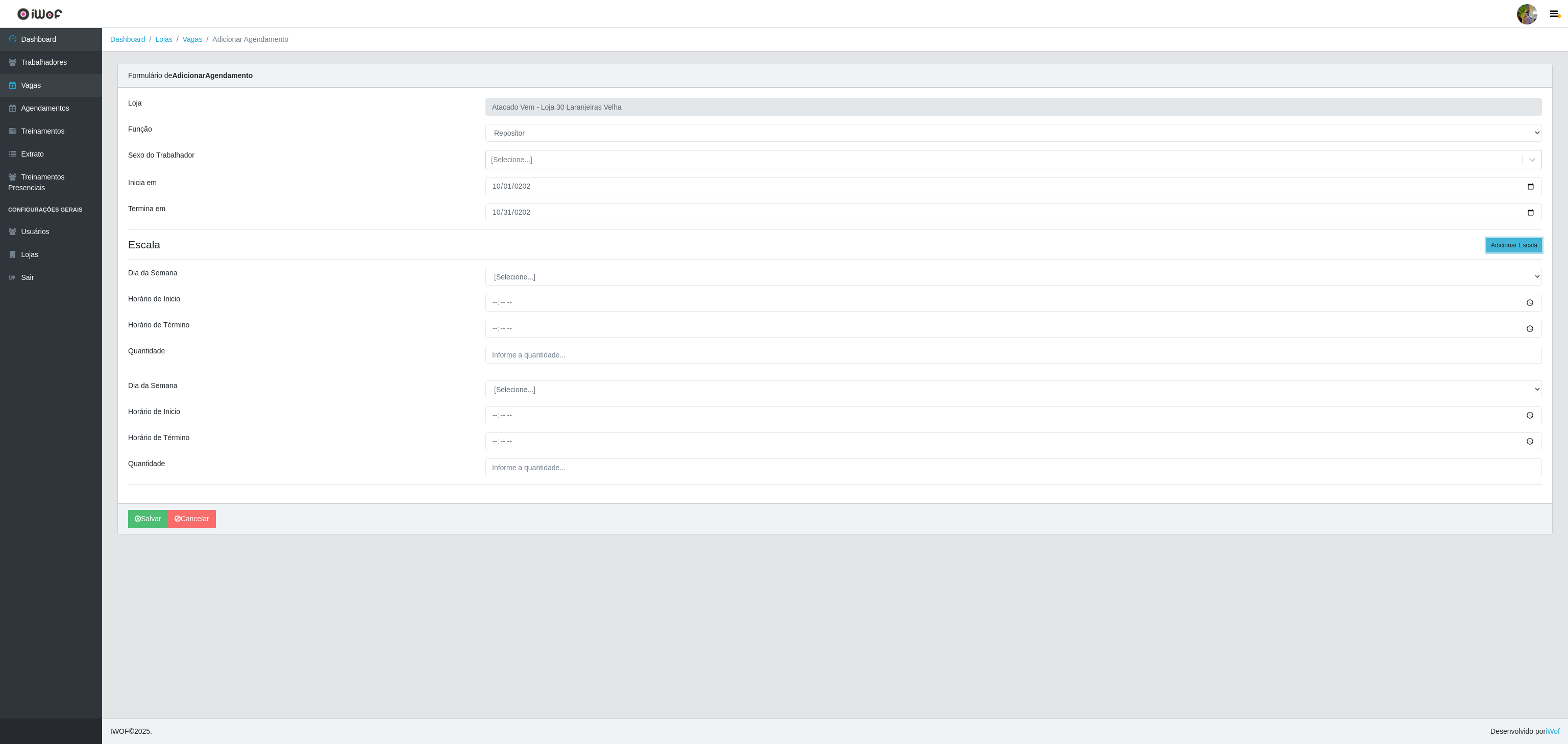
click at [1526, 246] on button "Adicionar Escala" at bounding box center [1514, 245] width 55 height 14
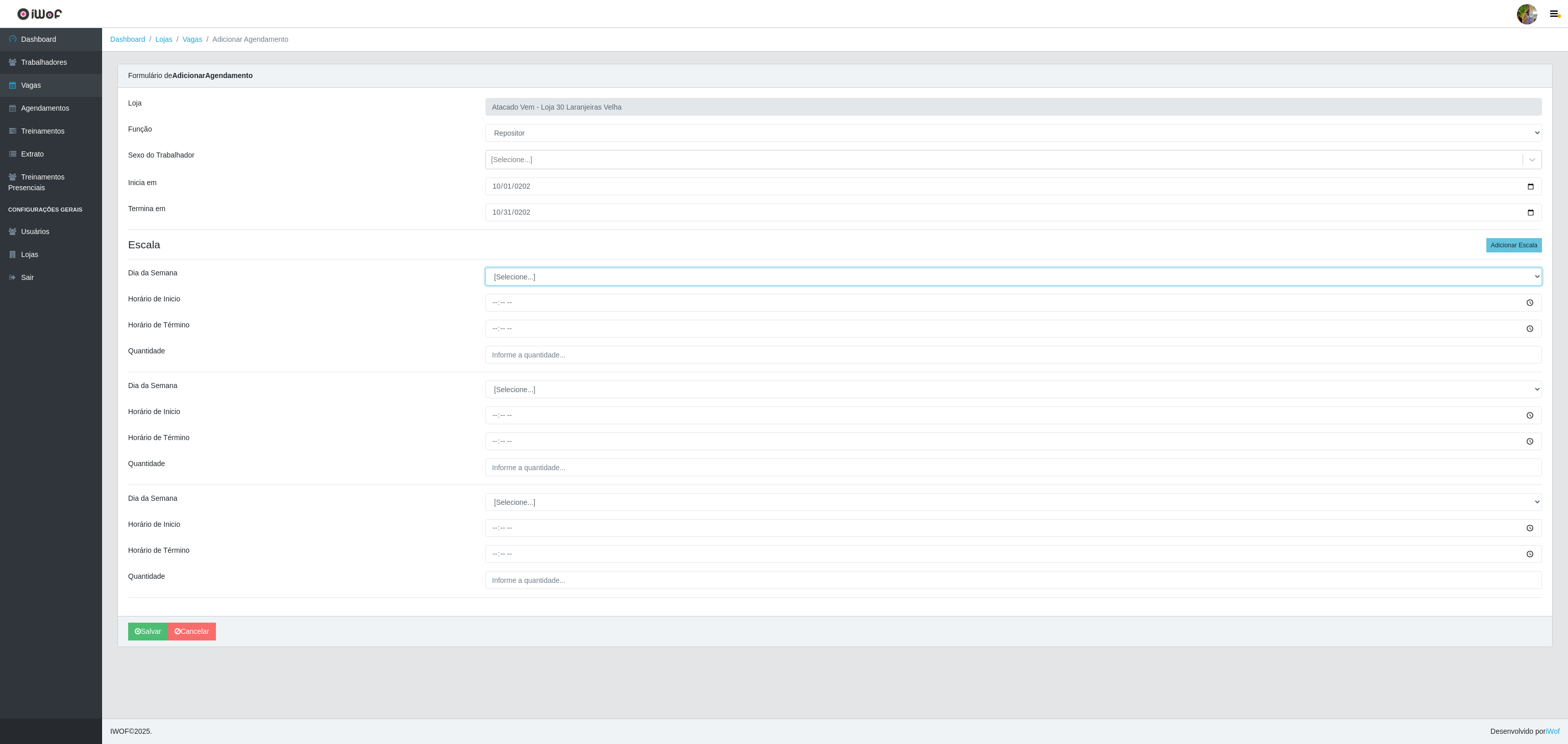
click at [615, 283] on select "[Selecione...] Segunda Terça Quarta Quinta Sexta Sábado Domingo" at bounding box center [1013, 276] width 1057 height 18
click at [474, 209] on div "Termina em" at bounding box center [299, 212] width 357 height 18
click at [498, 183] on input "[DATE]" at bounding box center [1013, 186] width 1057 height 18
type input "[DATE]"
click at [502, 279] on select "[Selecione...] Segunda Terça Quarta Quinta Sexta Sábado Domingo" at bounding box center [1013, 276] width 1057 height 18
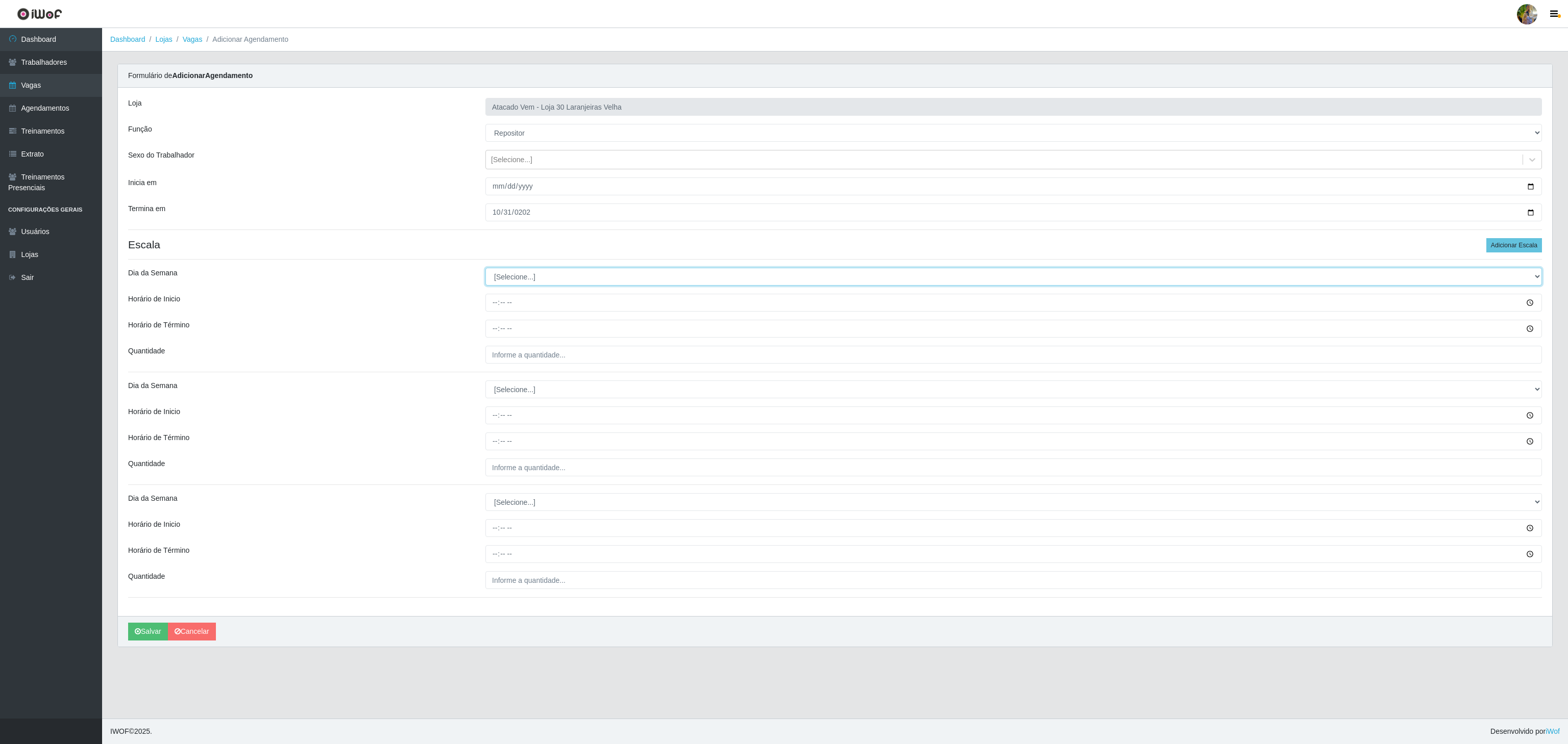
select select "1"
click at [485, 270] on select "[Selecione...] Segunda Terça Quarta Quinta Sexta Sábado Domingo" at bounding box center [1013, 276] width 1057 height 18
click at [498, 308] on input "Horário de Inicio" at bounding box center [1013, 302] width 1057 height 18
type input "14:00"
click at [498, 325] on input "Horário de Término" at bounding box center [1013, 329] width 1057 height 18
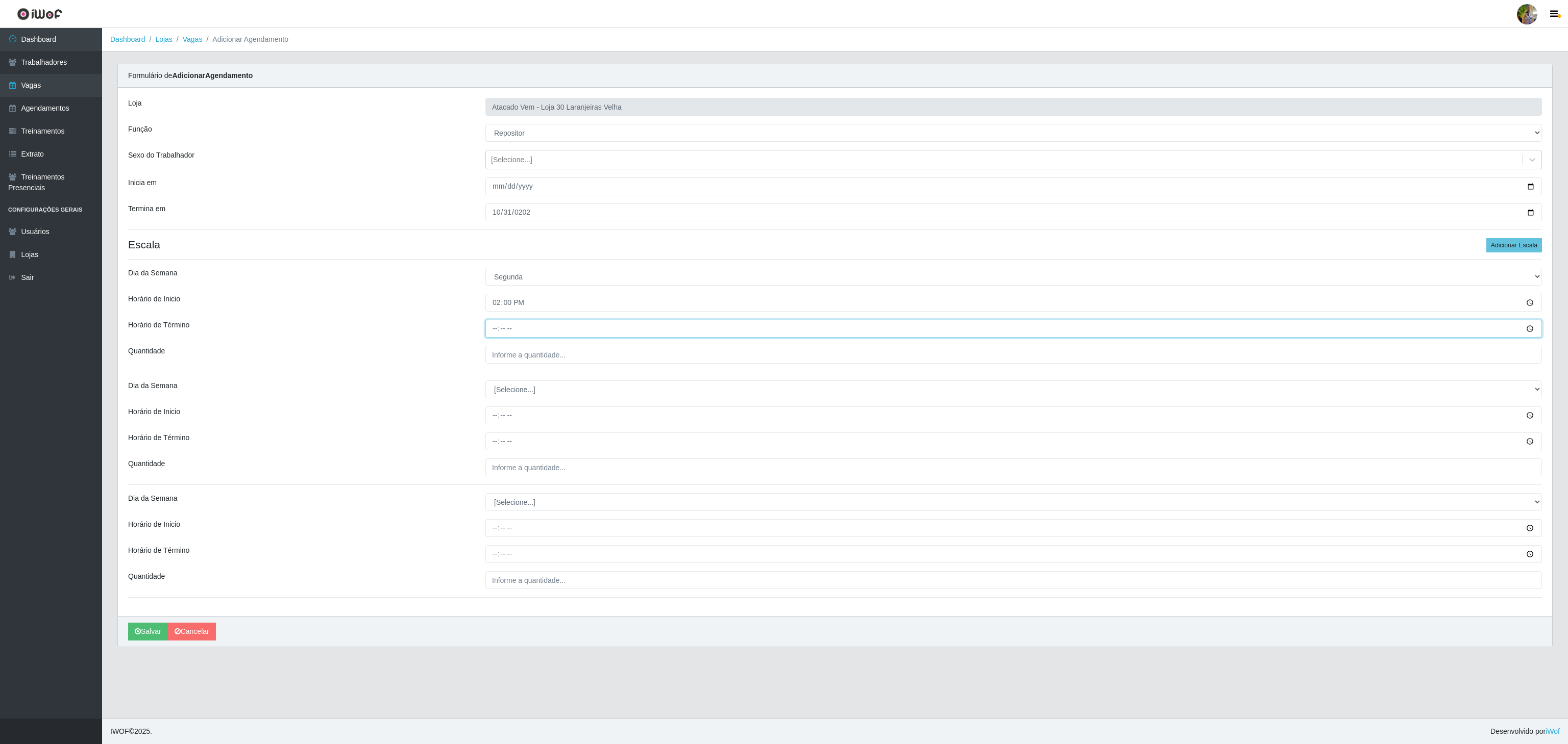
type input "20:00"
drag, startPoint x: 556, startPoint y: 361, endPoint x: 561, endPoint y: 370, distance: 10.3
click at [556, 360] on input "___" at bounding box center [1013, 355] width 1057 height 18
type input "4__"
click at [516, 398] on select "[Selecione...] Segunda Terça Quarta Quinta Sexta Sábado Domingo" at bounding box center [1013, 389] width 1057 height 18
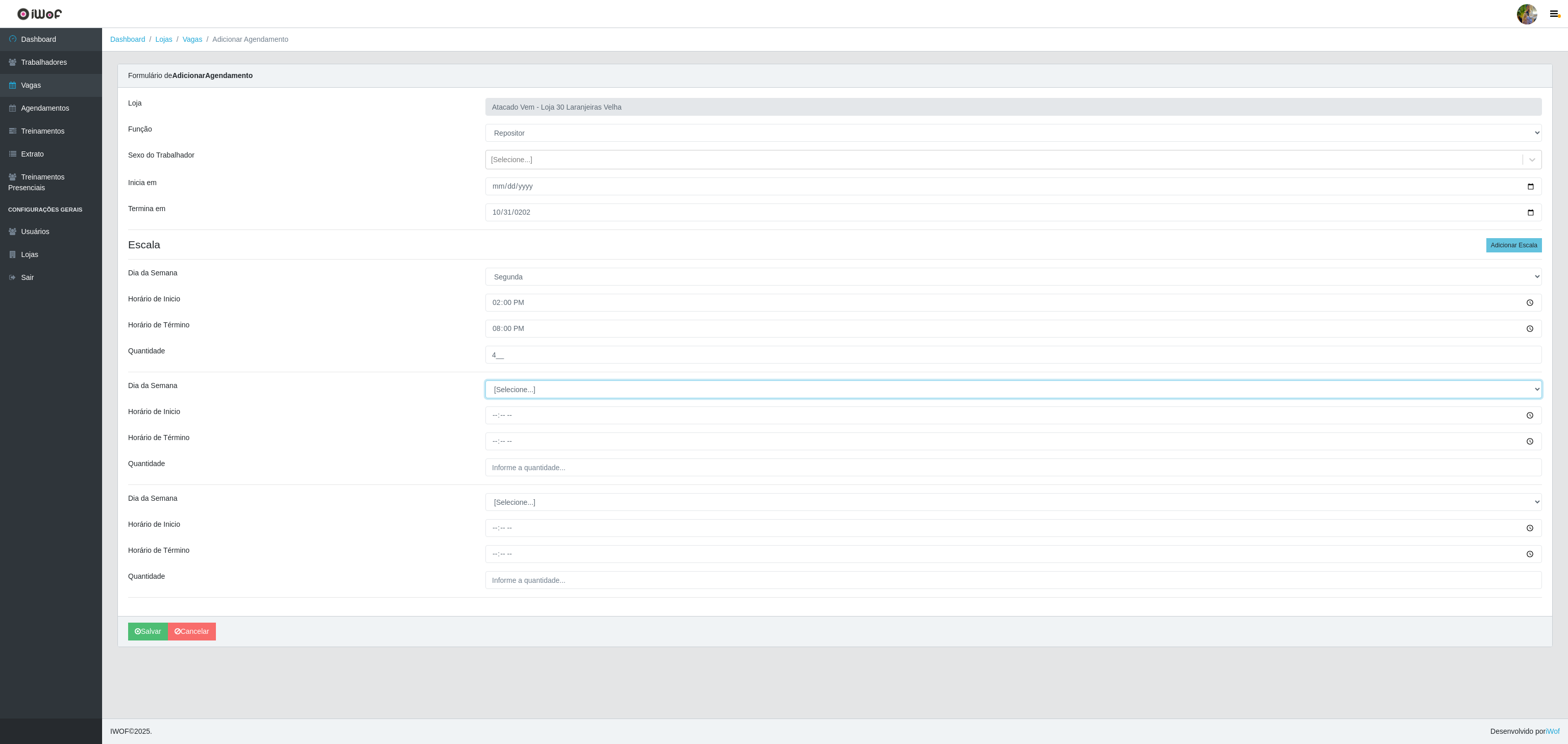
select select "2"
click at [485, 383] on select "[Selecione...] Segunda Terça Quarta Quinta Sexta Sábado Domingo" at bounding box center [1013, 389] width 1057 height 18
click at [490, 413] on input "Horário de Inicio" at bounding box center [1013, 415] width 1057 height 18
type input "14:00"
click at [493, 438] on input "Horário de Término" at bounding box center [1013, 441] width 1057 height 18
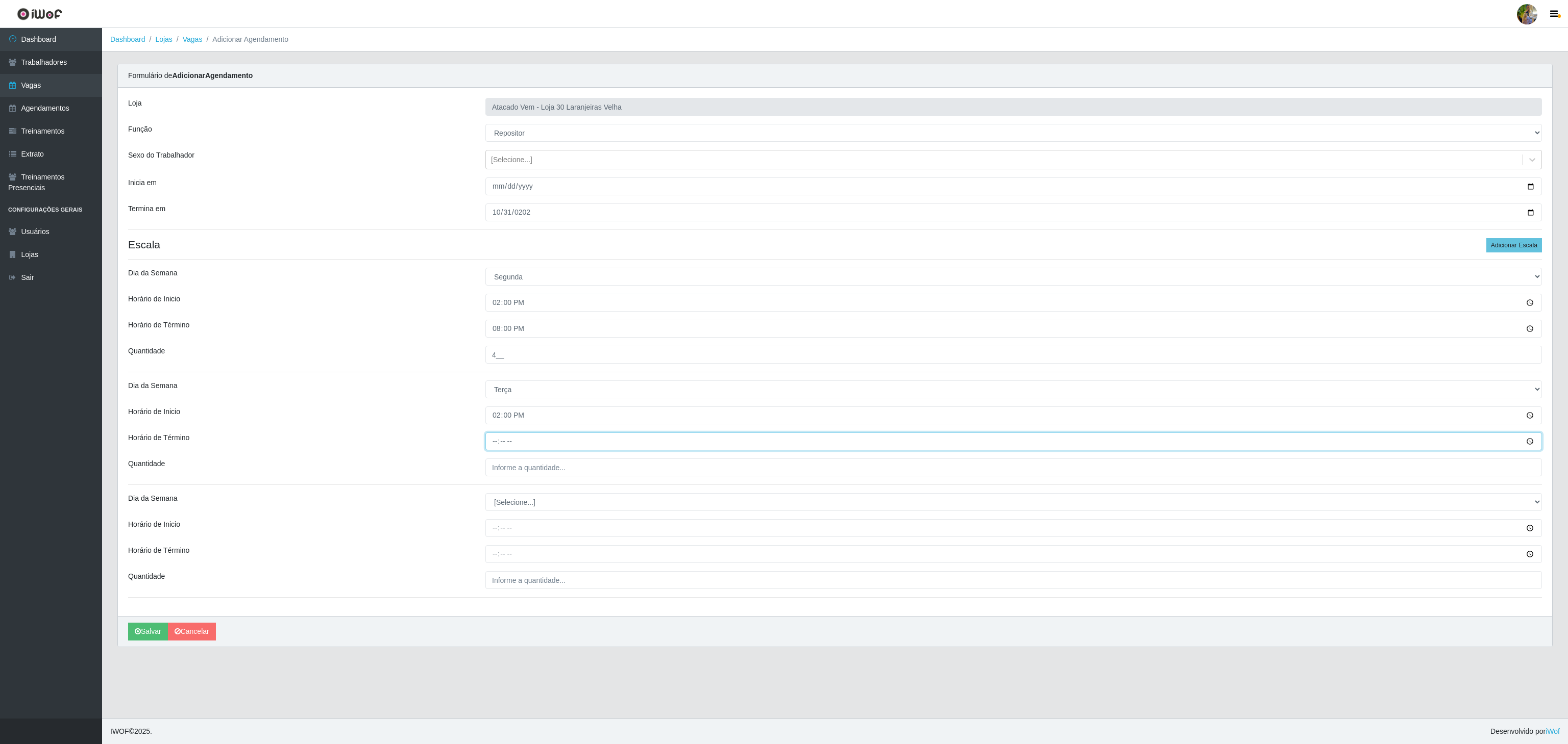
type input "20:00"
click at [514, 466] on input "___" at bounding box center [1013, 467] width 1057 height 18
type input "4__"
click at [500, 506] on select "[Selecione...] Segunda Terça Quarta Quinta Sexta Sábado Domingo" at bounding box center [1013, 502] width 1057 height 18
select select "3"
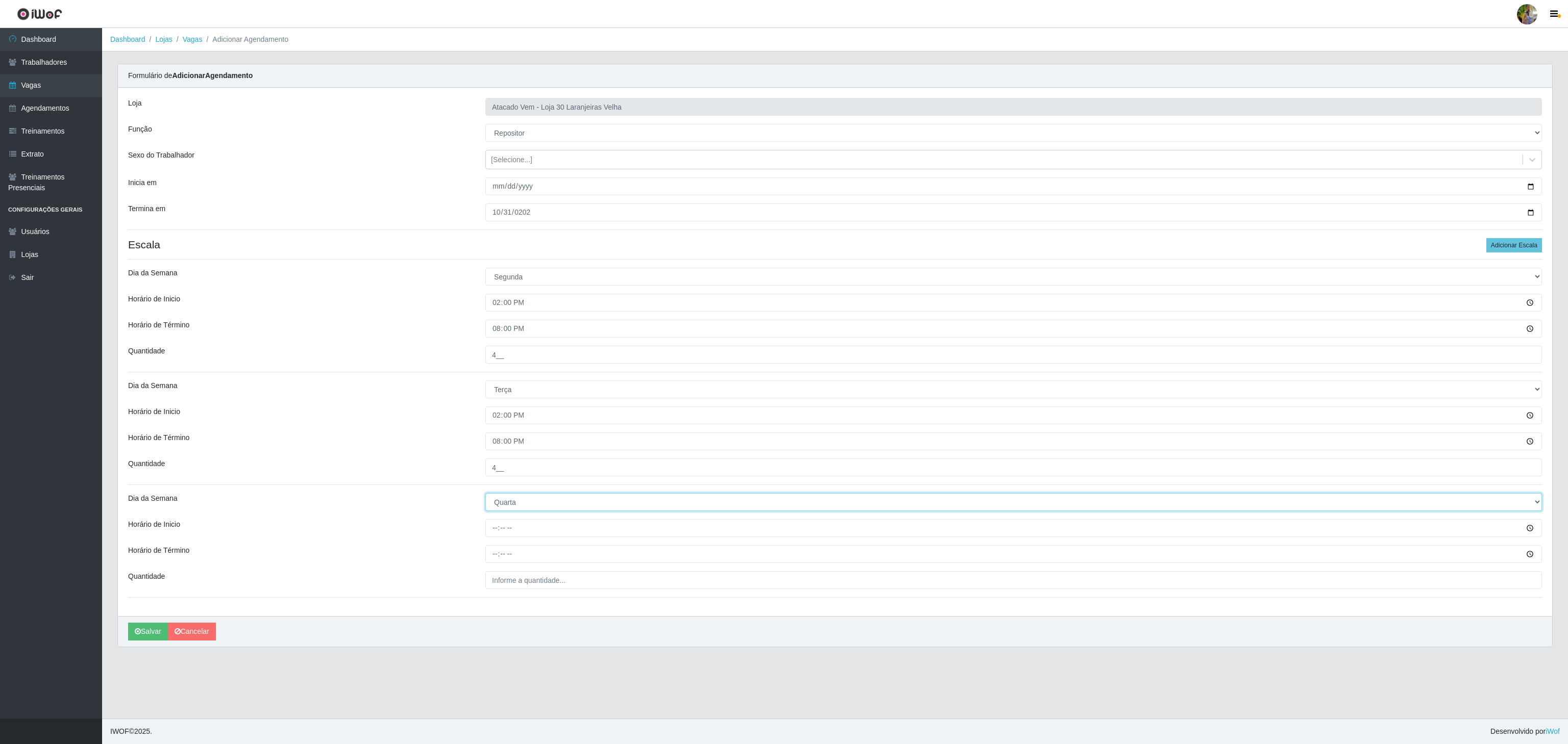
click at [485, 496] on select "[Selecione...] Segunda Terça Quarta Quinta Sexta Sábado Domingo" at bounding box center [1013, 502] width 1057 height 18
click at [488, 530] on input "Horário de Inicio" at bounding box center [1013, 528] width 1057 height 18
type input "14:00"
click at [490, 569] on div "Loja Atacado Vem - Loja 30 Laranjeiras Velha Função [Selecione...] Repositor Re…" at bounding box center [835, 352] width 1434 height 529
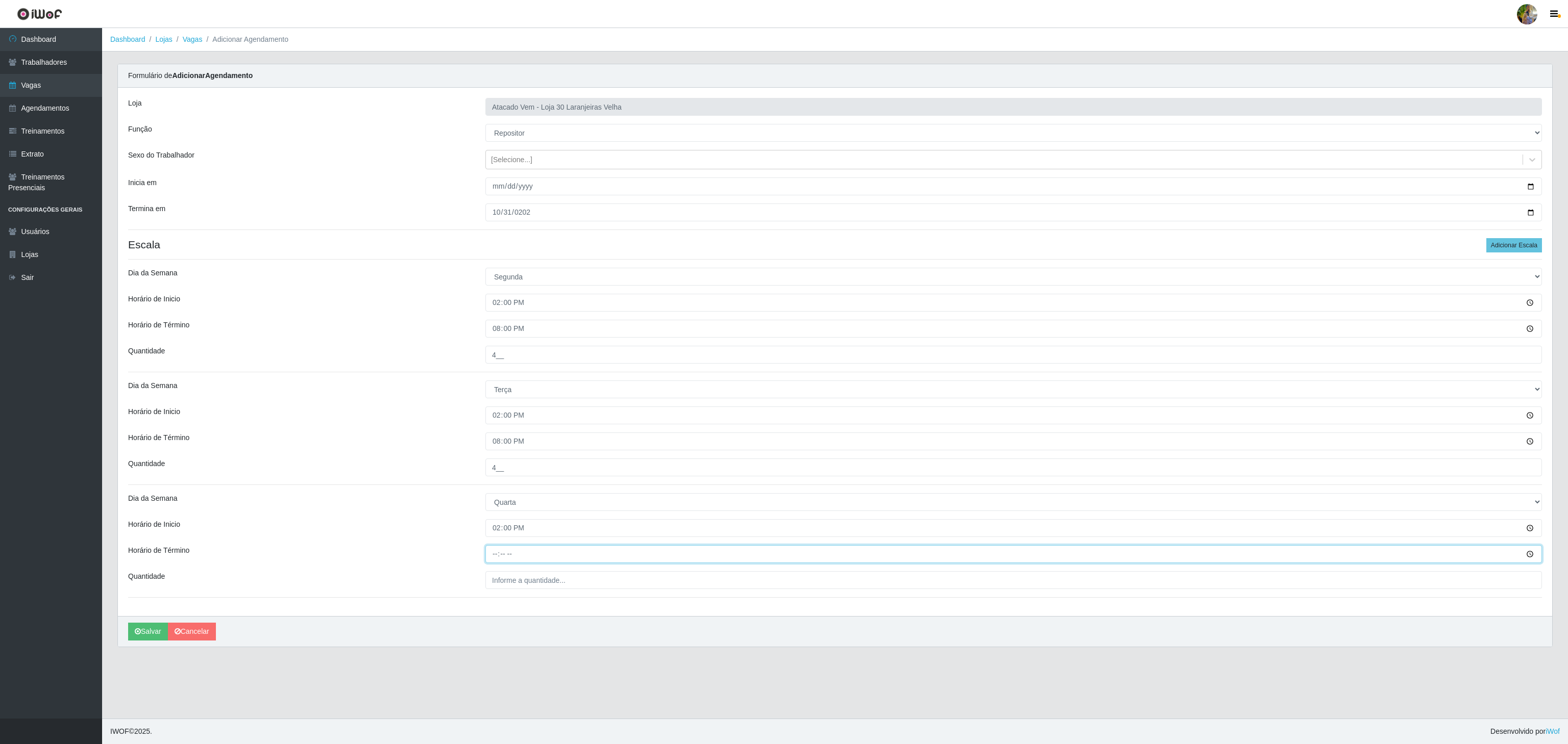
click at [492, 558] on input "Horário de Término" at bounding box center [1013, 554] width 1057 height 18
type input "20:00"
click at [522, 580] on input "___" at bounding box center [1013, 580] width 1057 height 18
type input "4__"
click at [394, 490] on div "Loja Atacado Vem - Loja 30 Laranjeiras Velha Função [Selecione...] Repositor Re…" at bounding box center [835, 352] width 1434 height 529
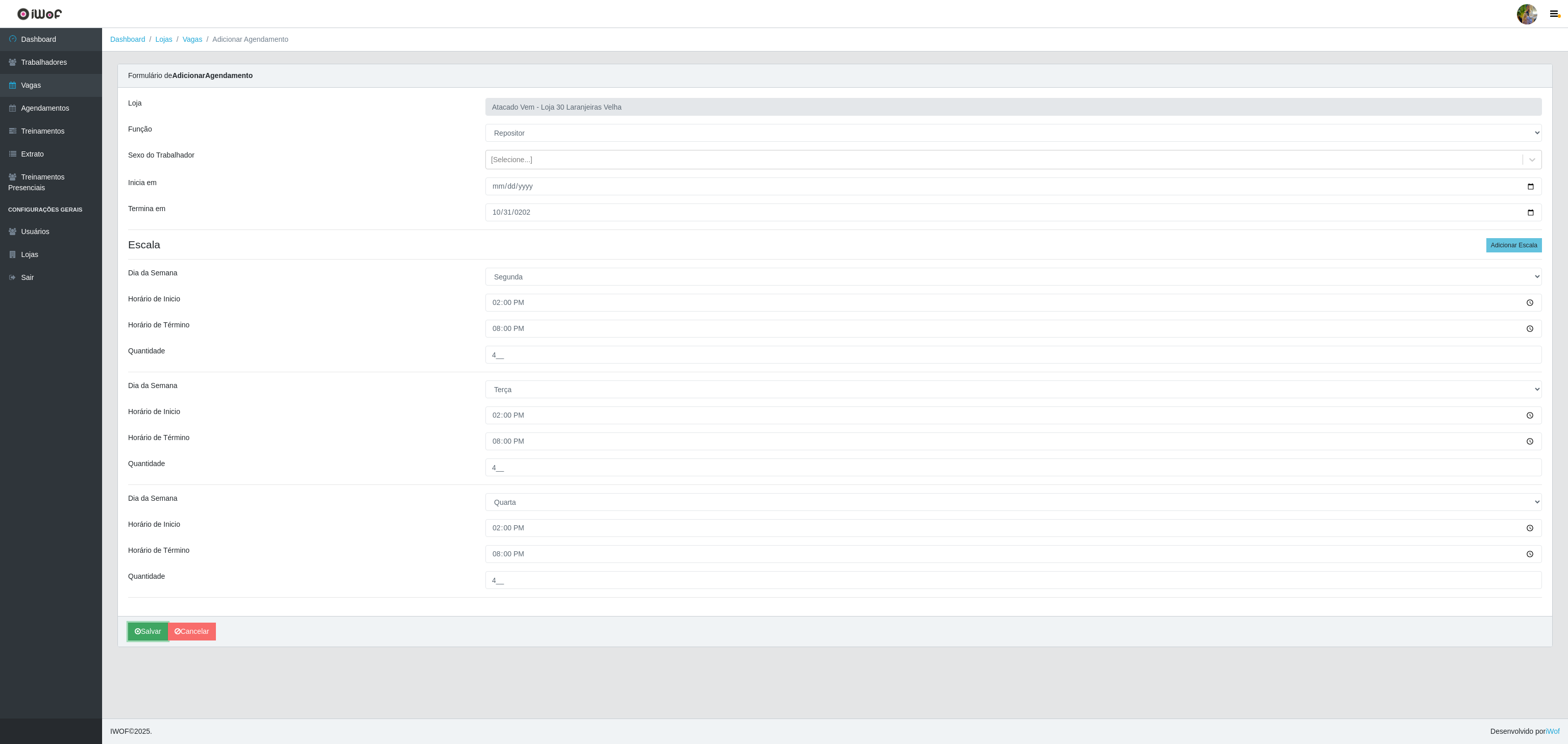
click at [146, 638] on button "Salvar" at bounding box center [147, 631] width 40 height 18
click at [153, 636] on button "Salvar" at bounding box center [147, 631] width 40 height 18
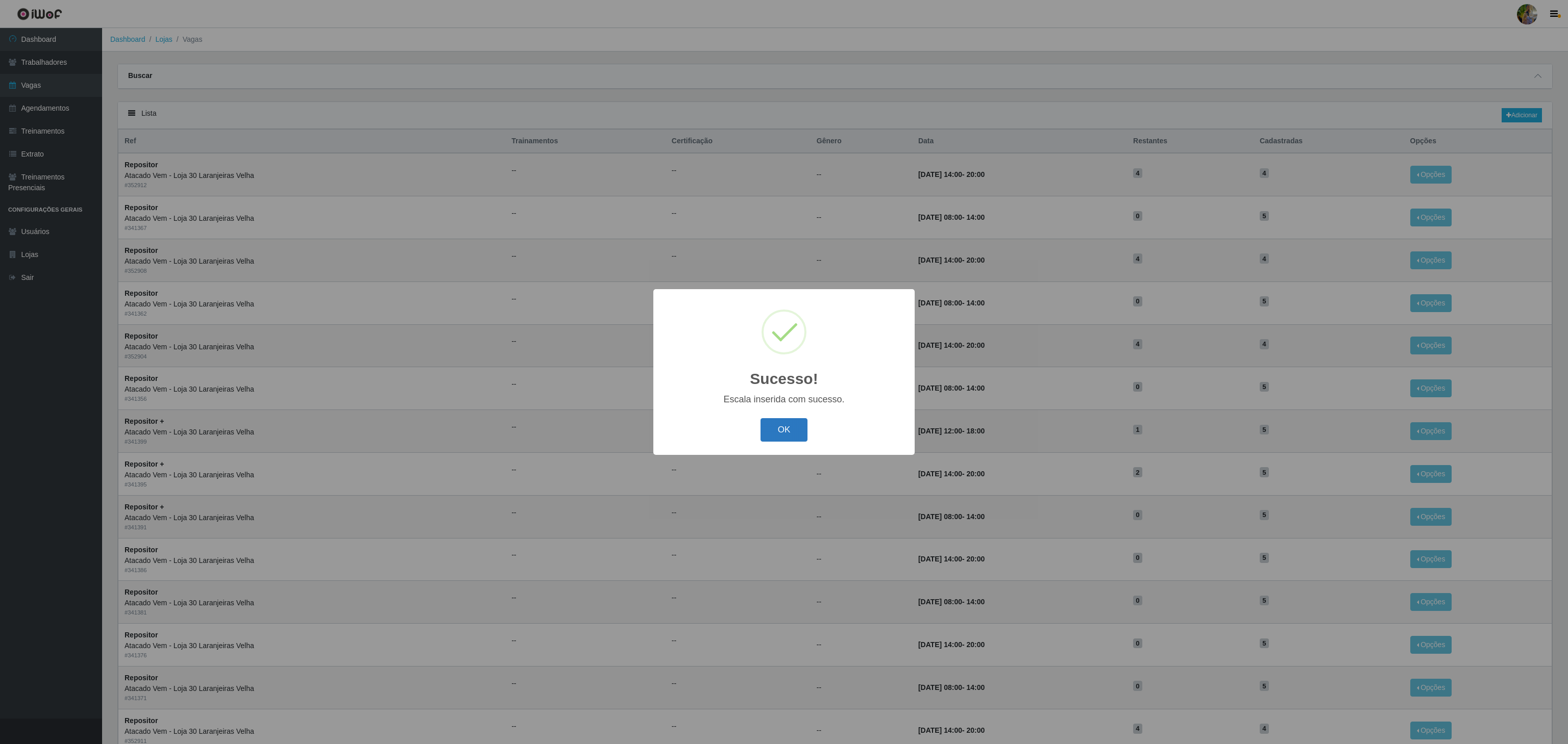
click at [793, 431] on button "OK" at bounding box center [784, 430] width 47 height 24
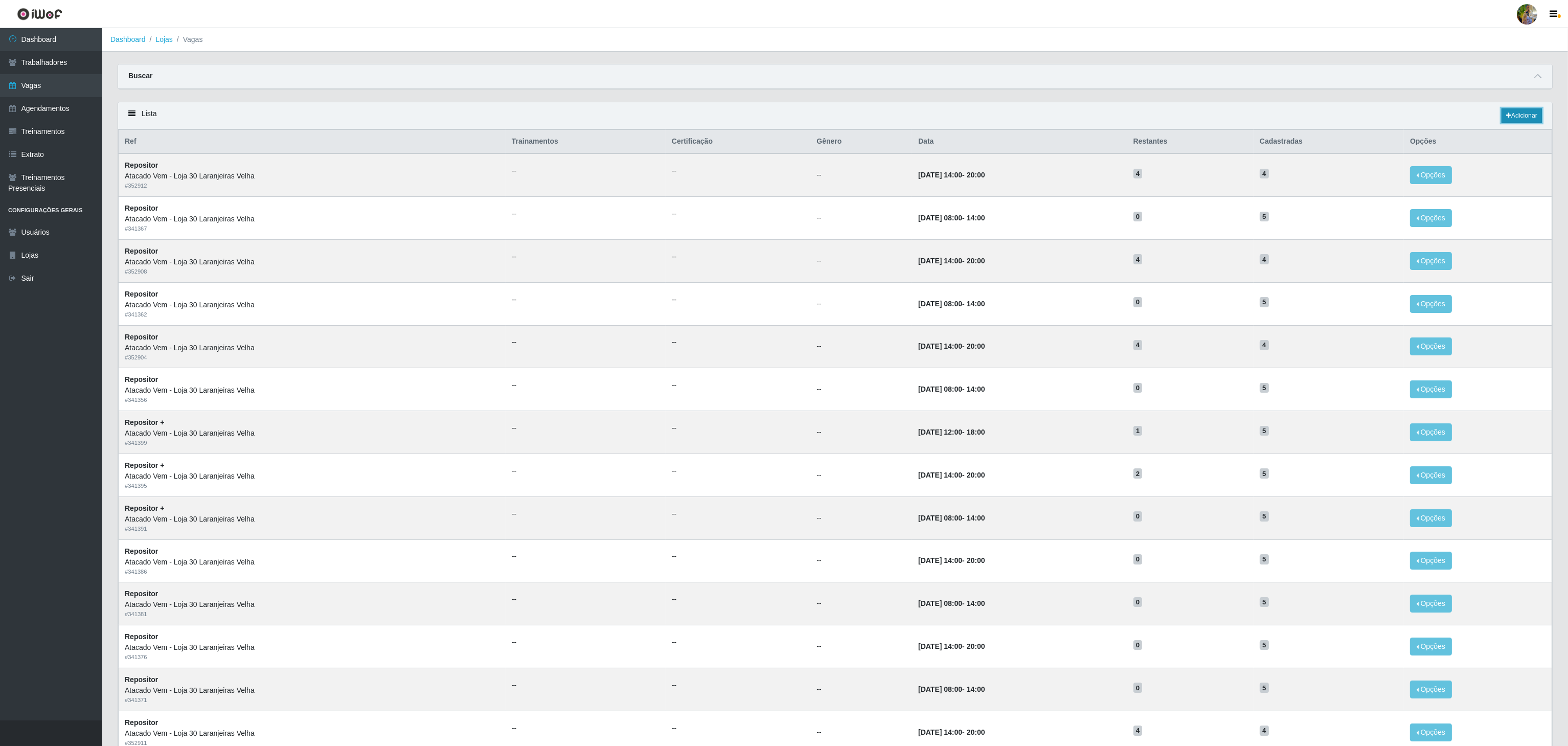
click at [1515, 113] on link "Adicionar" at bounding box center [1522, 115] width 40 height 14
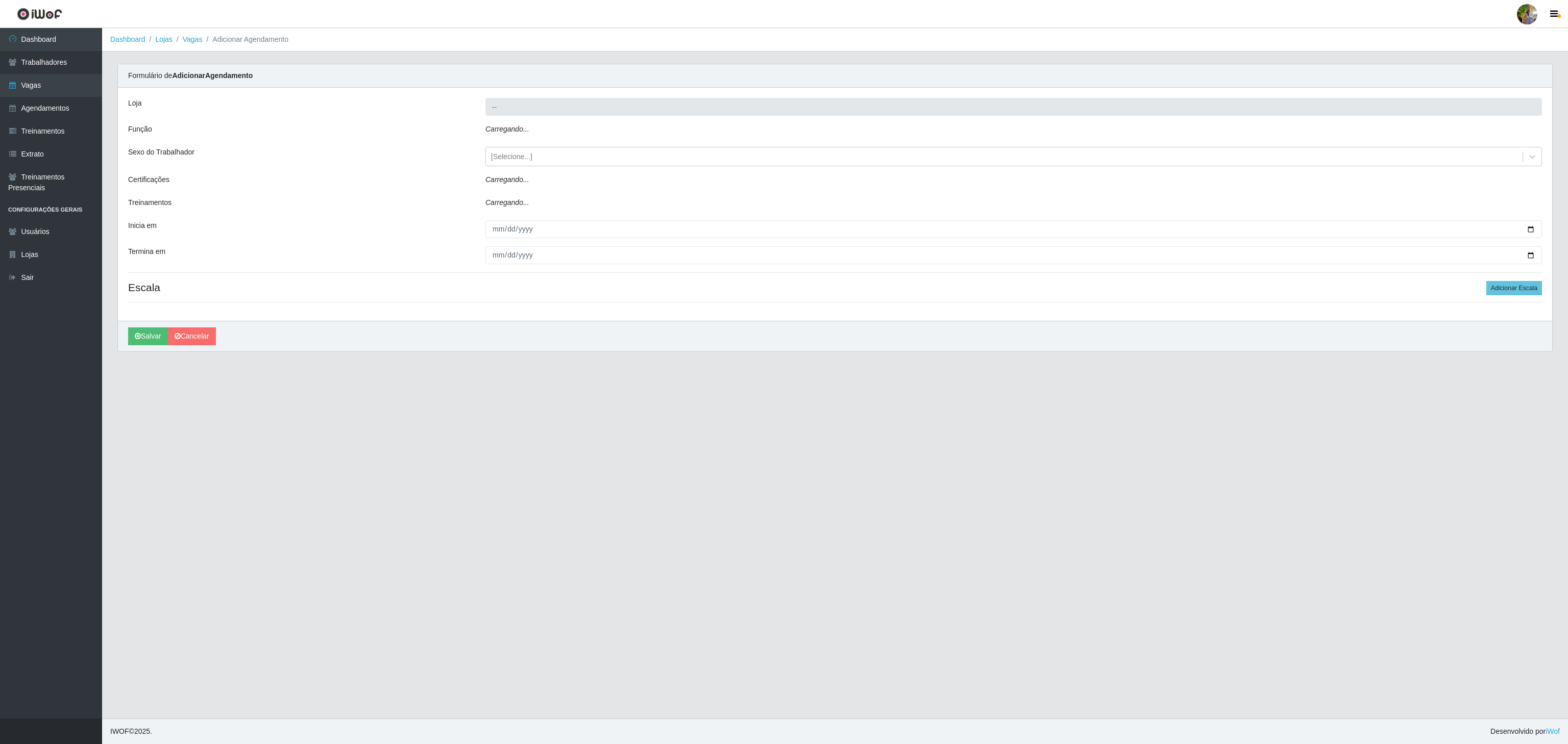
type input "Atacado Vem - Loja 30 Laranjeiras Velha"
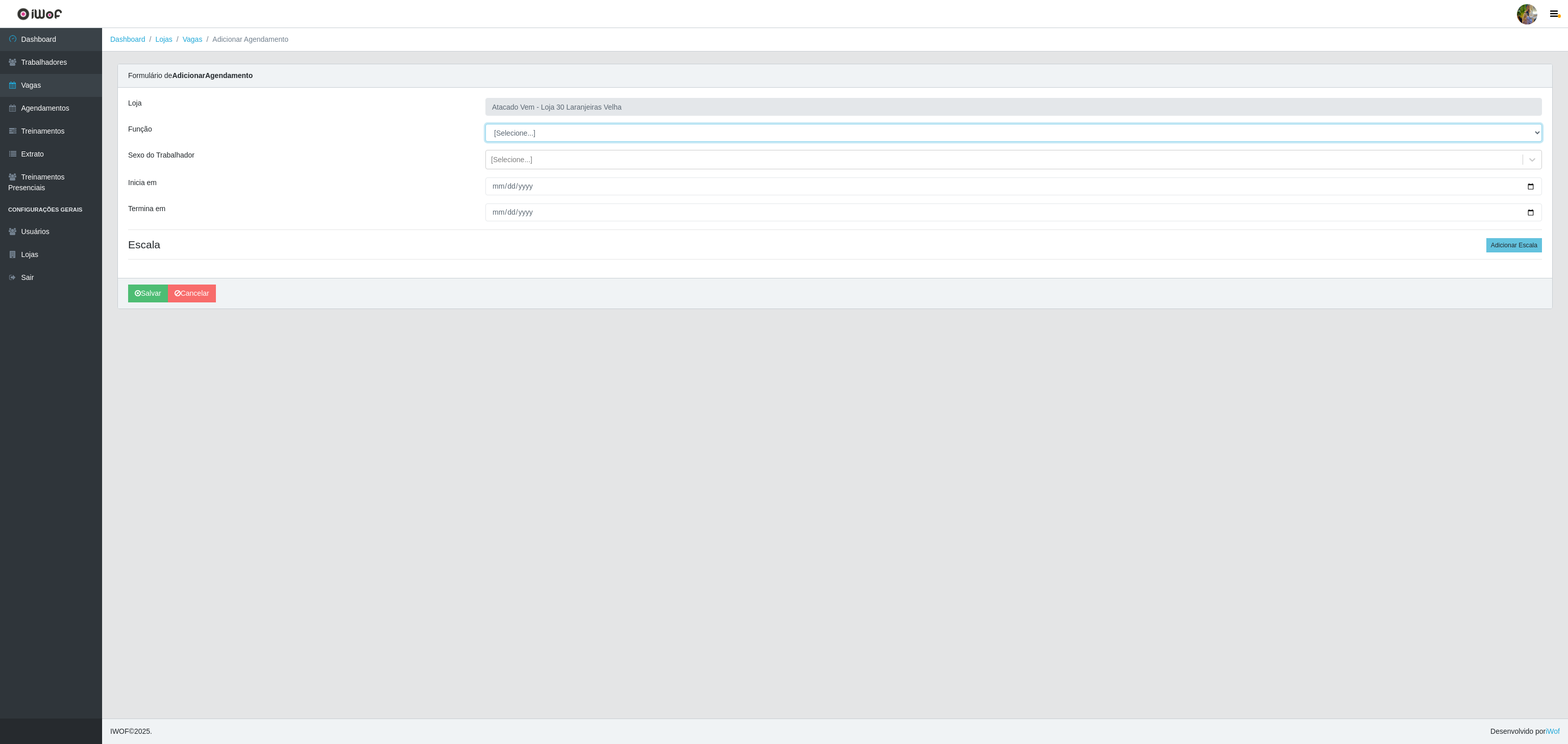
click at [520, 134] on select "[Selecione...] Repositor Repositor + Repositor ++" at bounding box center [1013, 133] width 1057 height 18
click at [520, 132] on select "[Selecione...] Repositor Repositor + Repositor ++" at bounding box center [1013, 133] width 1057 height 18
drag, startPoint x: 520, startPoint y: 132, endPoint x: 520, endPoint y: 141, distance: 9.0
click at [520, 132] on select "[Selecione...] Repositor Repositor + Repositor ++" at bounding box center [1013, 133] width 1057 height 18
select select "82"
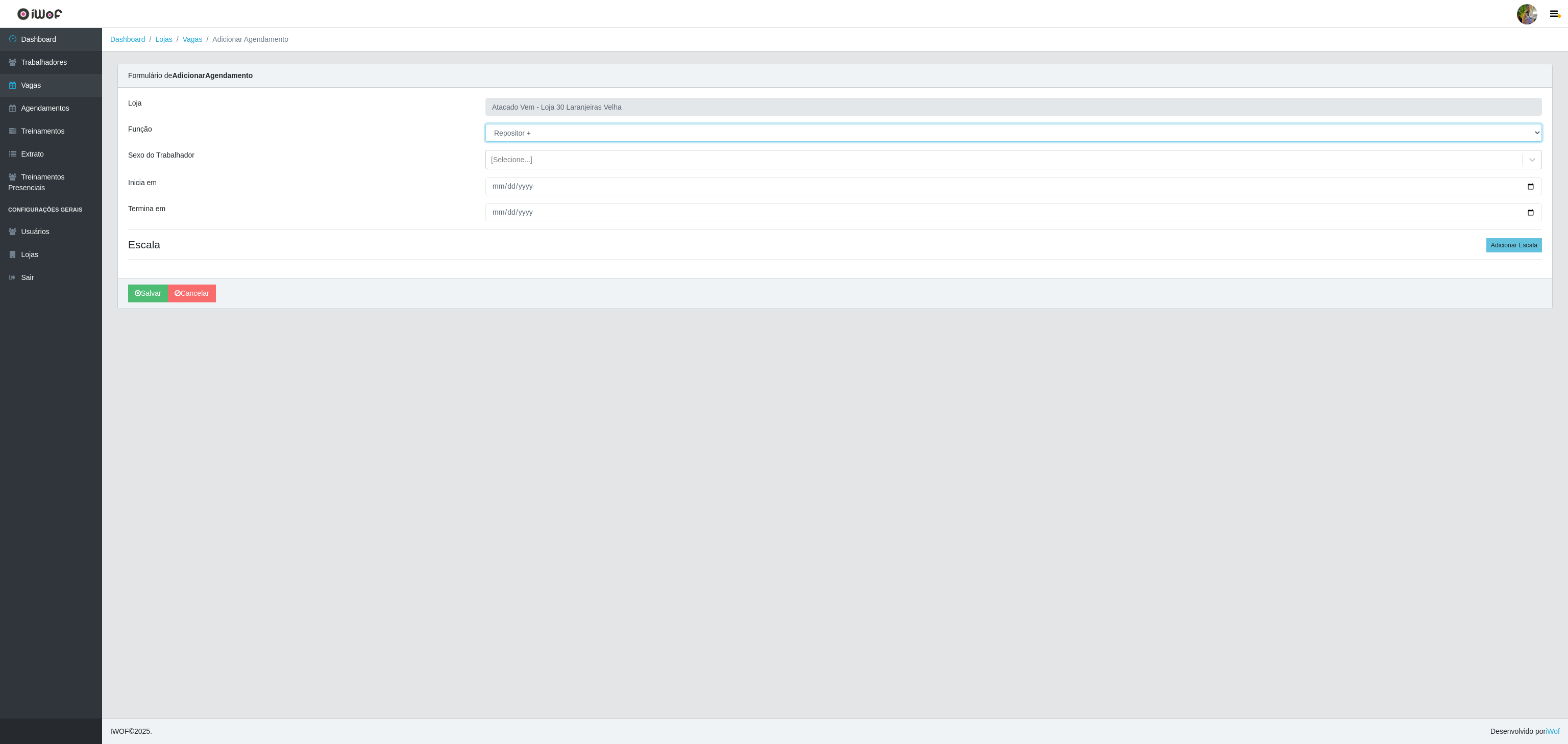
click at [485, 125] on select "[Selecione...] Repositor Repositor + Repositor ++" at bounding box center [1013, 133] width 1057 height 18
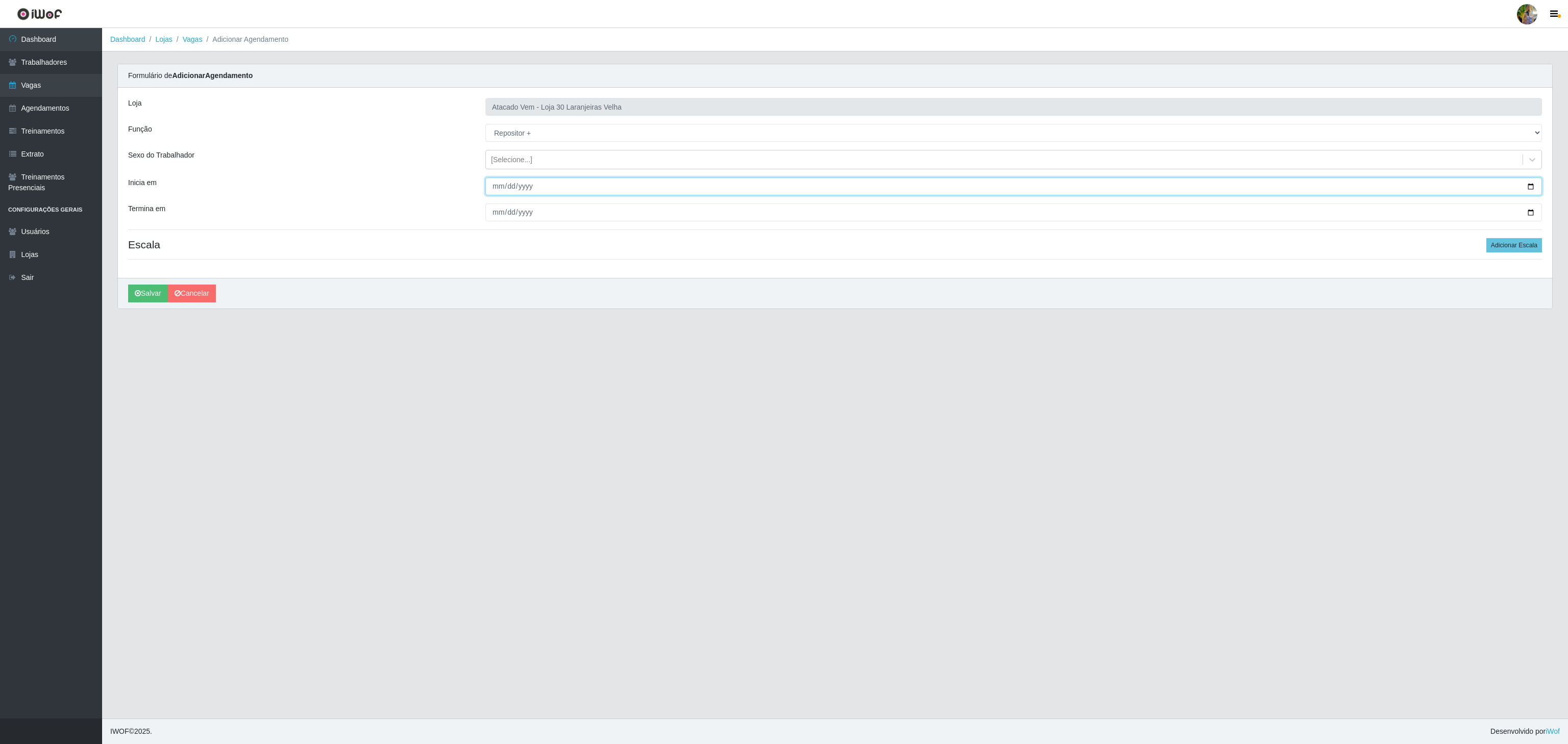
click at [491, 187] on input "Inicia em" at bounding box center [1013, 186] width 1057 height 18
type input "[DATE]"
click at [491, 187] on input "[DATE]" at bounding box center [1013, 186] width 1057 height 18
click at [492, 187] on input "[DATE]" at bounding box center [1013, 186] width 1057 height 18
type input "[DATE]"
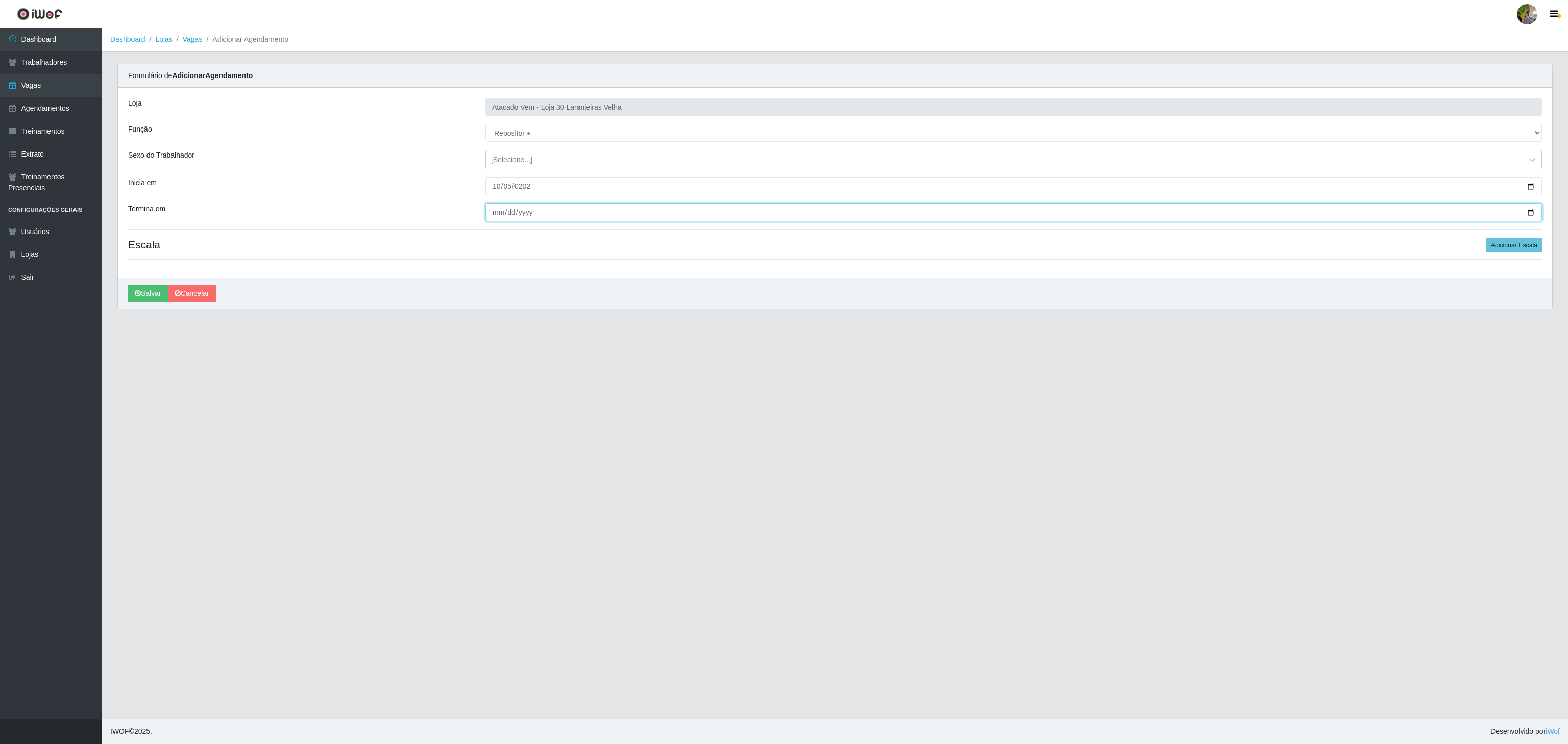
click at [498, 210] on input "Termina em" at bounding box center [1013, 212] width 1057 height 18
type input "[DATE]"
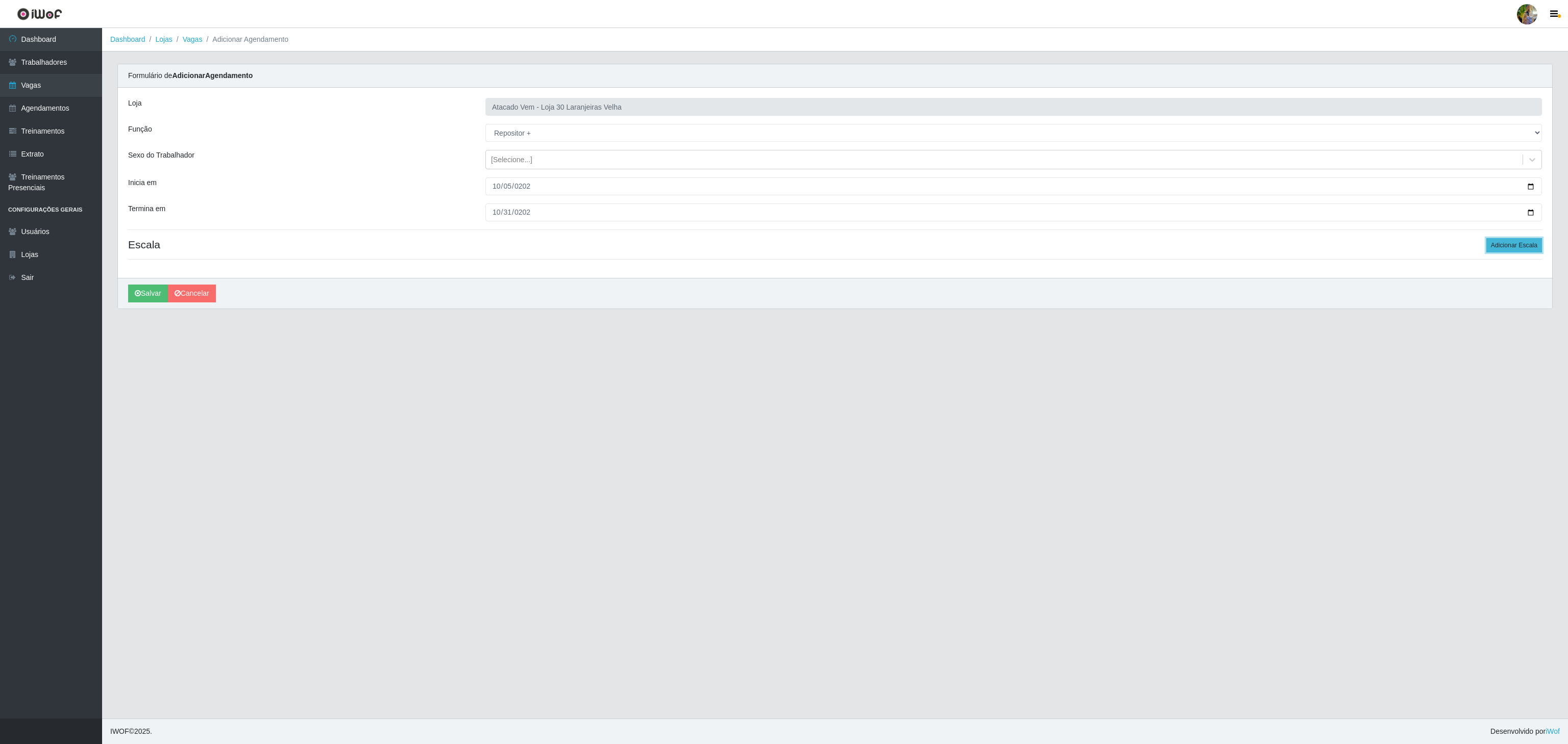
click at [1494, 242] on button "Adicionar Escala" at bounding box center [1514, 245] width 55 height 14
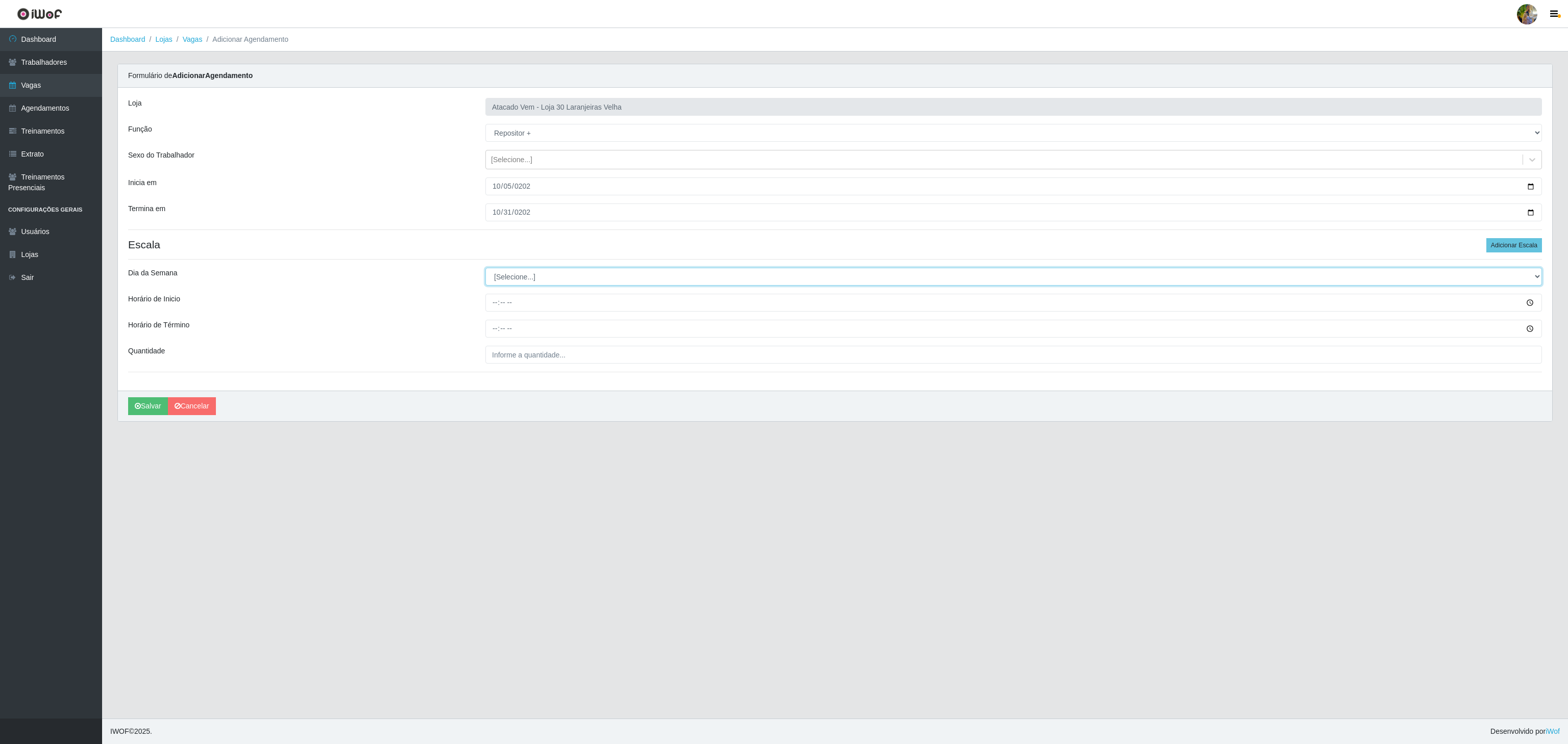
click at [493, 273] on select "[Selecione...] Segunda Terça Quarta Quinta Sexta Sábado Domingo" at bounding box center [1013, 276] width 1057 height 18
select select "0"
click at [485, 270] on select "[Selecione...] Segunda Terça Quarta Quinta Sexta Sábado Domingo" at bounding box center [1013, 276] width 1057 height 18
click at [491, 304] on input "Horário de Inicio" at bounding box center [1013, 302] width 1057 height 18
type input "08:00"
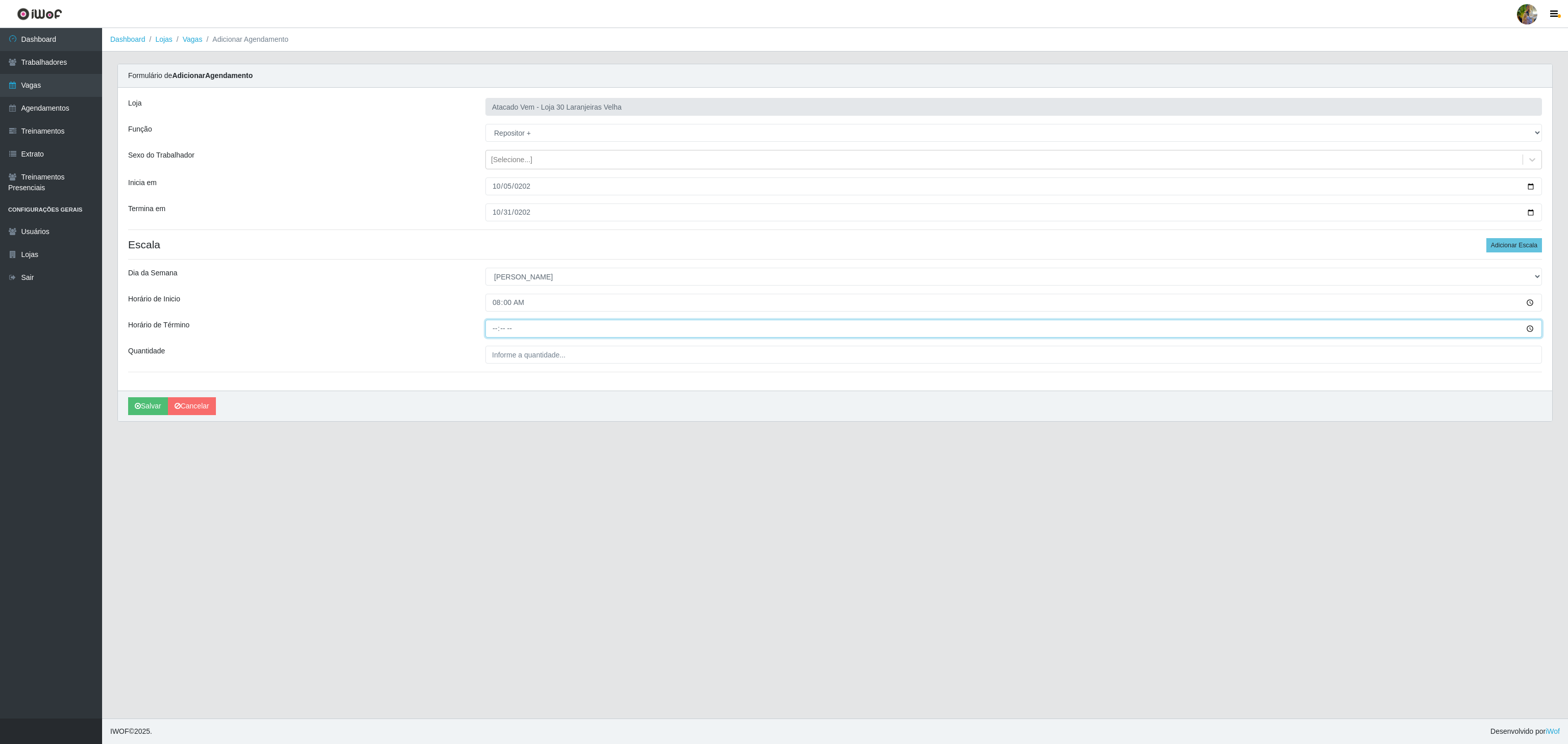
click at [493, 330] on input "Horário de Término" at bounding box center [1013, 329] width 1057 height 18
type input "14:00"
click at [523, 361] on input "___" at bounding box center [1013, 355] width 1057 height 18
type input "4__"
click at [145, 404] on button "Salvar" at bounding box center [147, 406] width 40 height 18
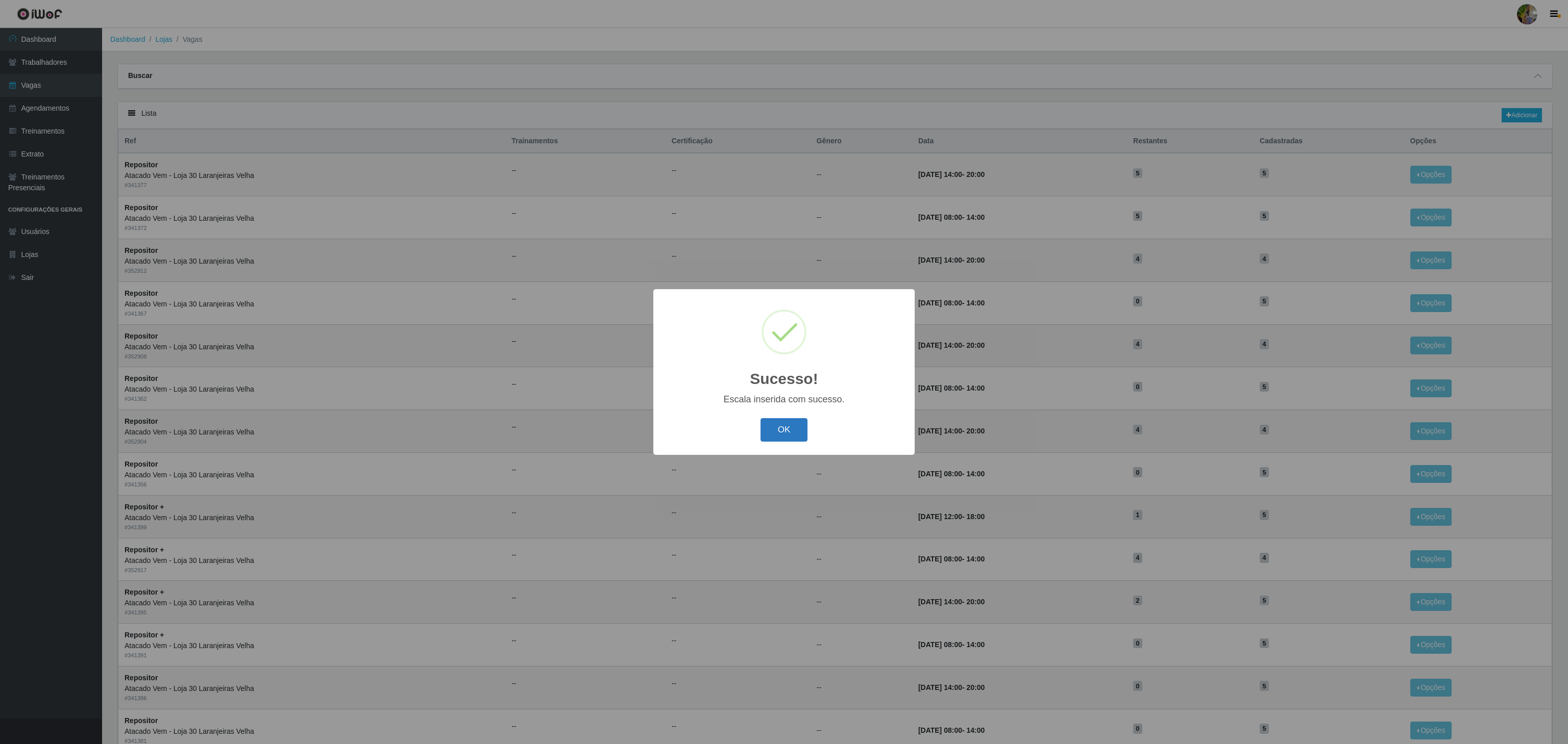
click at [783, 428] on button "OK" at bounding box center [784, 430] width 47 height 24
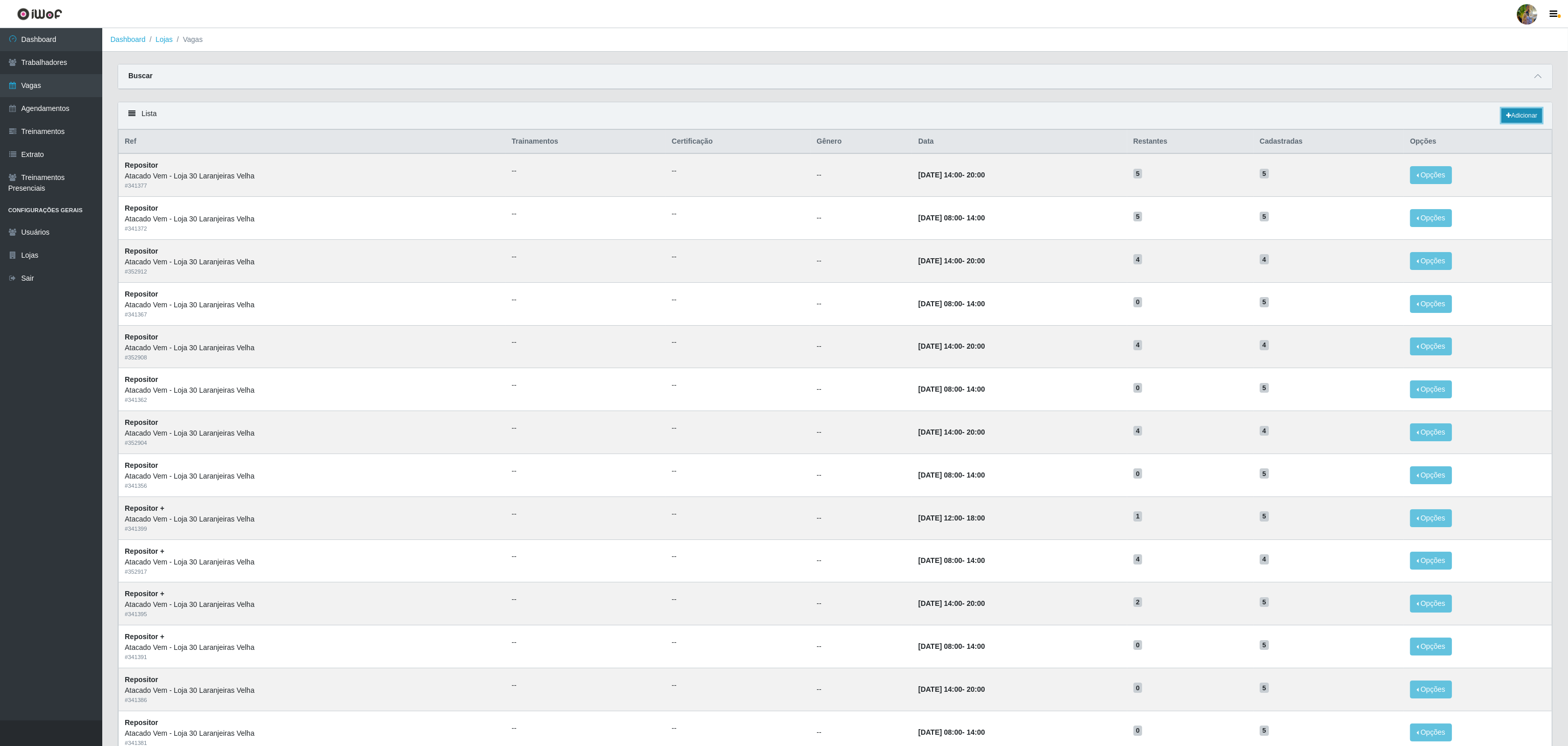
click at [1531, 120] on link "Adicionar" at bounding box center [1522, 115] width 40 height 14
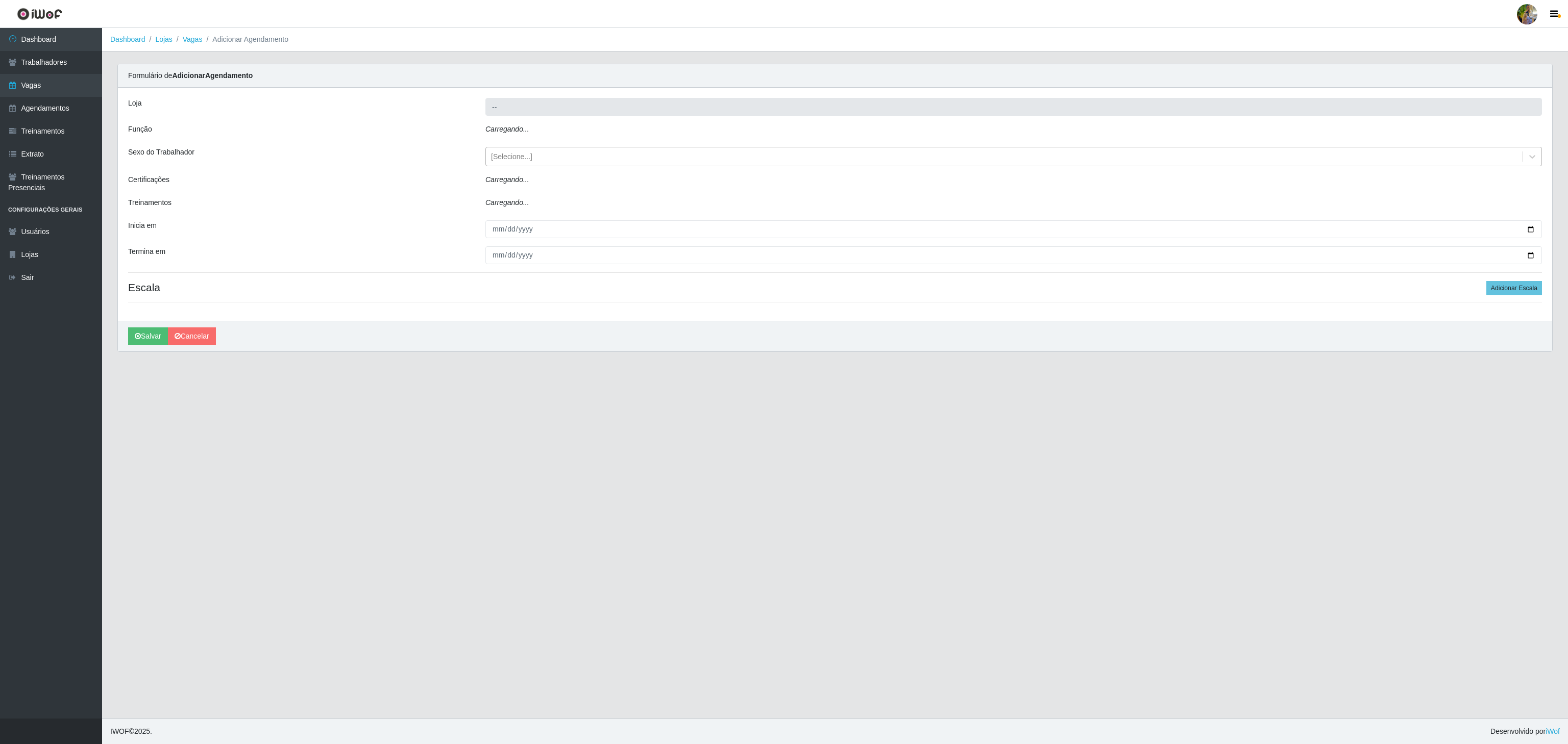
type input "Atacado Vem - Loja 30 Laranjeiras Velha"
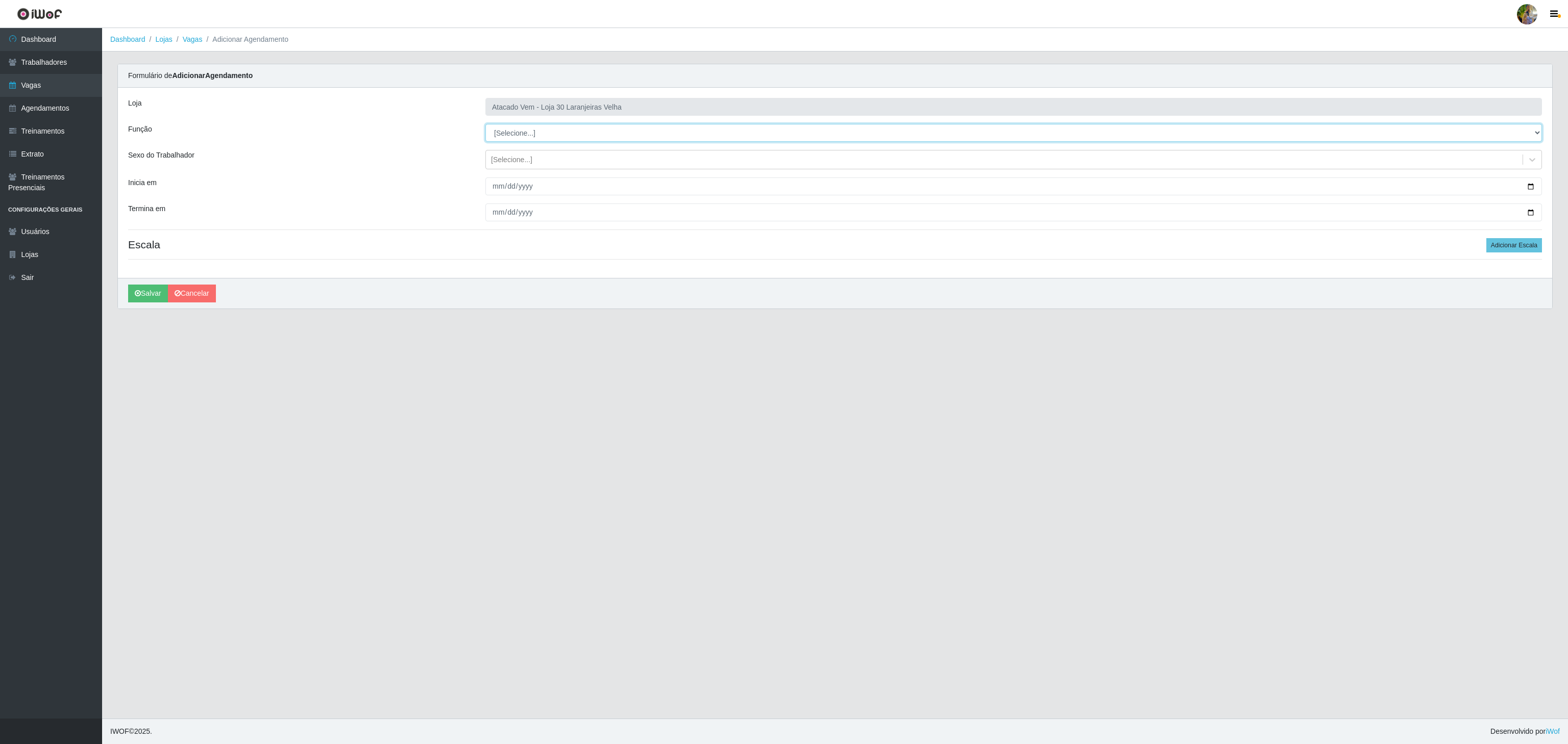
click at [528, 131] on select "[Selecione...] Repositor Repositor + Repositor ++" at bounding box center [1013, 133] width 1057 height 18
select select "24"
click at [485, 125] on select "[Selecione...] Repositor Repositor + Repositor ++" at bounding box center [1013, 133] width 1057 height 18
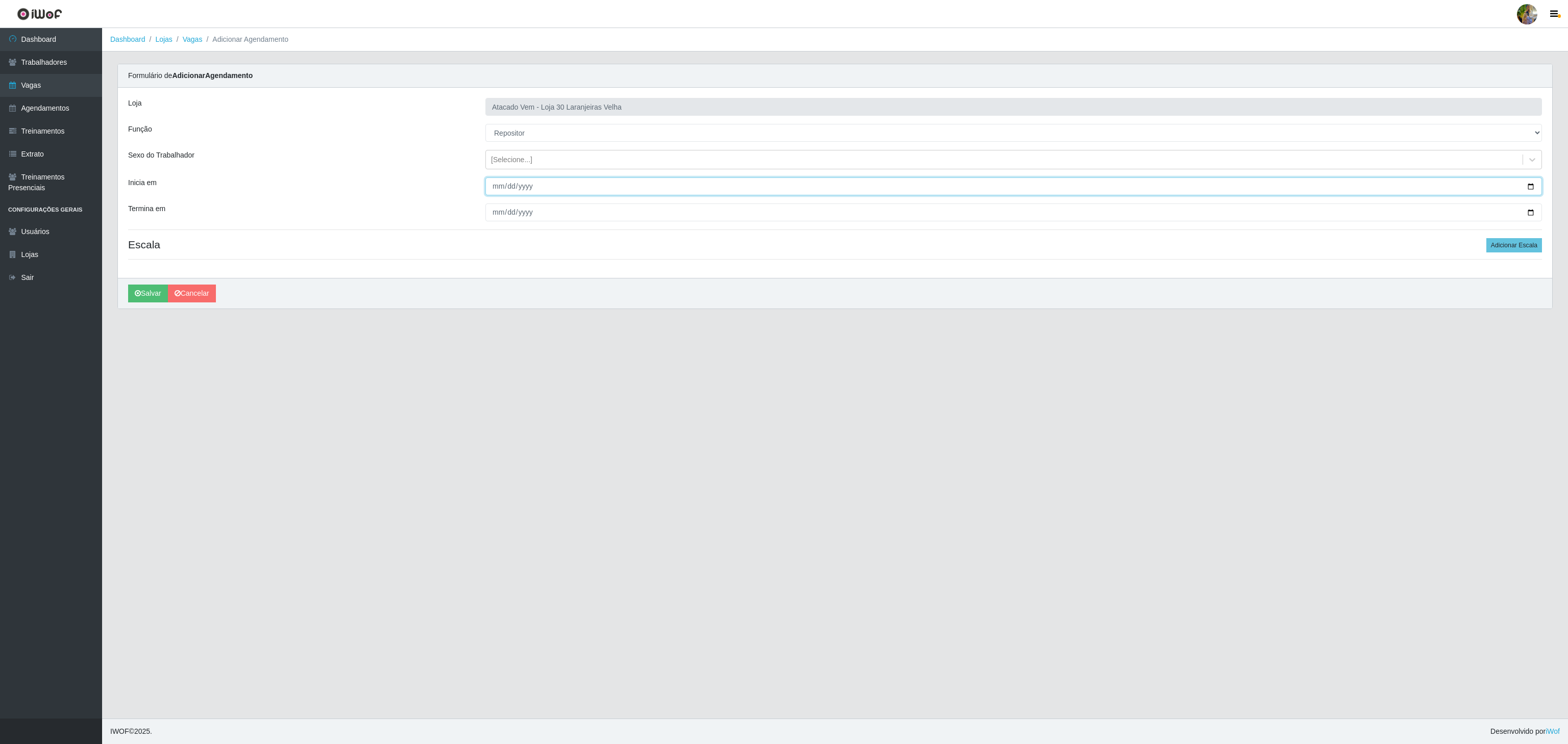
click at [498, 191] on input "Inicia em" at bounding box center [1013, 186] width 1057 height 18
type input "2025-11-01"
click at [495, 209] on input "Termina em" at bounding box center [1013, 212] width 1057 height 18
type input "2025-11-30"
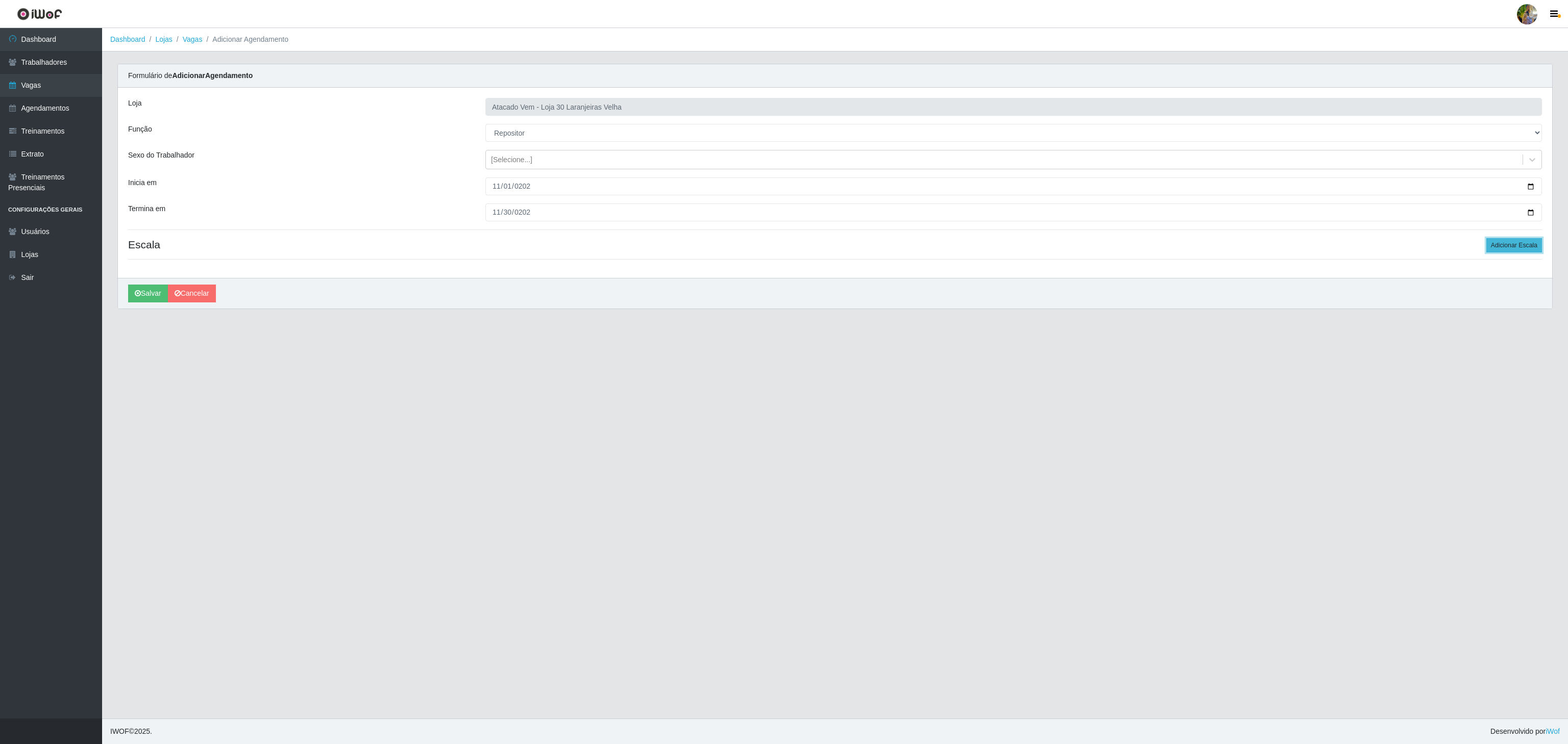
click at [1524, 249] on button "Adicionar Escala" at bounding box center [1514, 245] width 55 height 14
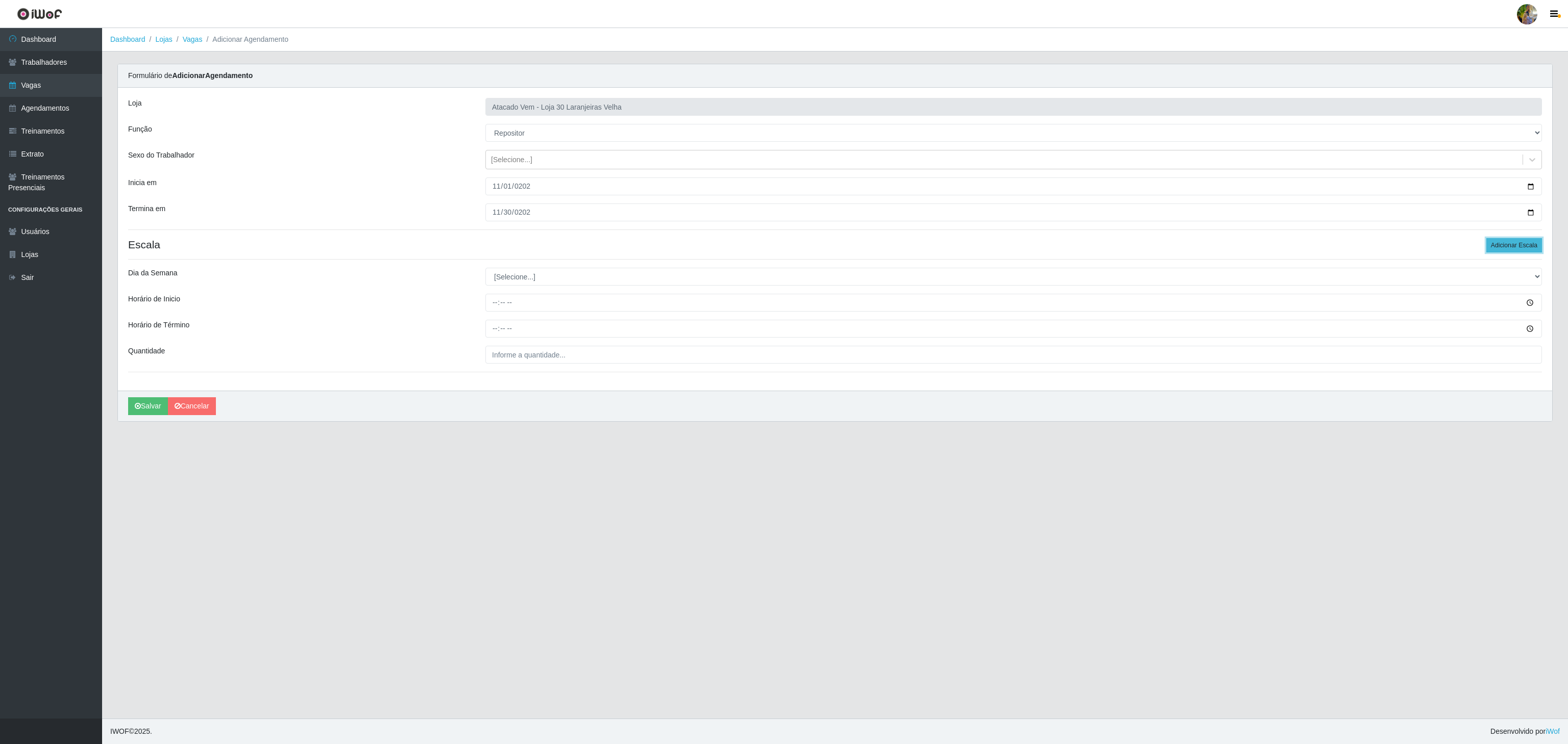
click at [1524, 249] on button "Adicionar Escala" at bounding box center [1514, 245] width 55 height 14
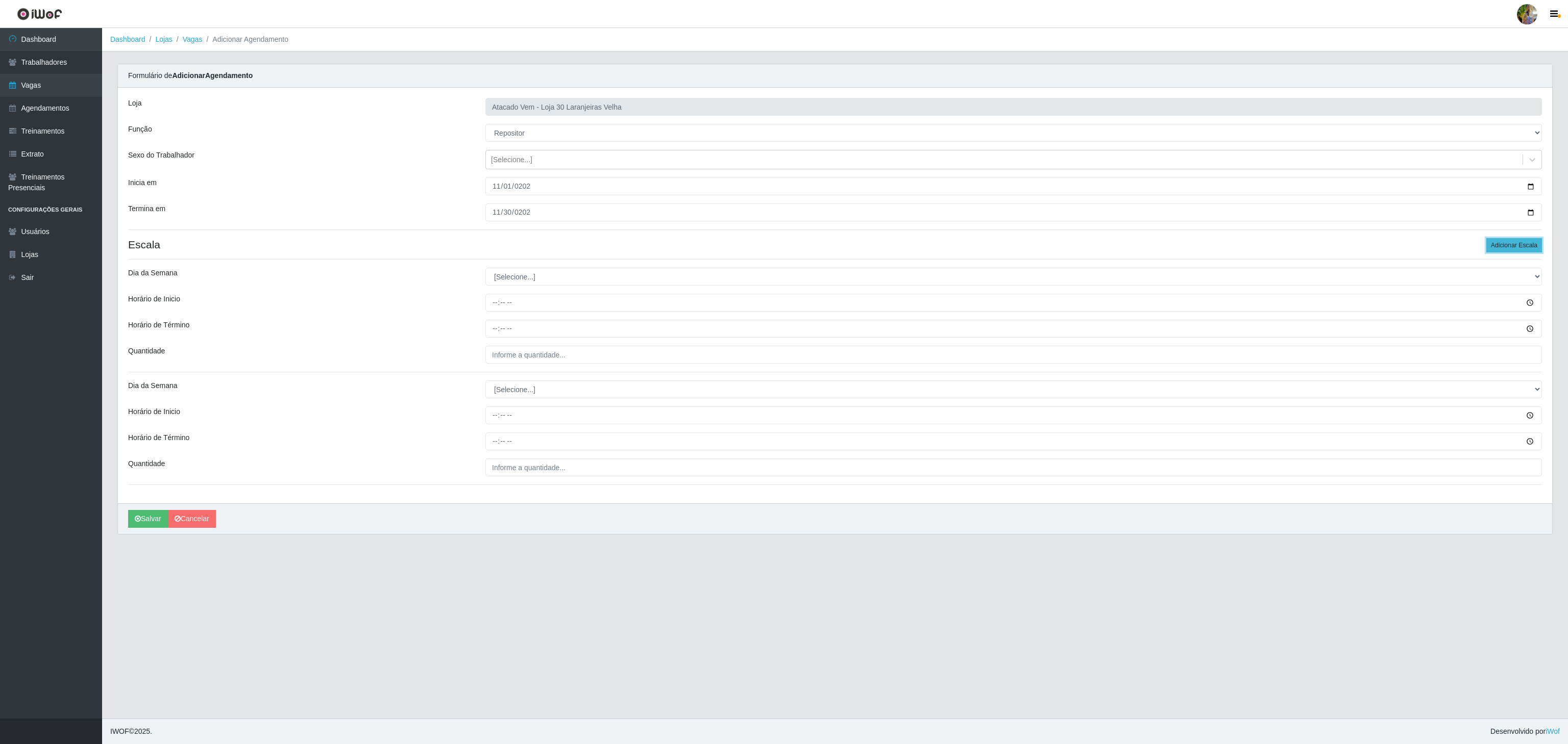
click at [1524, 249] on button "Adicionar Escala" at bounding box center [1514, 245] width 55 height 14
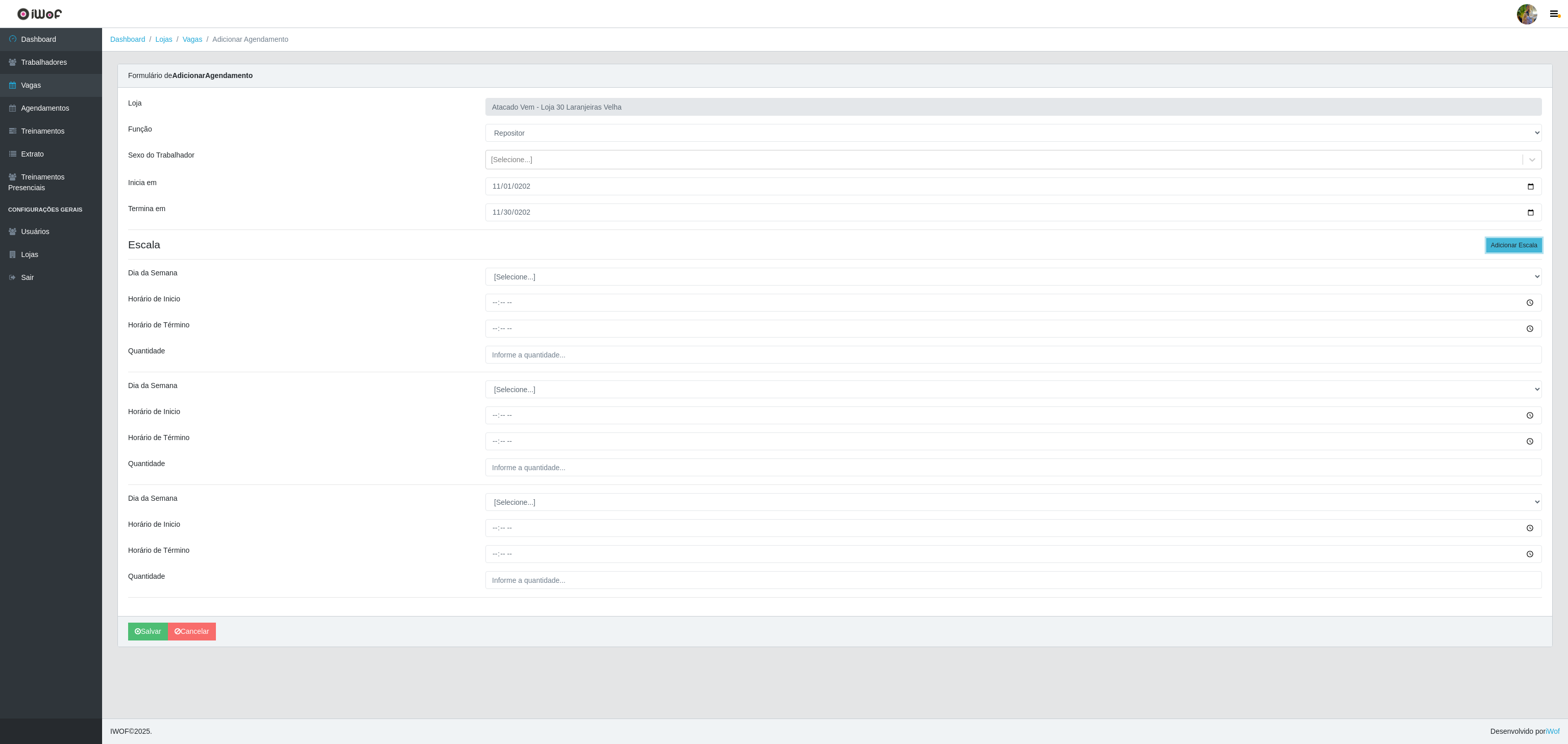
click at [1524, 249] on button "Adicionar Escala" at bounding box center [1514, 245] width 55 height 14
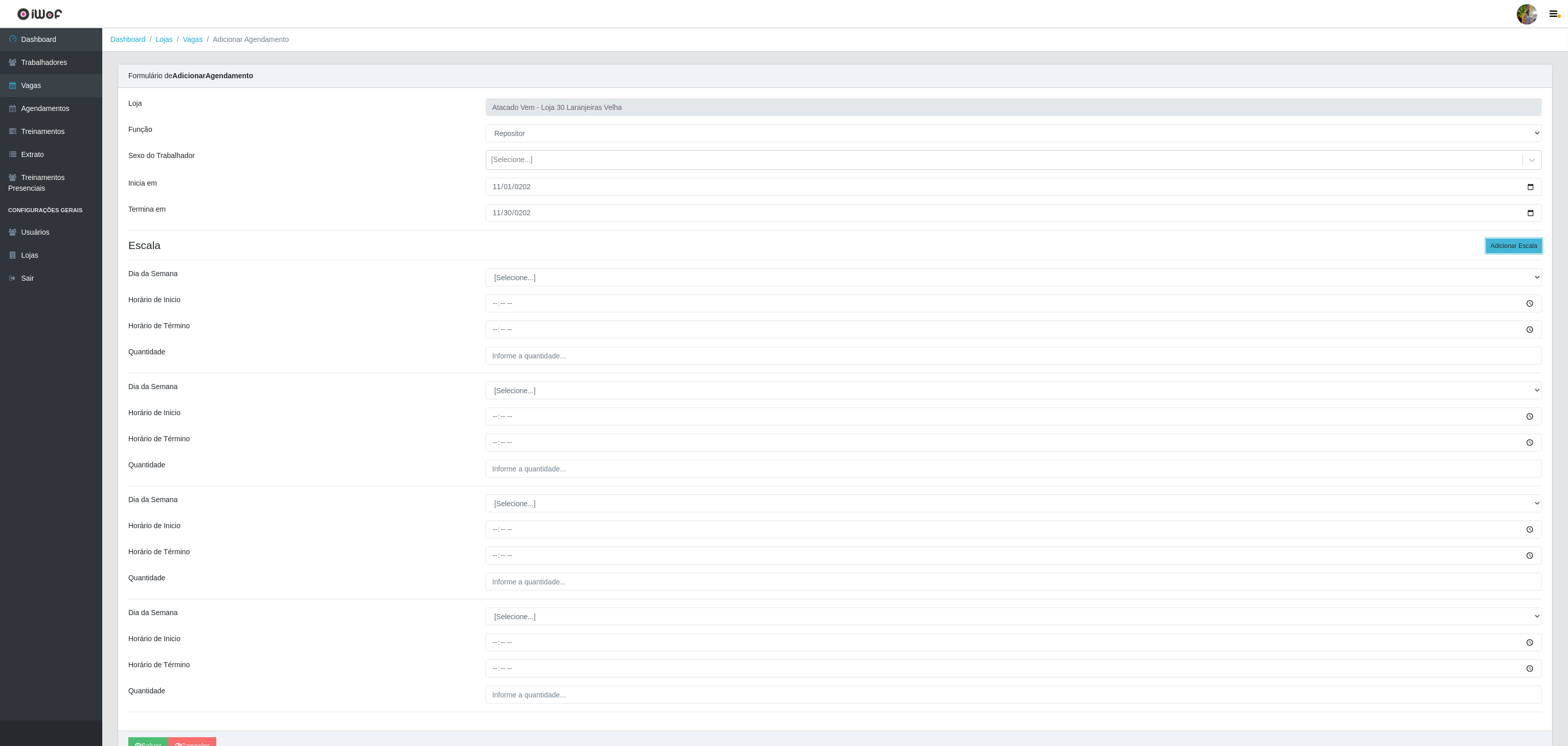
click at [1526, 249] on button "Adicionar Escala" at bounding box center [1514, 246] width 55 height 14
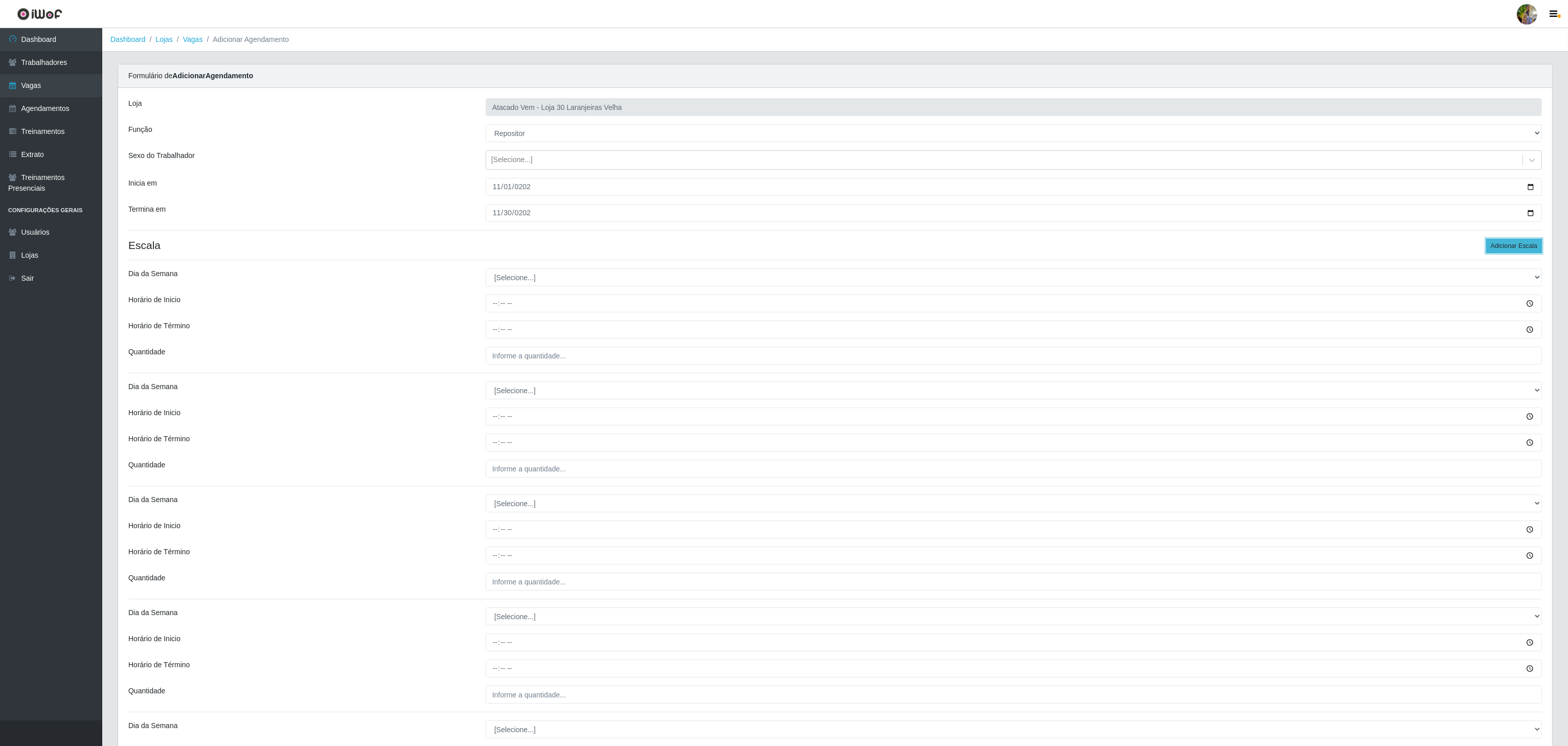
click at [1526, 249] on button "Adicionar Escala" at bounding box center [1514, 246] width 55 height 14
click at [586, 282] on select "[Selecione...] Segunda Terça Quarta Quinta Sexta Sábado Domingo" at bounding box center [1014, 277] width 1056 height 18
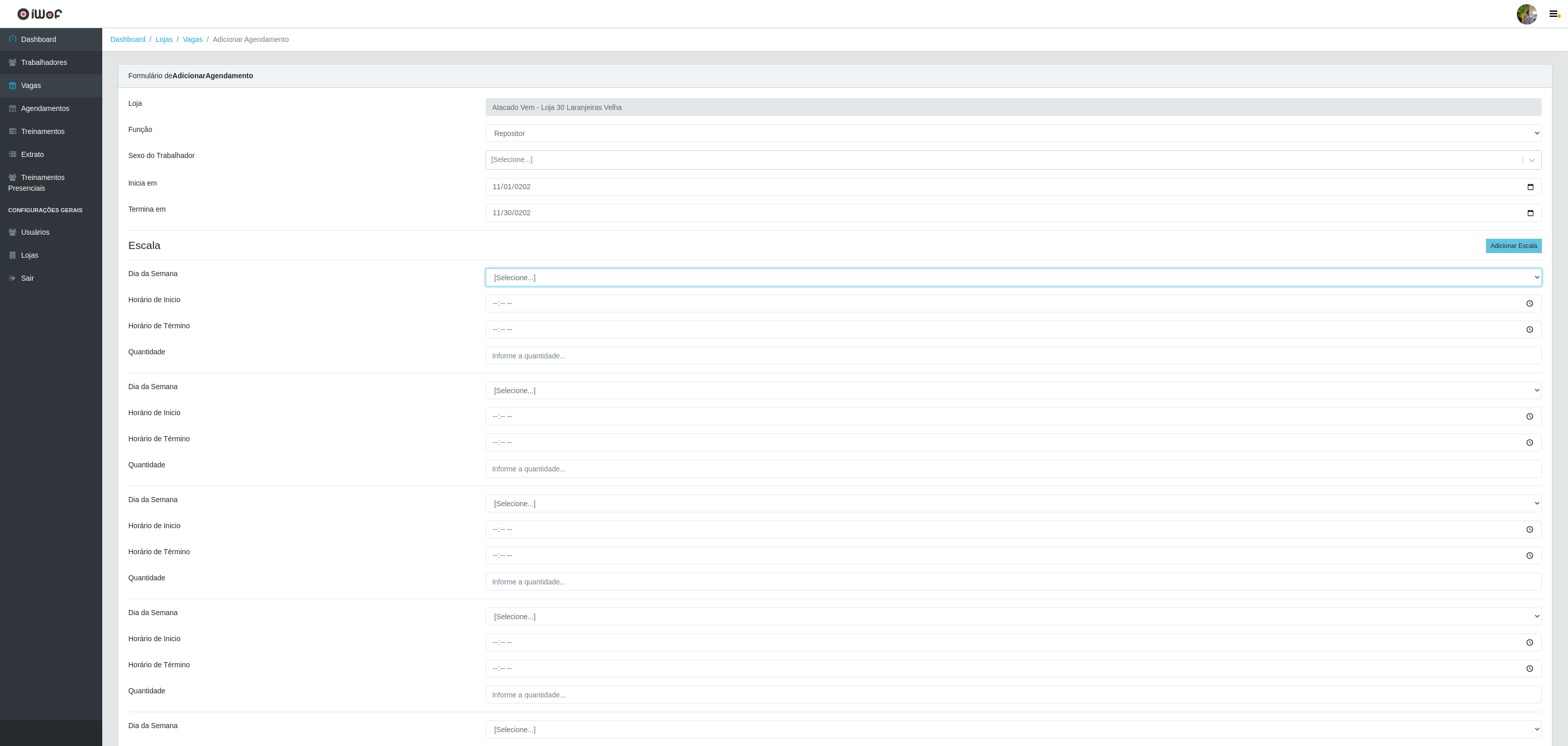
select select "1"
click at [486, 271] on select "[Selecione...] Segunda Terça Quarta Quinta Sexta Sábado Domingo" at bounding box center [1014, 277] width 1056 height 18
click at [486, 309] on input "Horário de Inicio" at bounding box center [1014, 303] width 1056 height 18
type input "08:00"
click at [493, 325] on input "Horário de Término" at bounding box center [1014, 329] width 1056 height 18
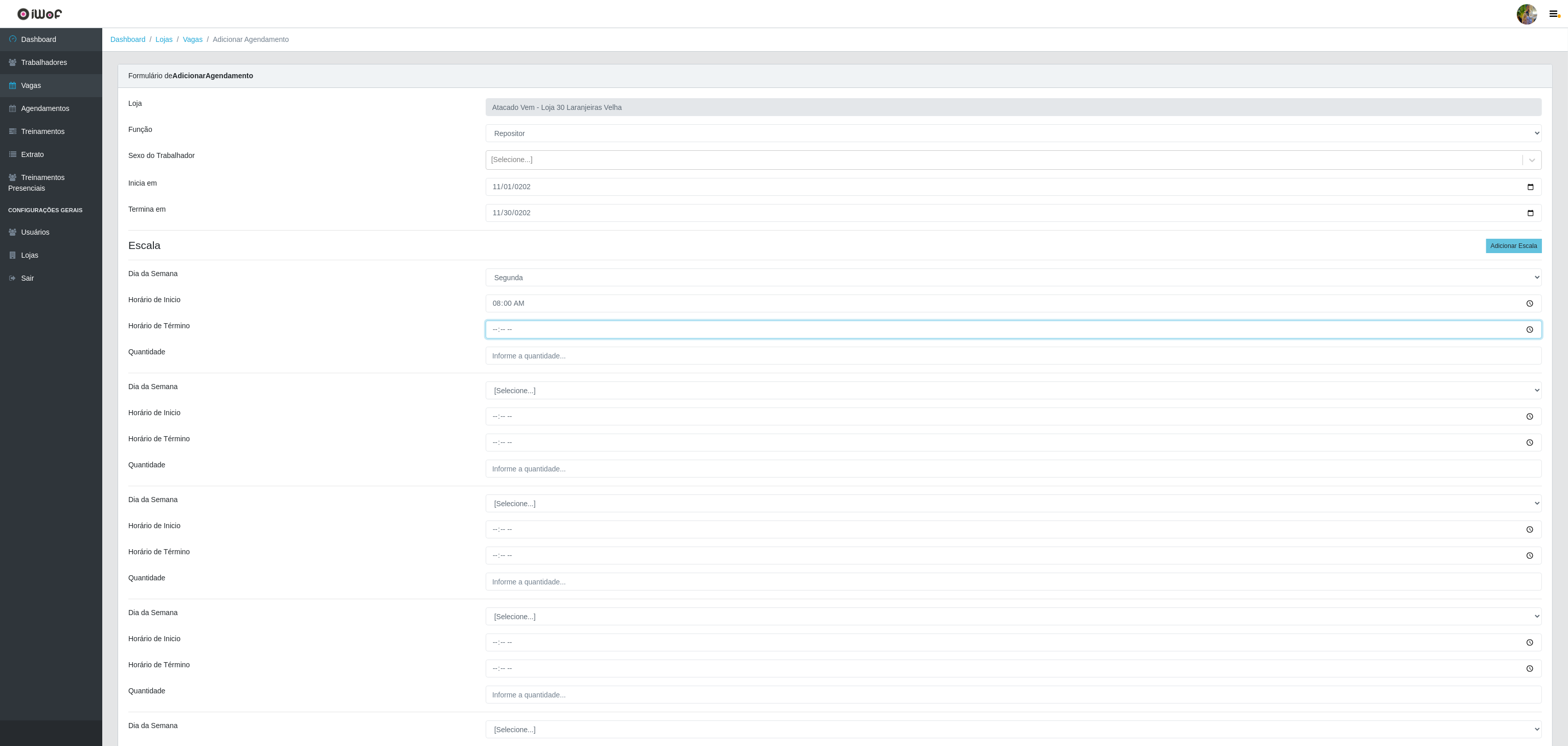
type input "14:00"
click at [558, 365] on input "___" at bounding box center [1014, 356] width 1056 height 18
type input "4__"
click at [521, 400] on select "[Selecione...] Segunda Terça Quarta Quinta Sexta Sábado Domingo" at bounding box center [1014, 390] width 1056 height 18
select select "1"
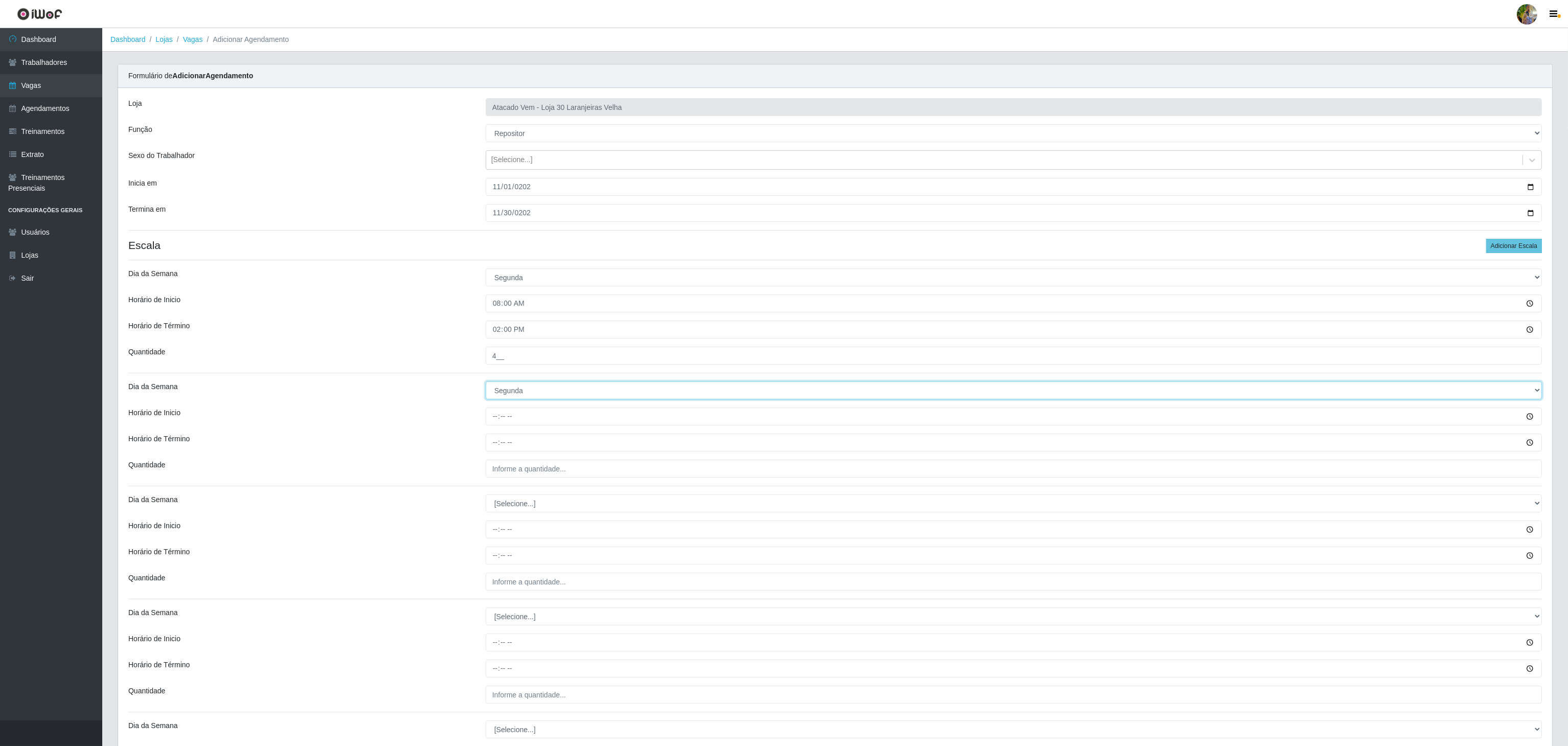
click at [486, 384] on select "[Selecione...] Segunda Terça Quarta Quinta Sexta Sábado Domingo" at bounding box center [1014, 390] width 1056 height 18
click at [493, 411] on input "Horário de Inicio" at bounding box center [1014, 416] width 1056 height 18
type input "14:00"
click at [488, 449] on input "Horário de Término" at bounding box center [1014, 442] width 1056 height 18
type input "20:00"
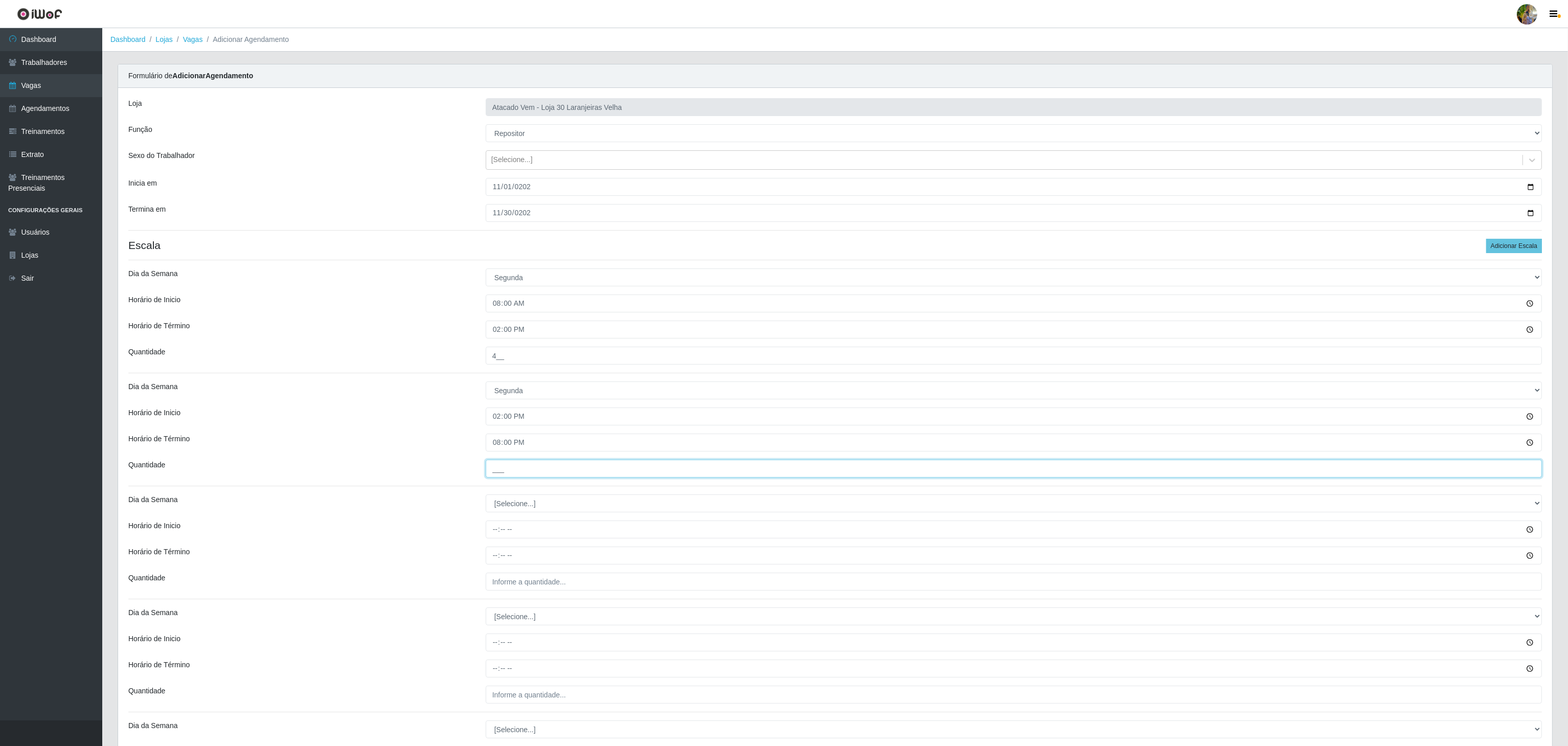
click at [532, 478] on input "___" at bounding box center [1014, 468] width 1056 height 18
click at [530, 477] on input "___" at bounding box center [1014, 468] width 1056 height 18
type input "4__"
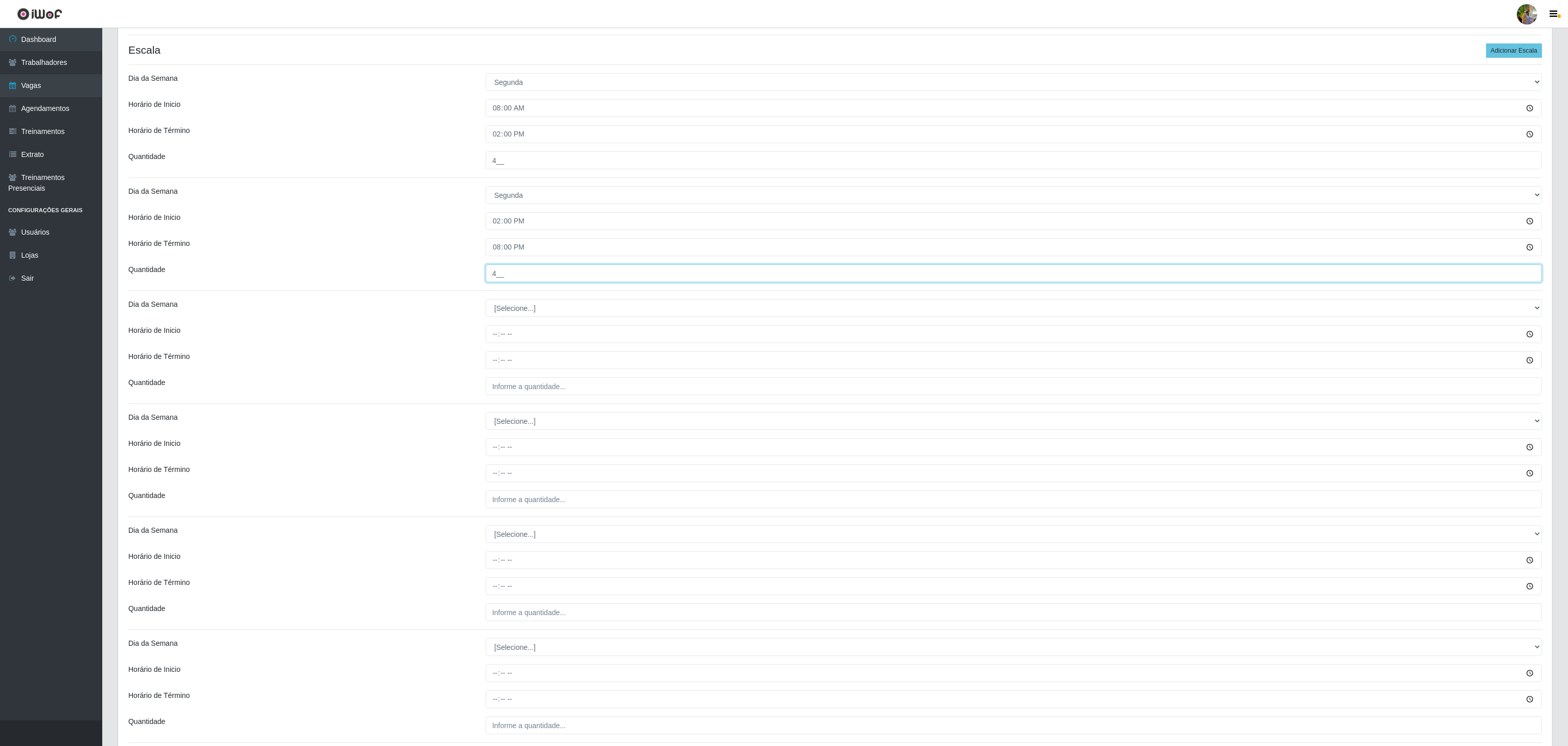
scroll to position [204, 0]
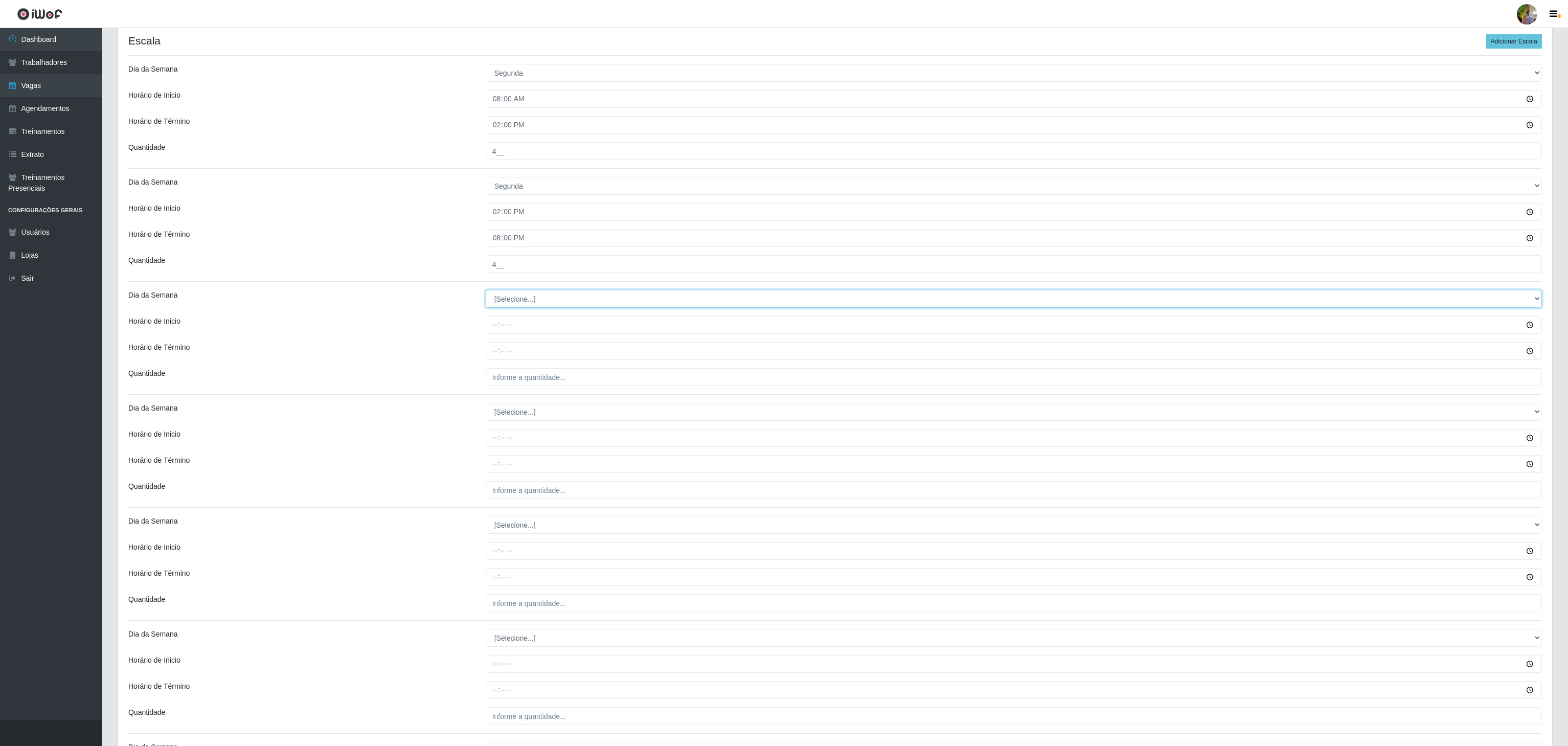
click at [530, 295] on select "[Selecione...] Segunda Terça Quarta Quinta Sexta Sábado Domingo" at bounding box center [1014, 298] width 1056 height 18
select select "2"
click at [486, 293] on select "[Selecione...] Segunda Terça Quarta Quinta Sexta Sábado Domingo" at bounding box center [1014, 298] width 1056 height 18
click at [502, 329] on input "Horário de Inicio" at bounding box center [1014, 325] width 1056 height 18
click at [493, 328] on input "Horário de Inicio" at bounding box center [1014, 325] width 1056 height 18
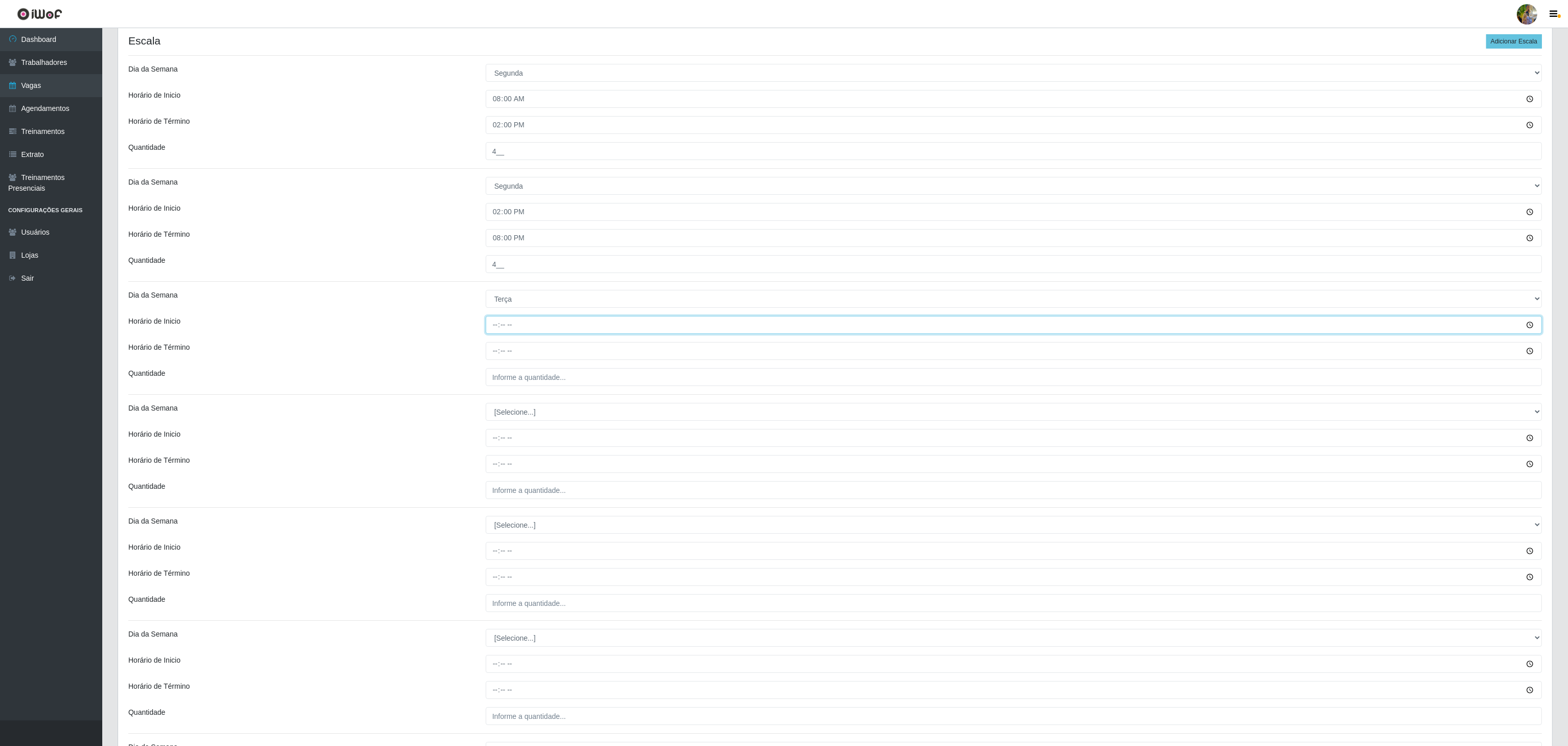
type input "08:00"
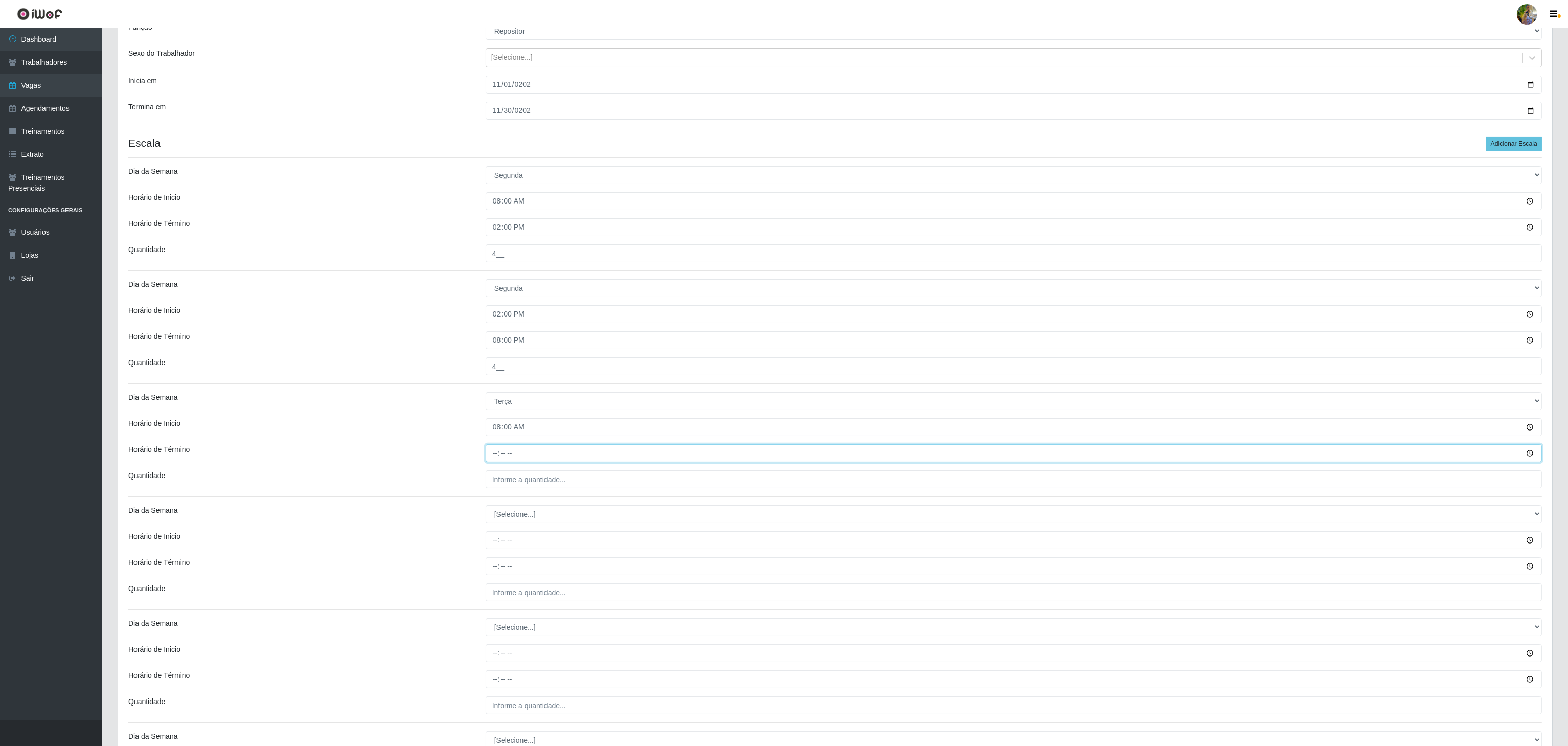
click at [498, 455] on input "Horário de Término" at bounding box center [1014, 453] width 1056 height 18
type input "14:00"
click at [530, 484] on input "___" at bounding box center [1014, 479] width 1056 height 18
type input "4__"
click at [517, 521] on select "[Selecione...] Segunda Terça Quarta Quinta Sexta Sábado Domingo" at bounding box center [1014, 514] width 1056 height 18
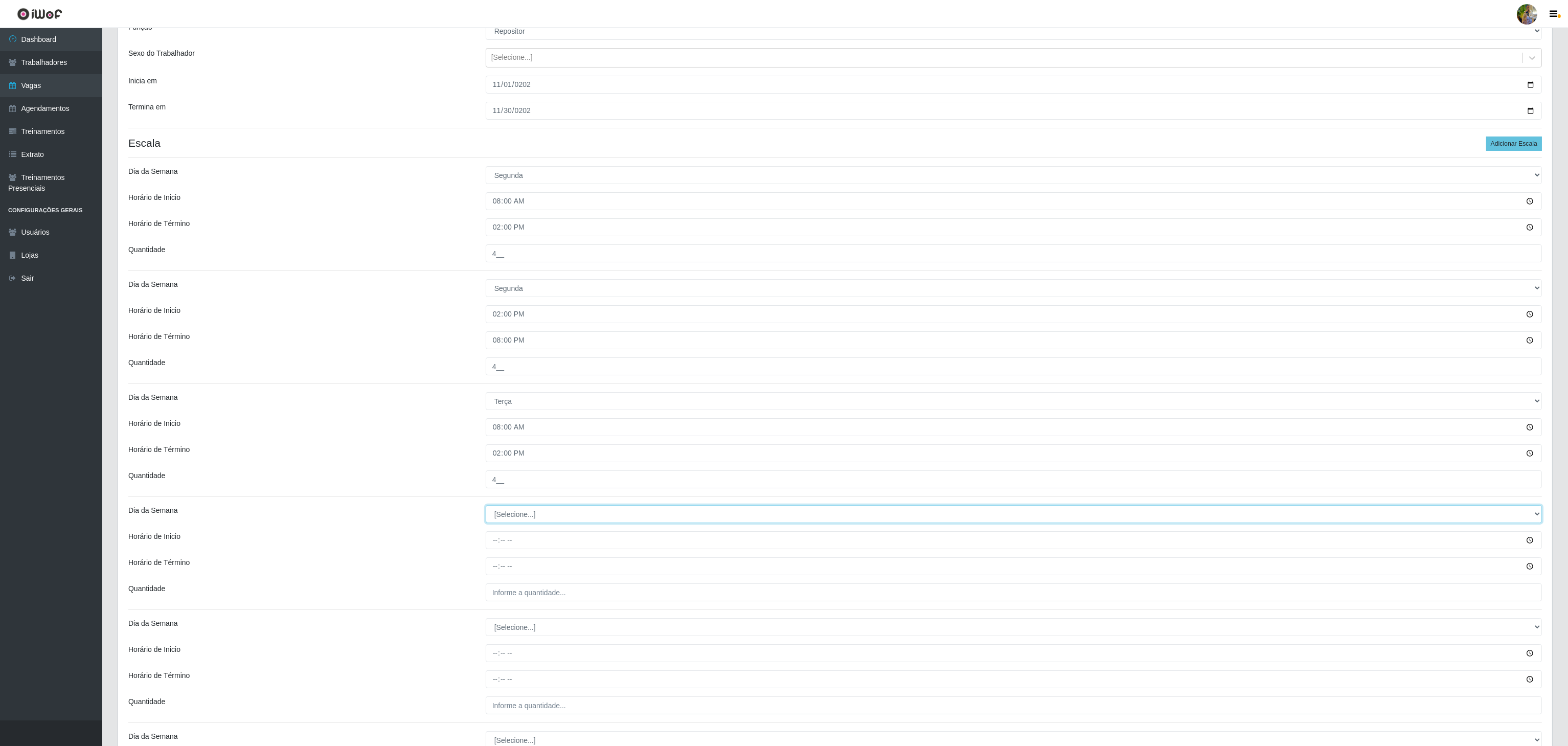
select select "2"
click at [486, 509] on select "[Selecione...] Segunda Terça Quarta Quinta Sexta Sábado Domingo" at bounding box center [1014, 514] width 1056 height 18
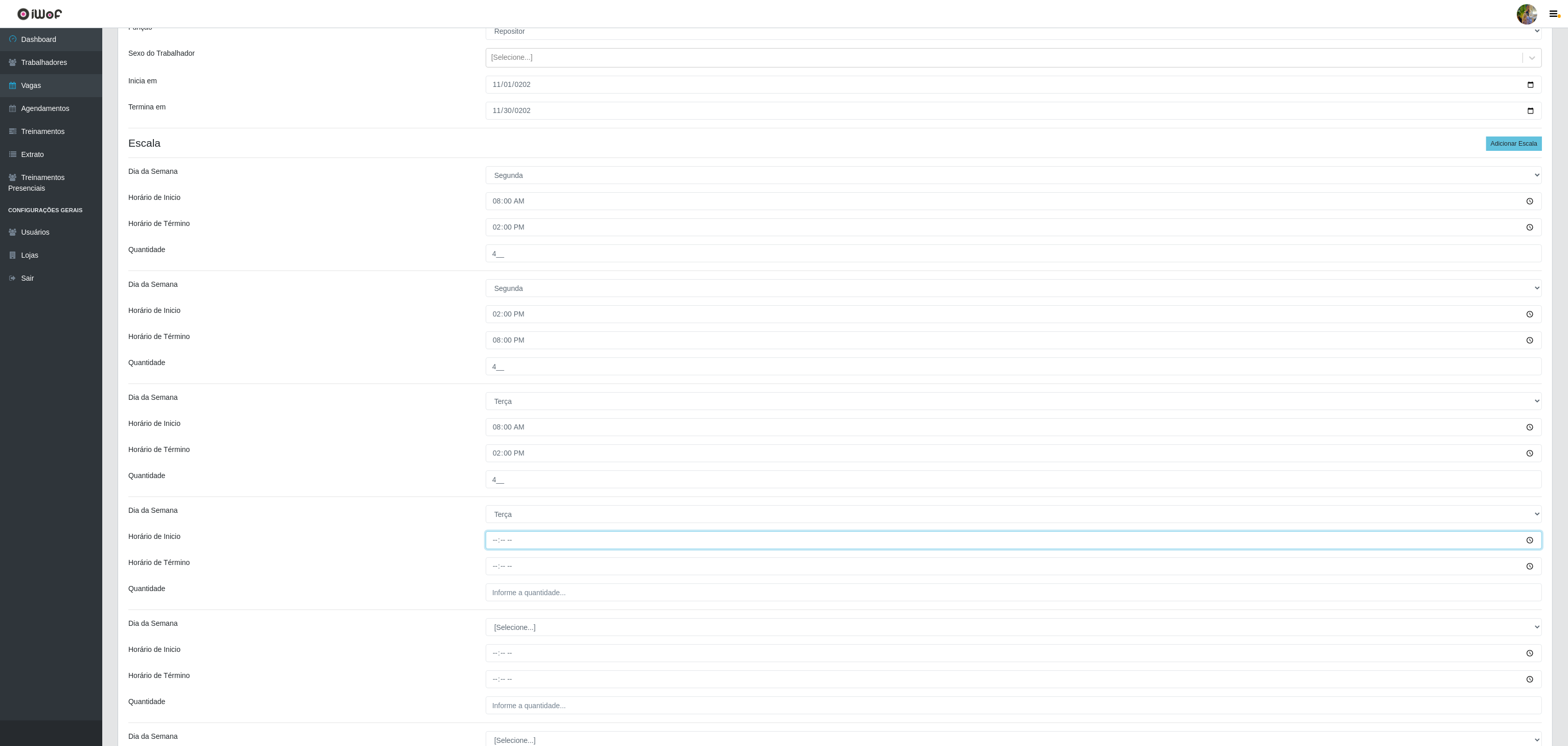
click at [491, 544] on input "Horário de Inicio" at bounding box center [1014, 540] width 1056 height 18
type input "14:00"
click at [488, 573] on input "Horário de Término" at bounding box center [1014, 566] width 1056 height 18
type input "20:00"
click at [511, 588] on input "___" at bounding box center [1014, 592] width 1056 height 18
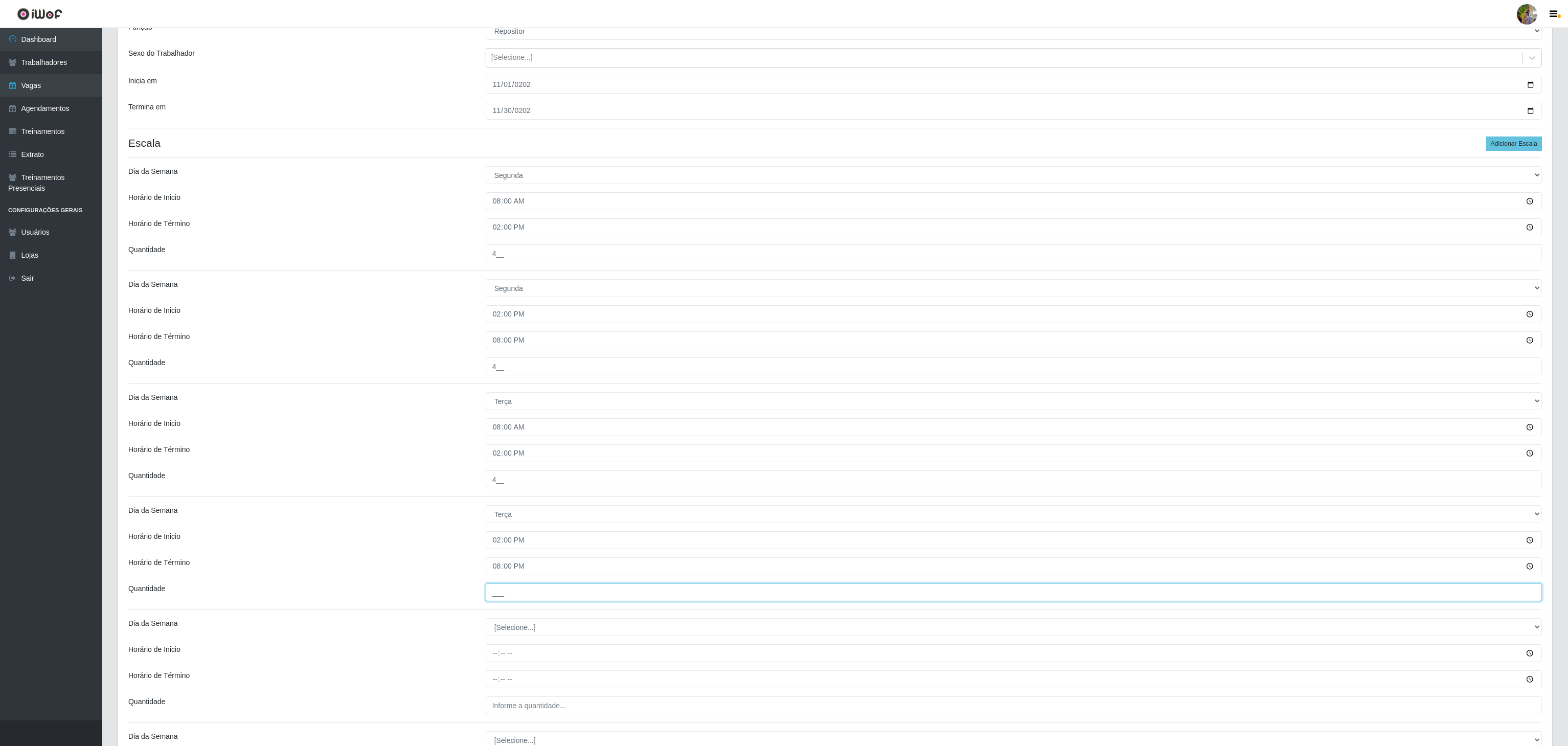
type input "4__"
click at [530, 428] on select "[Selecione...] Segunda Terça Quarta Quinta Sexta Sábado Domingo" at bounding box center [1014, 422] width 1056 height 18
select select "3"
click at [486, 417] on select "[Selecione...] Segunda Terça Quarta Quinta Sexta Sábado Domingo" at bounding box center [1014, 422] width 1056 height 18
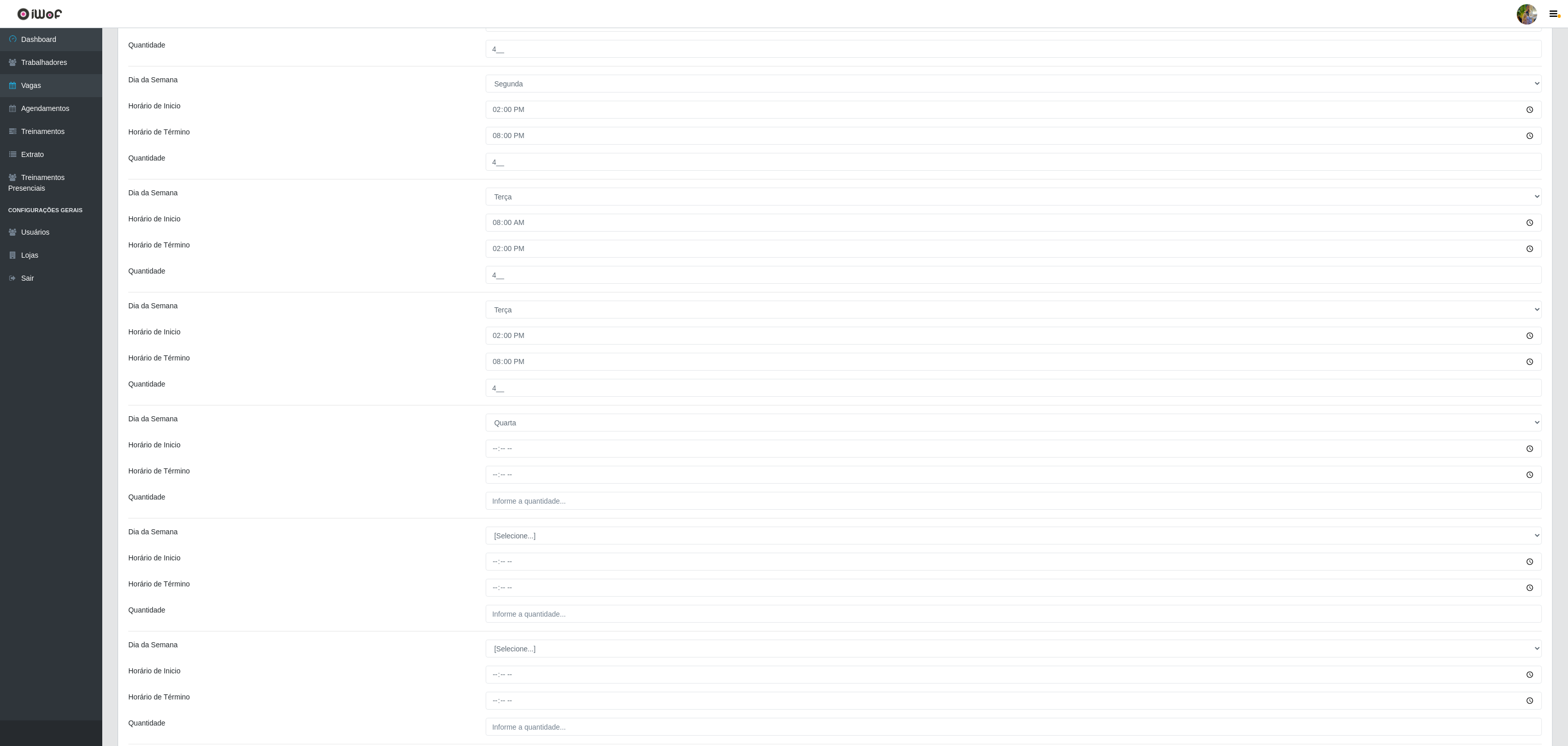
click at [491, 442] on div "Loja Atacado Vem - Loja 30 Laranjeiras Velha Função [Selecione...] Repositor Re…" at bounding box center [835, 442] width 1434 height 1321
click at [489, 453] on input "Horário de Inicio" at bounding box center [1014, 448] width 1056 height 18
type input "08:00"
click at [494, 480] on input "Horário de Término" at bounding box center [1014, 475] width 1056 height 18
type input "14:00"
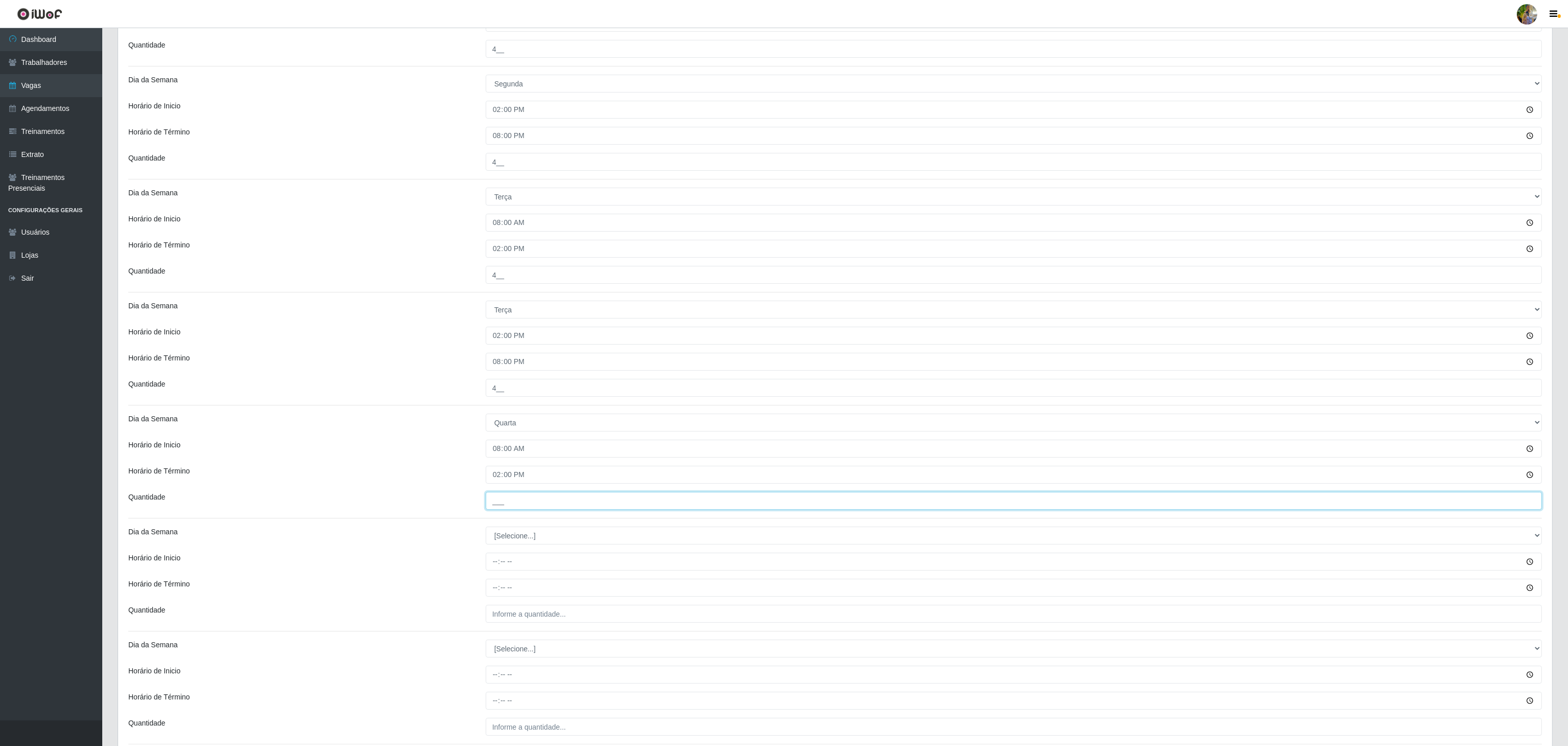
drag, startPoint x: 498, startPoint y: 504, endPoint x: 511, endPoint y: 513, distance: 15.8
click at [498, 505] on input "___" at bounding box center [1014, 501] width 1056 height 18
type input "4__"
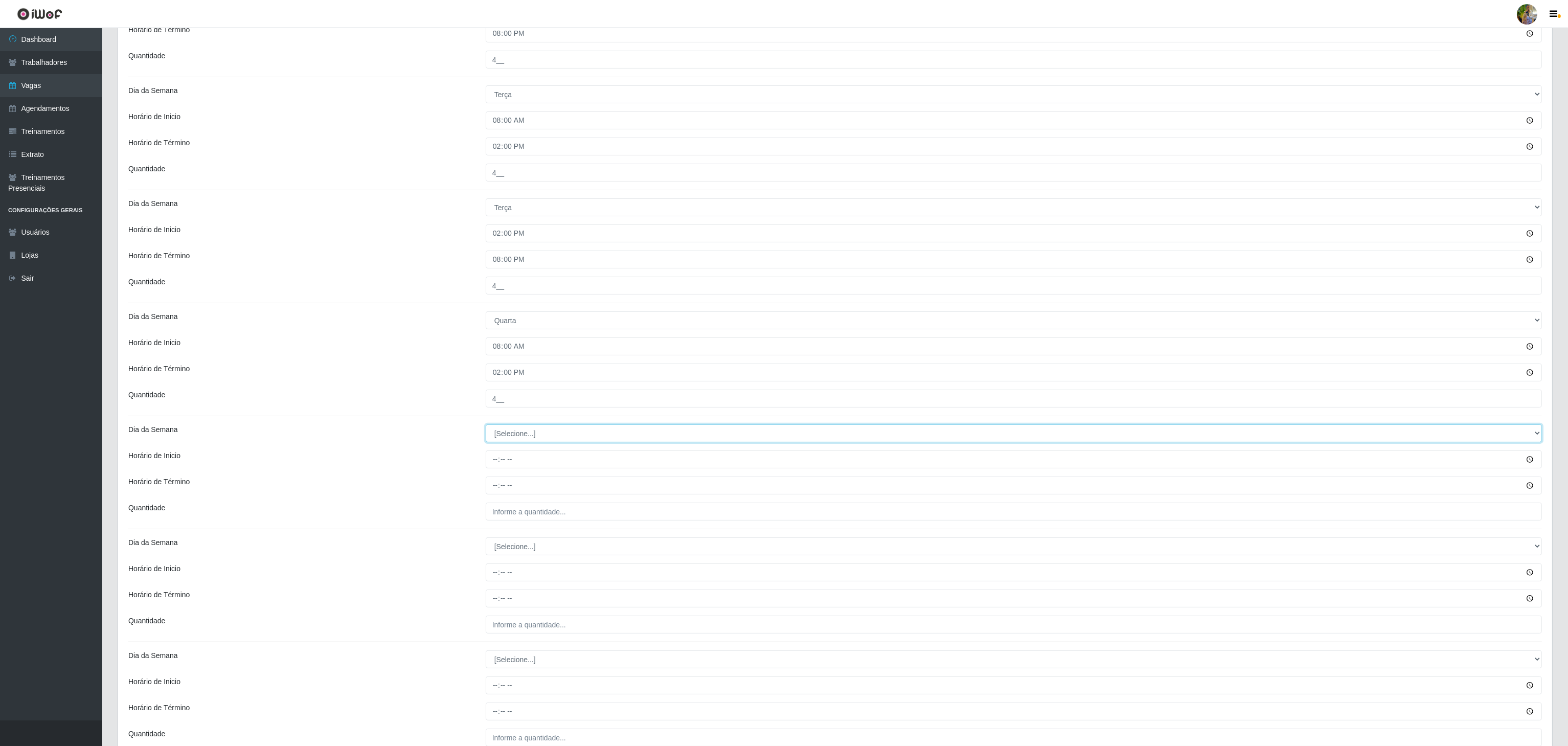
click at [516, 439] on select "[Selecione...] Segunda Terça Quarta Quinta Sexta Sábado Domingo" at bounding box center [1014, 433] width 1056 height 18
select select "3"
click at [486, 428] on select "[Selecione...] Segunda Terça Quarta Quinta Sexta Sábado Domingo" at bounding box center [1014, 433] width 1056 height 18
click at [496, 467] on input "Horário de Inicio" at bounding box center [1014, 459] width 1056 height 18
type input "14:00"
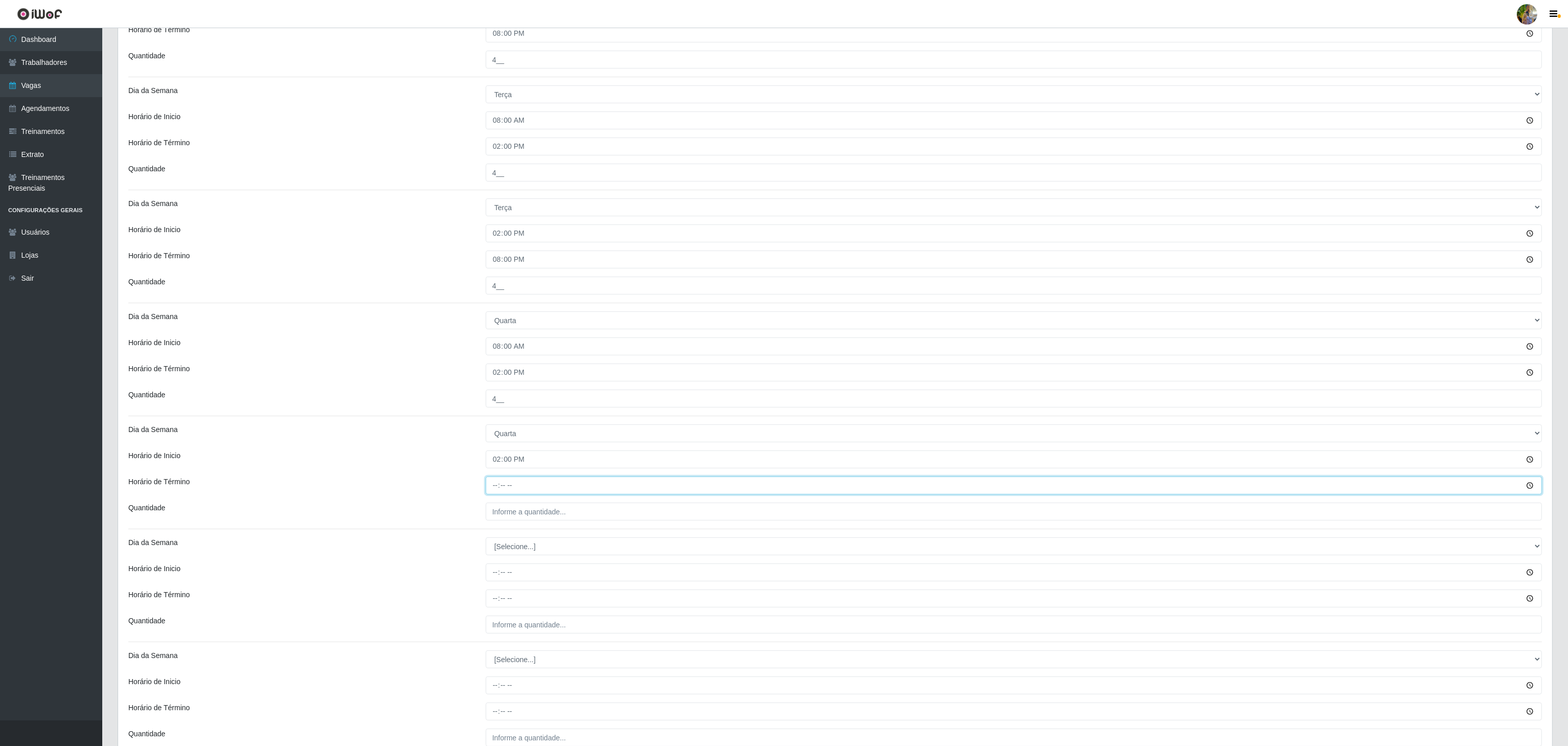
click at [496, 493] on input "Horário de Término" at bounding box center [1014, 486] width 1056 height 18
type input "20:00"
click at [519, 518] on input "___" at bounding box center [1014, 511] width 1056 height 18
drag, startPoint x: 528, startPoint y: 513, endPoint x: 452, endPoint y: 503, distance: 76.7
click at [452, 503] on div "Loja Atacado Vem - Loja 30 Laranjeiras Velha Função [Selecione...] Repositor Re…" at bounding box center [835, 339] width 1434 height 1321
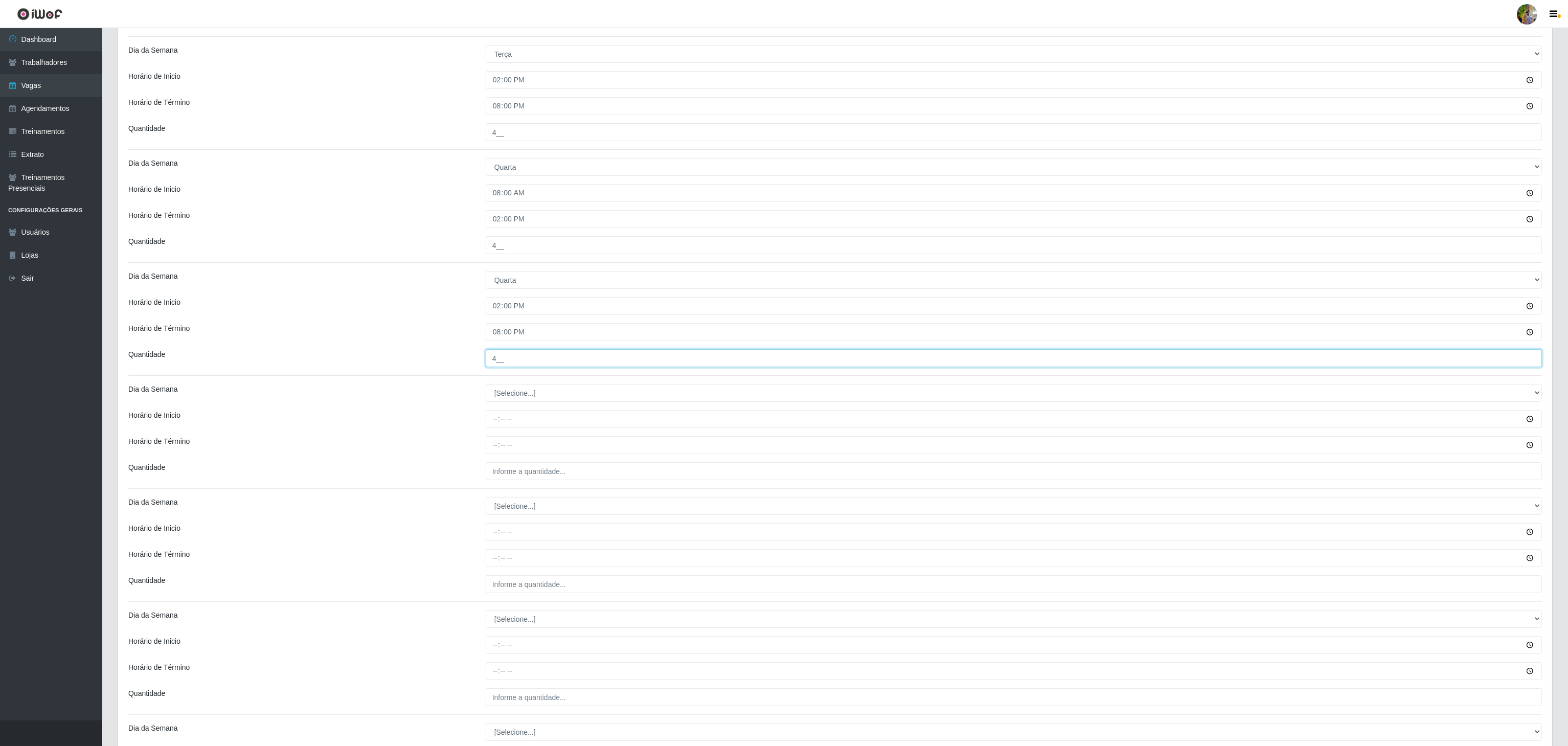
scroll to position [614, 0]
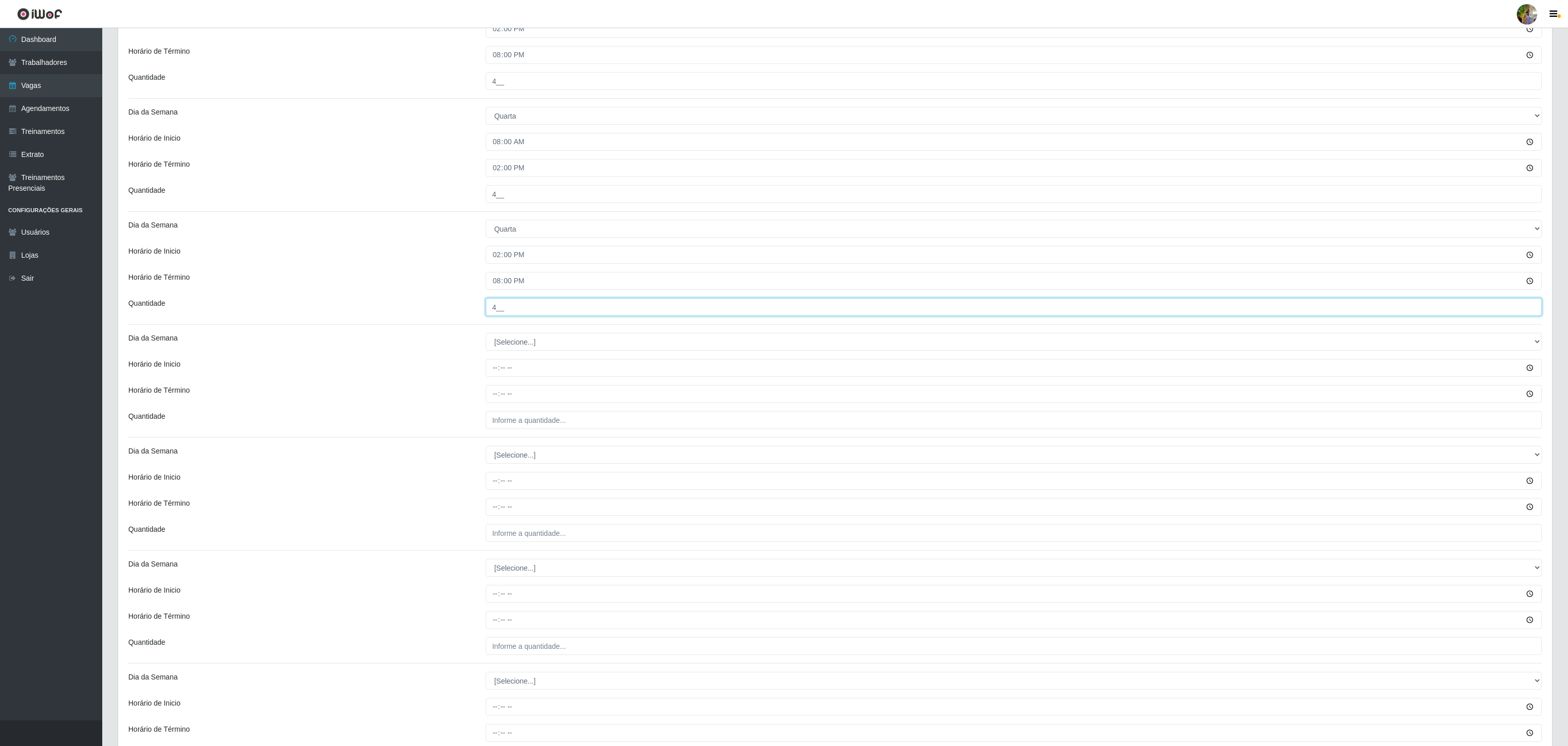
type input "4__"
click at [535, 338] on select "[Selecione...] Segunda Terça Quarta Quinta Sexta Sábado Domingo" at bounding box center [1014, 342] width 1056 height 18
select select "4"
click at [486, 337] on select "[Selecione...] Segunda Terça Quarta Quinta Sexta Sábado Domingo" at bounding box center [1014, 342] width 1056 height 18
click at [489, 375] on input "Horário de Inicio" at bounding box center [1014, 368] width 1056 height 18
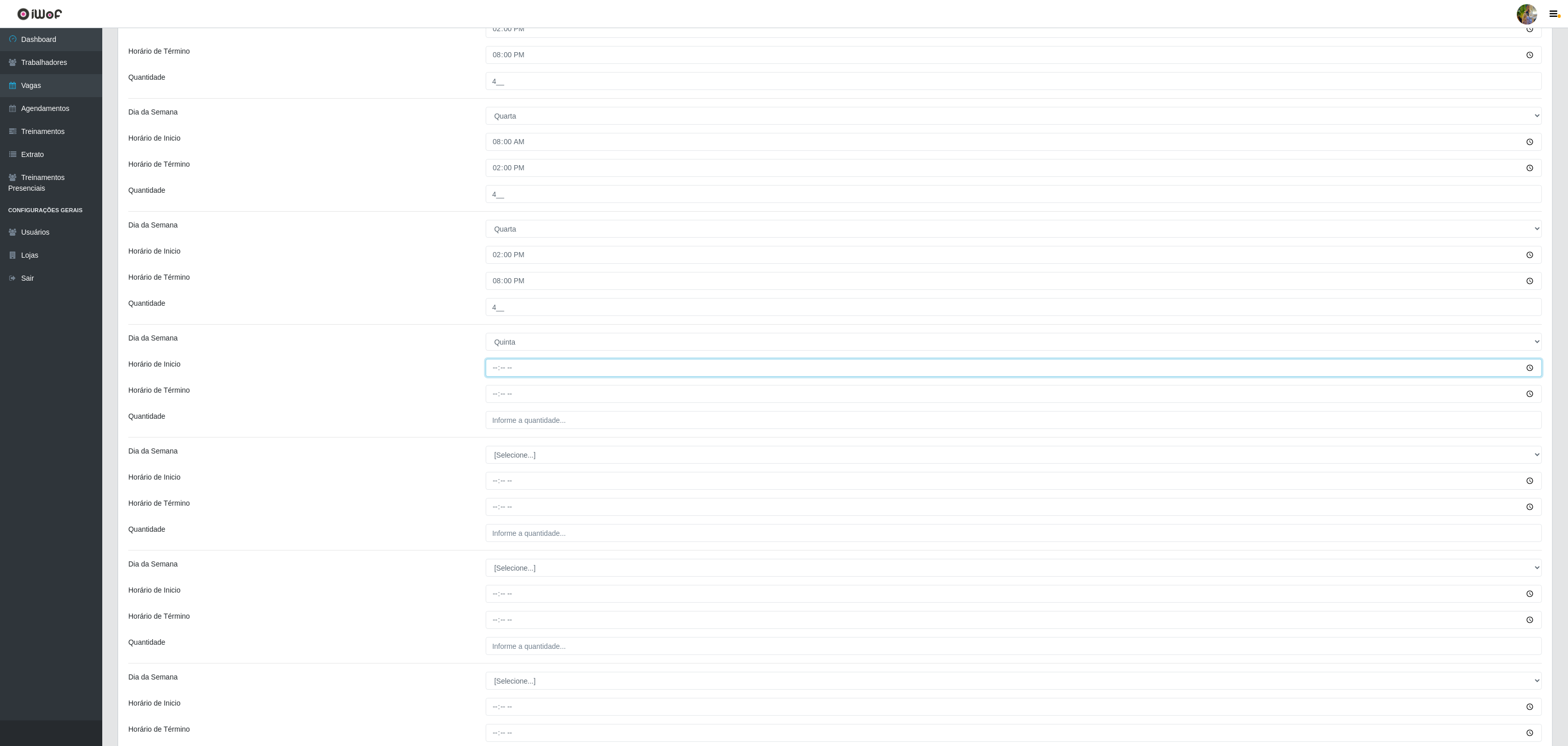
type input "08:00"
click at [495, 402] on input "Horário de Término" at bounding box center [1014, 393] width 1056 height 18
type input "14:00"
click at [521, 420] on input "___" at bounding box center [1014, 420] width 1056 height 18
type input "4__"
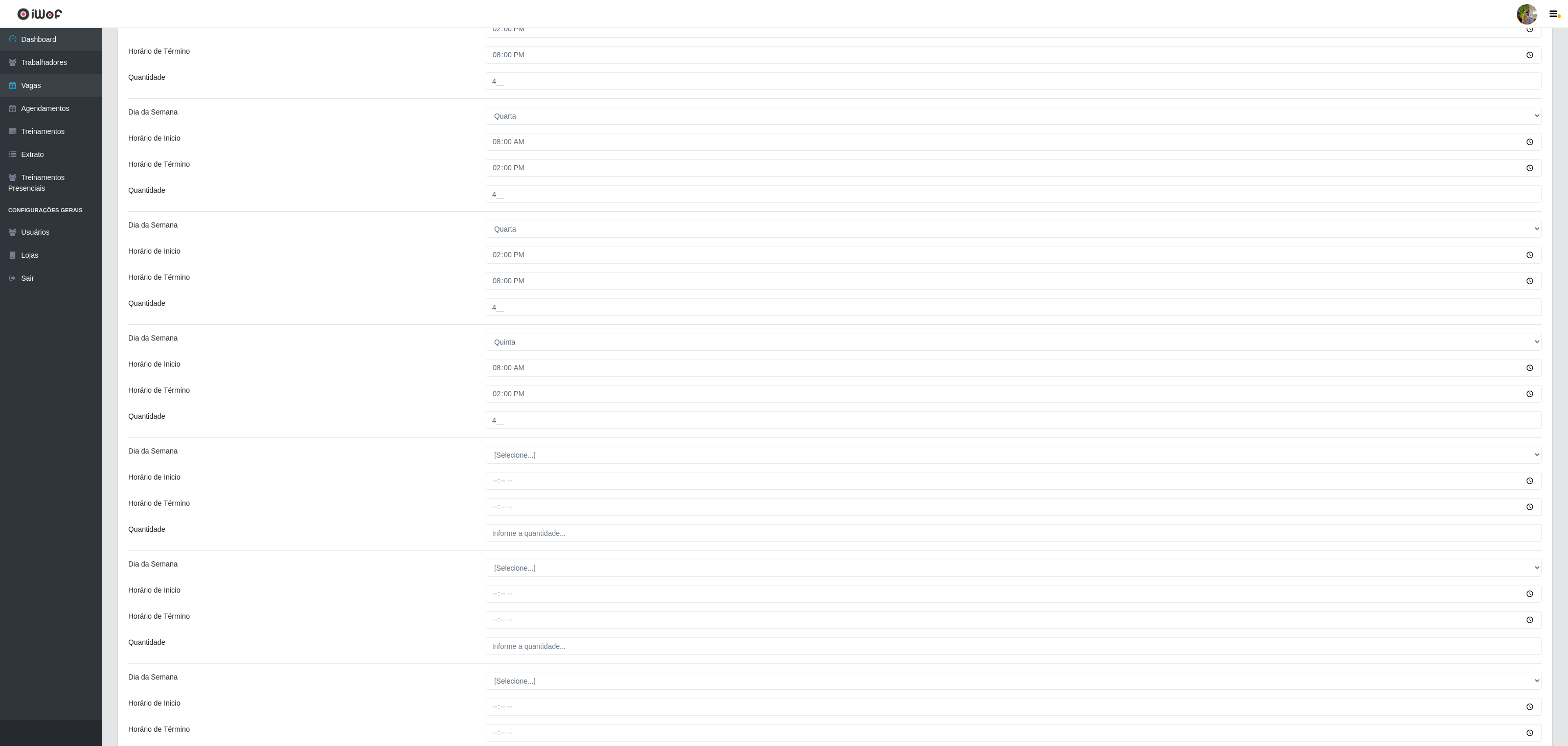
click at [516, 468] on div "Loja Atacado Vem - Loja 30 Laranjeiras Velha Função [Selecione...] Repositor Re…" at bounding box center [835, 135] width 1434 height 1321
click at [513, 457] on select "[Selecione...] Segunda Terça Quarta Quinta Sexta Sábado Domingo" at bounding box center [1014, 454] width 1056 height 18
select select "4"
click at [486, 450] on select "[Selecione...] Segunda Terça Quarta Quinta Sexta Sábado Domingo" at bounding box center [1014, 454] width 1056 height 18
click at [496, 487] on input "Horário de Inicio" at bounding box center [1014, 481] width 1056 height 18
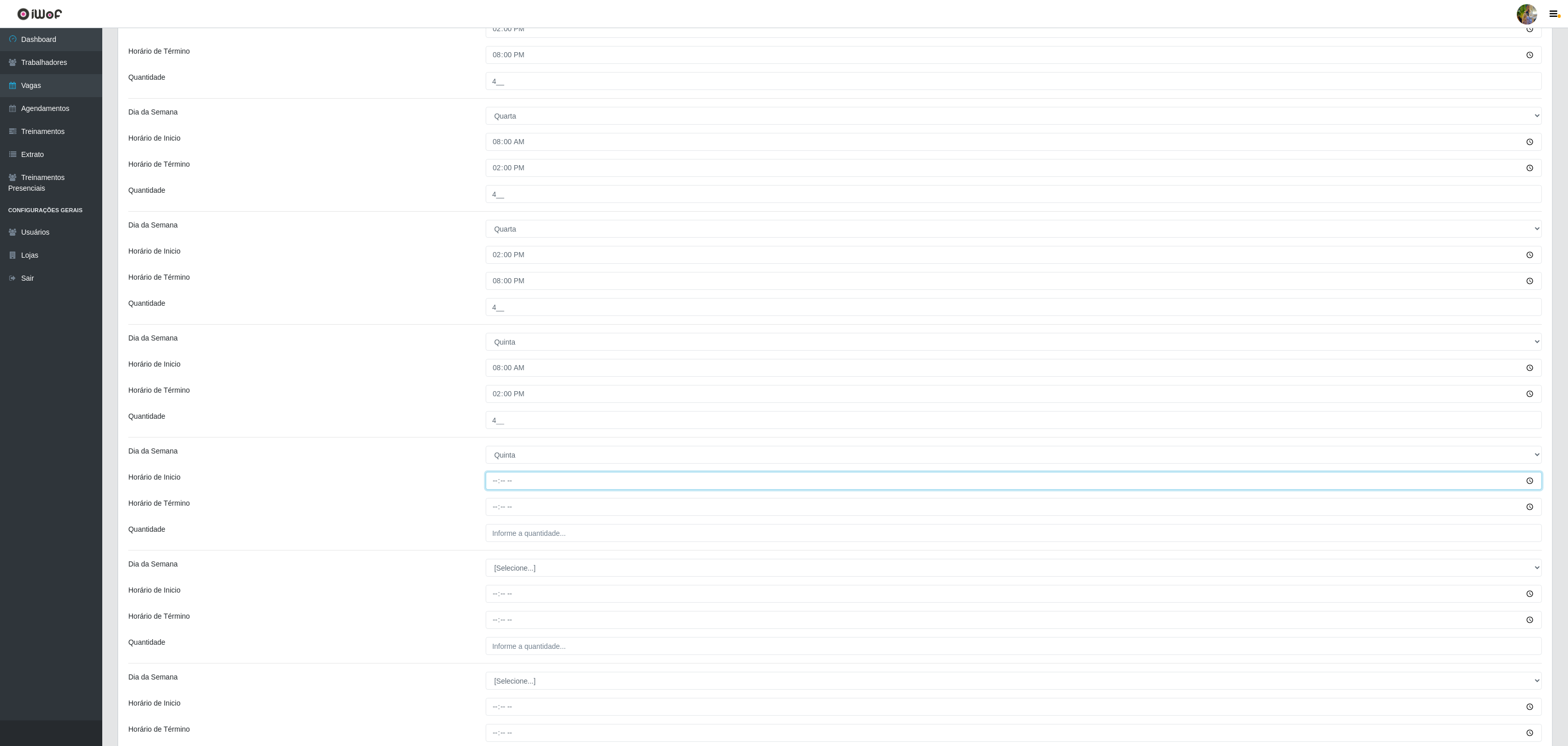
type input "14:00"
click at [496, 509] on input "Horário de Término" at bounding box center [1014, 507] width 1056 height 18
type input "20:00"
click at [543, 539] on input "___" at bounding box center [1014, 533] width 1056 height 18
drag, startPoint x: 508, startPoint y: 539, endPoint x: 467, endPoint y: 539, distance: 41.0
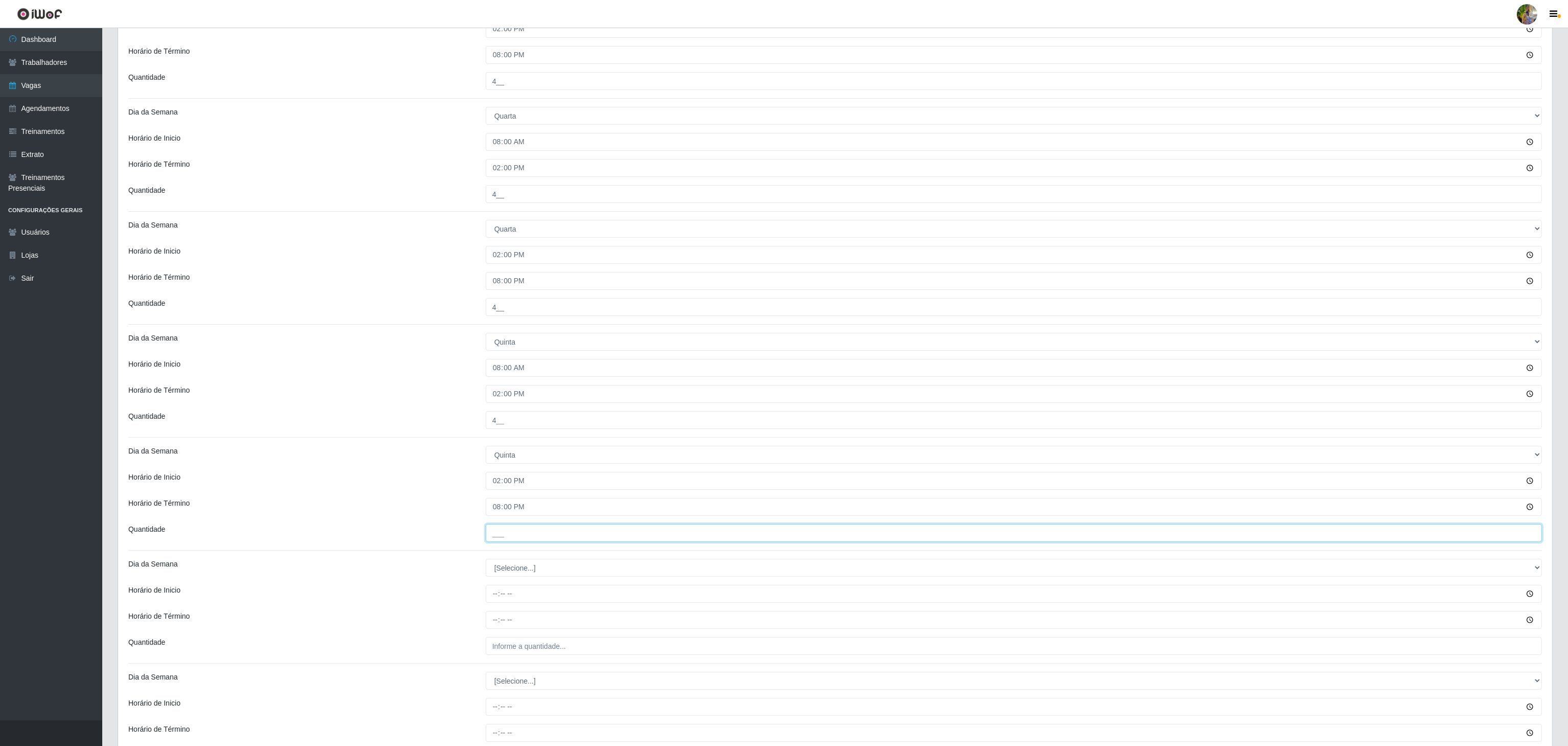
click at [467, 539] on div "Quantidade ___" at bounding box center [835, 533] width 1429 height 18
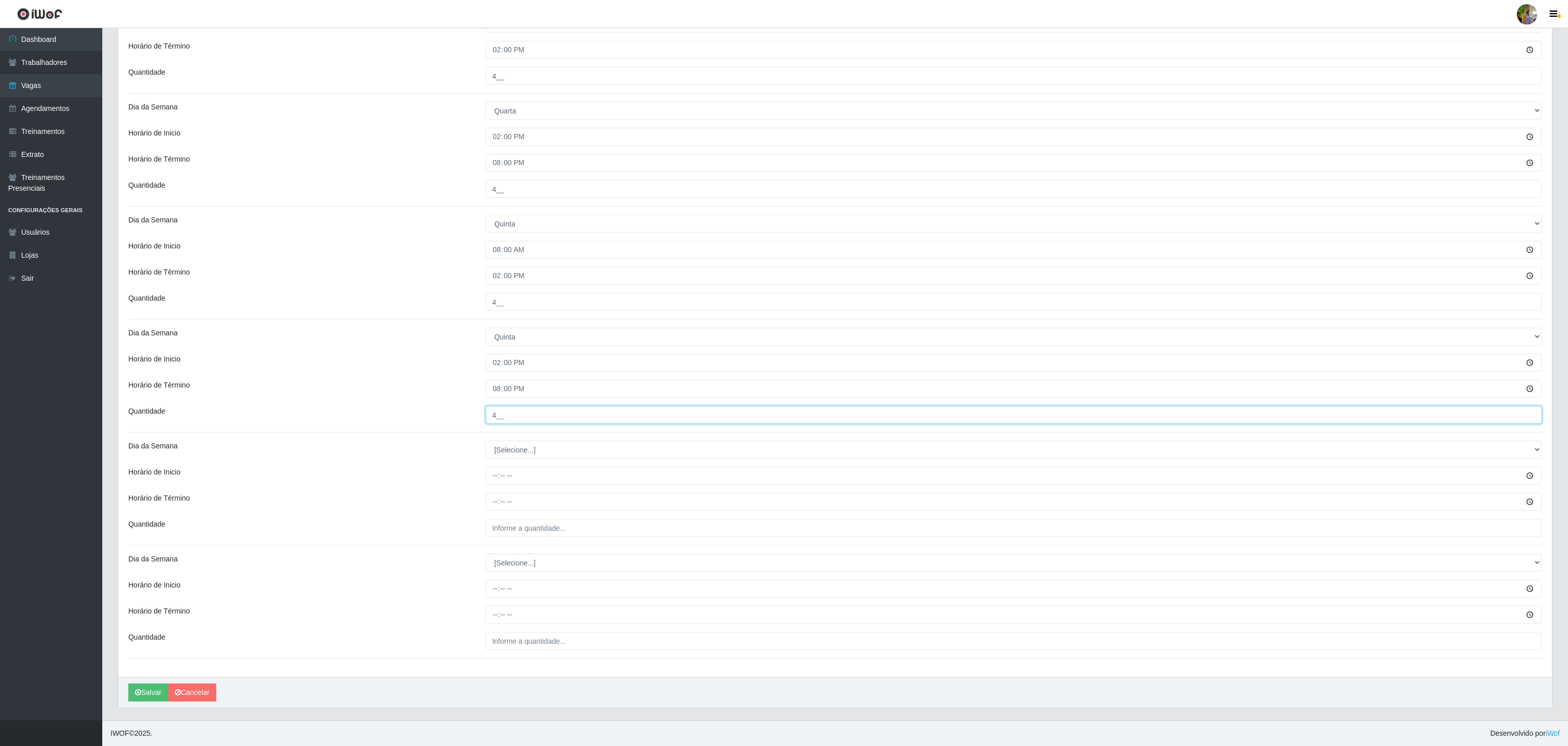
scroll to position [738, 0]
type input "4__"
click at [532, 442] on select "[Selecione...] Segunda Terça Quarta Quinta Sexta Sábado Domingo" at bounding box center [1014, 450] width 1056 height 18
select select "5"
click at [486, 441] on select "[Selecione...] Segunda Terça Quarta Quinta Sexta Sábado Domingo" at bounding box center [1014, 450] width 1056 height 18
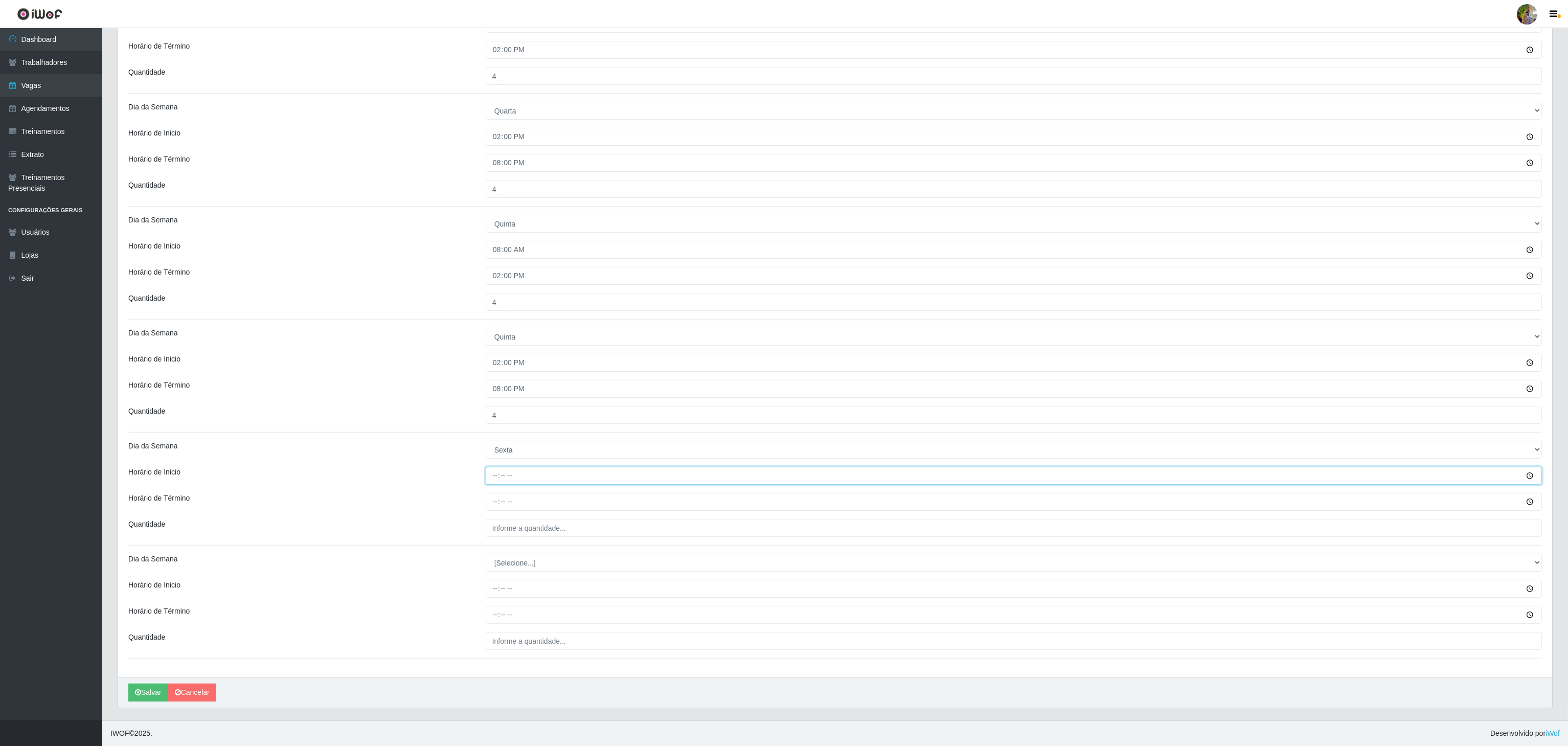
click at [491, 477] on input "Horário de Inicio" at bounding box center [1014, 476] width 1056 height 18
type input "08:00"
click at [490, 499] on input "Horário de Término" at bounding box center [1014, 501] width 1056 height 18
type input "14:00"
click at [521, 525] on input "___" at bounding box center [1014, 528] width 1056 height 18
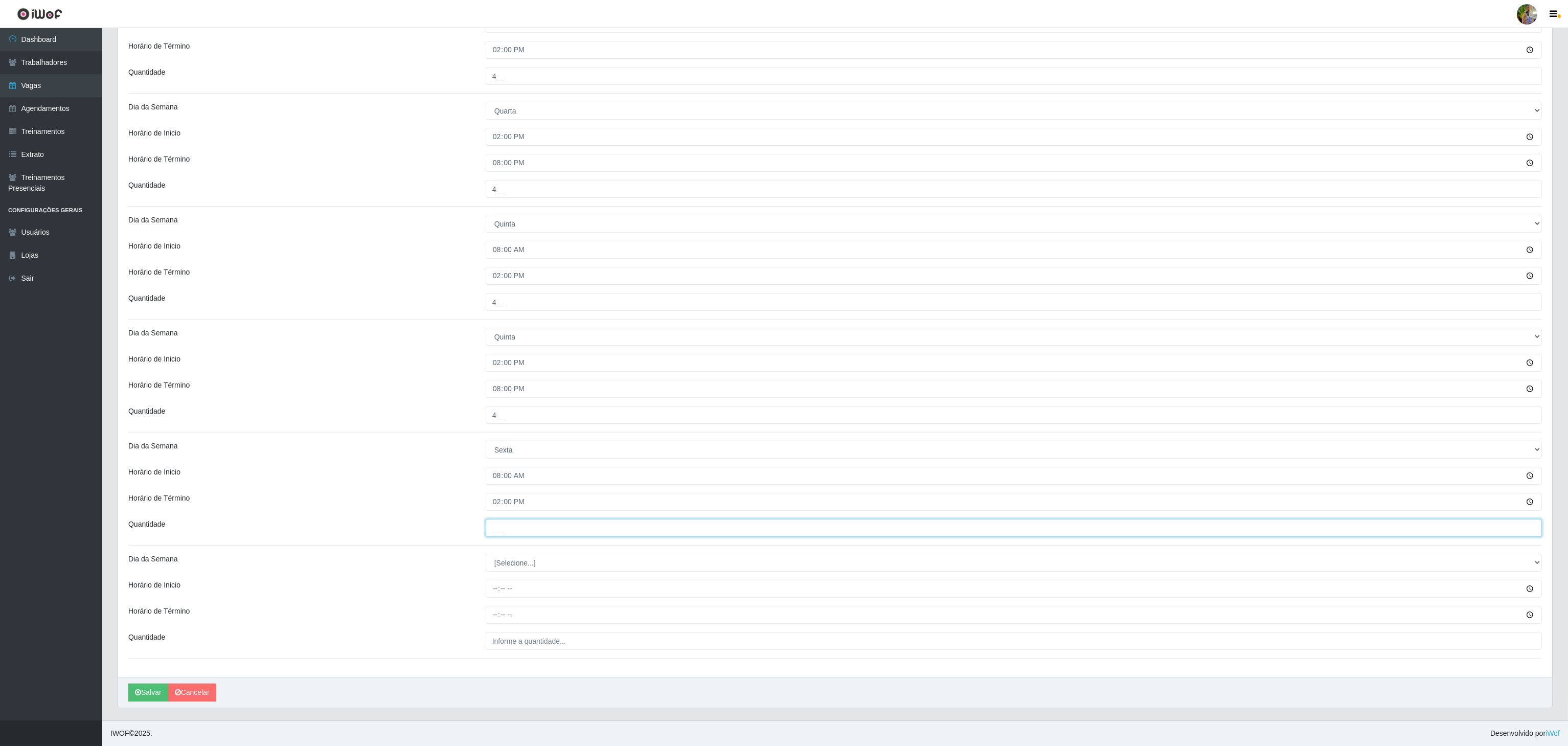
type input "4__"
click at [528, 556] on select "[Selecione...] Segunda Terça Quarta Quinta Sexta Sábado Domingo" at bounding box center [1014, 562] width 1056 height 18
select select "5"
click at [486, 554] on select "[Selecione...] Segunda Terça Quarta Quinta Sexta Sábado Domingo" at bounding box center [1014, 562] width 1056 height 18
click at [495, 592] on input "Horário de Inicio" at bounding box center [1014, 589] width 1056 height 18
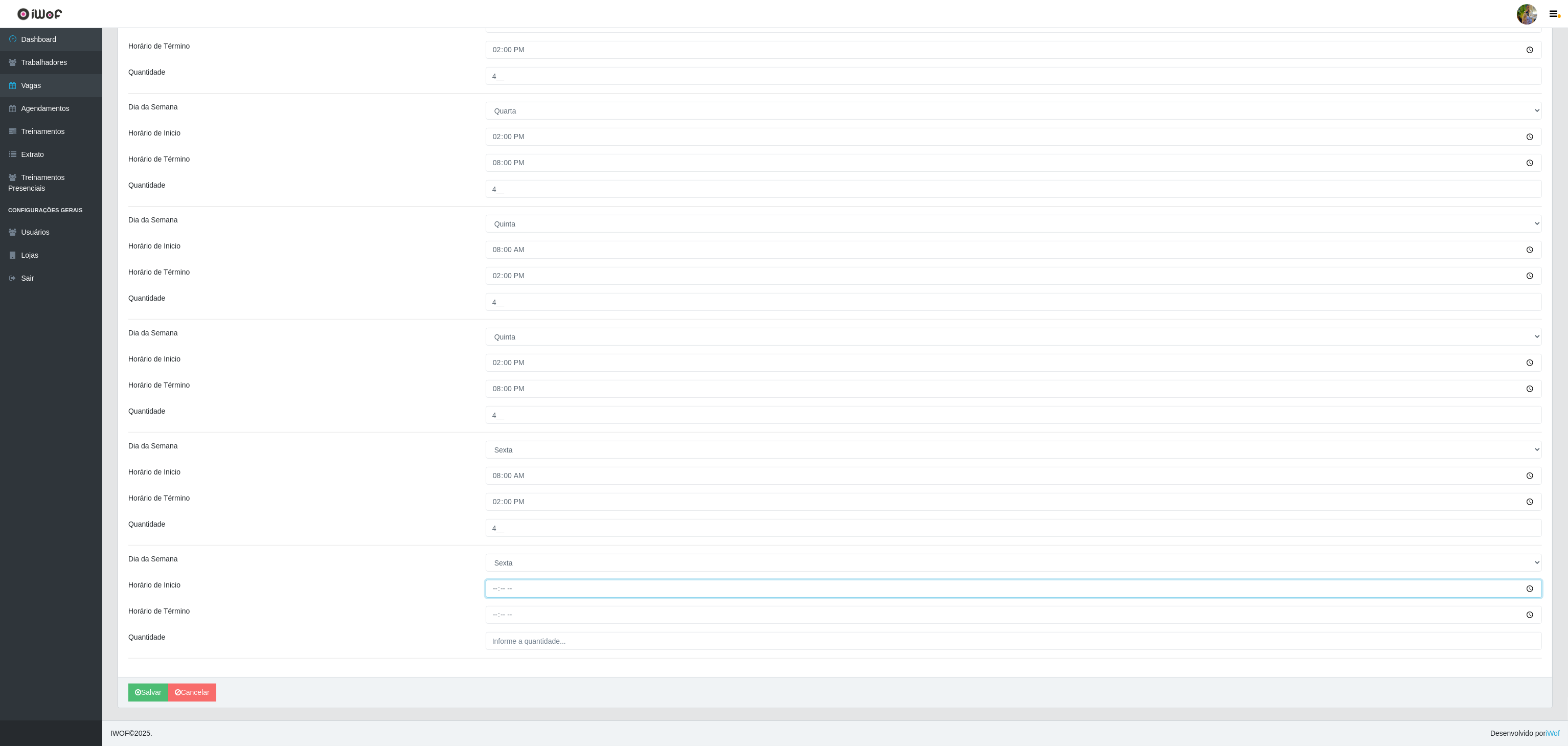
type input "14:00"
click at [496, 615] on input "Horário de Término" at bounding box center [1014, 615] width 1056 height 18
type input "20:00"
click at [508, 629] on div "Loja Atacado Vem - Loja 30 Laranjeiras Velha Função [Selecione...] Repositor Re…" at bounding box center [835, 16] width 1434 height 1321
click at [508, 637] on input "___" at bounding box center [1014, 640] width 1056 height 18
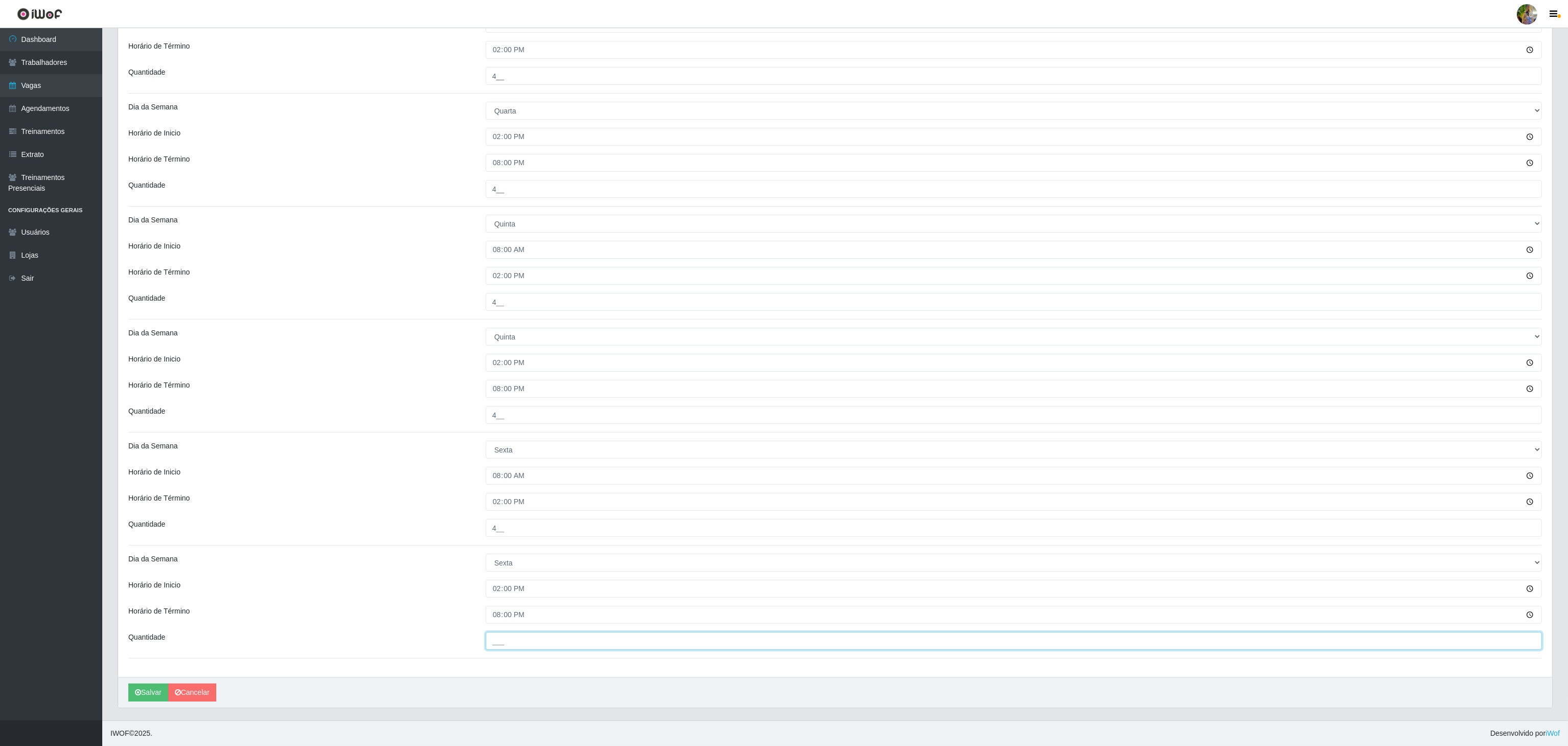
drag, startPoint x: 526, startPoint y: 640, endPoint x: 470, endPoint y: 636, distance: 56.1
click at [470, 636] on div "Quantidade ___" at bounding box center [835, 640] width 1429 height 18
type input "4__"
click at [407, 589] on div "Horário de Inicio" at bounding box center [299, 589] width 357 height 18
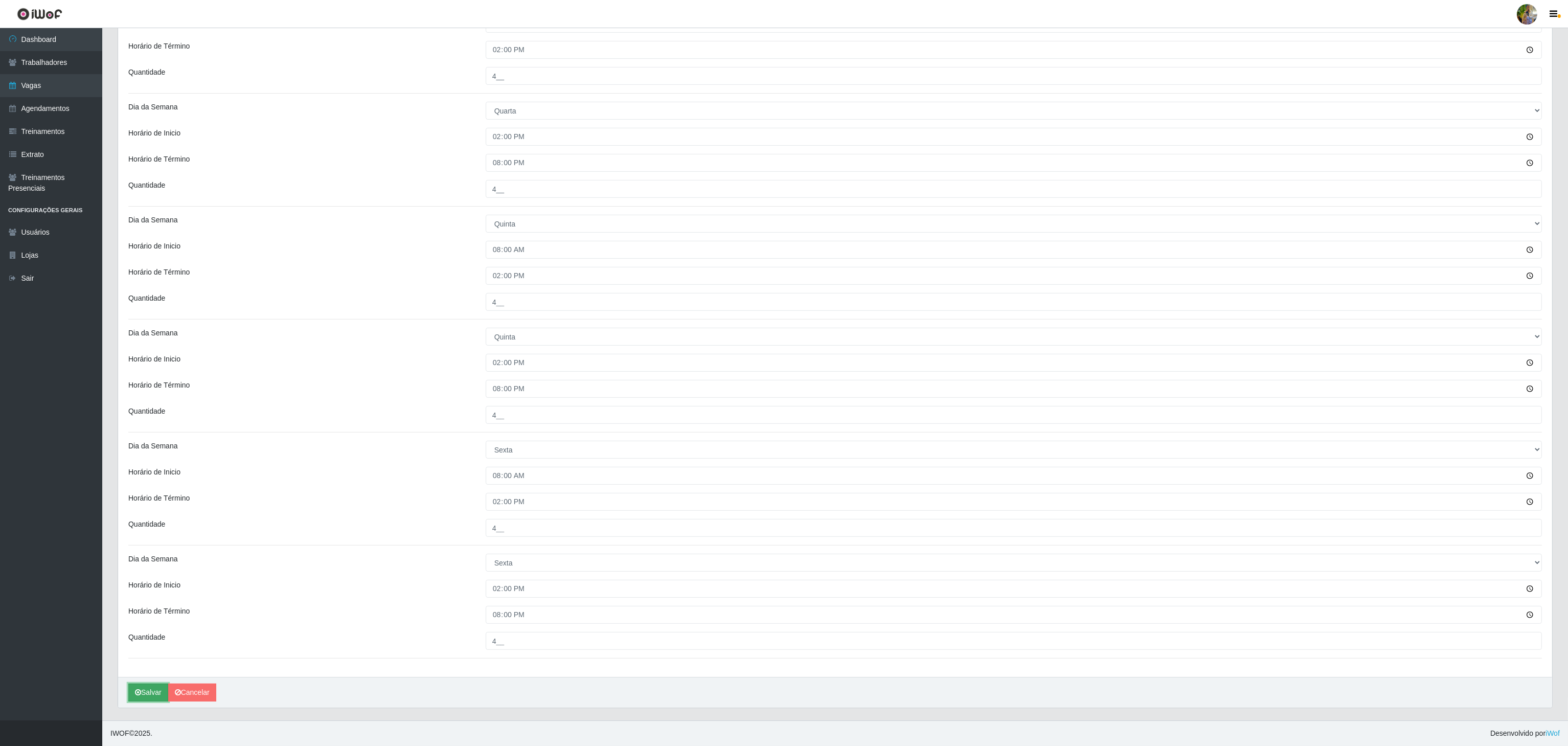
drag, startPoint x: 157, startPoint y: 697, endPoint x: 153, endPoint y: 695, distance: 4.5
click at [157, 697] on button "Salvar" at bounding box center [148, 692] width 40 height 18
click at [152, 698] on button "Salvar" at bounding box center [148, 692] width 40 height 18
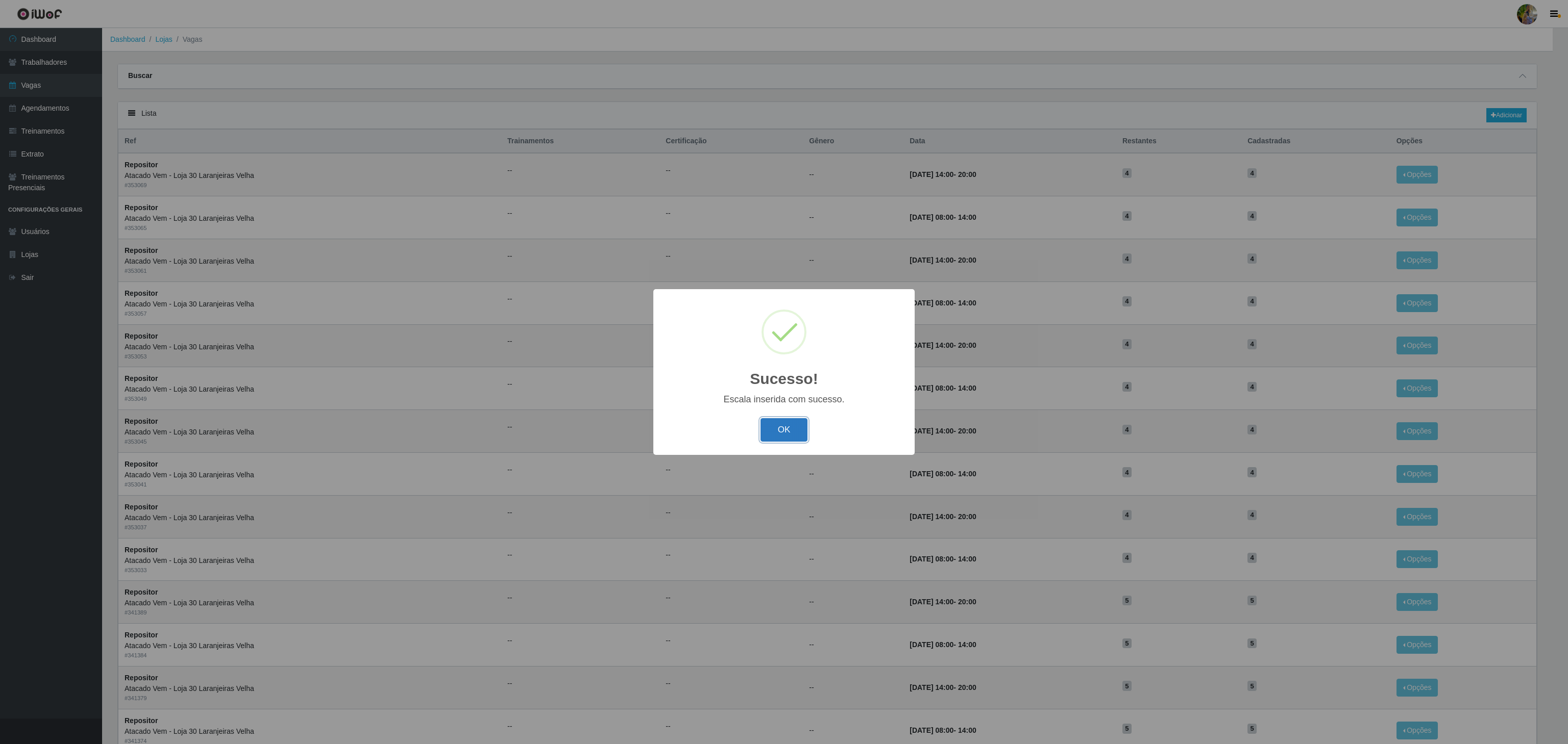
click at [800, 425] on button "OK" at bounding box center [784, 430] width 47 height 24
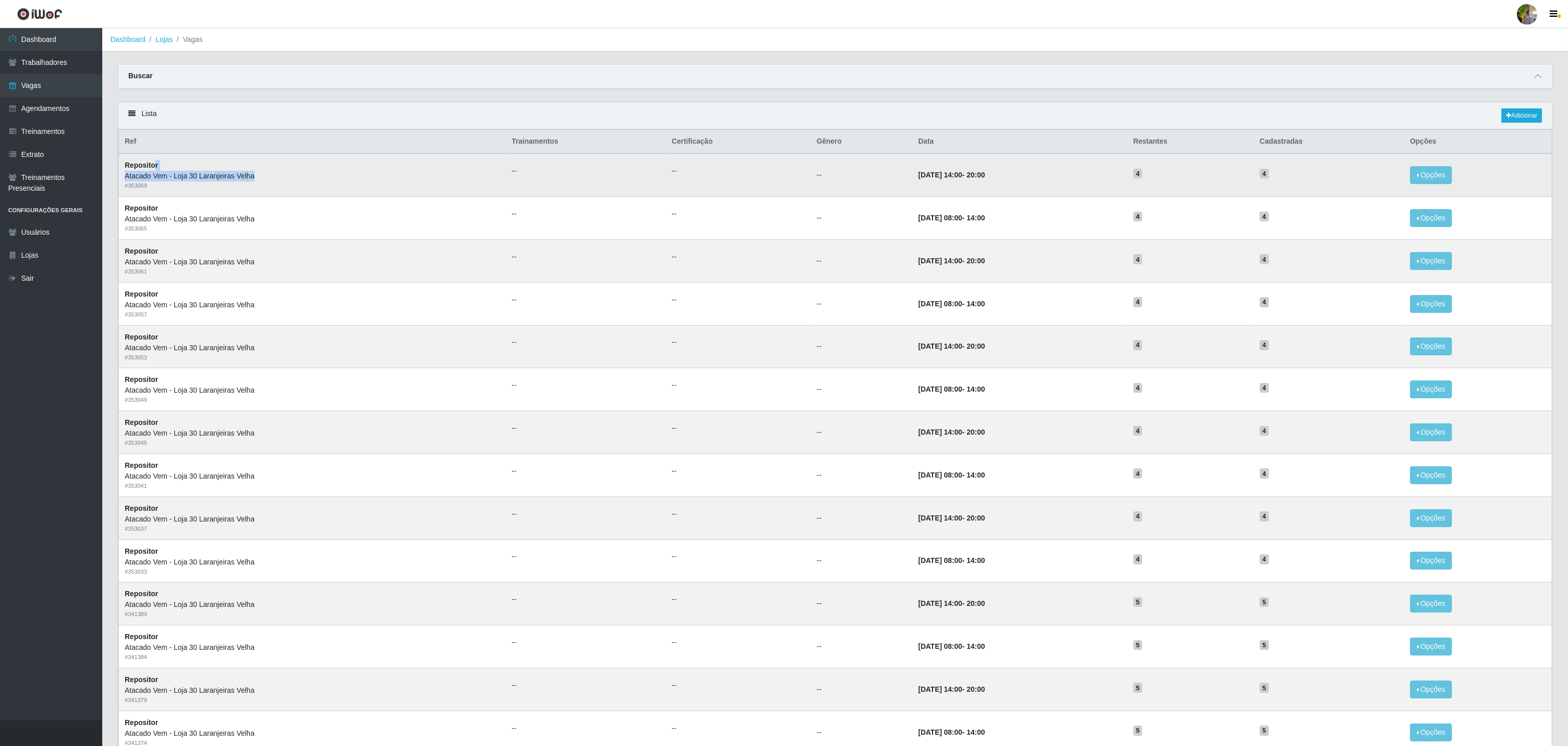
drag, startPoint x: 156, startPoint y: 171, endPoint x: 290, endPoint y: 182, distance: 134.5
click at [290, 182] on td "Repositor Atacado Vem - Loja 30 Laranjeiras Velha # 353069" at bounding box center [312, 175] width 387 height 43
click at [291, 182] on div "Atacado Vem - Loja 30 Laranjeiras Velha" at bounding box center [312, 176] width 375 height 11
drag, startPoint x: 127, startPoint y: 182, endPoint x: 259, endPoint y: 182, distance: 132.0
click at [259, 182] on div "Atacado Vem - Loja 30 Laranjeiras Velha" at bounding box center [312, 176] width 375 height 11
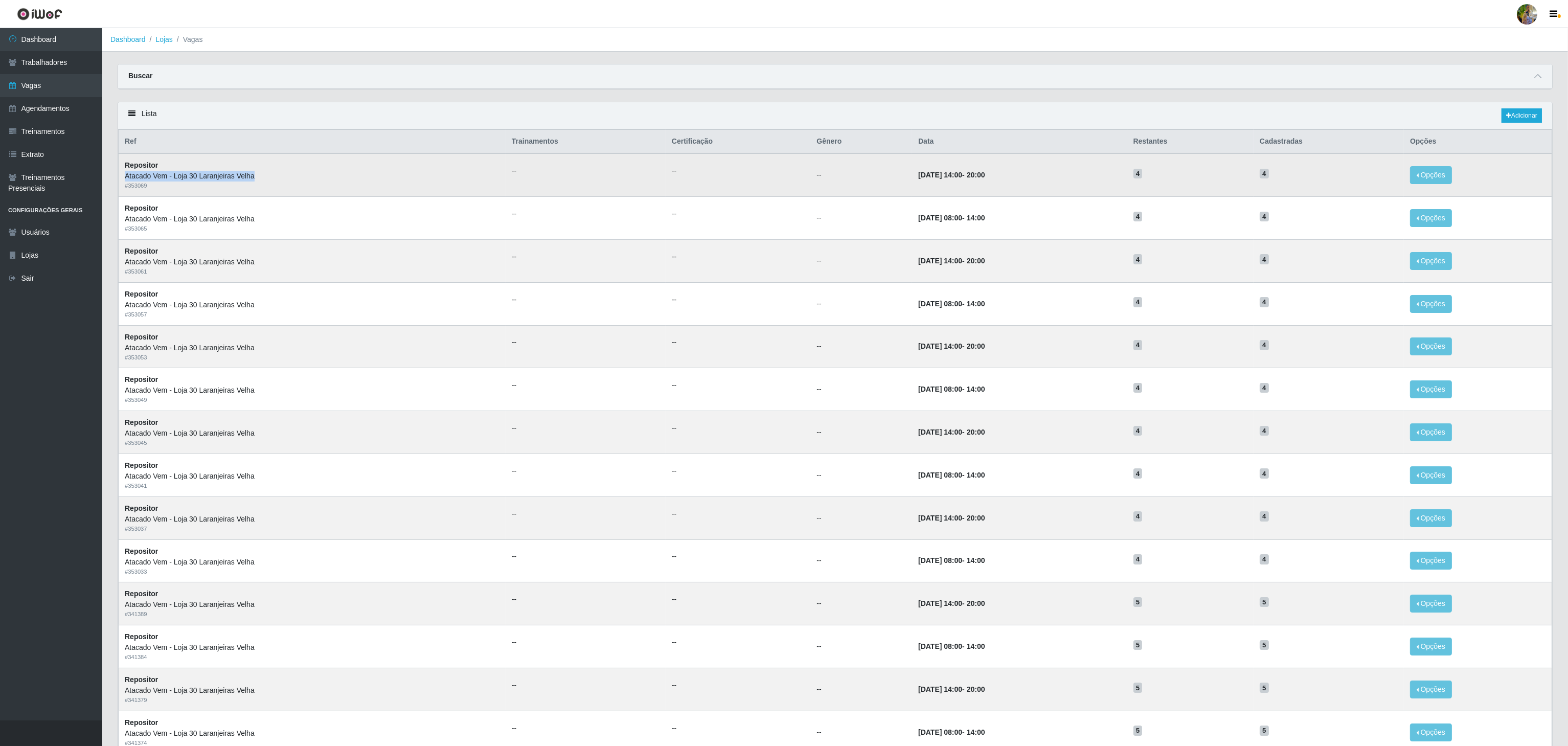
click at [259, 182] on div "Atacado Vem - Loja 30 Laranjeiras Velha" at bounding box center [312, 176] width 375 height 11
click at [966, 116] on div "Lista Adicionar" at bounding box center [835, 116] width 1434 height 27
click at [1519, 123] on link "Adicionar" at bounding box center [1522, 115] width 40 height 14
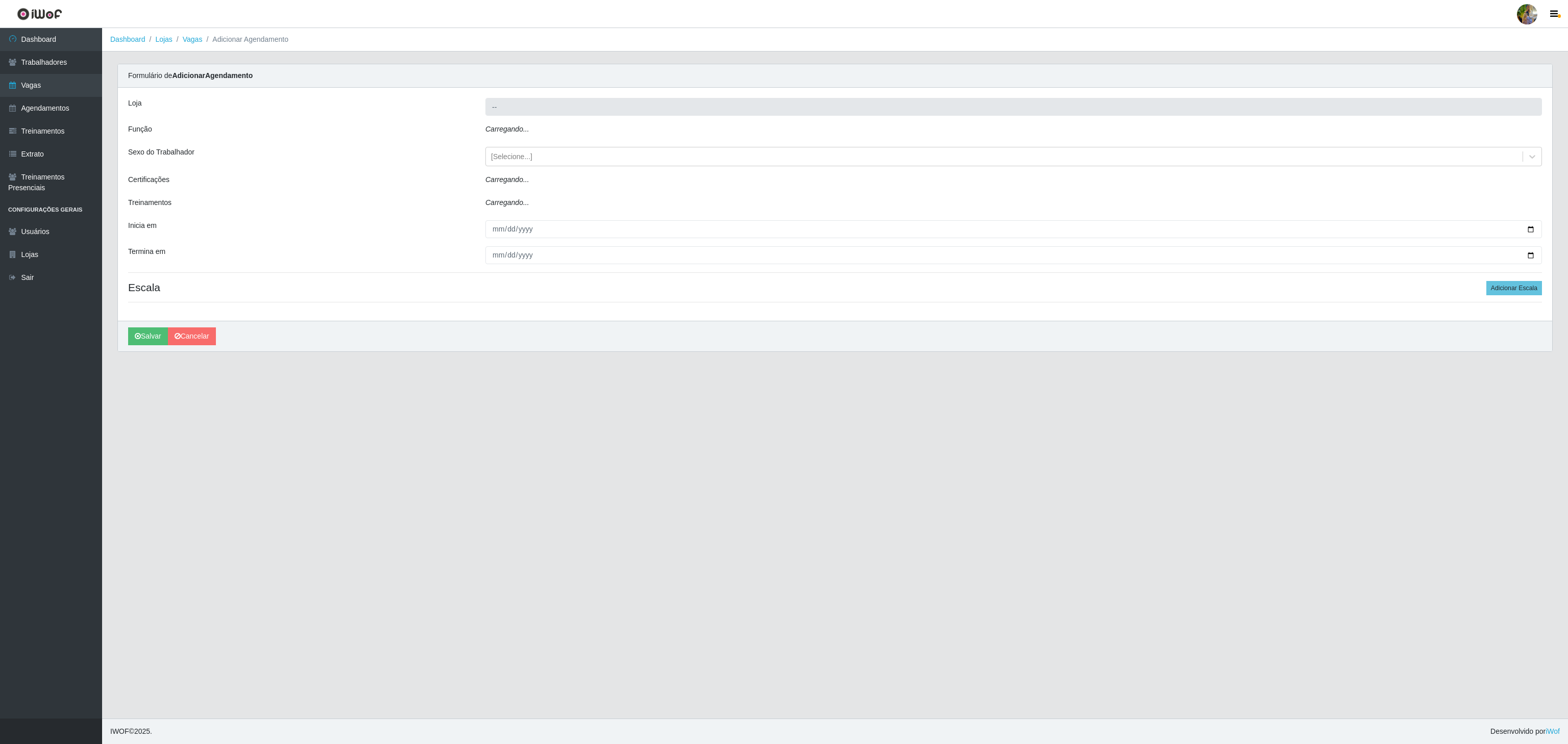
type input "Atacado Vem - Loja 30 Laranjeiras Velha"
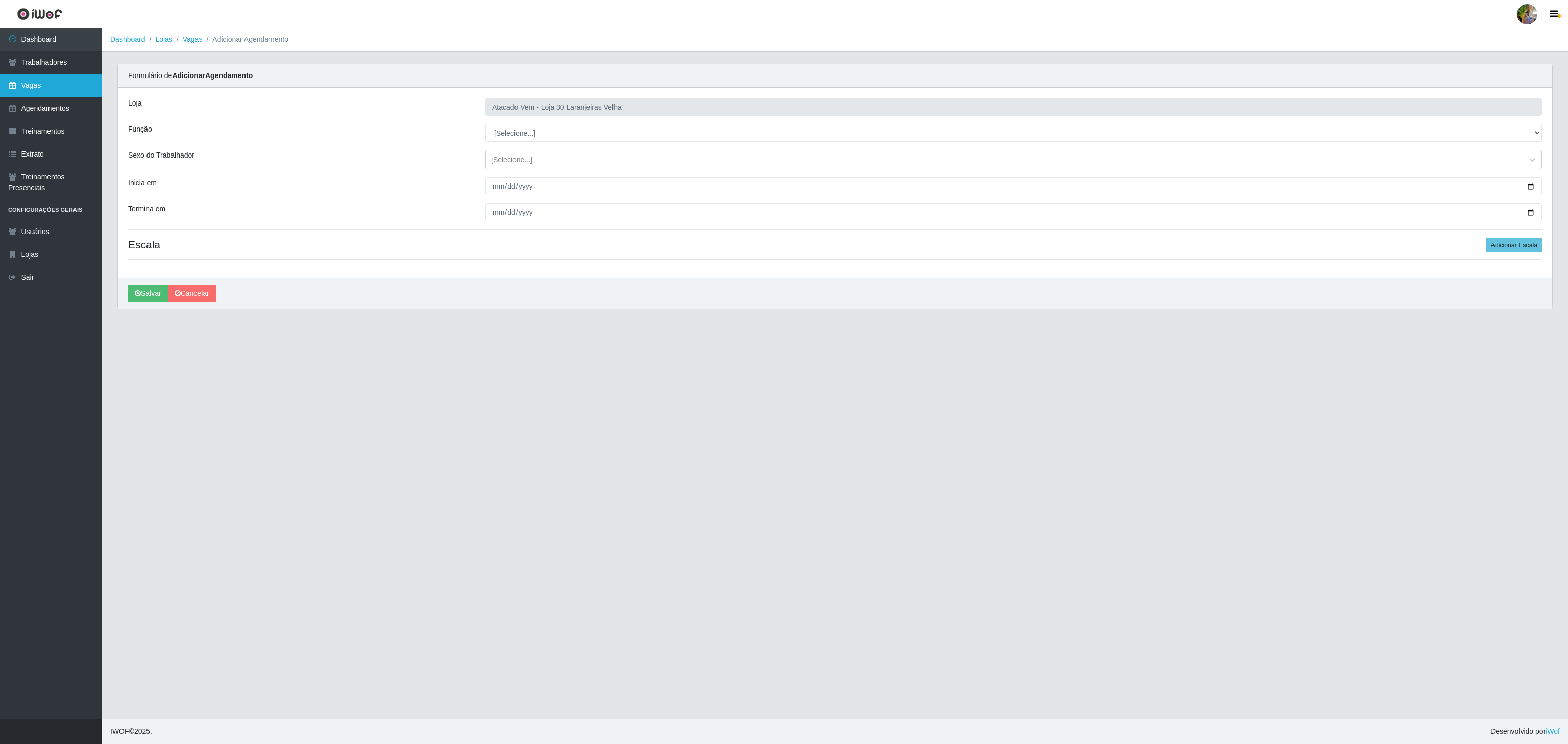
click at [61, 76] on link "Vagas" at bounding box center [51, 86] width 102 height 23
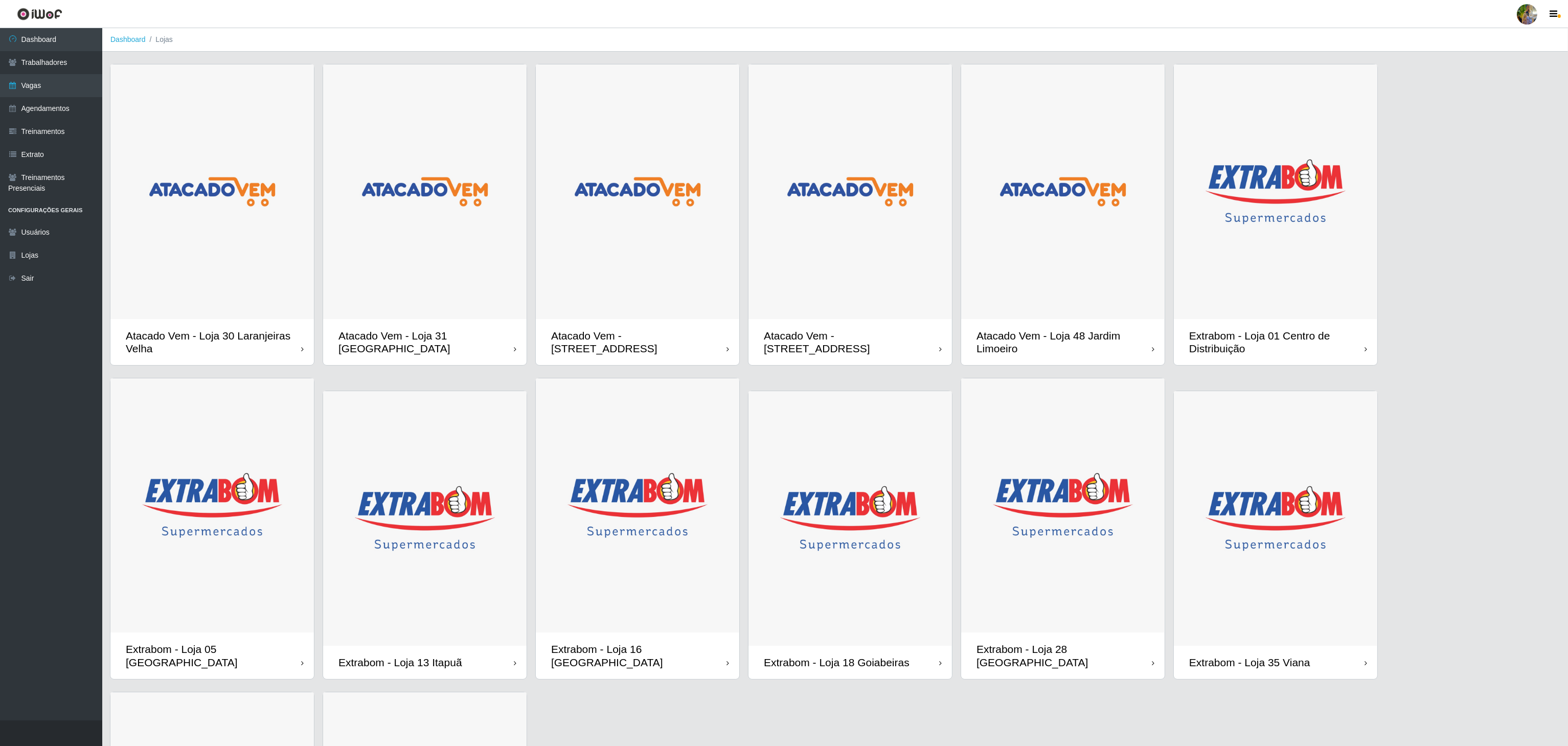
scroll to position [102, 0]
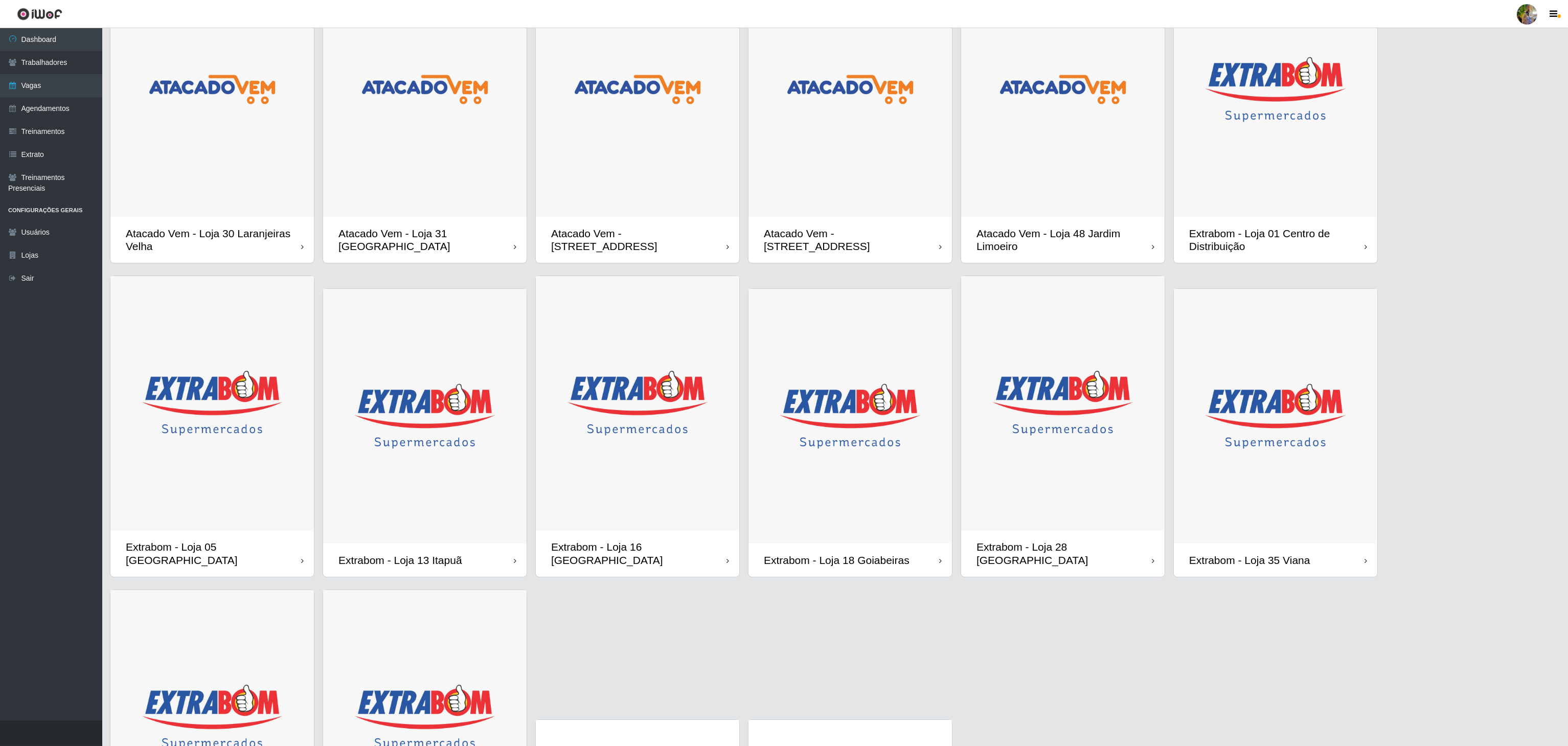
click at [690, 216] on img at bounding box center [638, 90] width 204 height 255
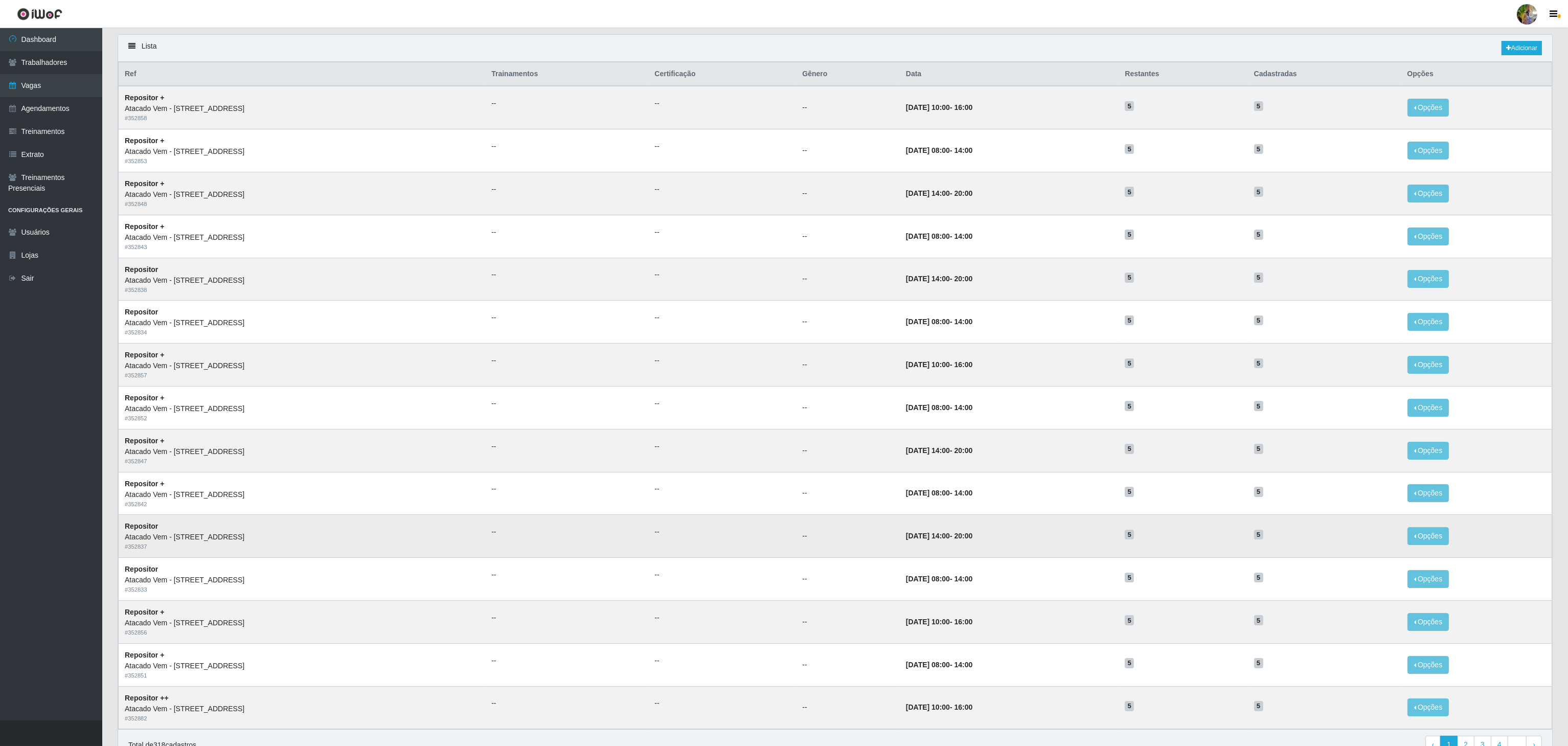
scroll to position [129, 0]
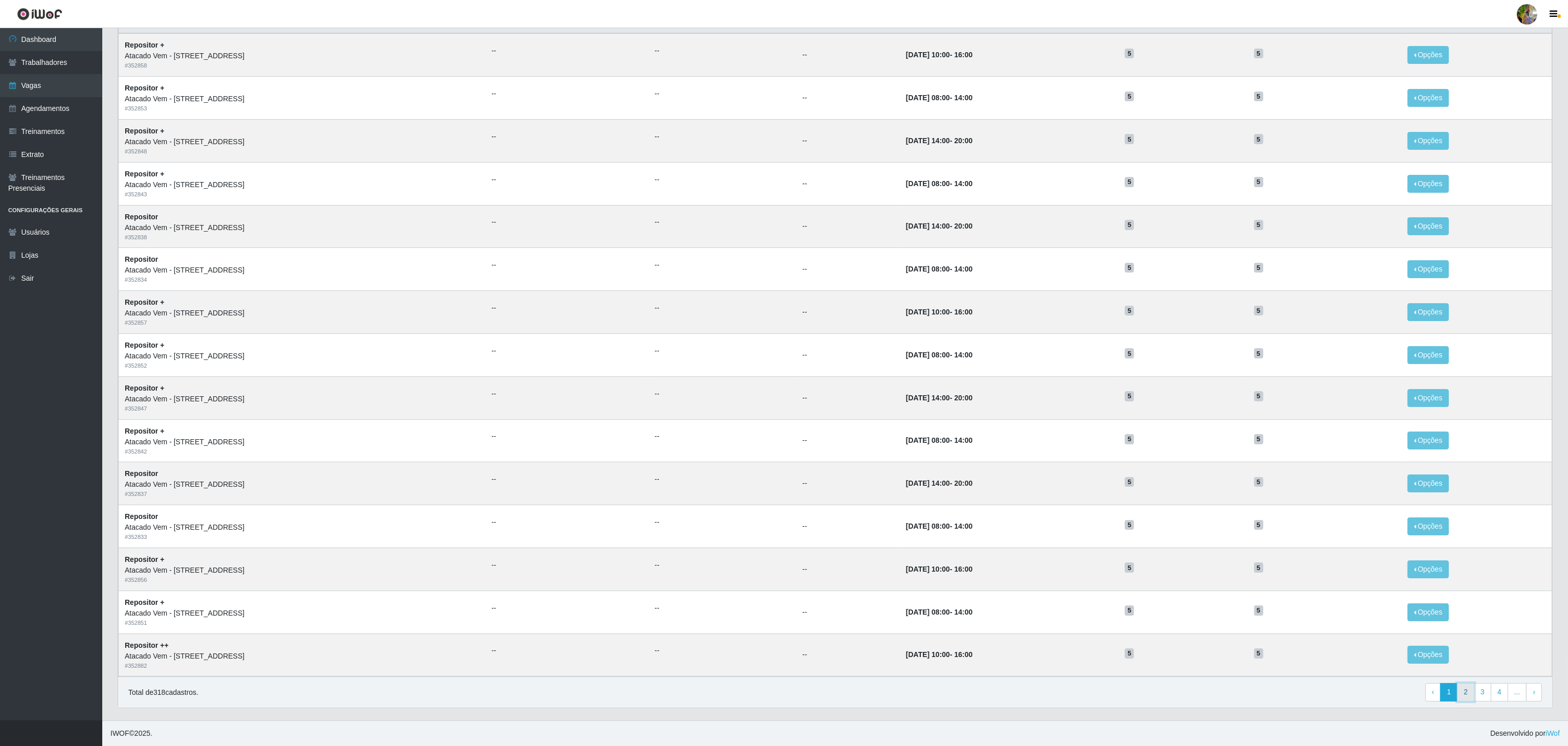
click at [1467, 693] on link "2" at bounding box center [1466, 692] width 18 height 18
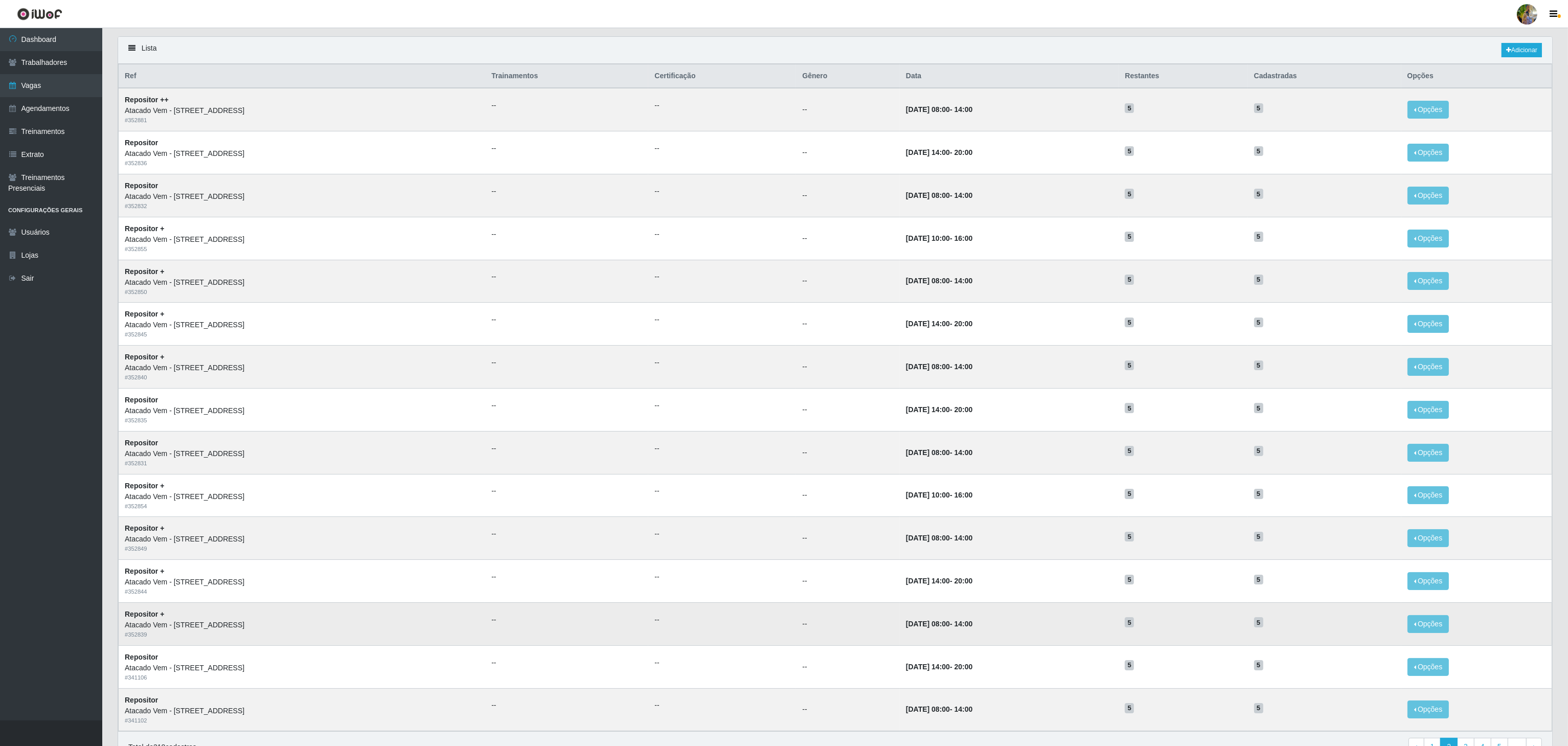
scroll to position [129, 0]
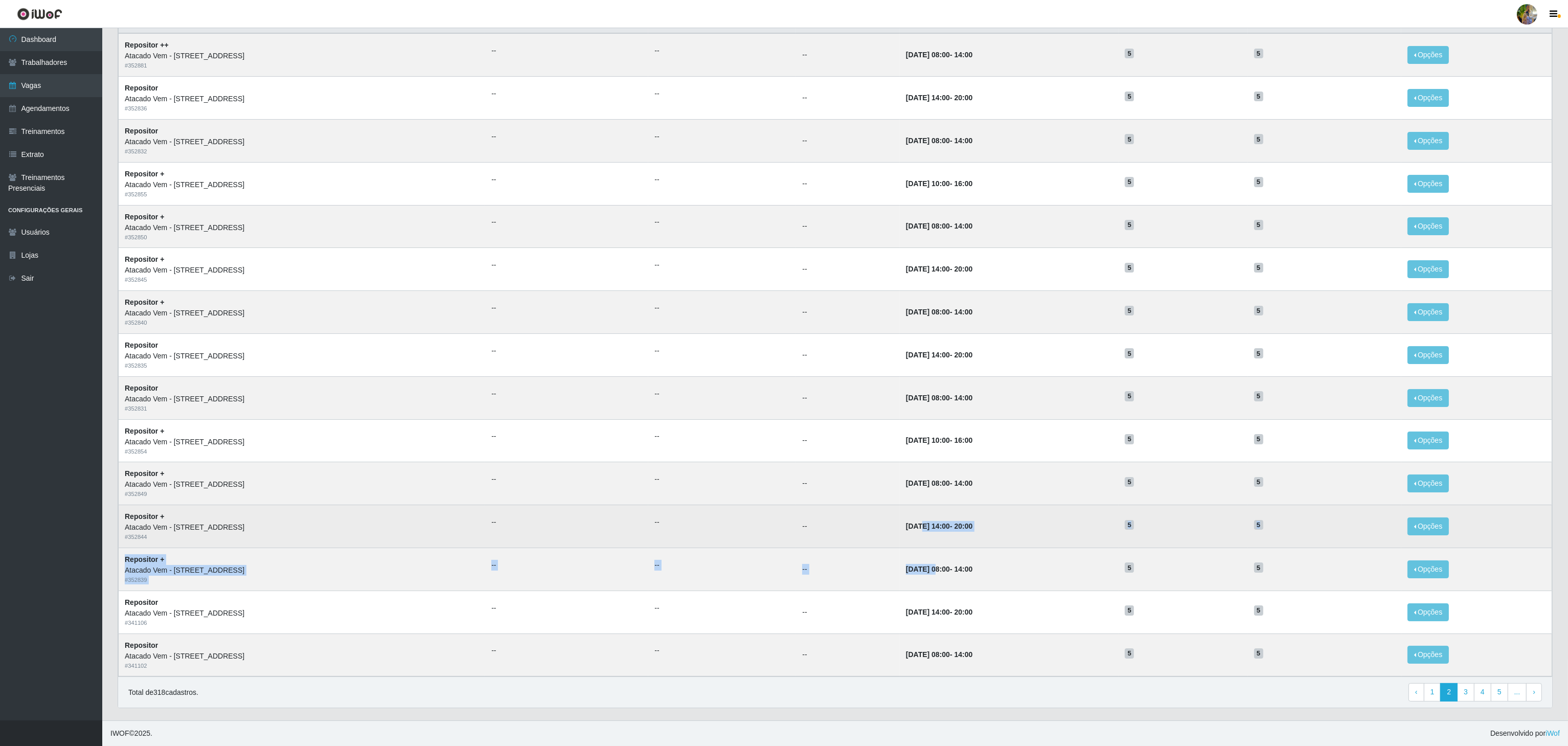
drag, startPoint x: 933, startPoint y: 563, endPoint x: 920, endPoint y: 532, distance: 33.6
click at [920, 532] on tbody "Repositor ++ Atacado Vem - Loja 36 [GEOGRAPHIC_DATA] do Colares # 352881 -- -- …" at bounding box center [835, 355] width 1433 height 643
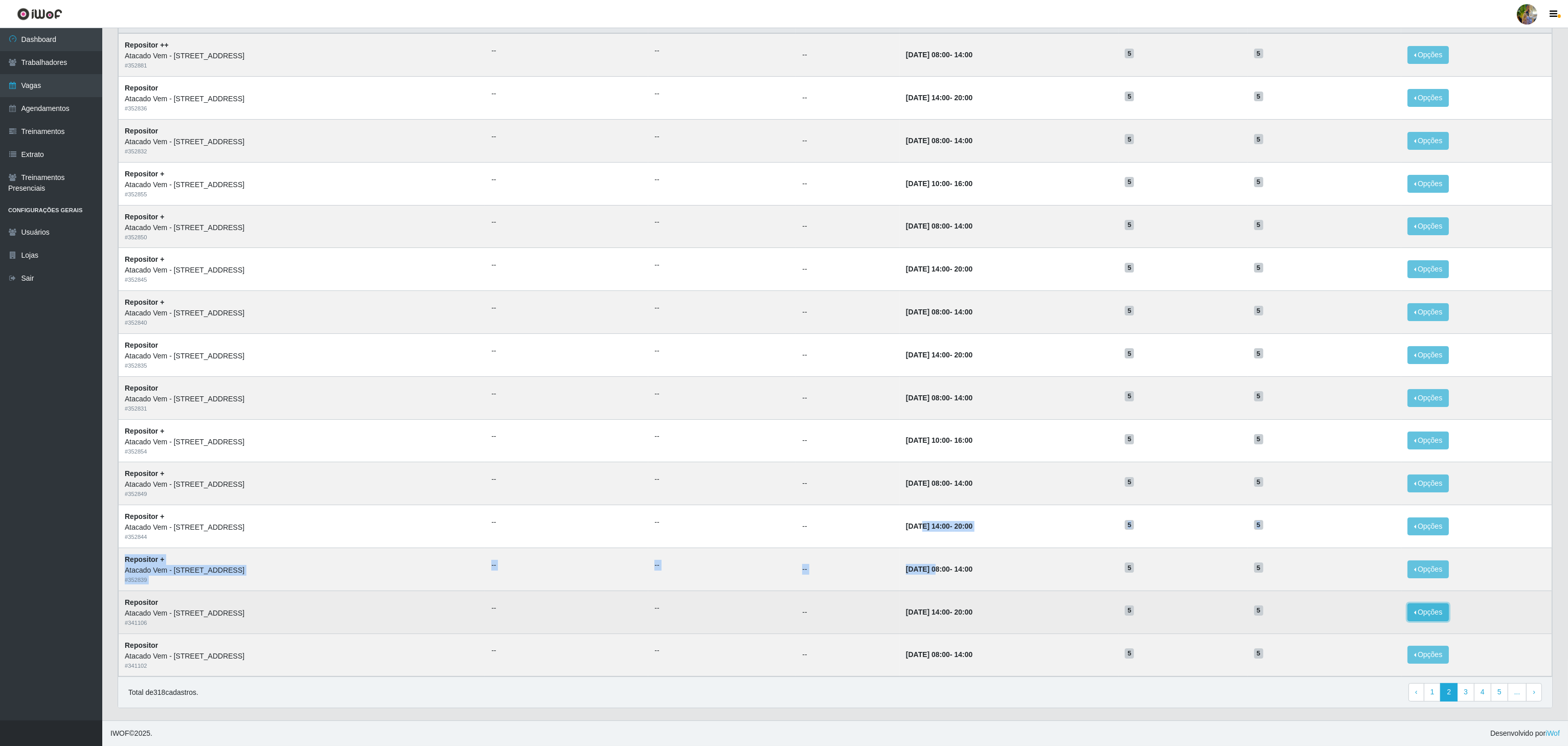
click at [1444, 609] on button "Opções" at bounding box center [1428, 612] width 42 height 18
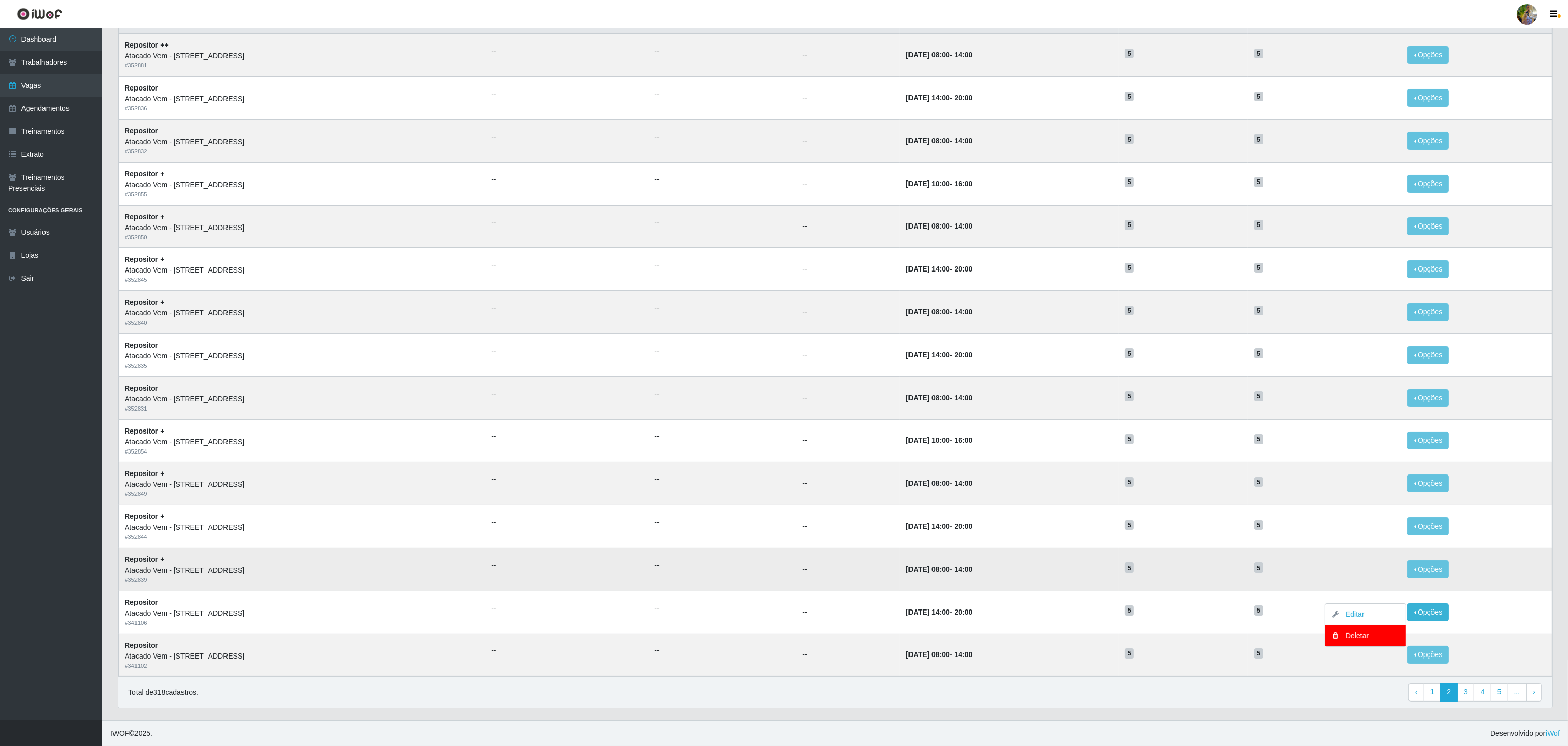
click at [1163, 548] on td "5" at bounding box center [1183, 569] width 129 height 43
click at [1422, 565] on button "Opções" at bounding box center [1428, 569] width 42 height 18
click at [1354, 592] on div "Deletar" at bounding box center [1365, 593] width 60 height 11
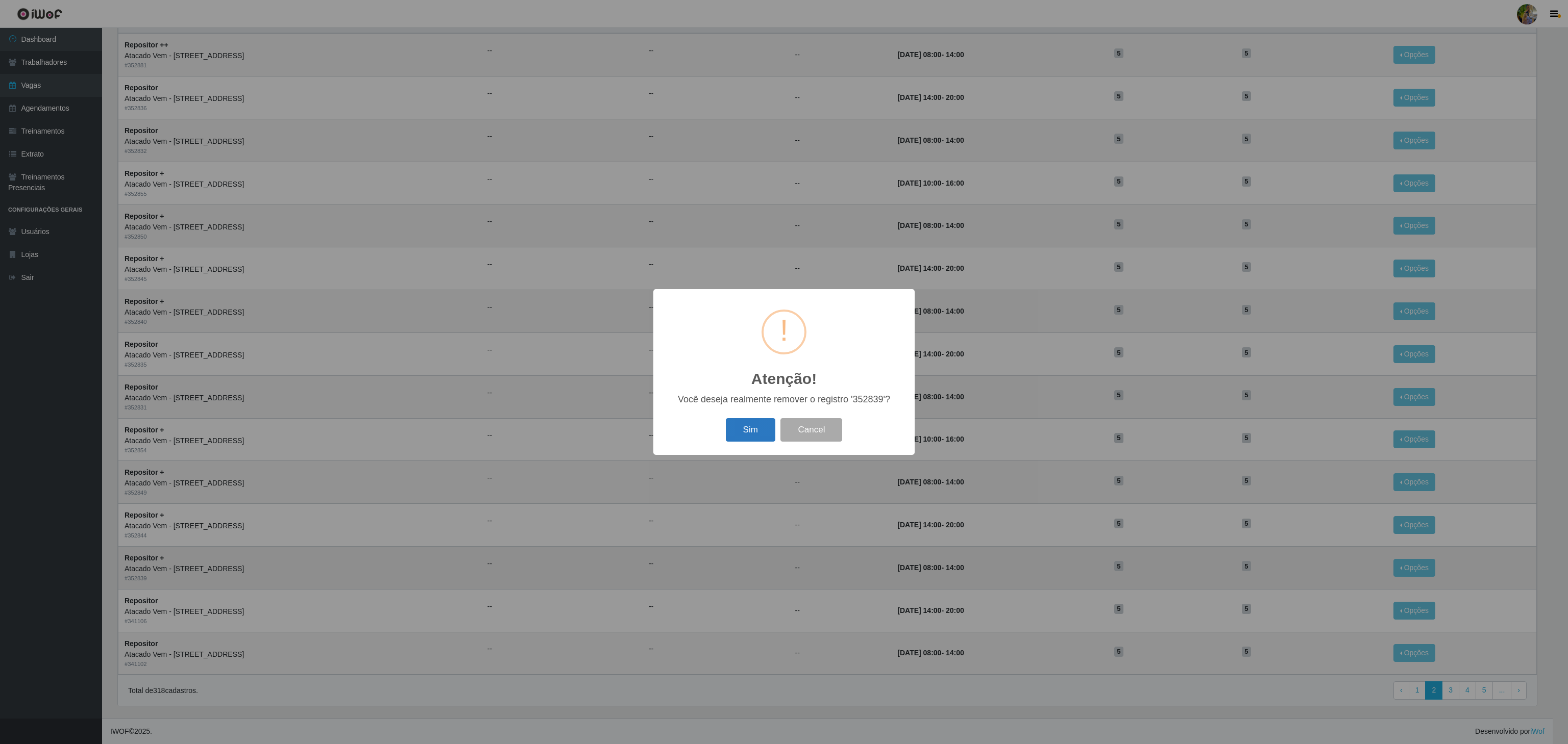
click at [752, 426] on button "Sim" at bounding box center [750, 430] width 49 height 24
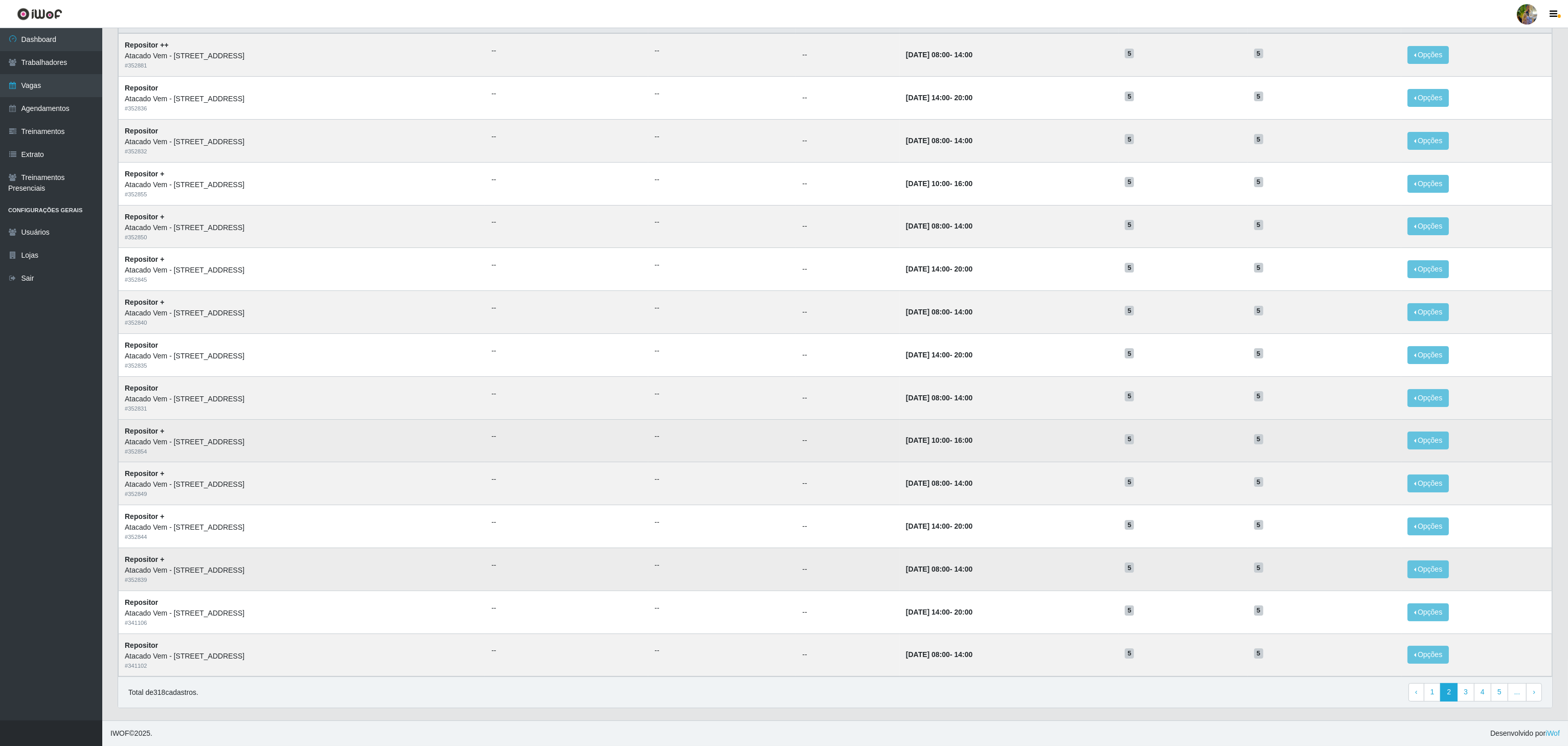
scroll to position [0, 0]
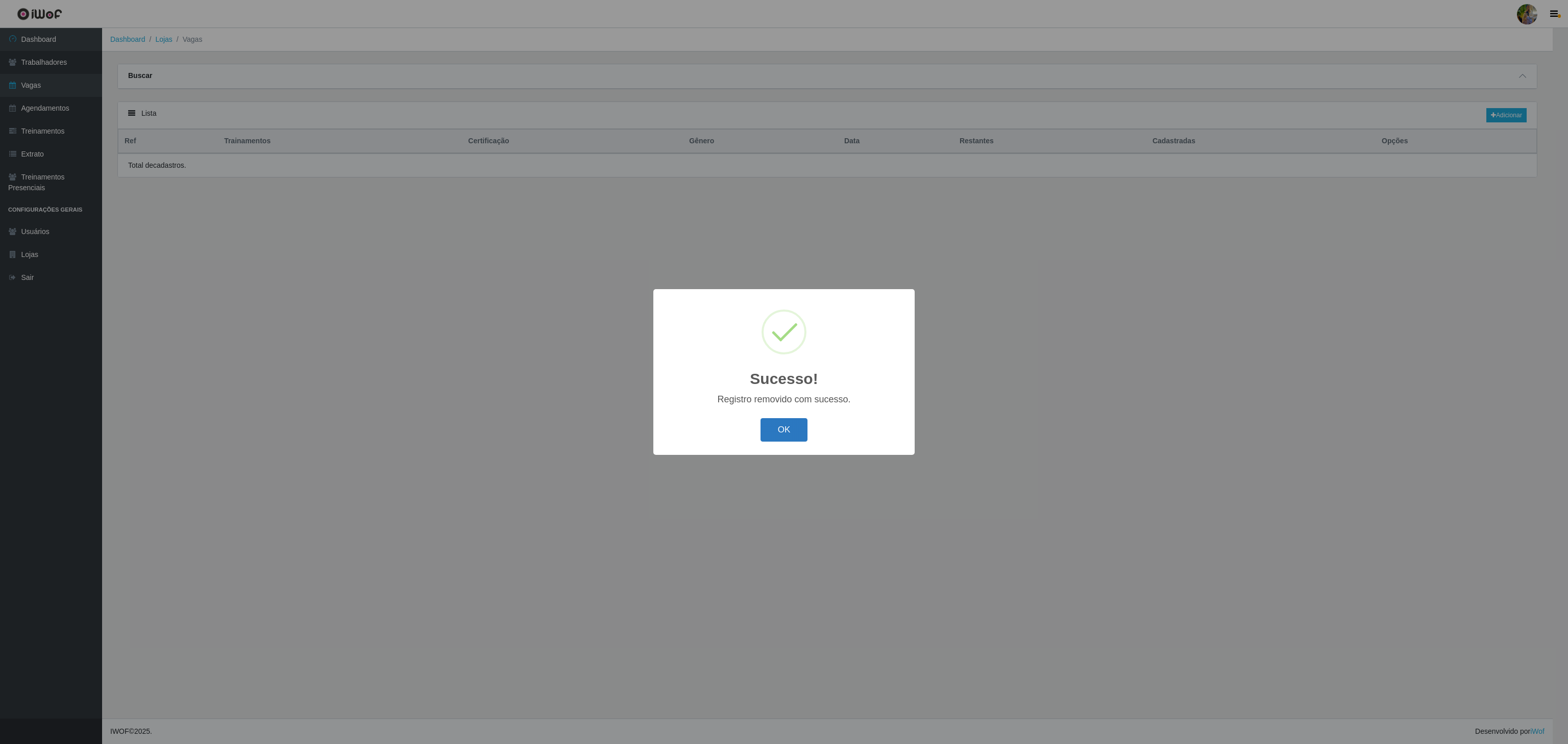
click at [766, 428] on button "OK" at bounding box center [784, 430] width 47 height 24
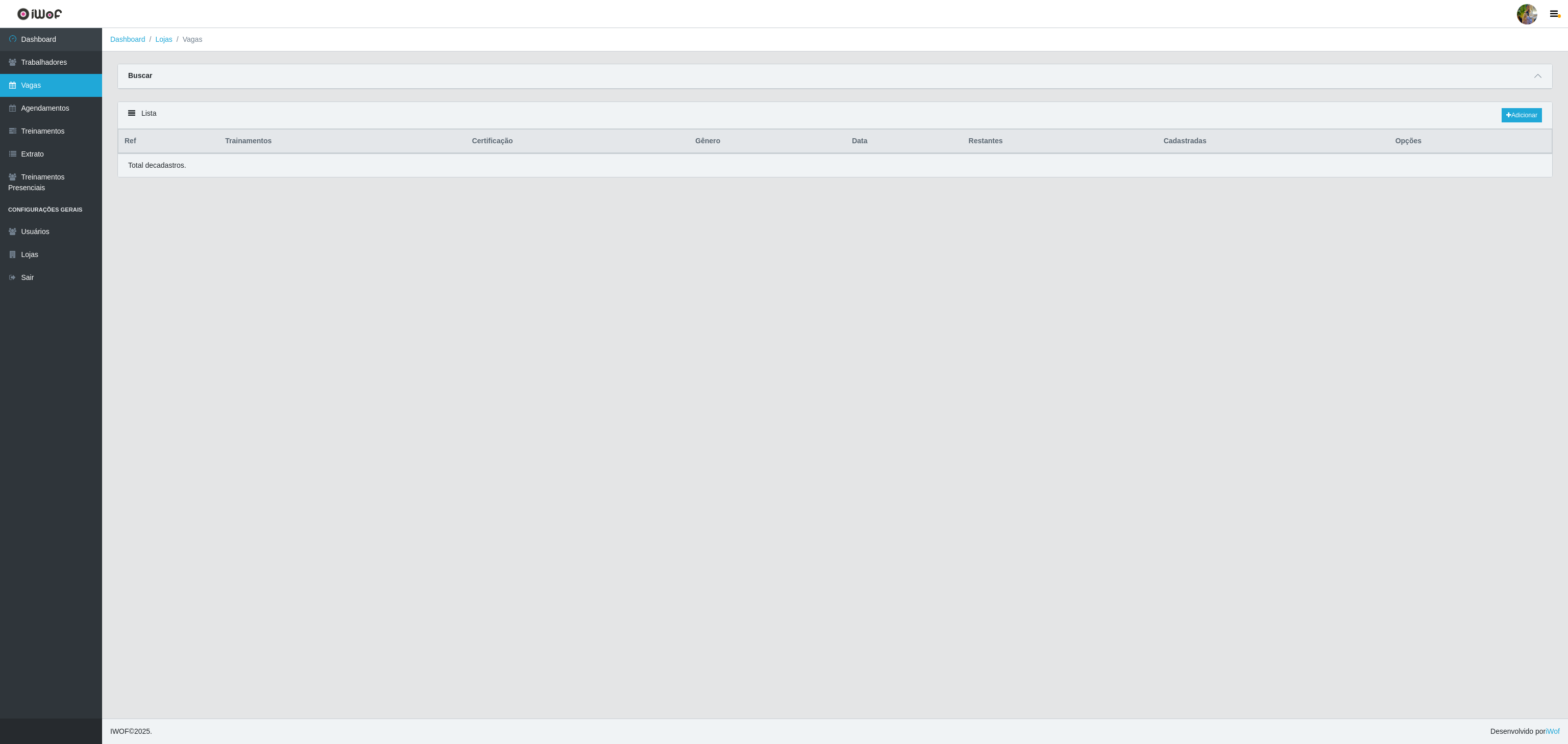
click at [56, 84] on link "Vagas" at bounding box center [51, 86] width 102 height 23
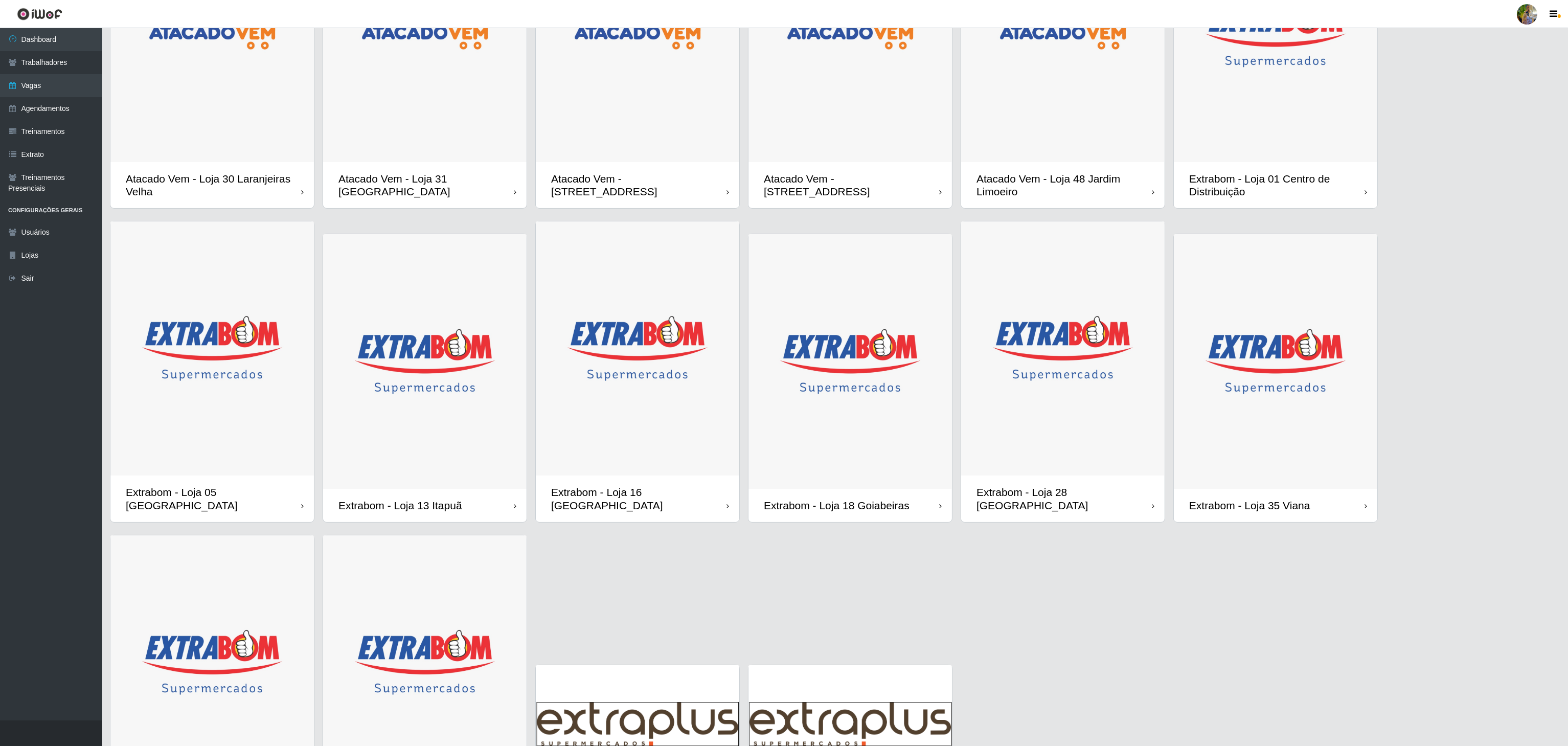
scroll to position [55, 0]
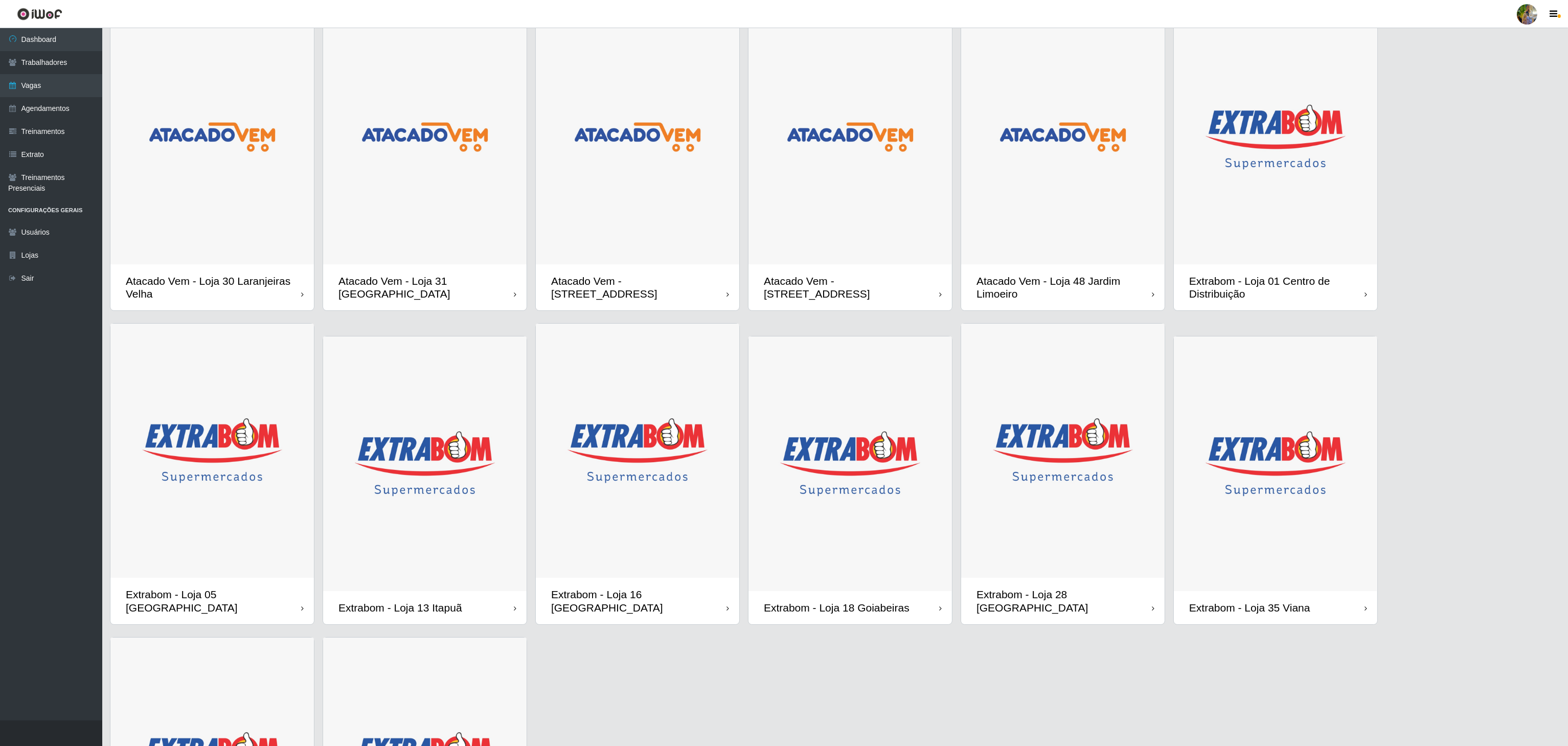
click at [698, 230] on img at bounding box center [638, 137] width 204 height 255
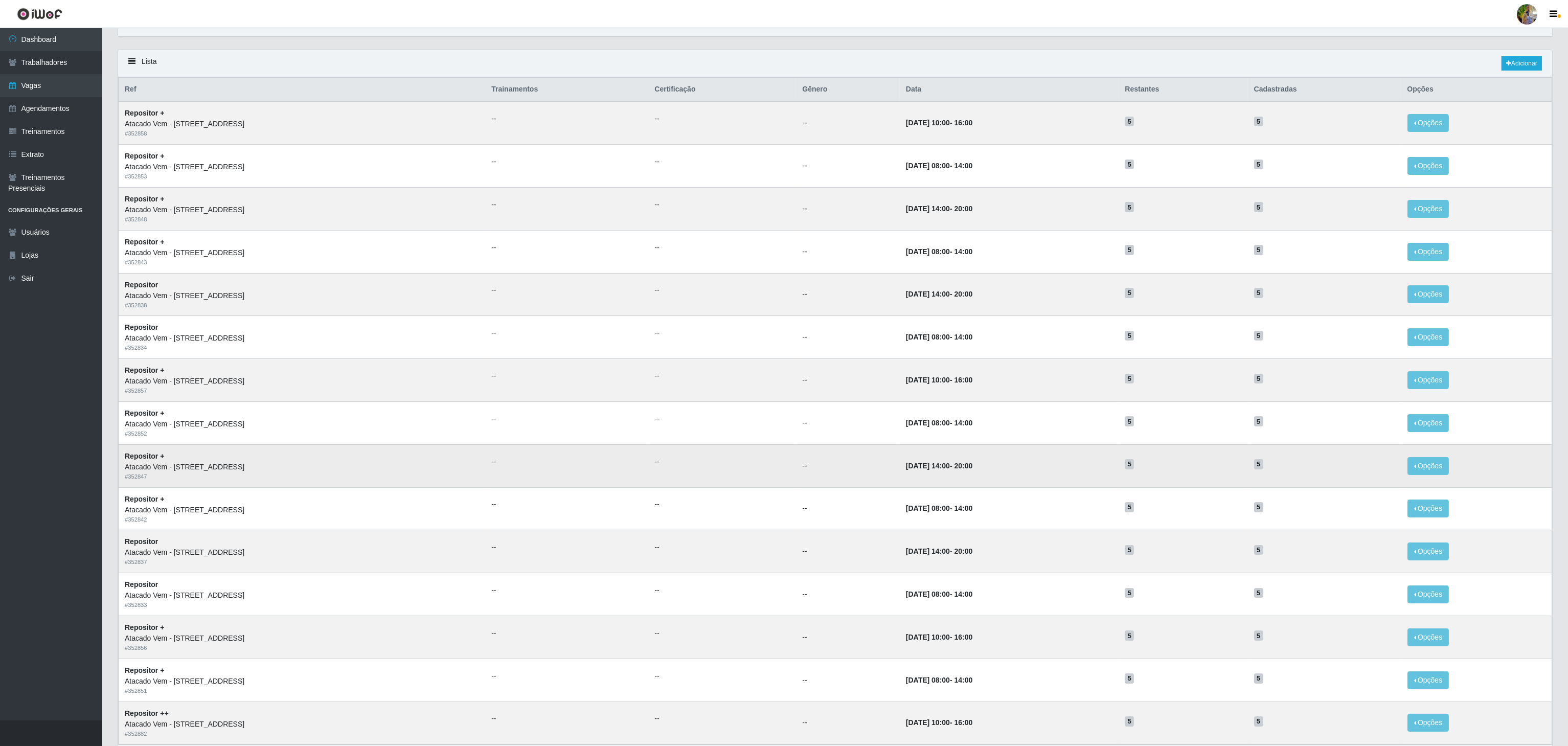
scroll to position [129, 0]
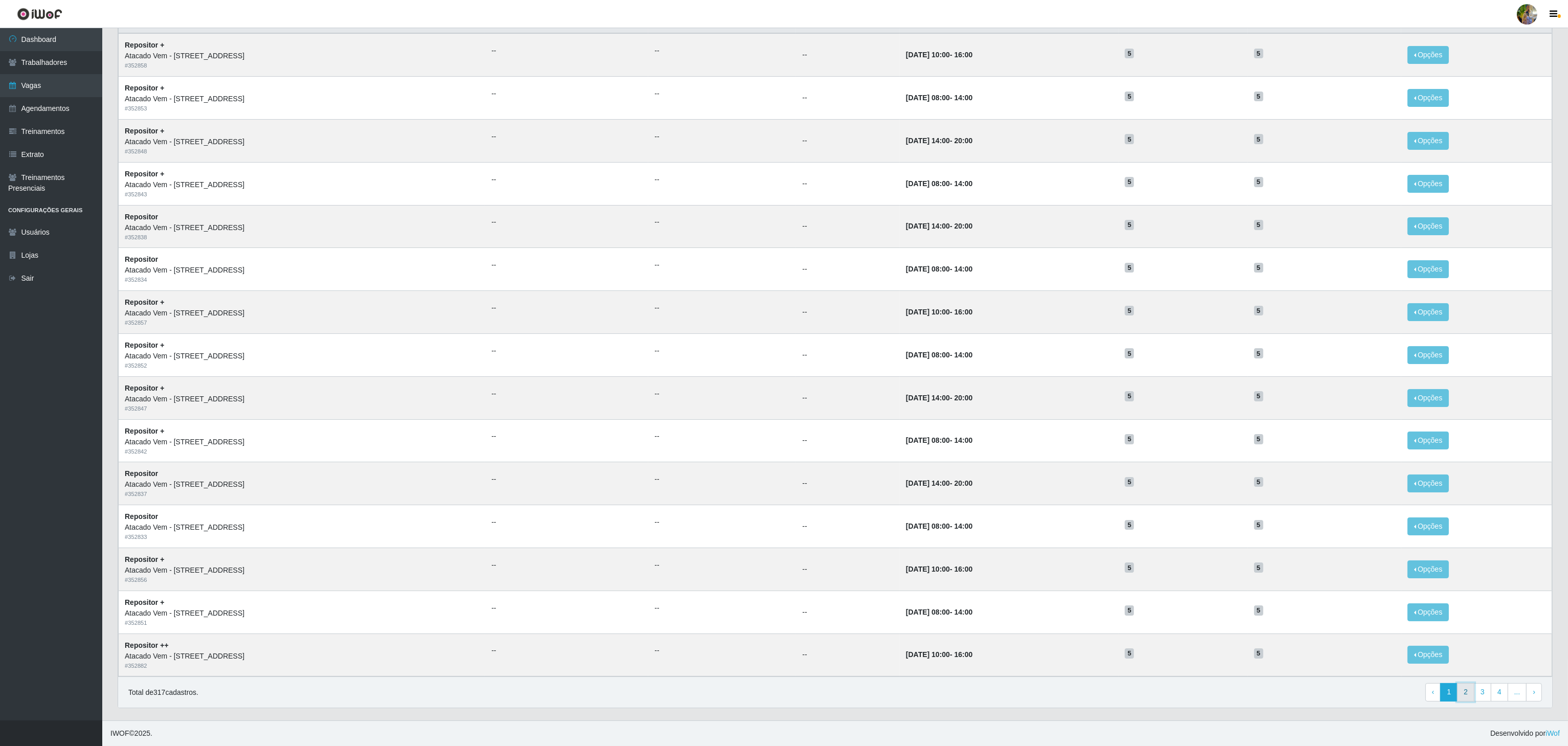
click at [1461, 697] on link "2" at bounding box center [1466, 692] width 18 height 18
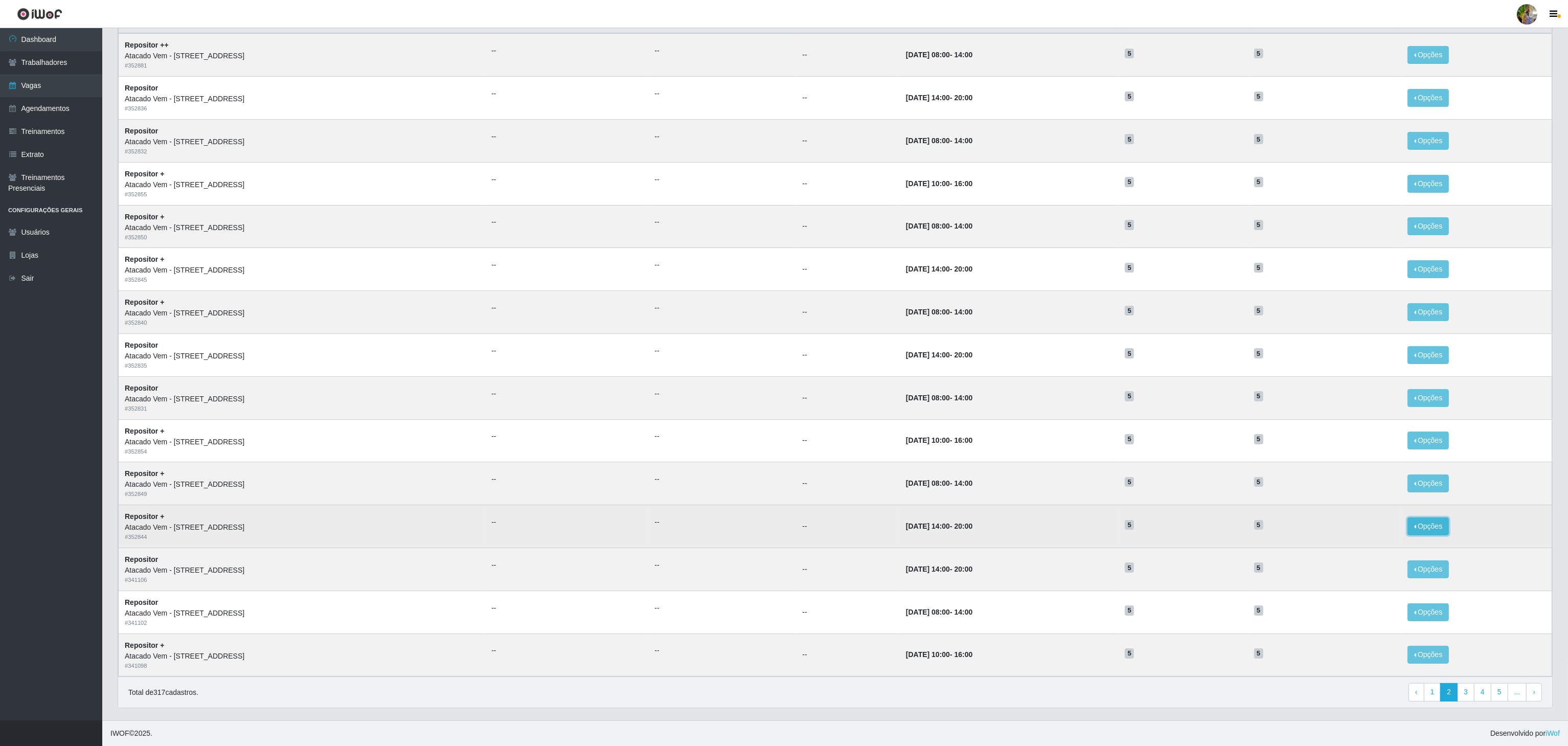
click at [1449, 522] on button "Opções" at bounding box center [1428, 526] width 42 height 18
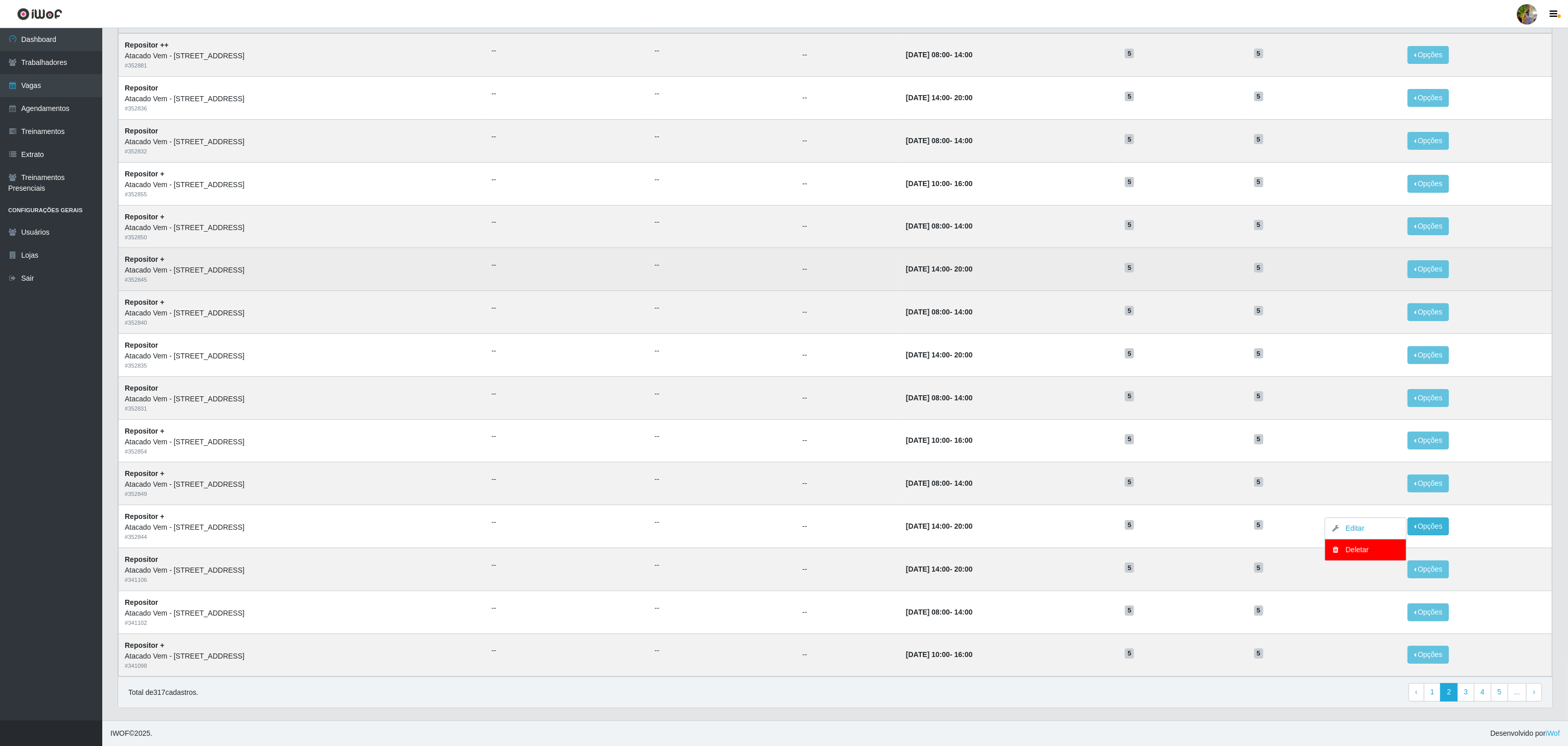
click at [968, 259] on td "[DATE] 14:00 - 20:00" at bounding box center [1010, 270] width 219 height 43
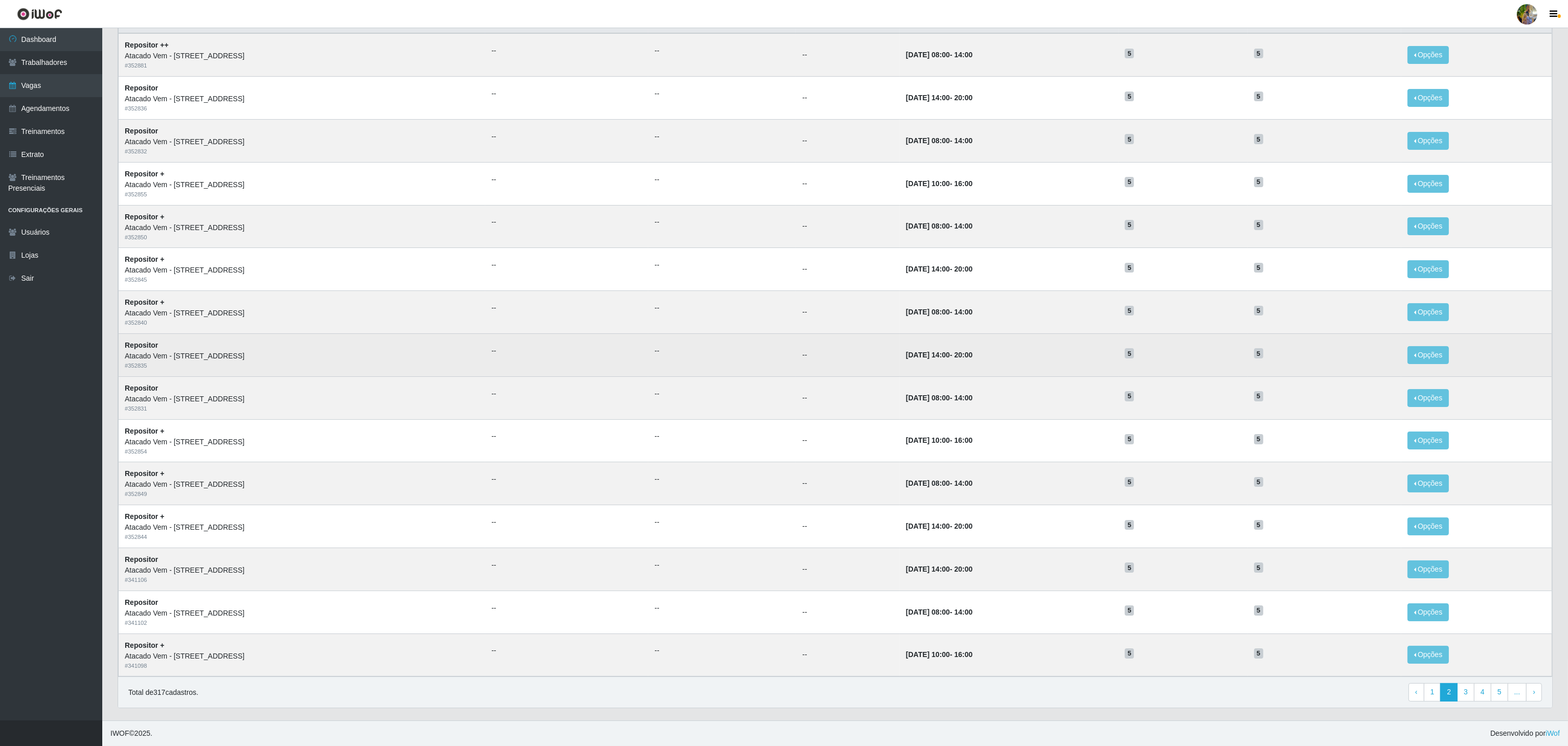
drag, startPoint x: 896, startPoint y: 353, endPoint x: 963, endPoint y: 359, distance: 67.3
click at [963, 359] on tr "Repositor Atacado Vem - Loja 36 [GEOGRAPHIC_DATA] do Colares # 352835 -- -- -- …" at bounding box center [835, 355] width 1433 height 43
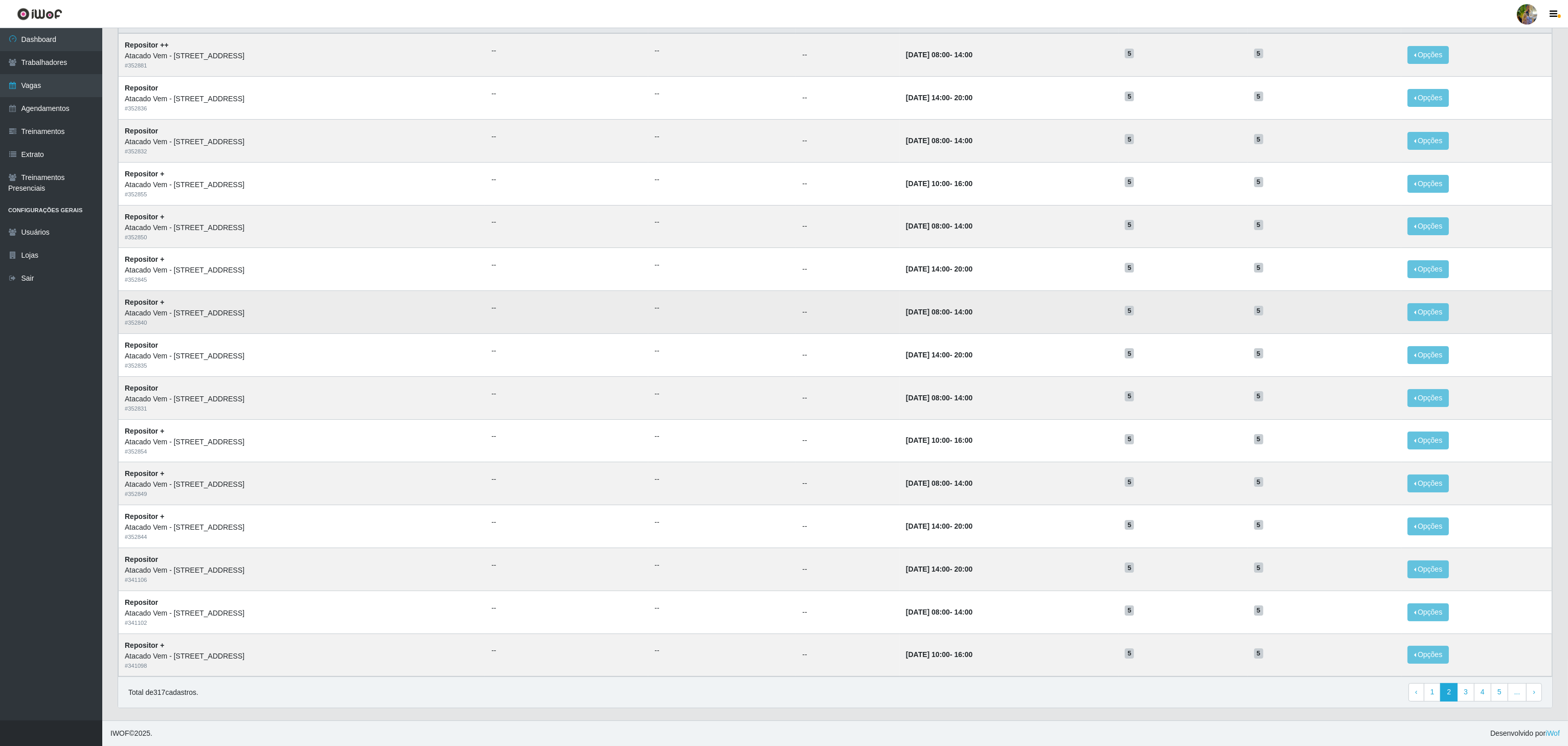
click at [910, 314] on td "08/11/2025, 08:00 - 14:00" at bounding box center [1010, 312] width 219 height 43
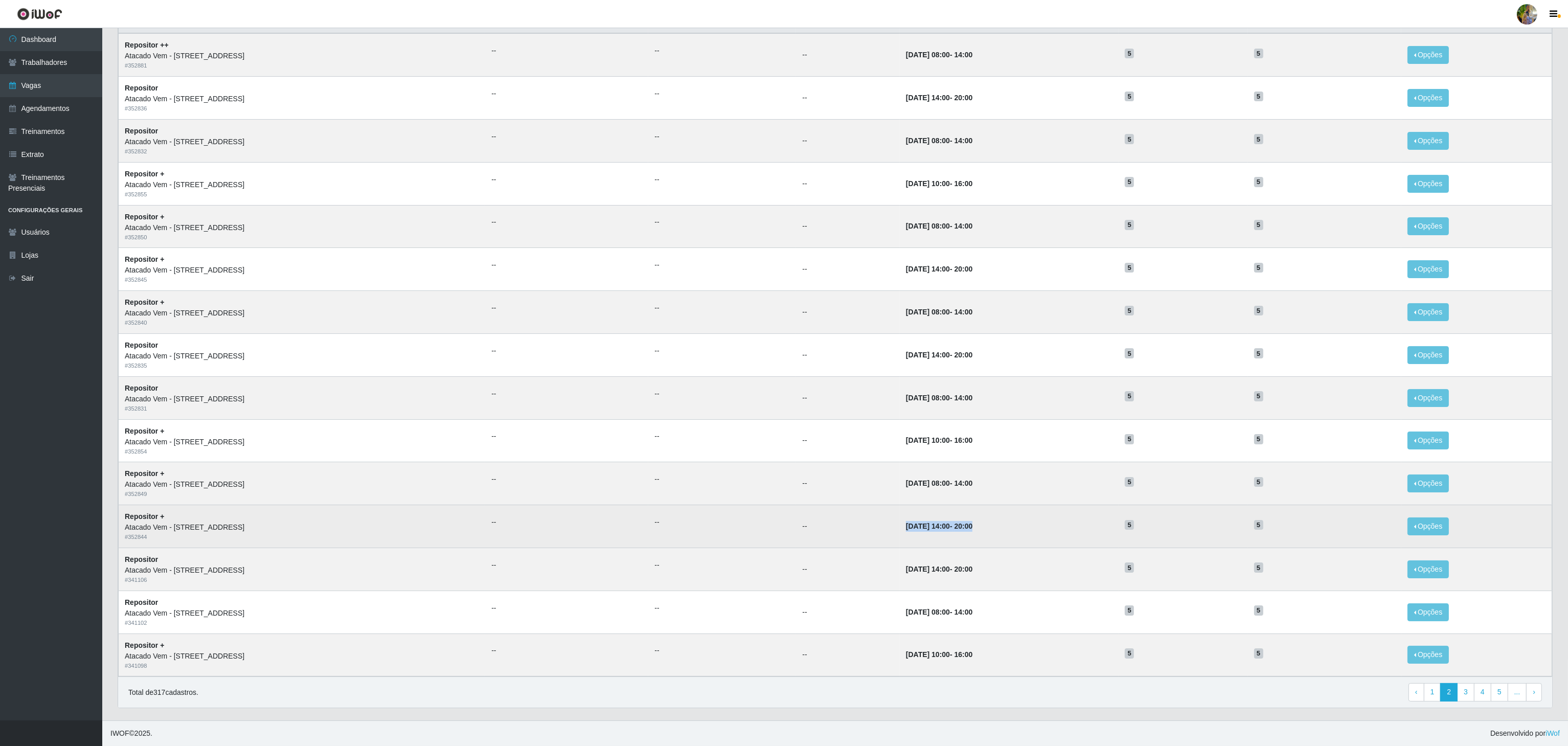
drag, startPoint x: 902, startPoint y: 528, endPoint x: 1021, endPoint y: 531, distance: 119.0
click at [1021, 531] on td "01/11/2025, 14:00 - 20:00" at bounding box center [1010, 526] width 219 height 43
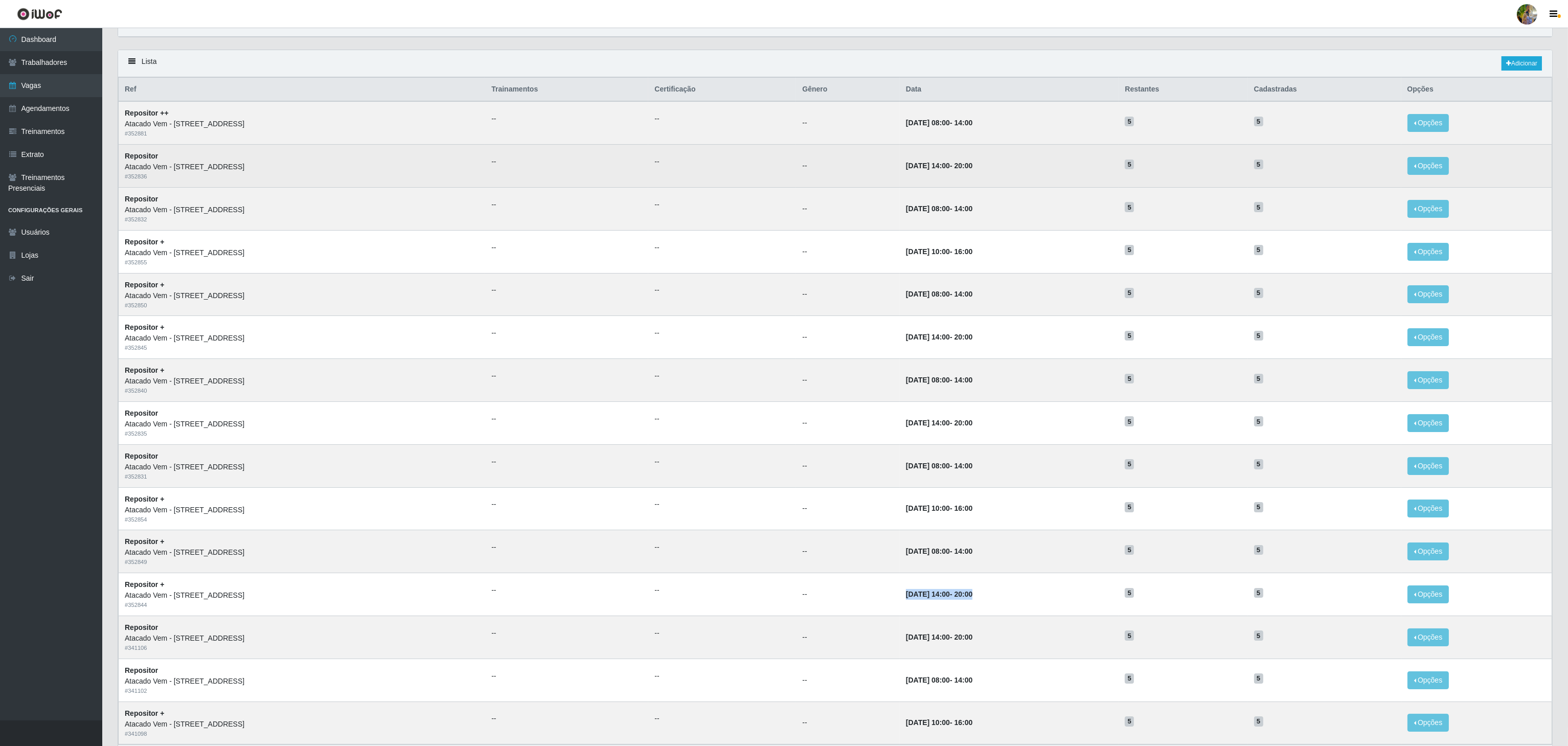
scroll to position [0, 0]
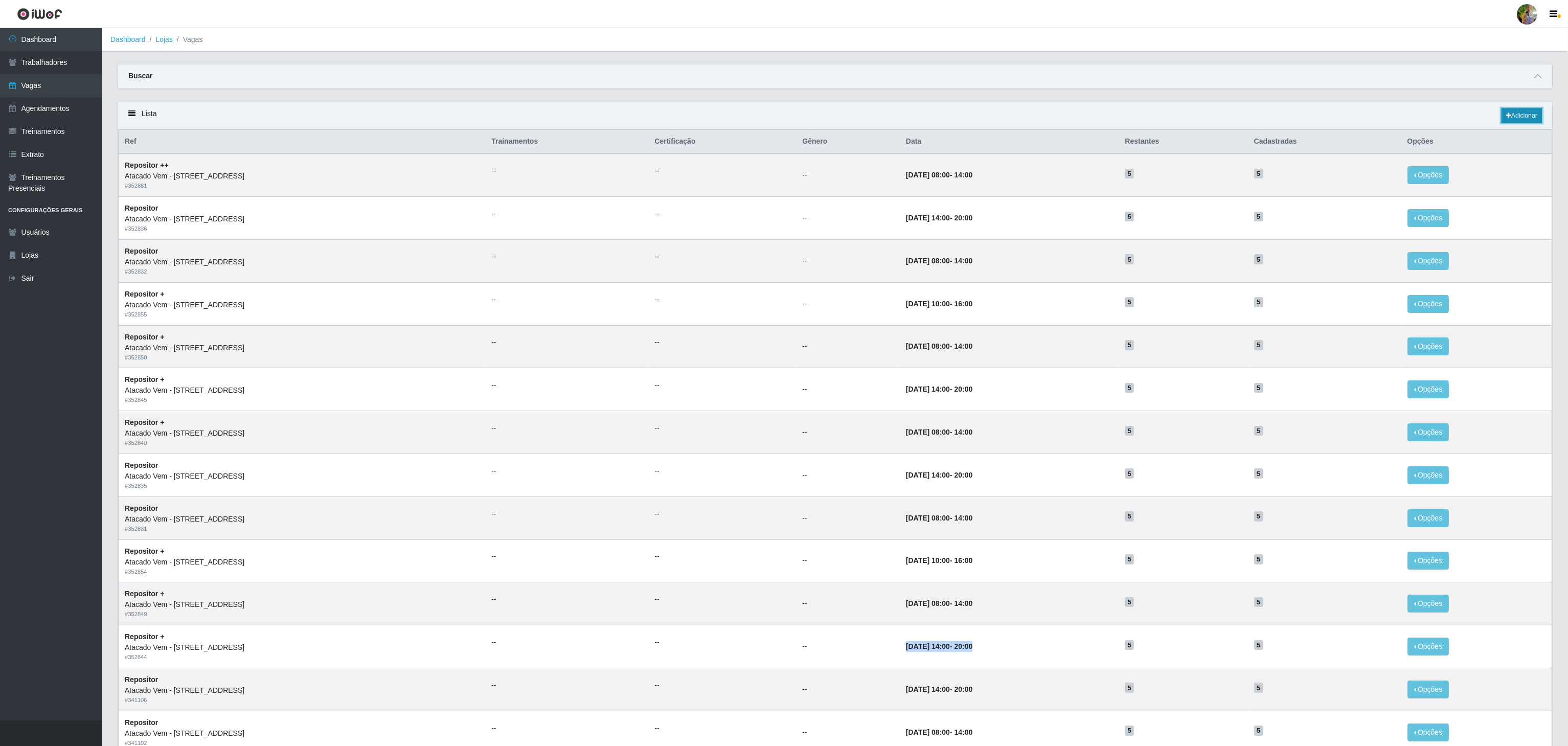
click at [1522, 123] on link "Adicionar" at bounding box center [1522, 115] width 40 height 14
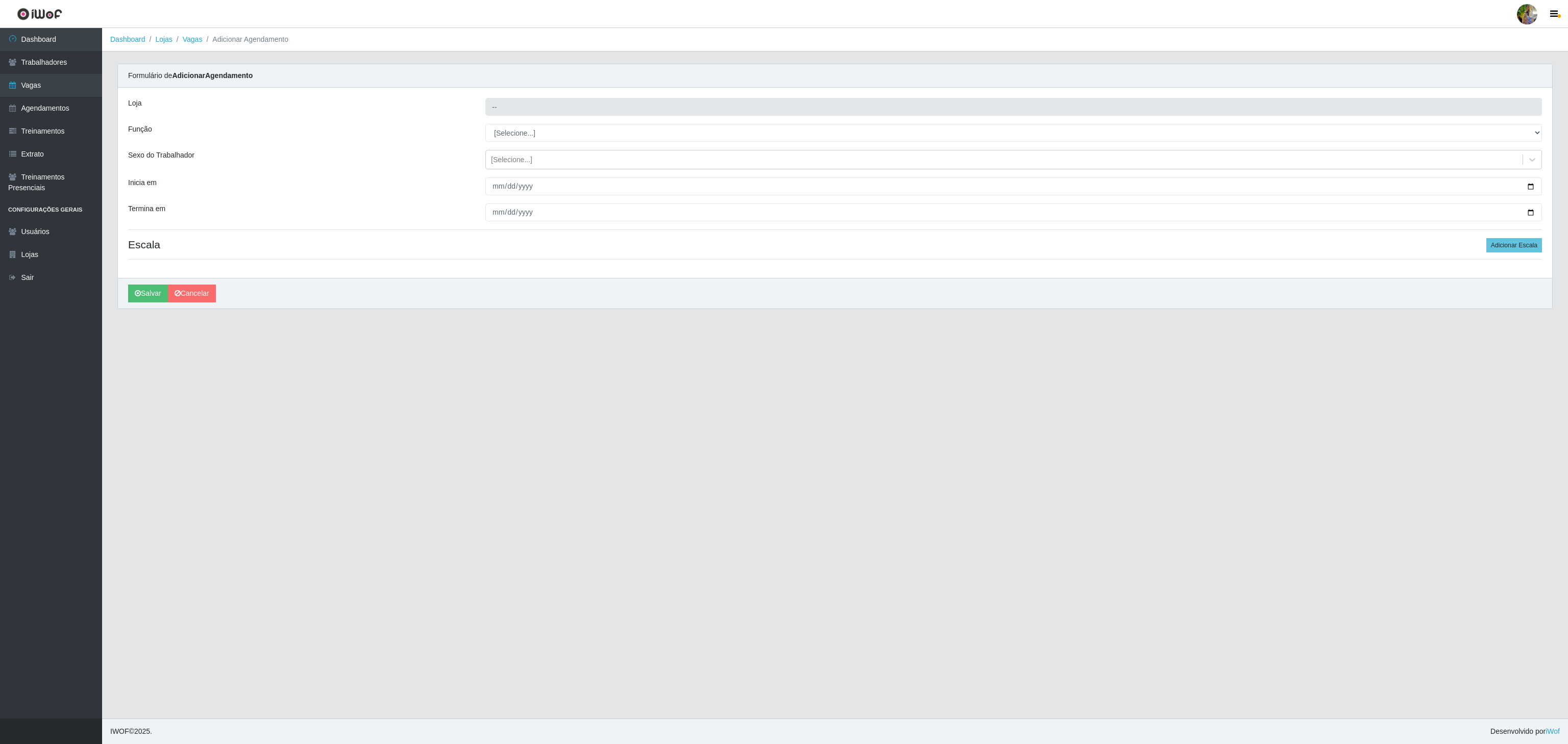
type input "Atacado Vem - [STREET_ADDRESS]"
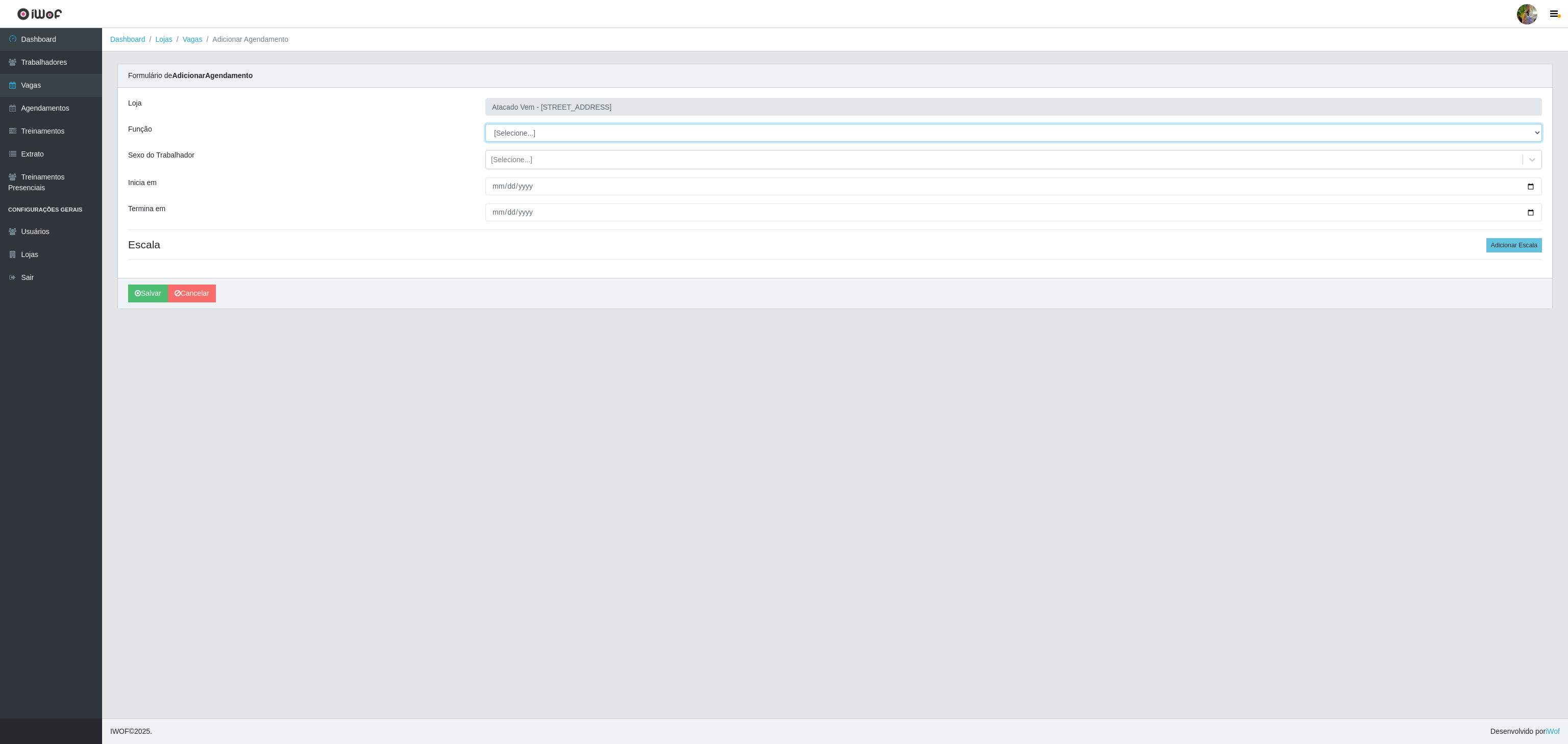
click at [546, 132] on select "[Selecione...] Carregador e Descarregador de Caminhão Carregador e Descarregado…" at bounding box center [1013, 133] width 1057 height 18
click at [485, 125] on select "[Selecione...] Carregador e Descarregador de Caminhão Carregador e Descarregado…" at bounding box center [1013, 133] width 1057 height 18
click at [524, 130] on select "[Selecione...] Carregador e Descarregador de Caminhão Carregador e Descarregado…" at bounding box center [1013, 133] width 1057 height 18
select select "82"
click at [485, 125] on select "[Selecione...] Carregador e Descarregador de Caminhão Carregador e Descarregado…" at bounding box center [1013, 133] width 1057 height 18
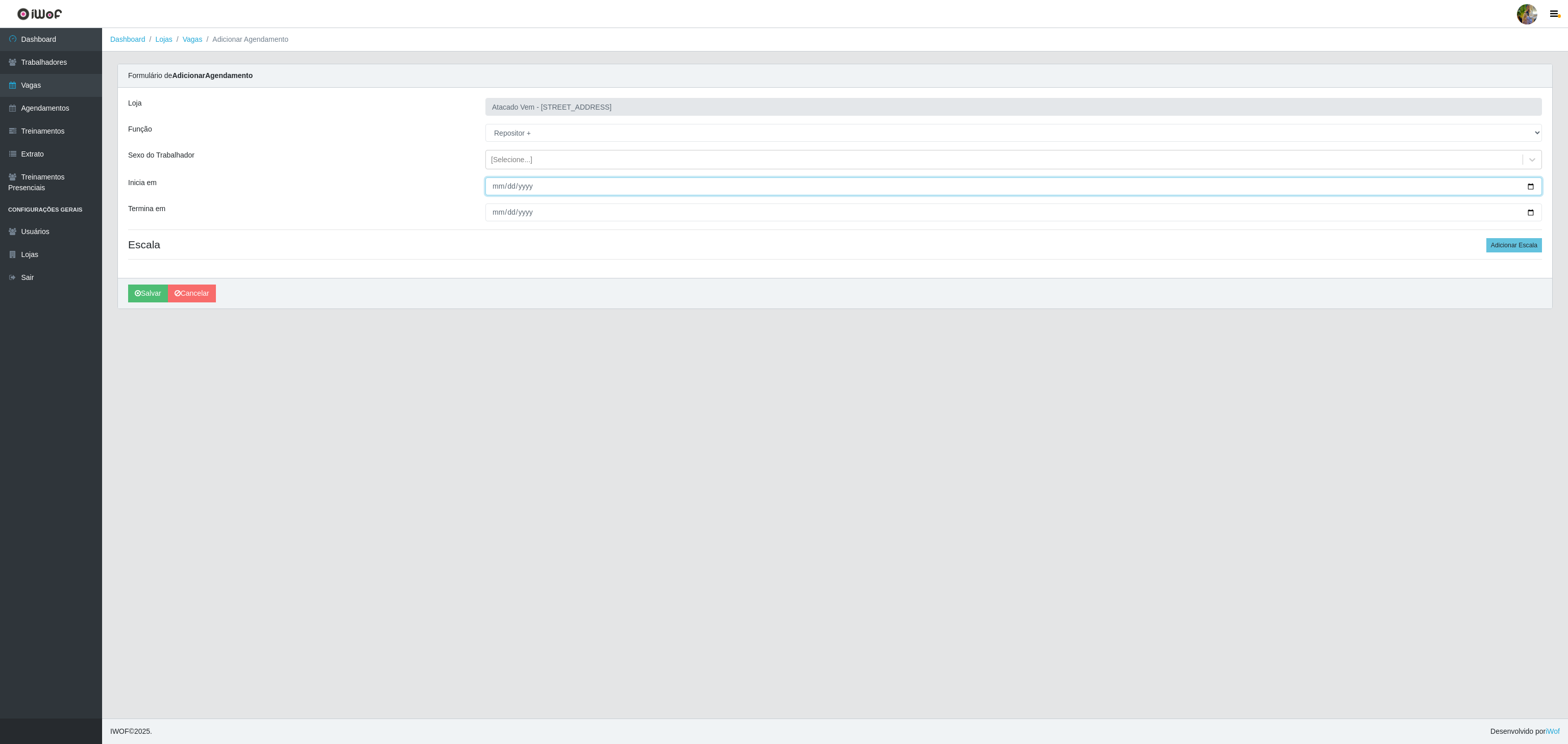
click at [491, 186] on input "Inicia em" at bounding box center [1013, 186] width 1057 height 18
type input "0025-12-01"
click at [486, 189] on input "0025-12-01" at bounding box center [1013, 186] width 1057 height 18
click at [498, 189] on input "0025-12-01" at bounding box center [1013, 186] width 1057 height 18
type input "2025-11-01"
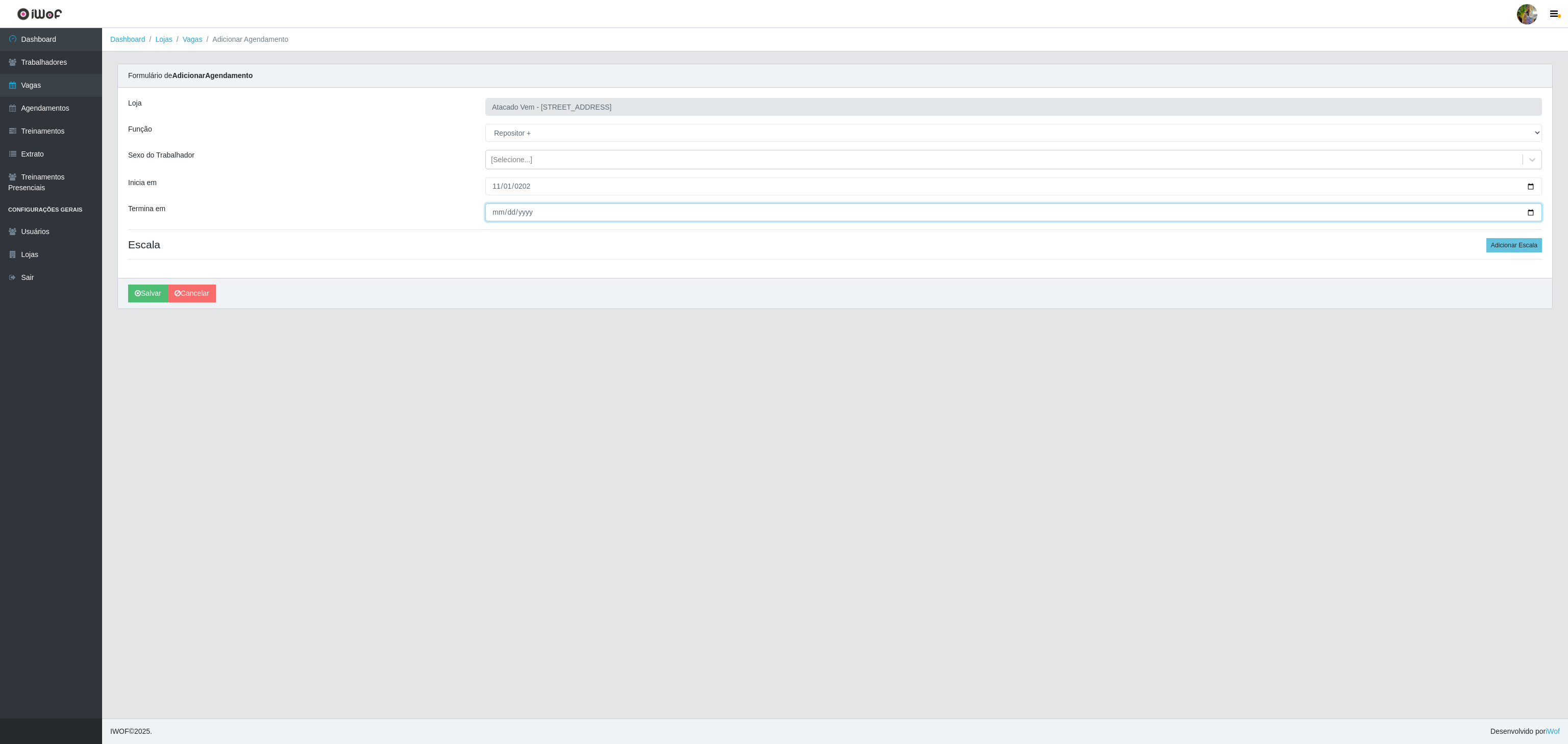
click at [495, 214] on input "Termina em" at bounding box center [1013, 212] width 1057 height 18
type input "0025-12-01"
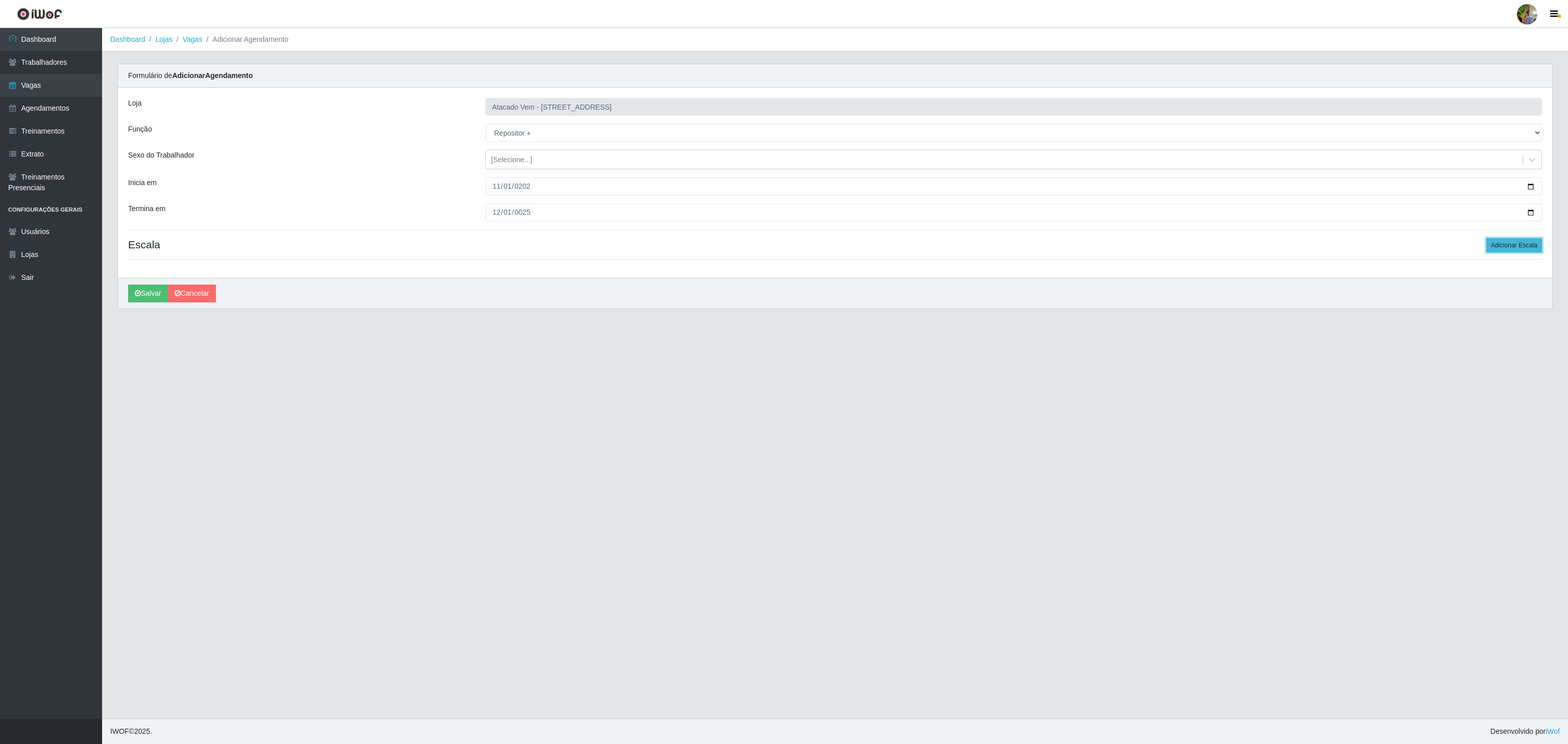
click at [1507, 242] on button "Adicionar Escala" at bounding box center [1514, 245] width 55 height 14
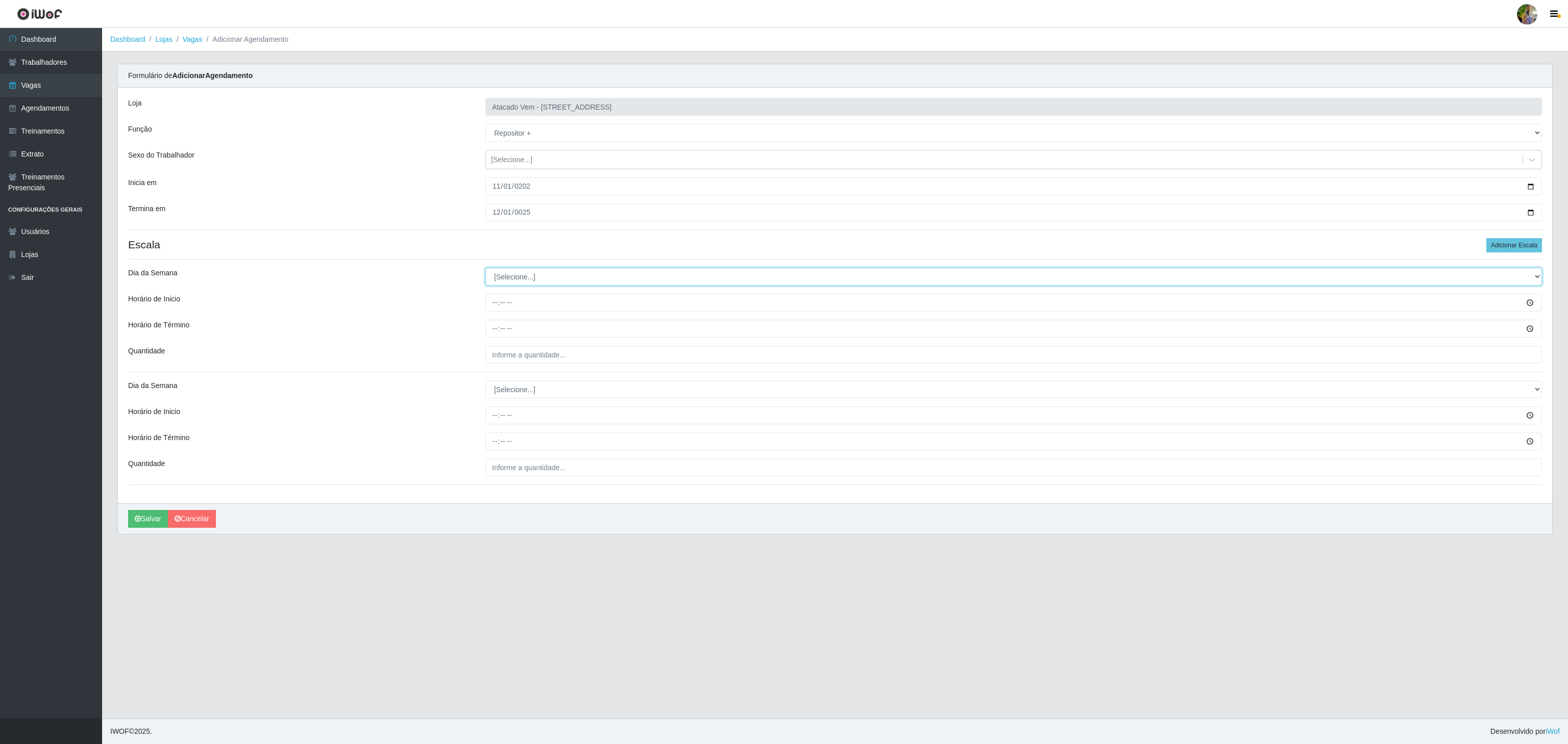
click at [550, 276] on select "[Selecione...] Segunda Terça Quarta Quinta Sexta Sábado Domingo" at bounding box center [1013, 276] width 1057 height 18
select select "6"
click at [485, 270] on select "[Selecione...] Segunda Terça Quarta Quinta Sexta Sábado Domingo" at bounding box center [1013, 276] width 1057 height 18
click at [486, 311] on input "Horário de Inicio" at bounding box center [1013, 302] width 1057 height 18
type input "08:00"
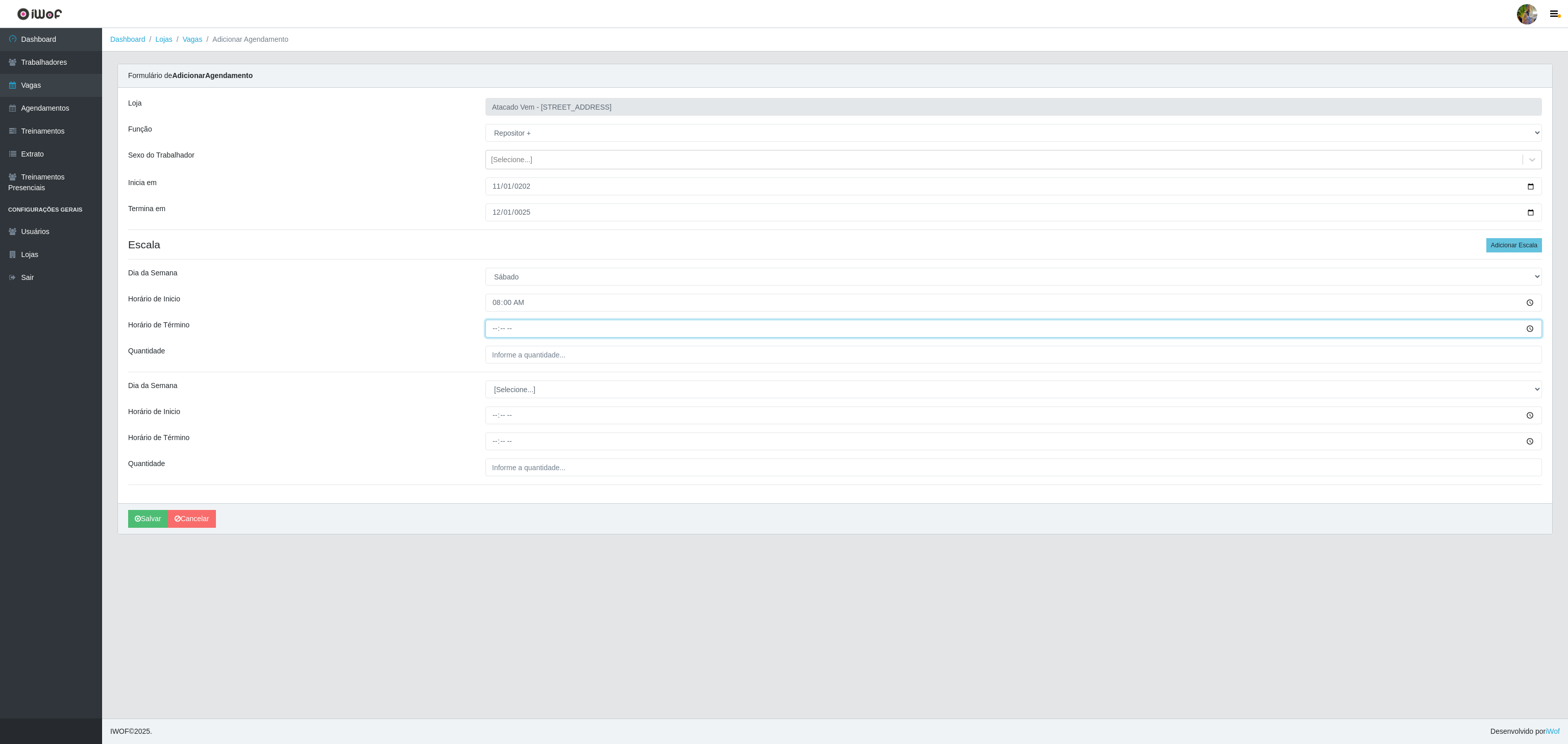
click at [489, 325] on input "Horário de Término" at bounding box center [1013, 329] width 1057 height 18
type input "14:00"
click at [557, 364] on div at bounding box center [1013, 355] width 1072 height 18
type input "___"
click at [550, 362] on input "___" at bounding box center [1013, 355] width 1057 height 18
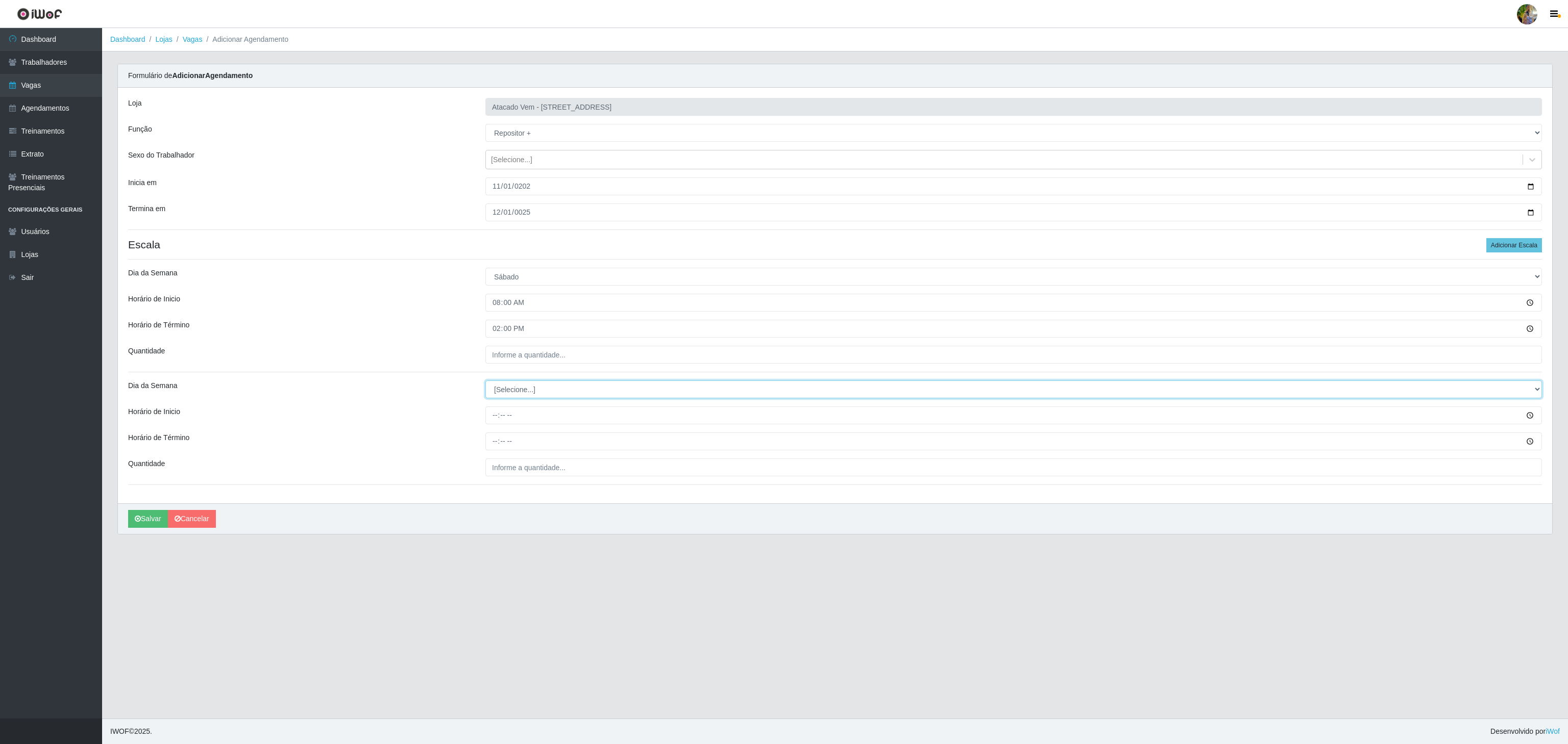
click at [517, 387] on select "[Selecione...] Segunda Terça Quarta Quinta Sexta Sábado Domingo" at bounding box center [1013, 389] width 1057 height 18
click at [514, 366] on div "Loja Atacado Vem - Loja 36 Vila Nova do Colares Função [Selecione...] Carregado…" at bounding box center [835, 295] width 1434 height 415
click at [515, 358] on input "___" at bounding box center [1013, 355] width 1057 height 18
type input "5__"
click at [541, 395] on select "[Selecione...] Segunda Terça Quarta Quinta Sexta Sábado Domingo" at bounding box center [1013, 389] width 1057 height 18
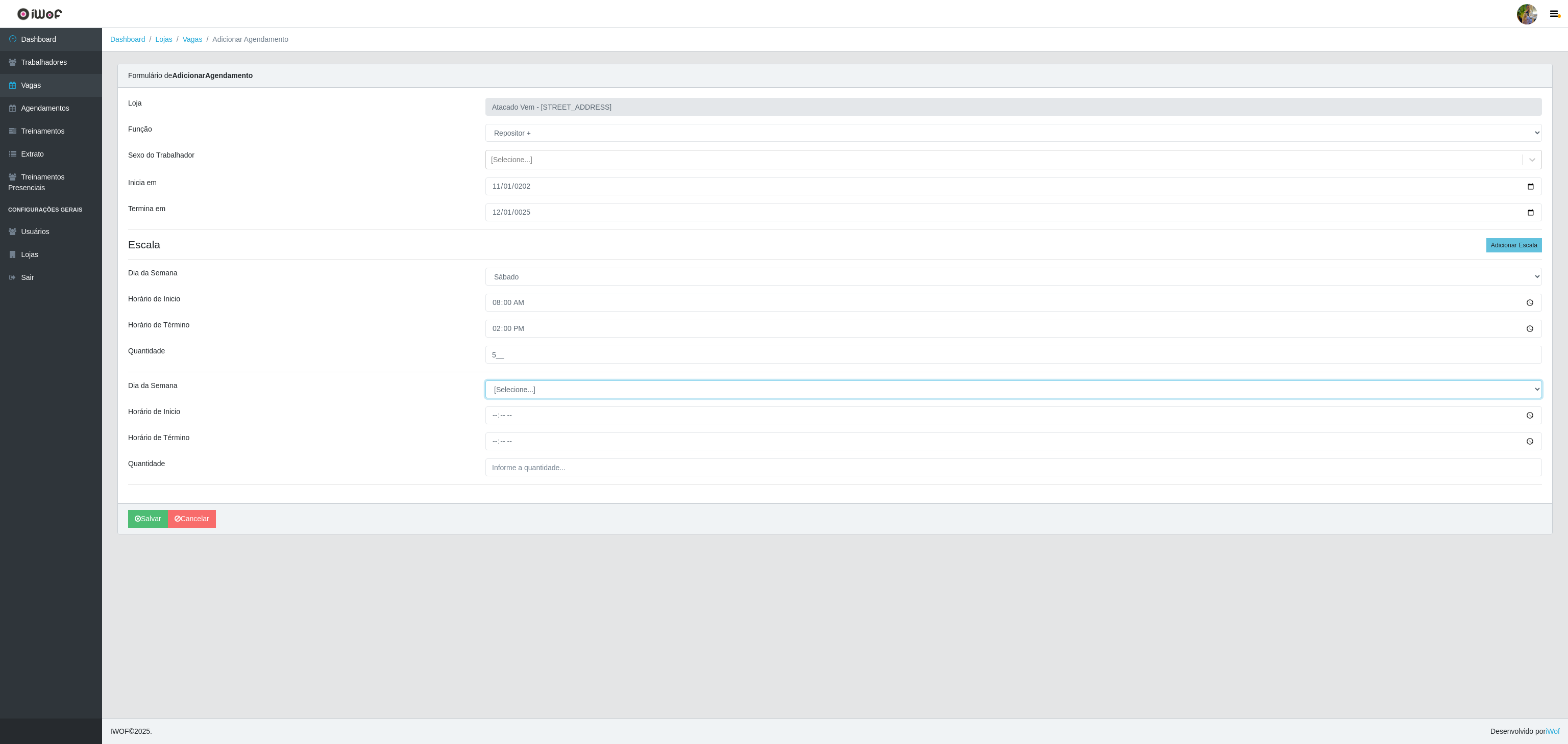
select select "6"
click at [485, 383] on select "[Selecione...] Segunda Terça Quarta Quinta Sexta Sábado Domingo" at bounding box center [1013, 389] width 1057 height 18
click at [496, 414] on input "Horário de Inicio" at bounding box center [1013, 415] width 1057 height 18
type input "14:00"
click at [499, 442] on input "Horário de Término" at bounding box center [1013, 441] width 1057 height 18
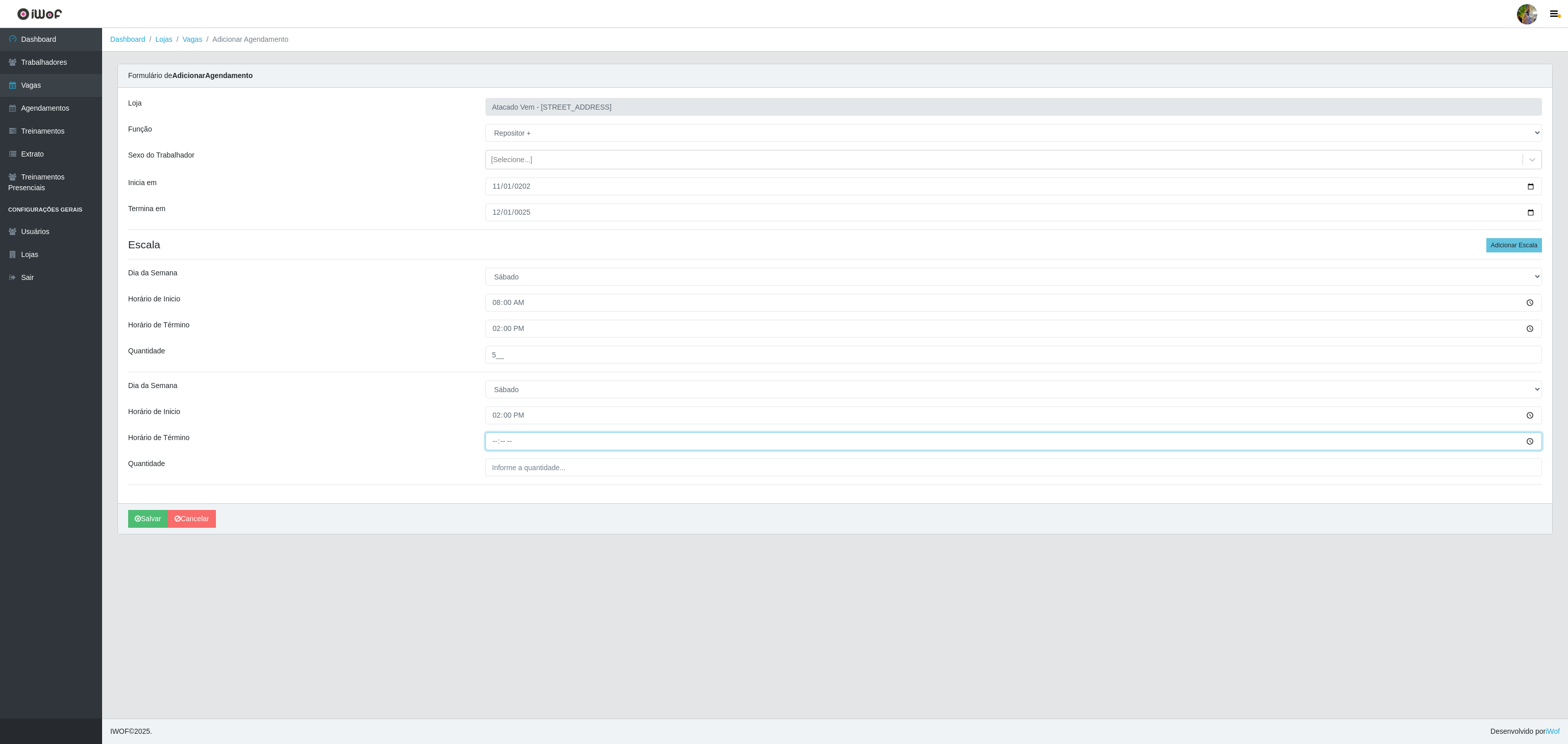
type input "20:00"
click at [524, 468] on input "___" at bounding box center [1013, 467] width 1057 height 18
type input "5__"
click at [161, 523] on button "Salvar" at bounding box center [147, 519] width 40 height 18
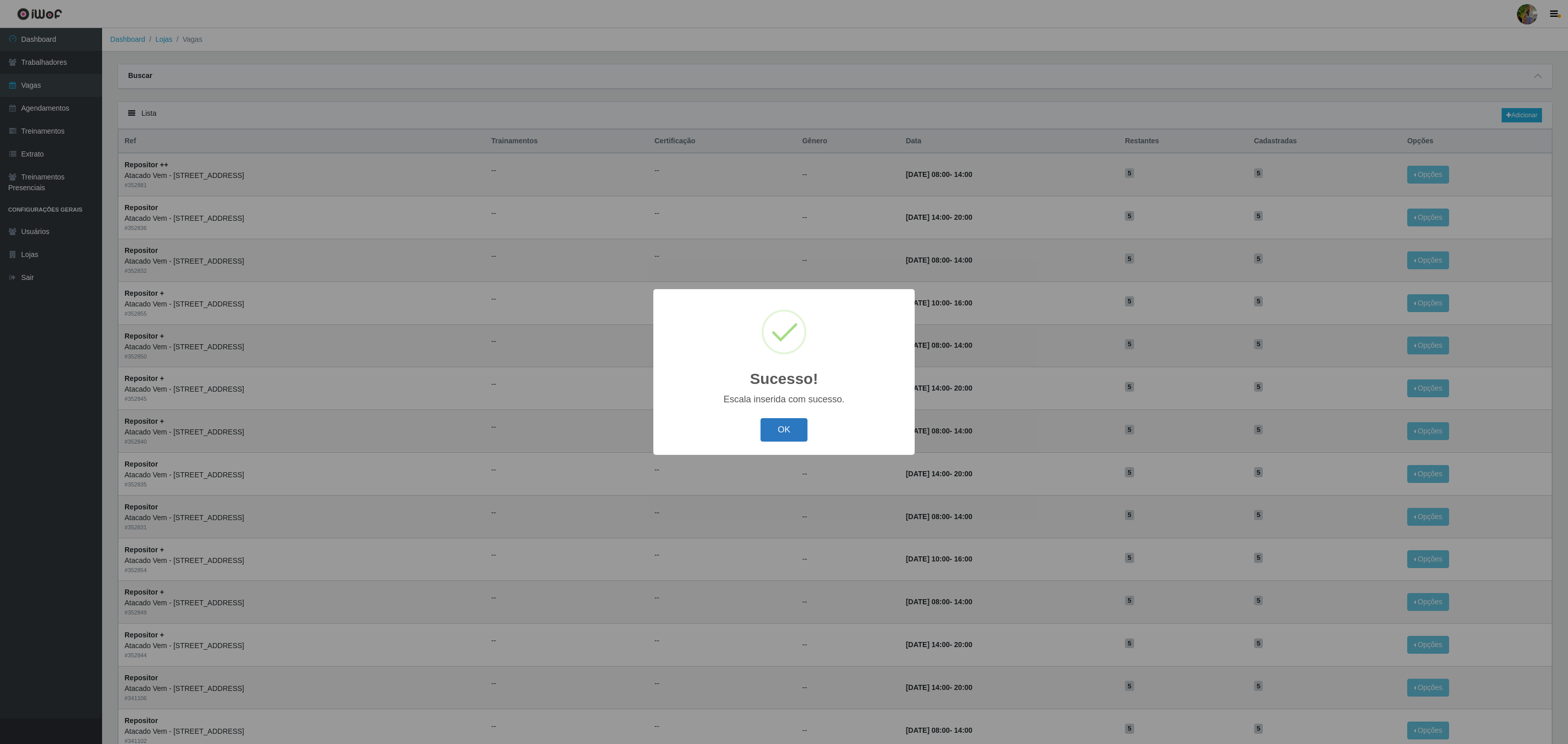
click at [792, 422] on button "OK" at bounding box center [784, 430] width 47 height 24
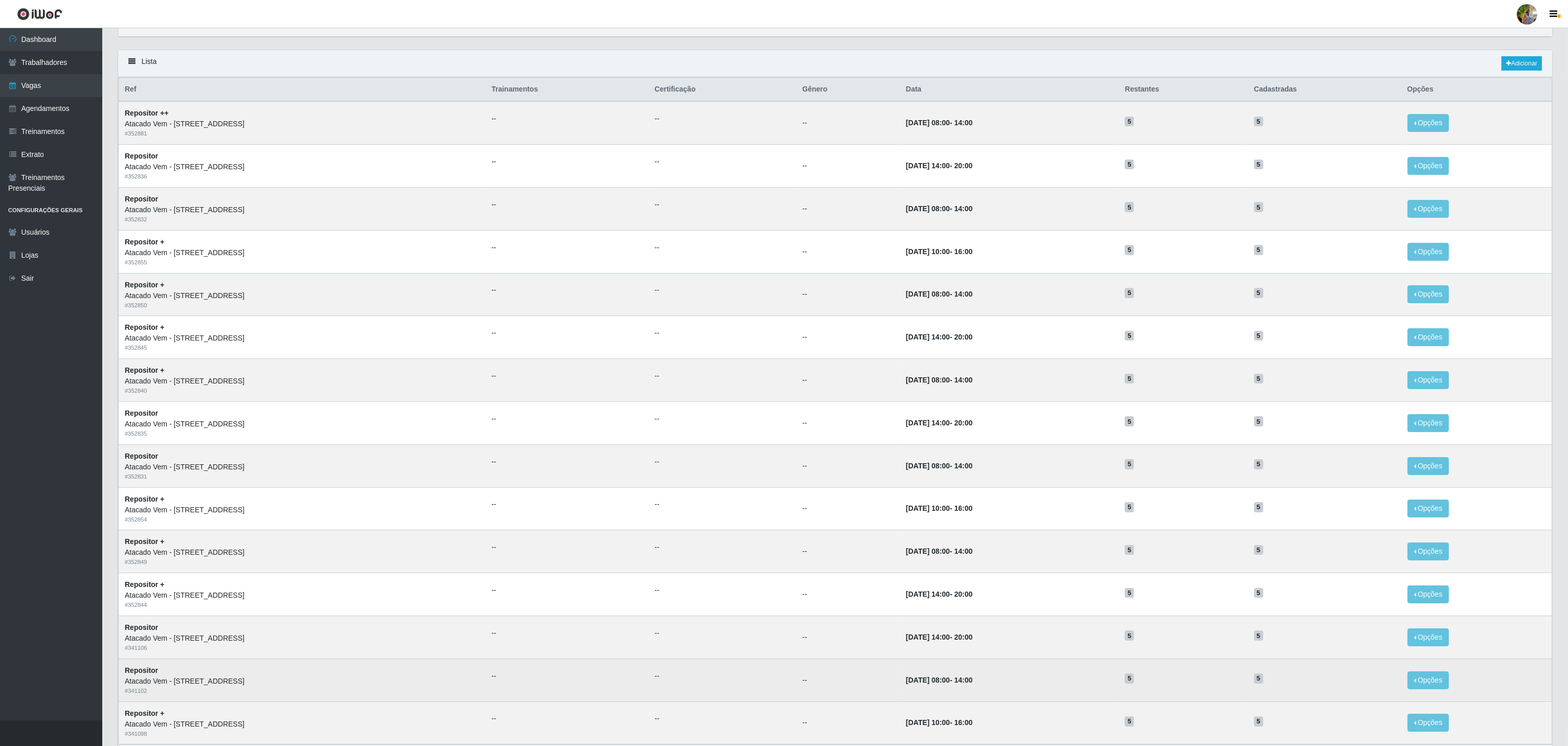
scroll to position [129, 0]
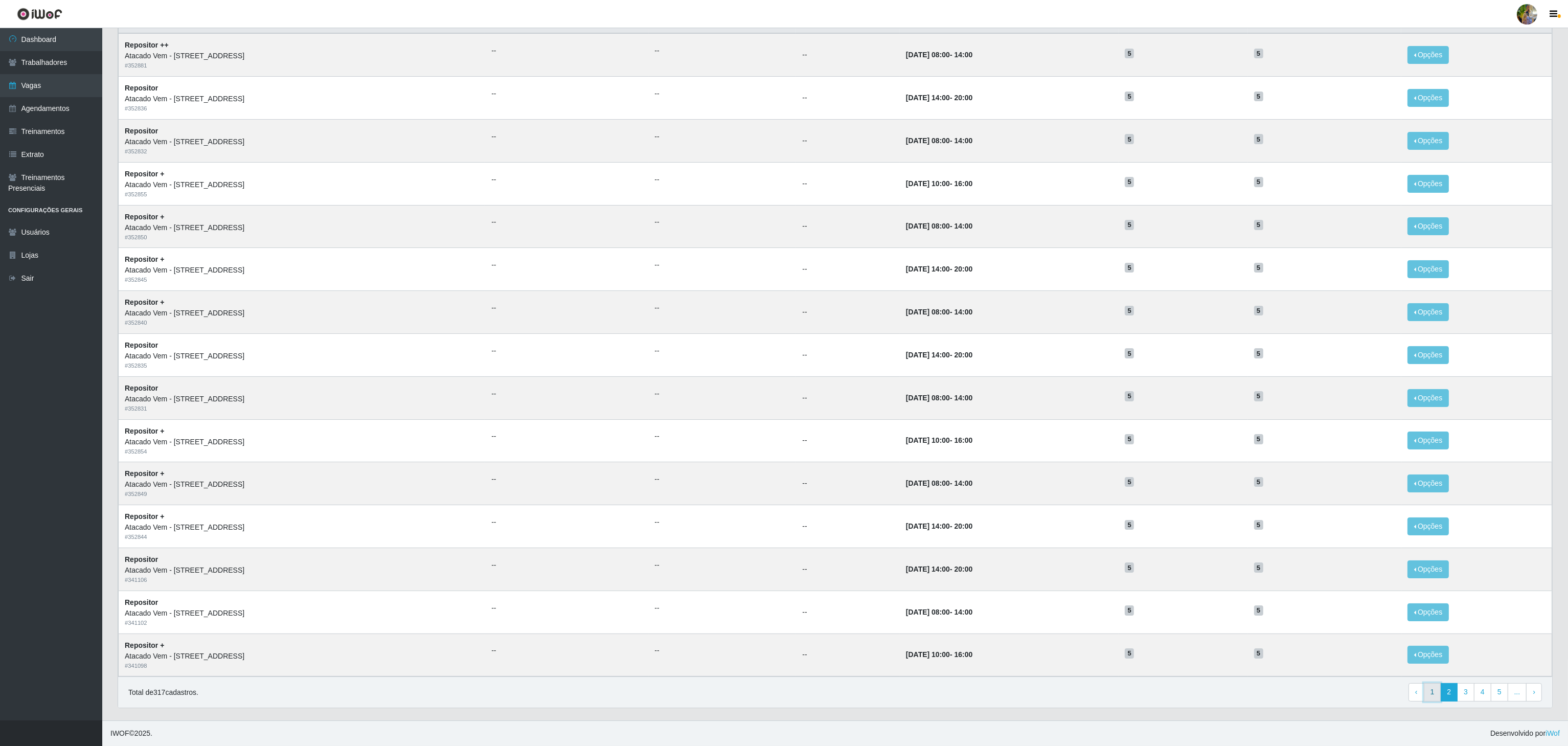
click at [1430, 689] on link "1" at bounding box center [1432, 692] width 18 height 18
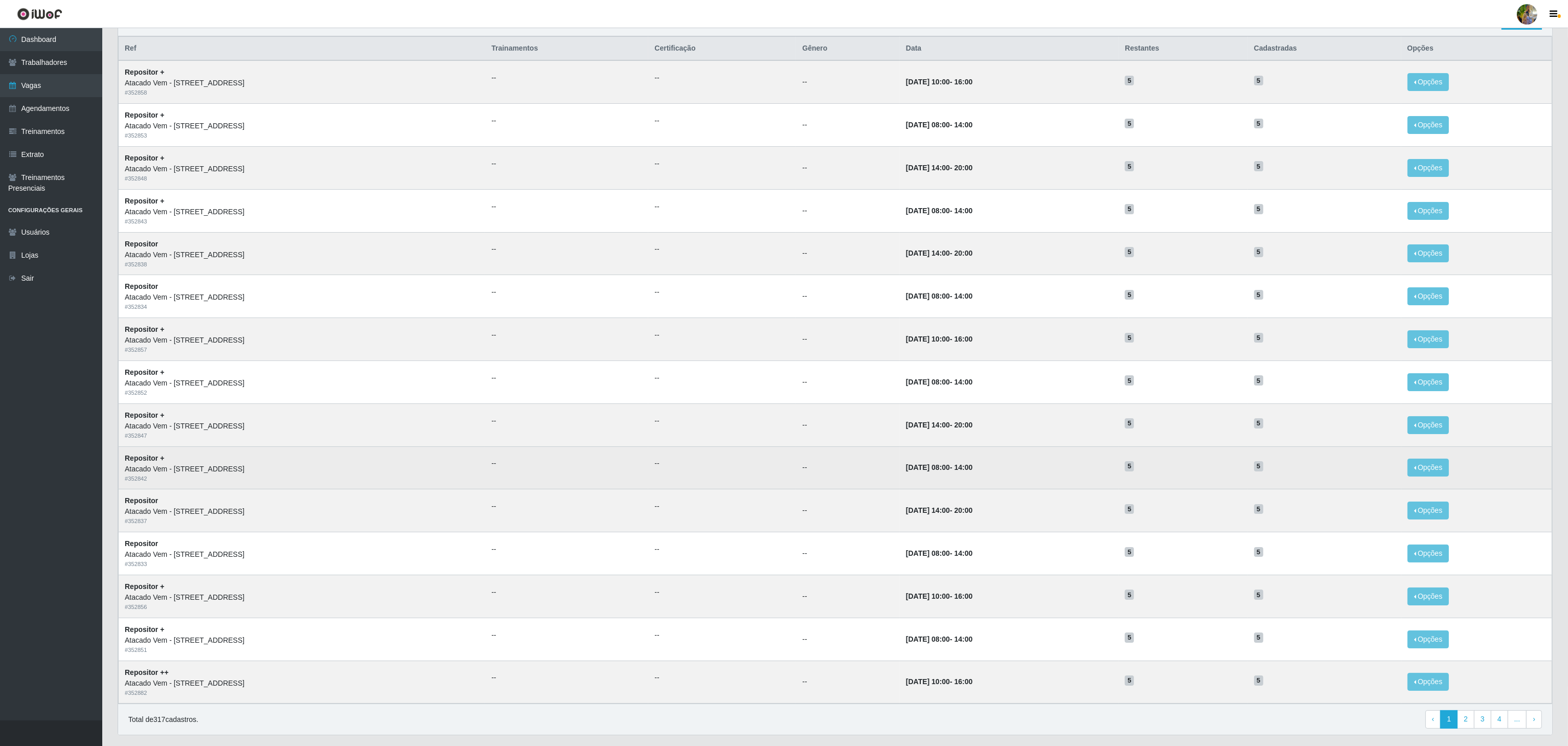
scroll to position [129, 0]
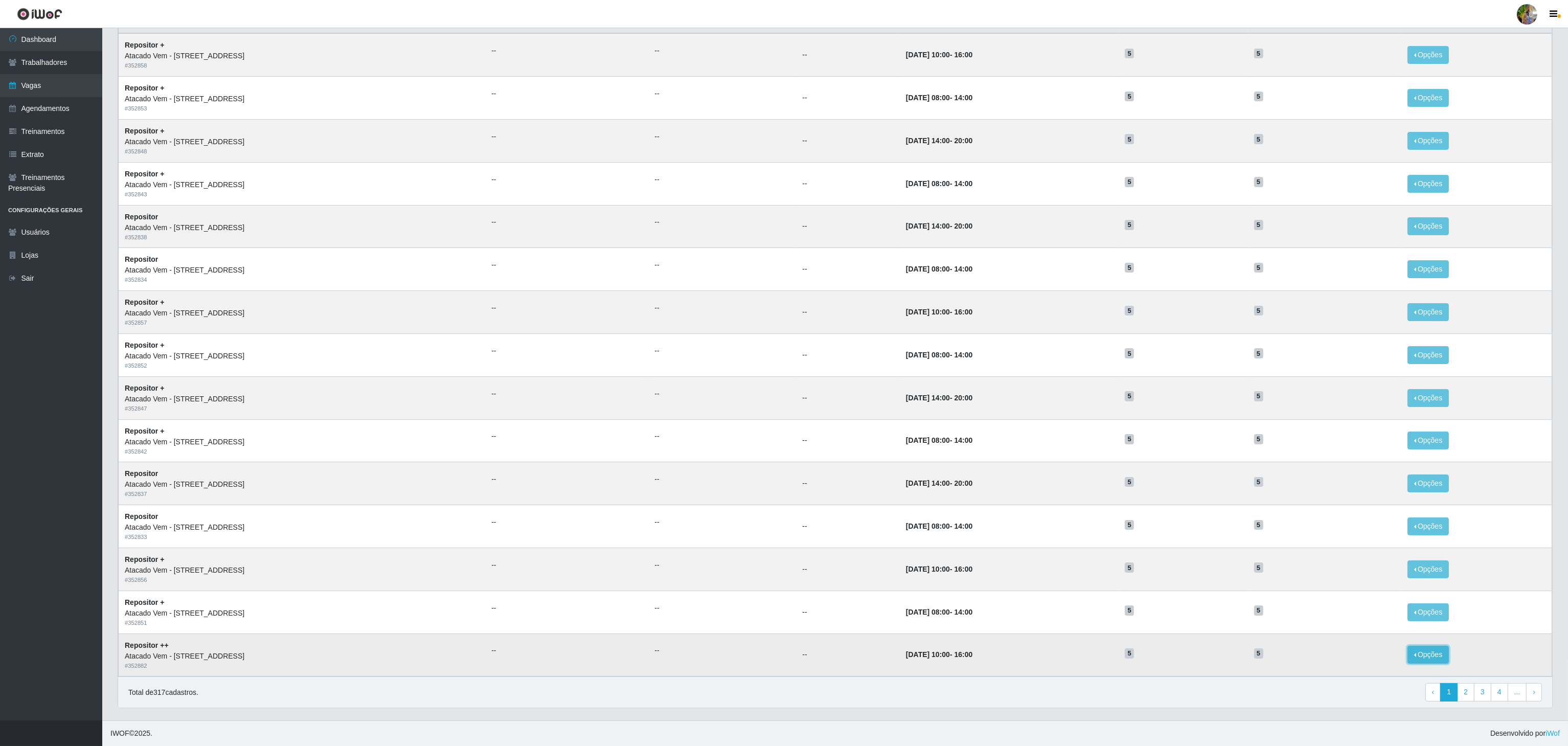
click at [1429, 656] on button "Opções" at bounding box center [1428, 655] width 42 height 18
click at [1364, 641] on link "Editar" at bounding box center [1350, 640] width 29 height 8
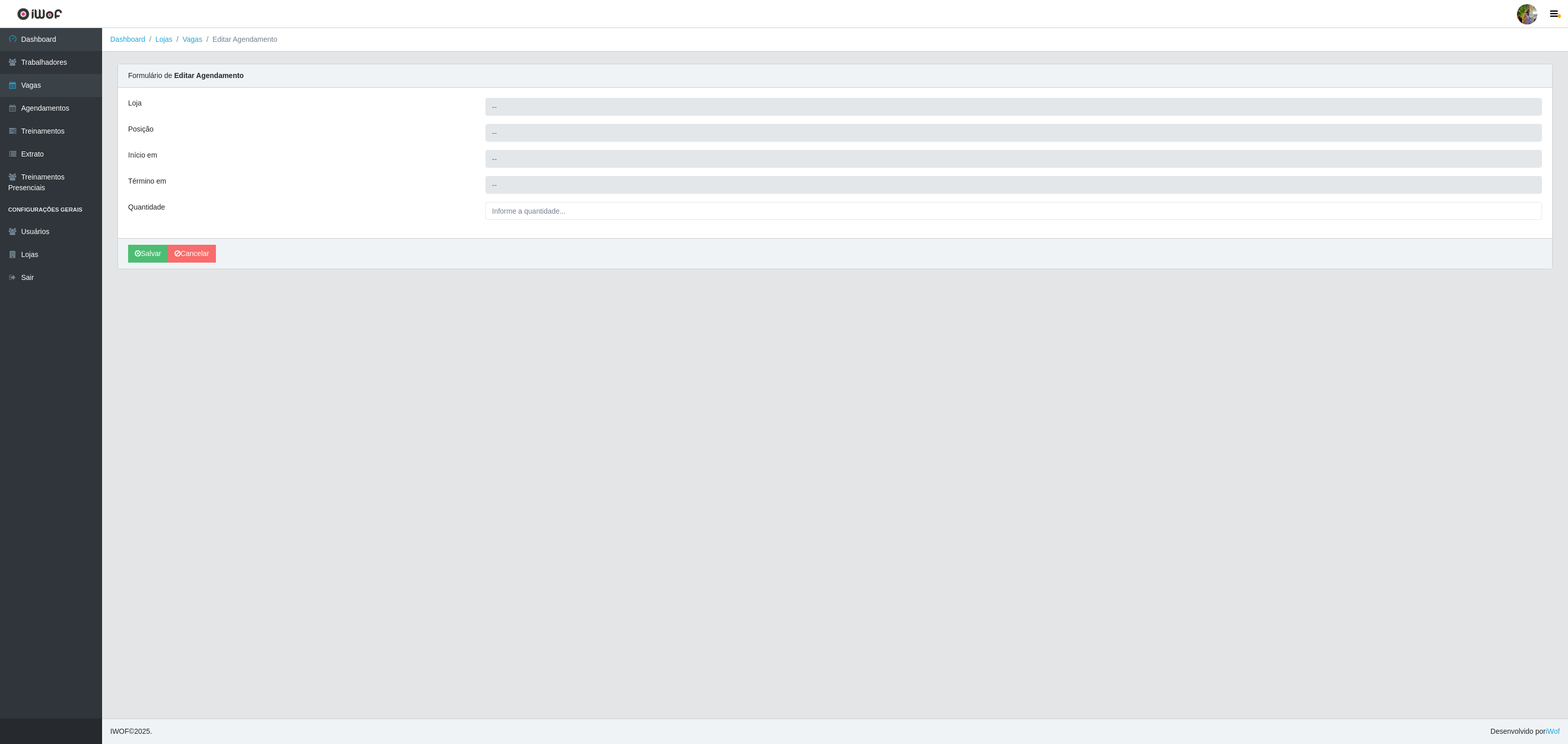
type input "Atacado Vem - [STREET_ADDRESS]"
type input "Repositor ++"
type input "[DATE] 10:00:00"
type input "[DATE] 16:00:00"
type input "5__"
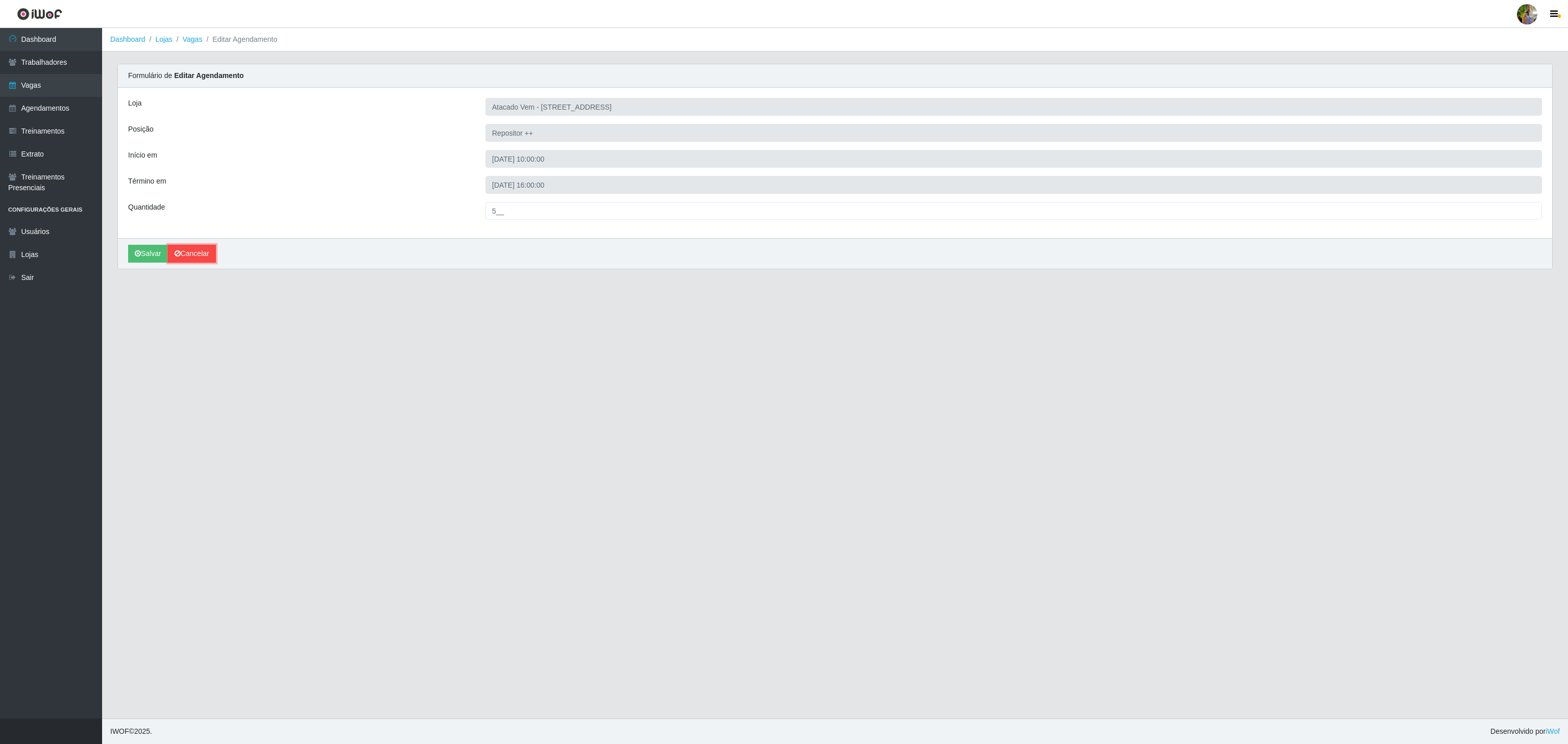
click at [204, 253] on link "Cancelar" at bounding box center [192, 253] width 48 height 18
